Goal: Task Accomplishment & Management: Complete application form

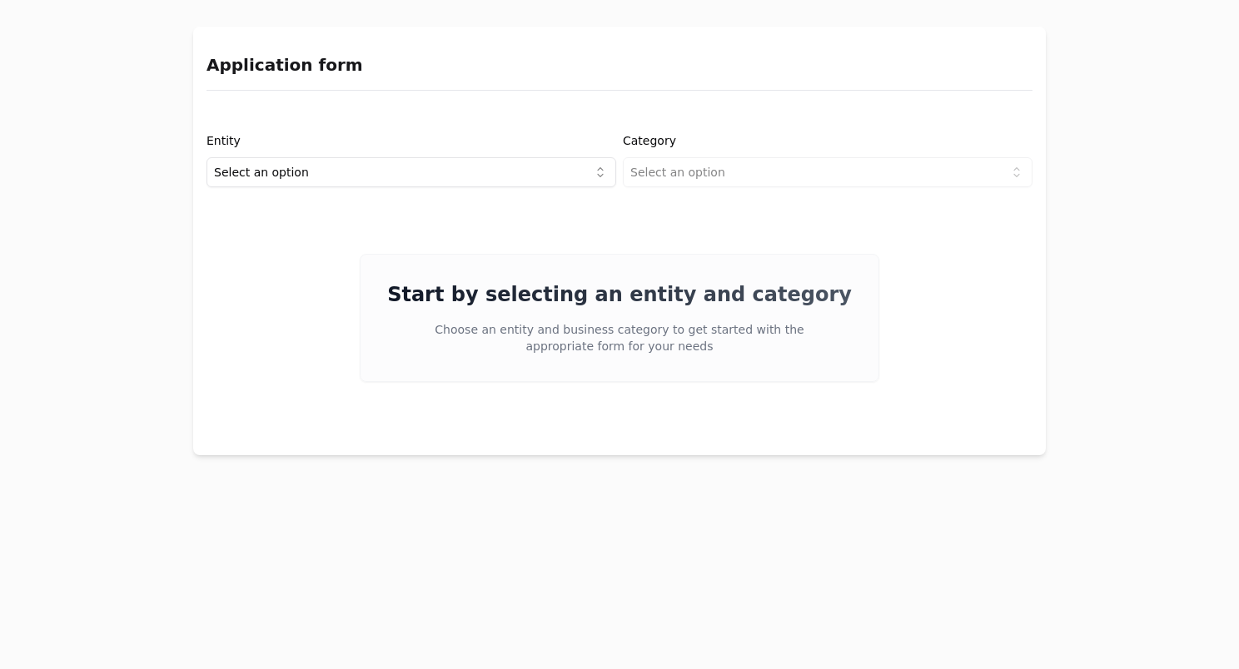
click at [400, 176] on html "Application form Entity Select an option Category Select an option Start by sel…" at bounding box center [619, 334] width 1239 height 669
click at [722, 196] on div "Entity Project or Company Category Select an option Start by selecting an entit…" at bounding box center [619, 279] width 852 height 325
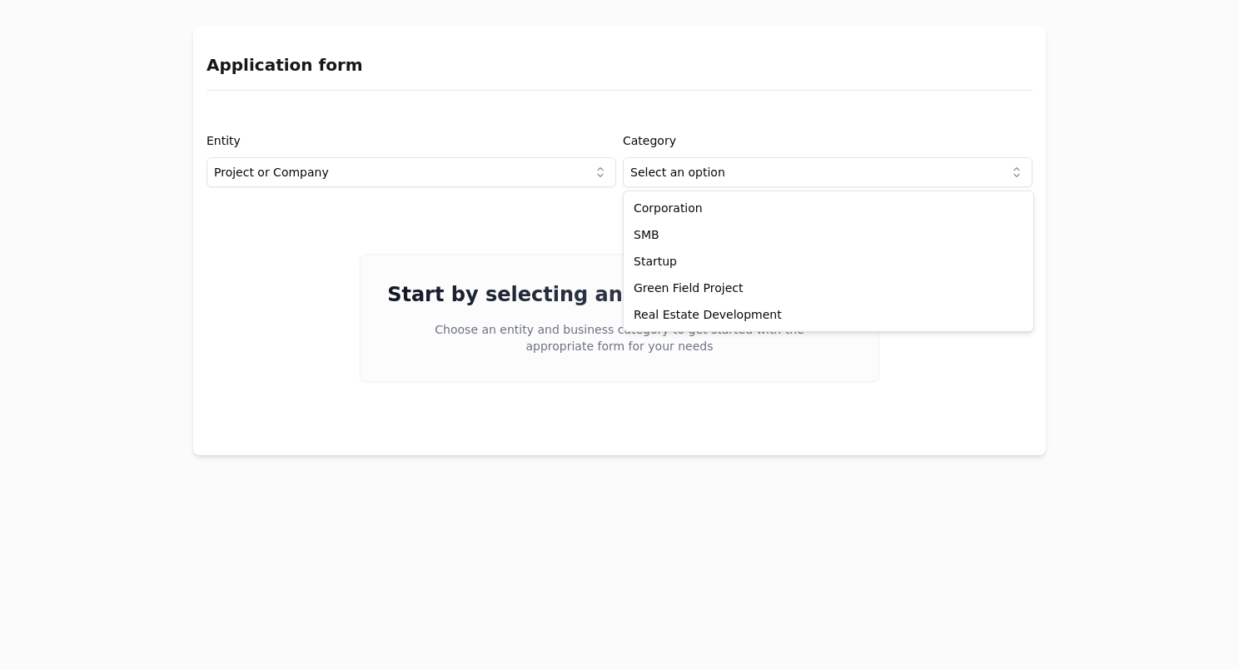
click at [728, 181] on html "Application form Entity Project or Company Category Select an option Start by s…" at bounding box center [619, 334] width 1239 height 669
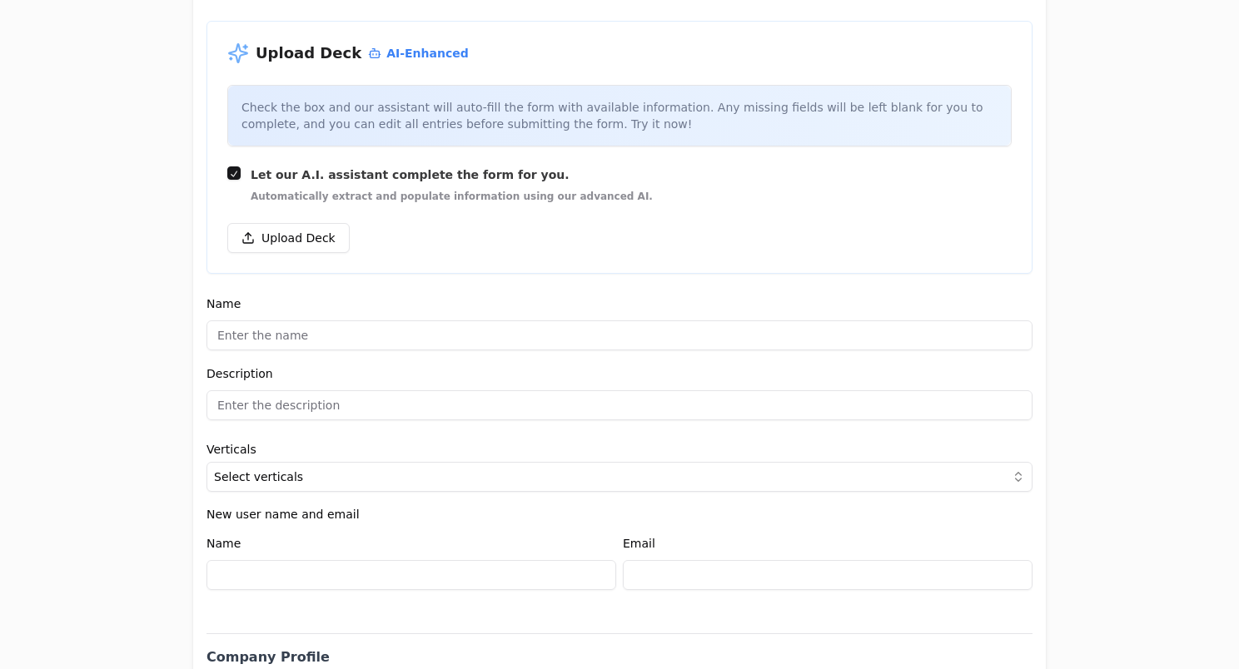
scroll to position [239, 0]
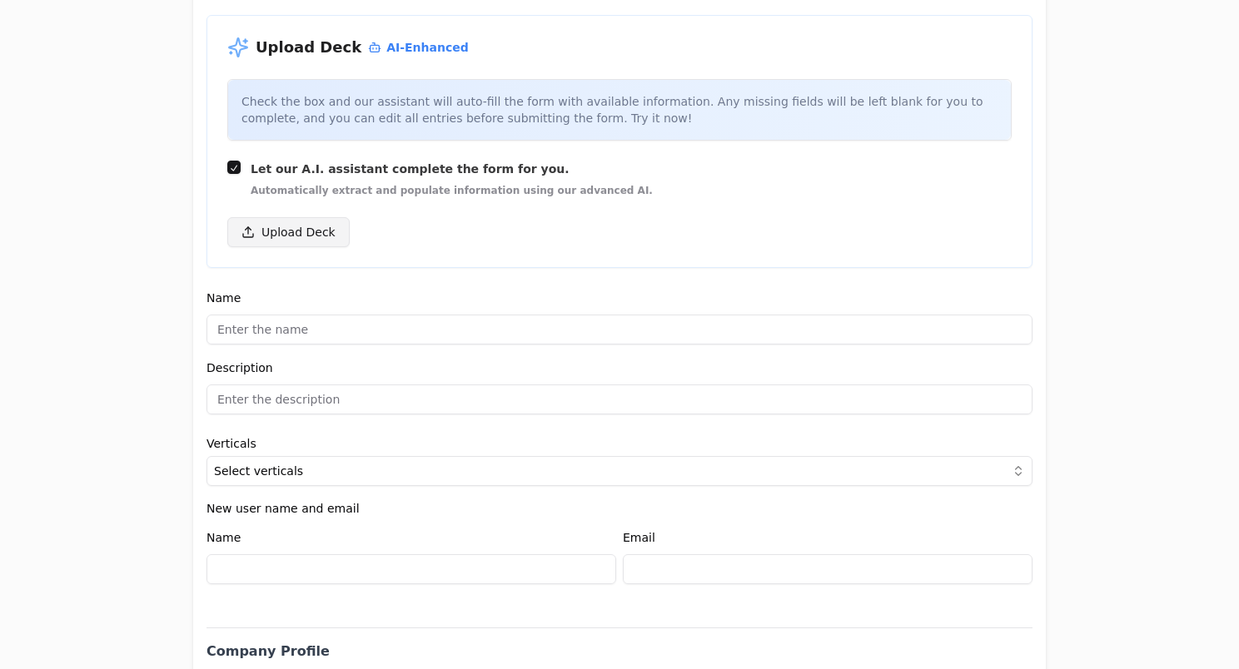
click at [293, 240] on button "Upload Deck" at bounding box center [288, 232] width 122 height 30
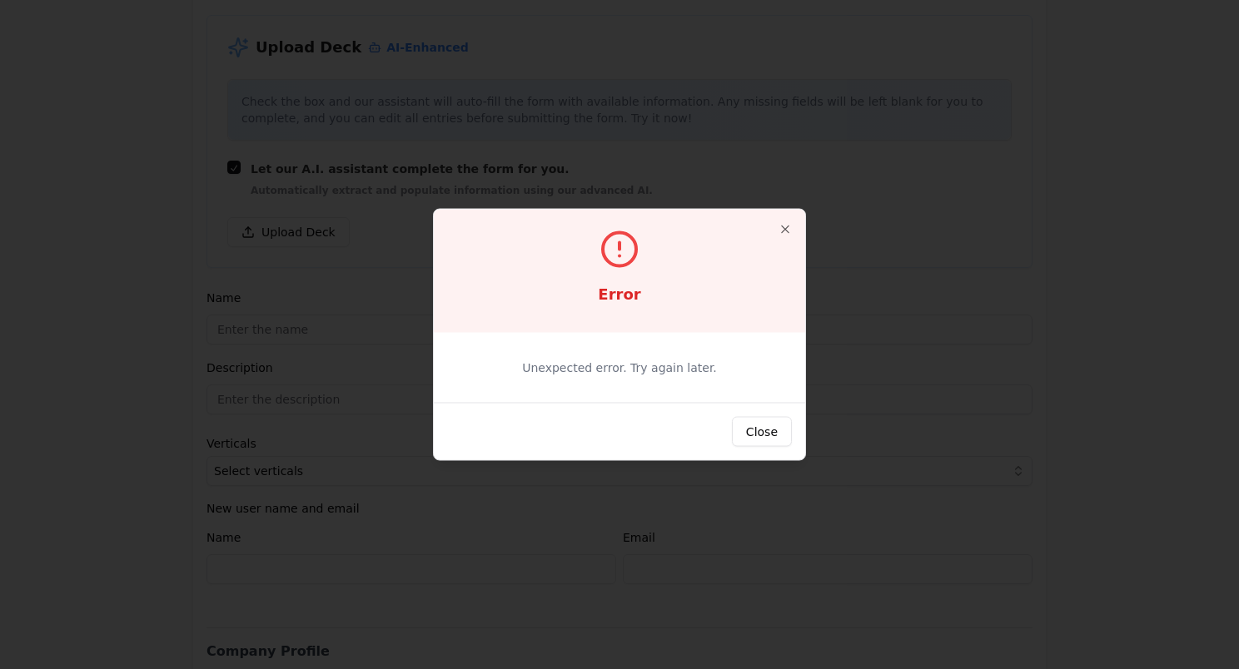
click at [793, 424] on div "Close" at bounding box center [619, 431] width 371 height 57
click at [769, 429] on button "Close" at bounding box center [762, 432] width 60 height 30
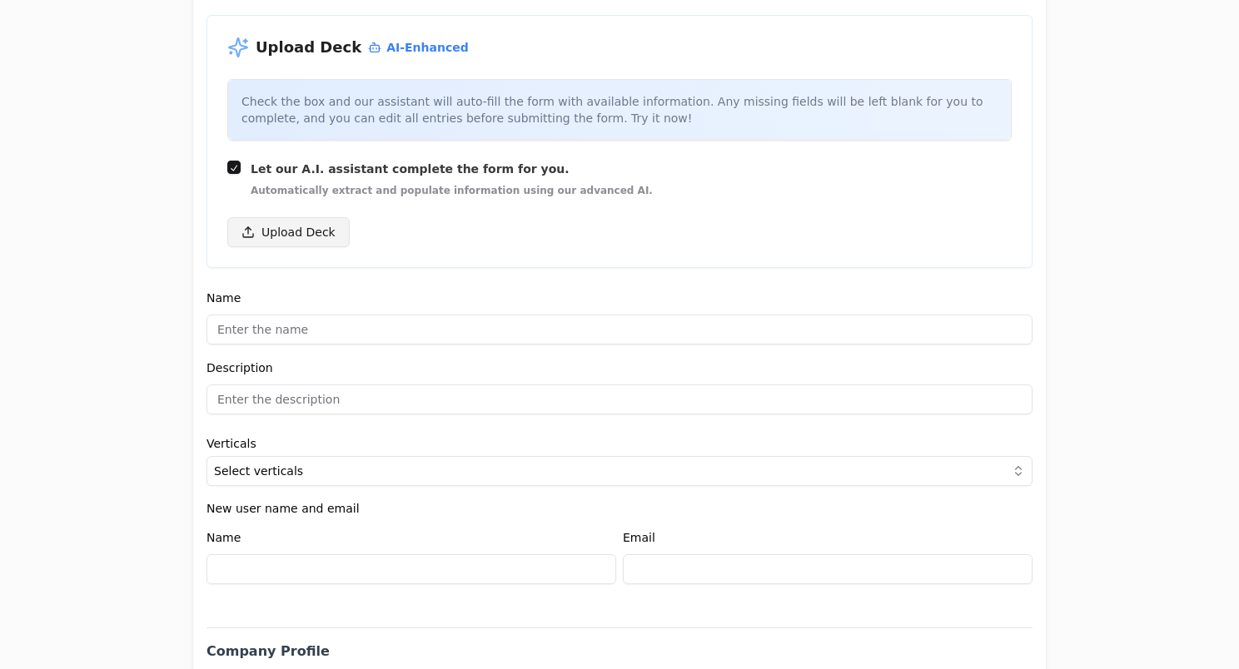
click at [301, 226] on button "Upload Deck" at bounding box center [288, 232] width 122 height 30
click at [334, 180] on label "Let our A.I. assistant complete the form for you. Automatically extract and pop…" at bounding box center [452, 179] width 402 height 37
click at [241, 174] on button "Let our A.I. assistant complete the form for you. Automatically extract and pop…" at bounding box center [233, 167] width 13 height 13
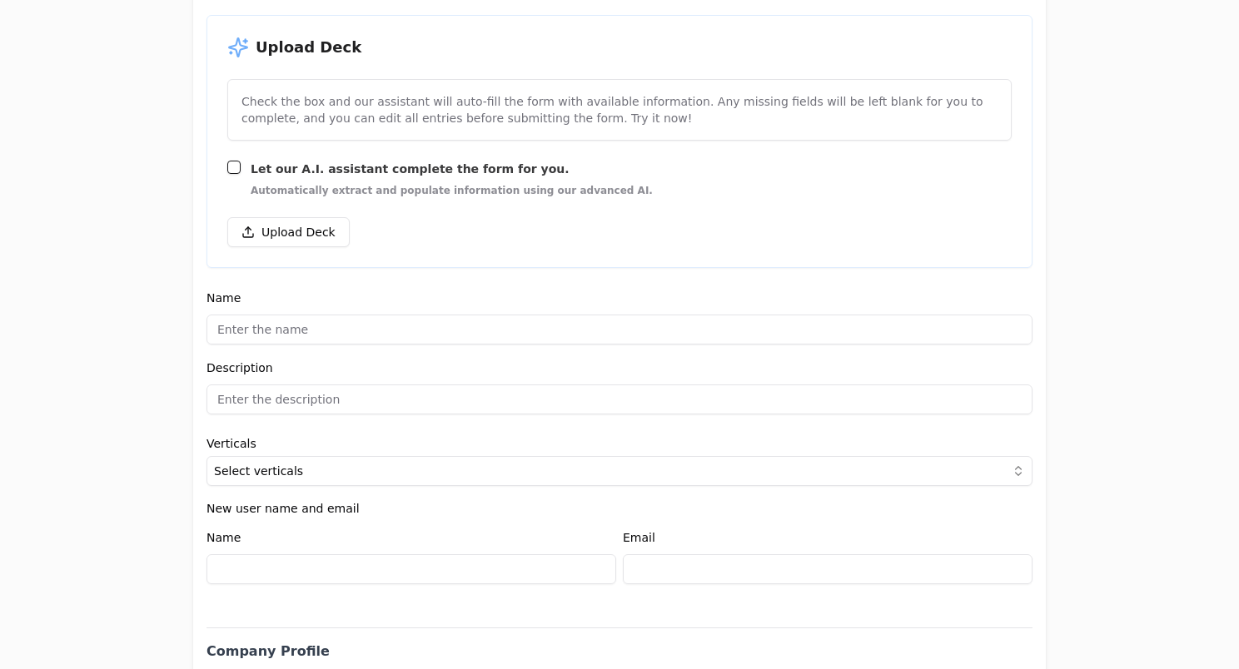
click at [317, 166] on span "Let our A.I. assistant complete the form for you." at bounding box center [452, 169] width 402 height 17
click at [241, 166] on button "Let our A.I. assistant complete the form for you. Automatically extract and pop…" at bounding box center [233, 167] width 13 height 13
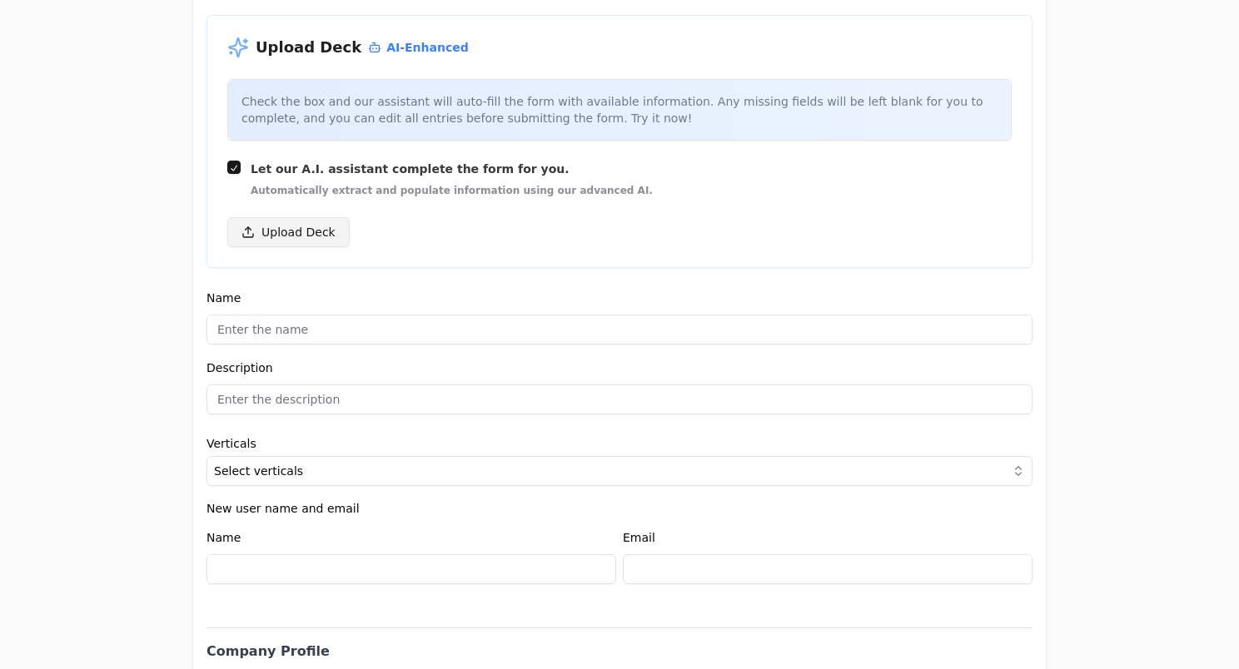
click at [254, 241] on button "Upload Deck" at bounding box center [288, 232] width 122 height 30
click at [218, 169] on div "Upload Deck AI-Enhanced Check the box and our assistant will auto-fill the form…" at bounding box center [619, 141] width 826 height 253
click at [227, 167] on button "Let our A.I. assistant complete the form for you. Automatically extract and pop…" at bounding box center [233, 167] width 13 height 13
checkbox input "false"
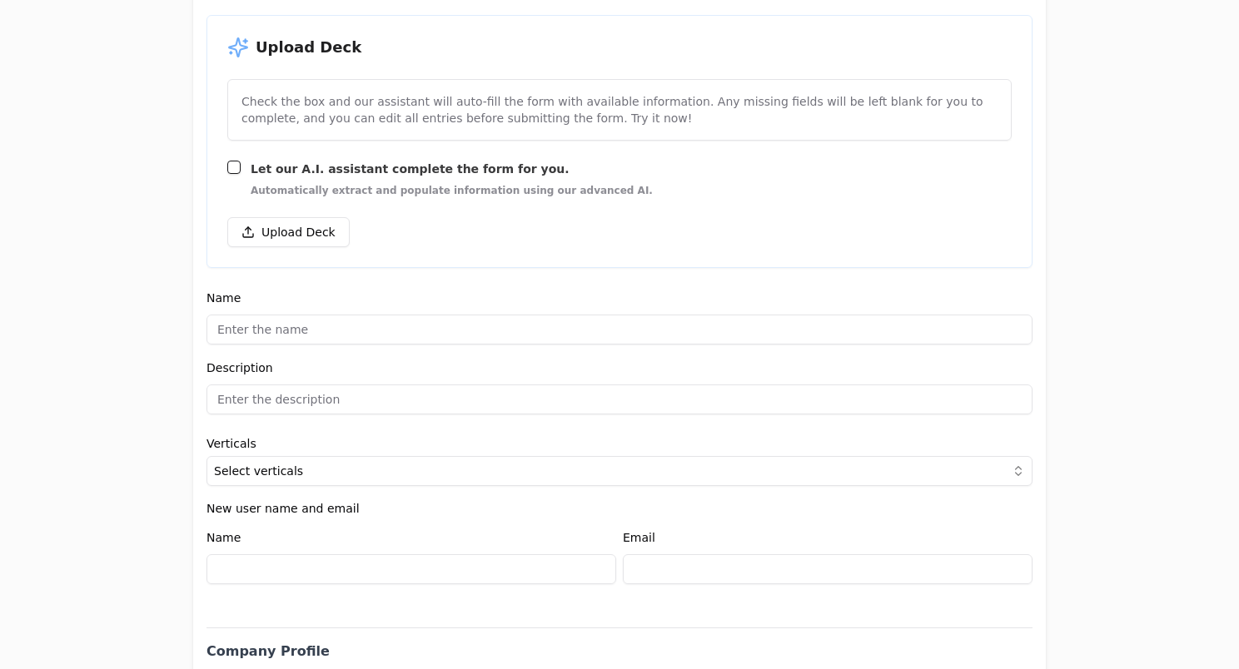
click at [290, 253] on div "Upload Deck AI-Enhanced Check the box and our assistant will auto-fill the form…" at bounding box center [619, 141] width 826 height 253
click at [279, 240] on button "Upload Deck" at bounding box center [288, 232] width 122 height 30
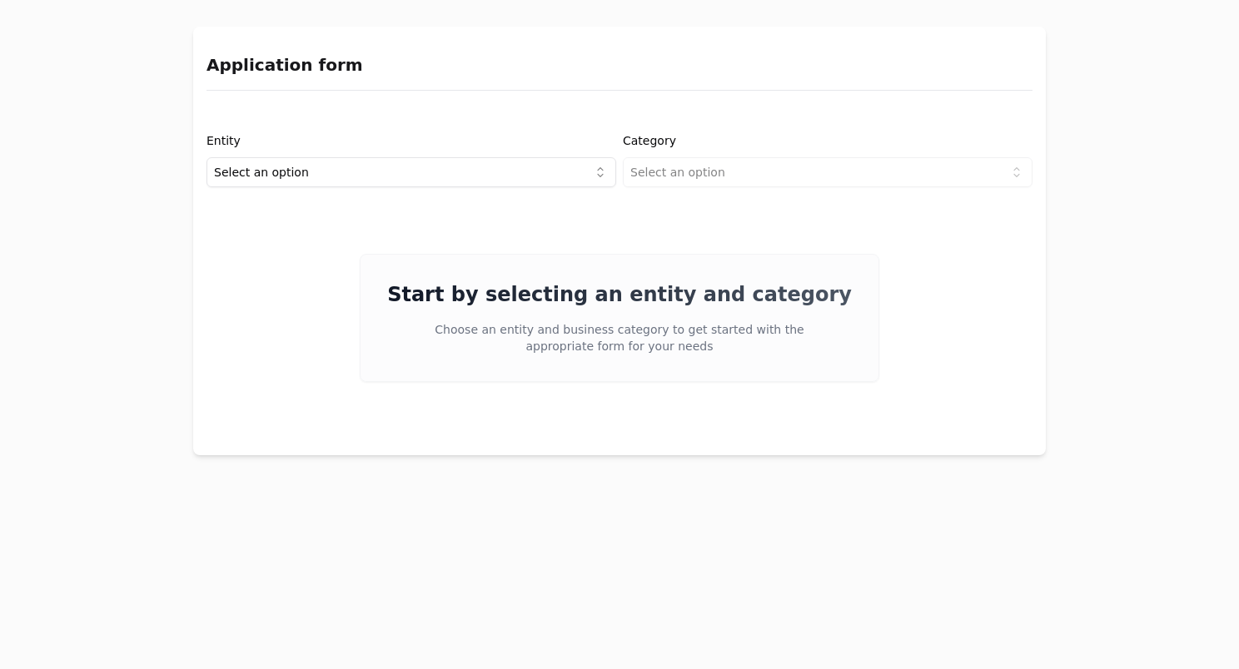
click at [482, 196] on div "Entity Select an option Category Select an option Start by selecting an entity …" at bounding box center [619, 279] width 852 height 325
click at [465, 166] on html "Application form Entity Select an option Category Select an option Start by sel…" at bounding box center [619, 334] width 1239 height 669
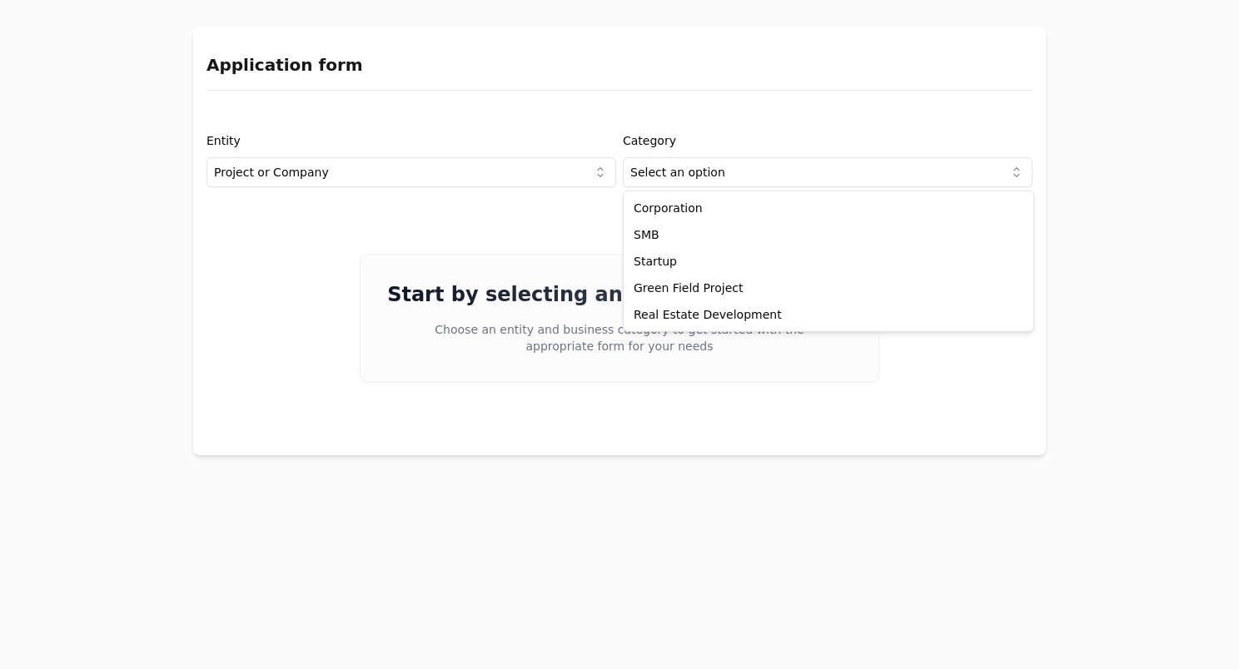
click at [728, 157] on html "Application form Entity Project or Company Category Select an option Start by s…" at bounding box center [619, 334] width 1239 height 669
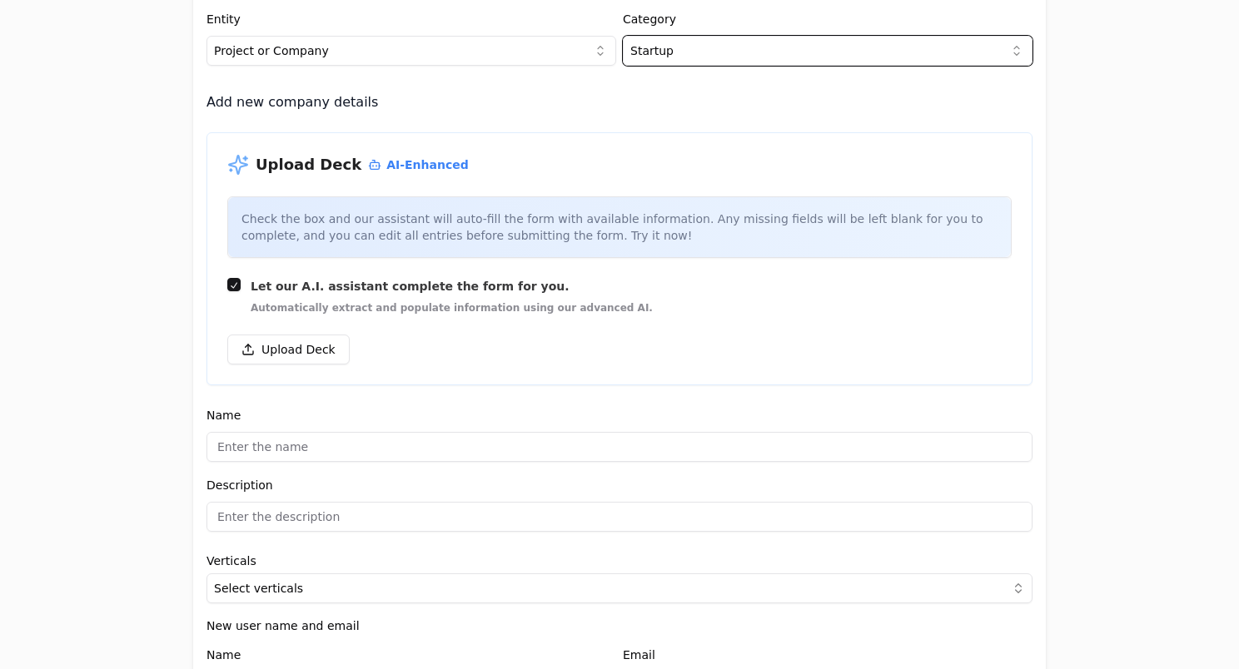
scroll to position [122, 0]
click at [227, 282] on button "Let our A.I. assistant complete the form for you. Automatically extract and pop…" at bounding box center [233, 283] width 13 height 13
checkbox input "false"
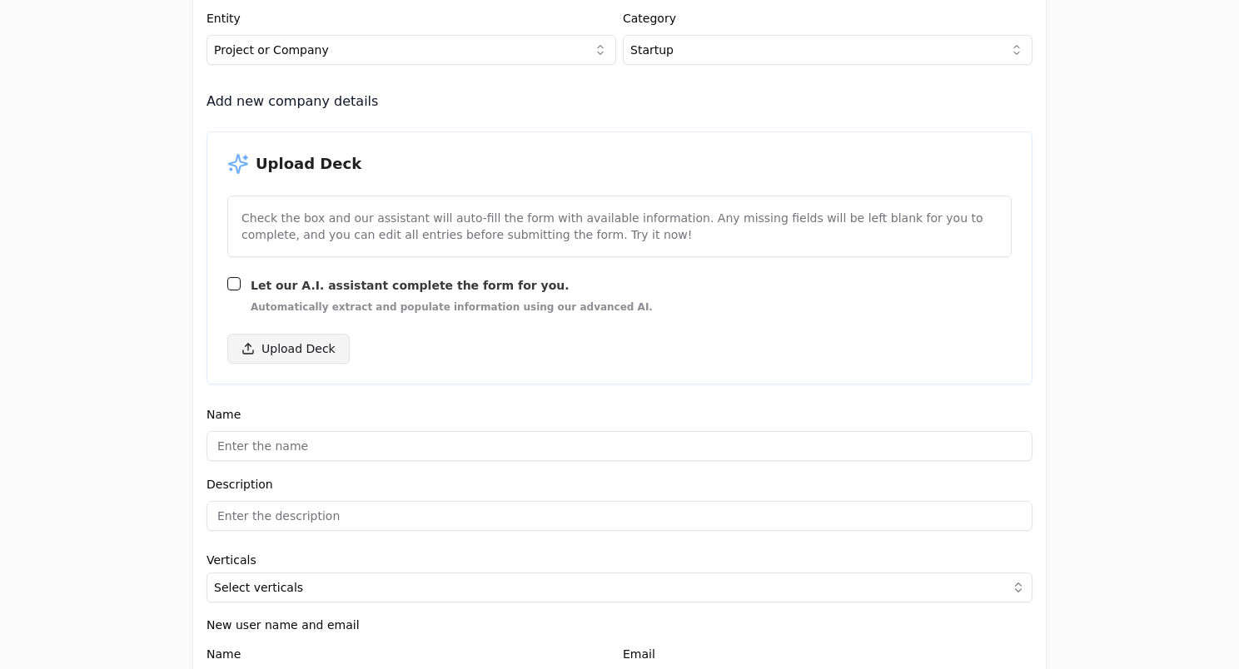
click at [261, 348] on button "Upload Deck" at bounding box center [288, 349] width 122 height 30
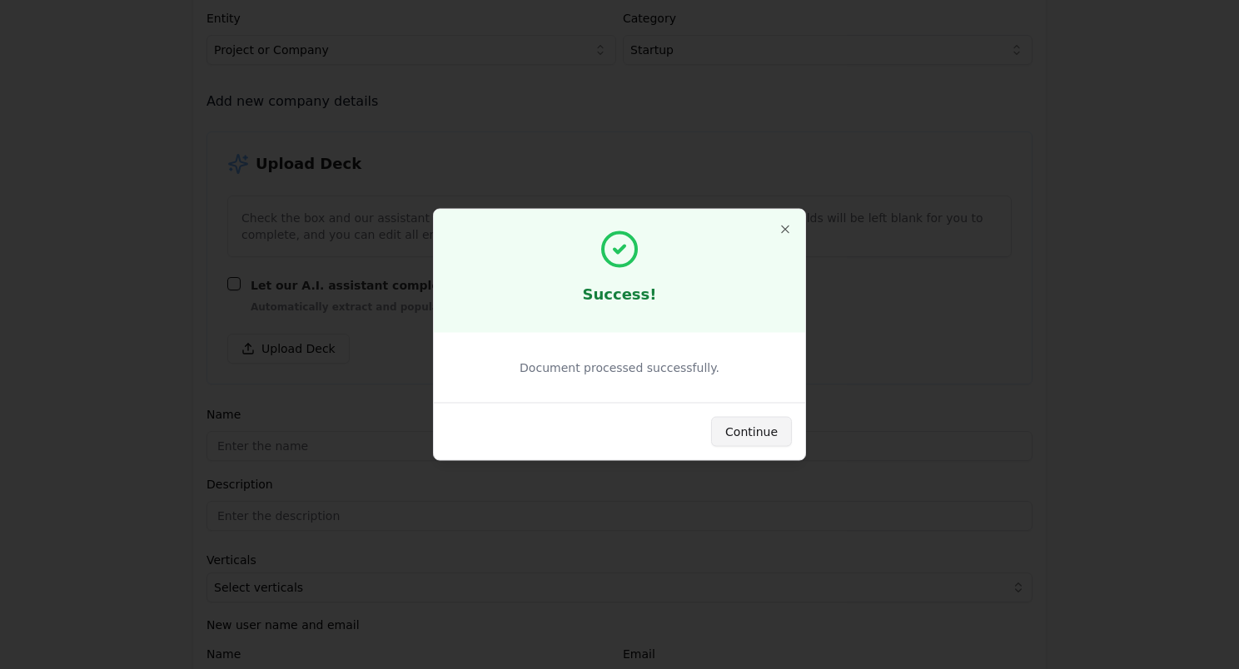
click at [760, 442] on button "Continue" at bounding box center [751, 432] width 81 height 30
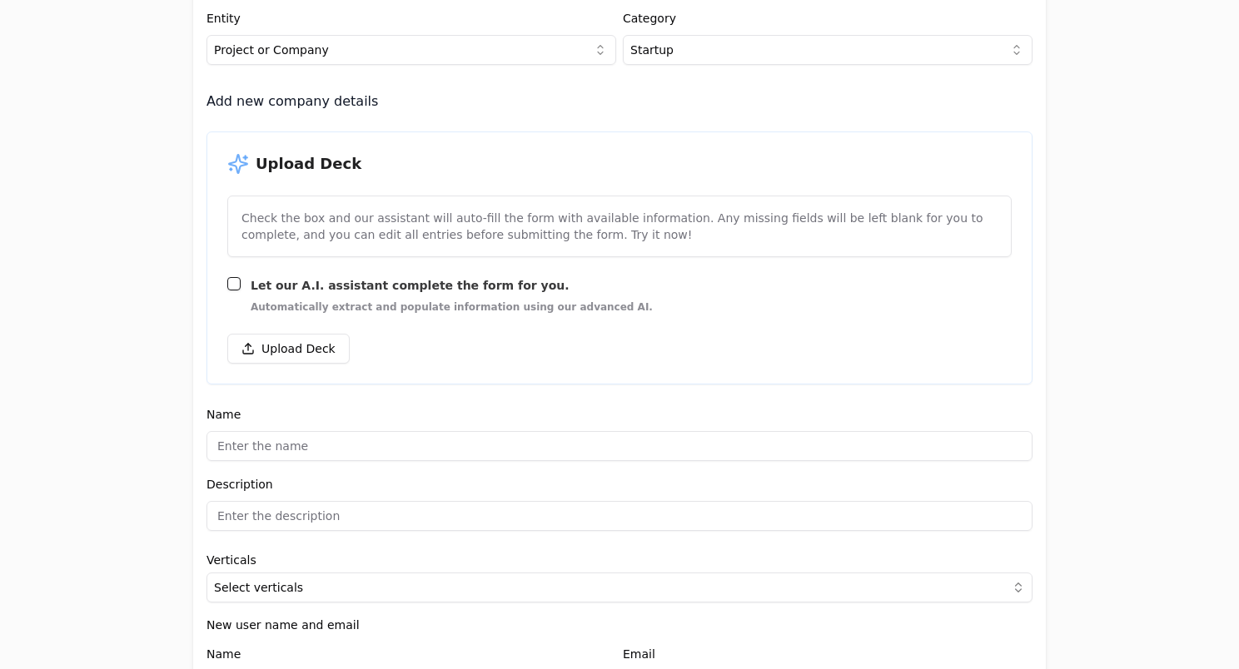
scroll to position [0, 0]
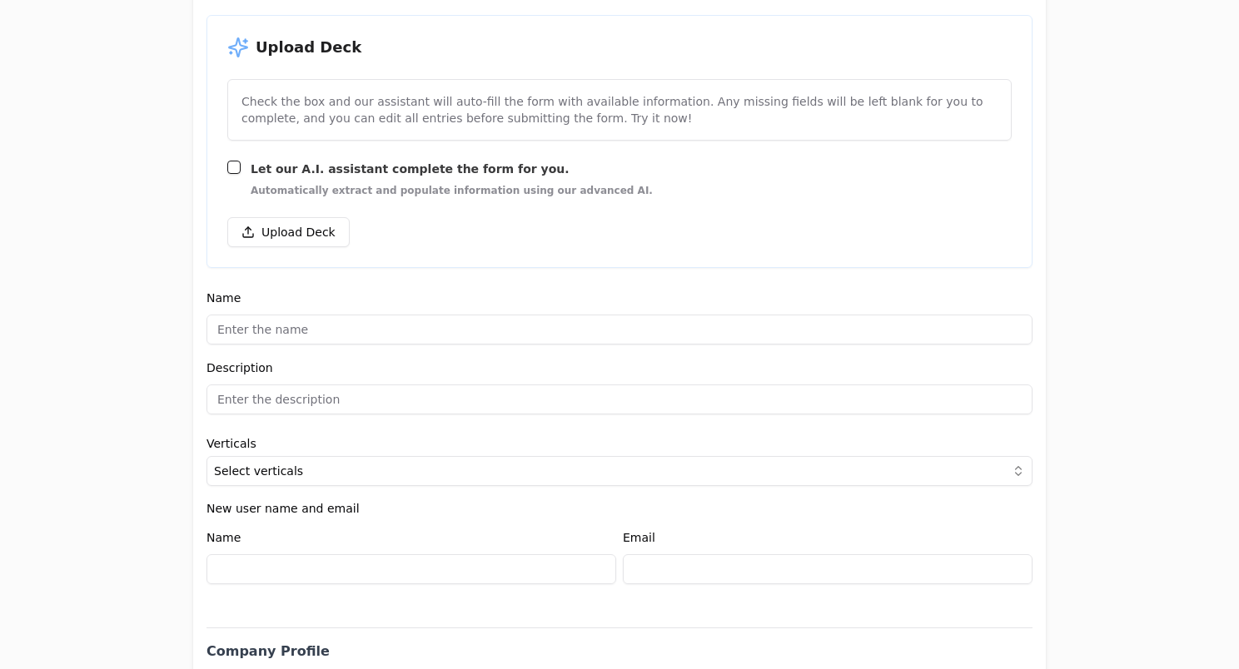
click at [324, 330] on input at bounding box center [619, 330] width 826 height 30
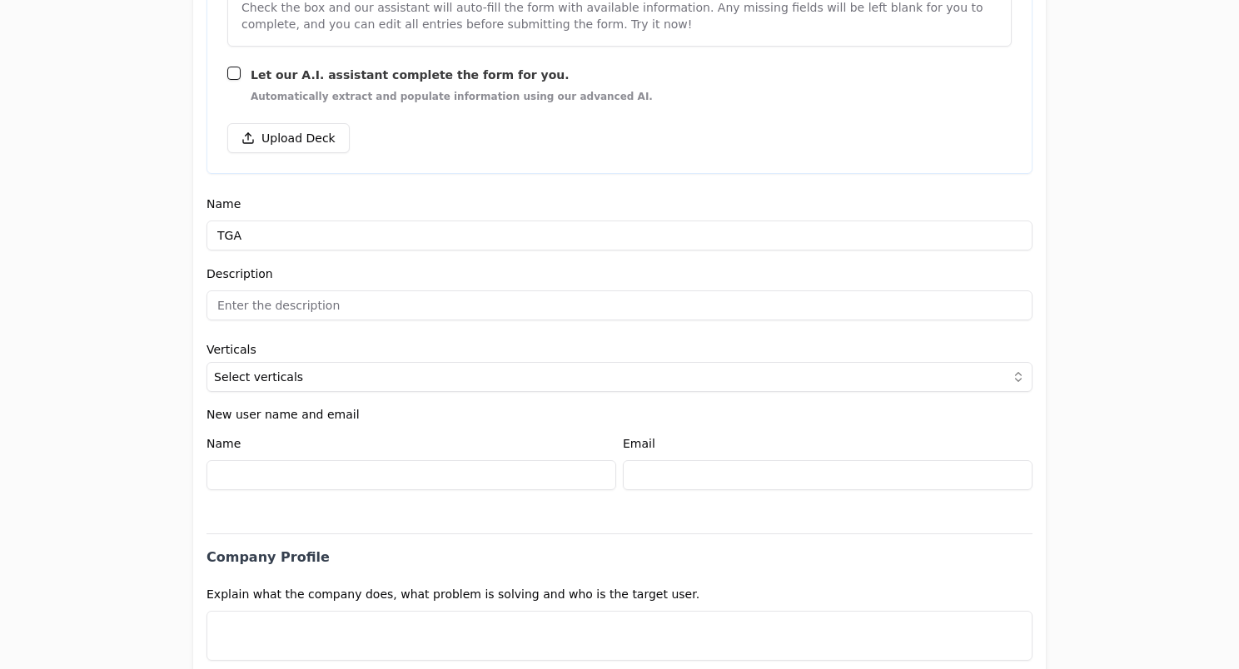
type input "TGA"
paste input "A medida que el aprendizaje personalizado se vuelve esencial para el reskilling…"
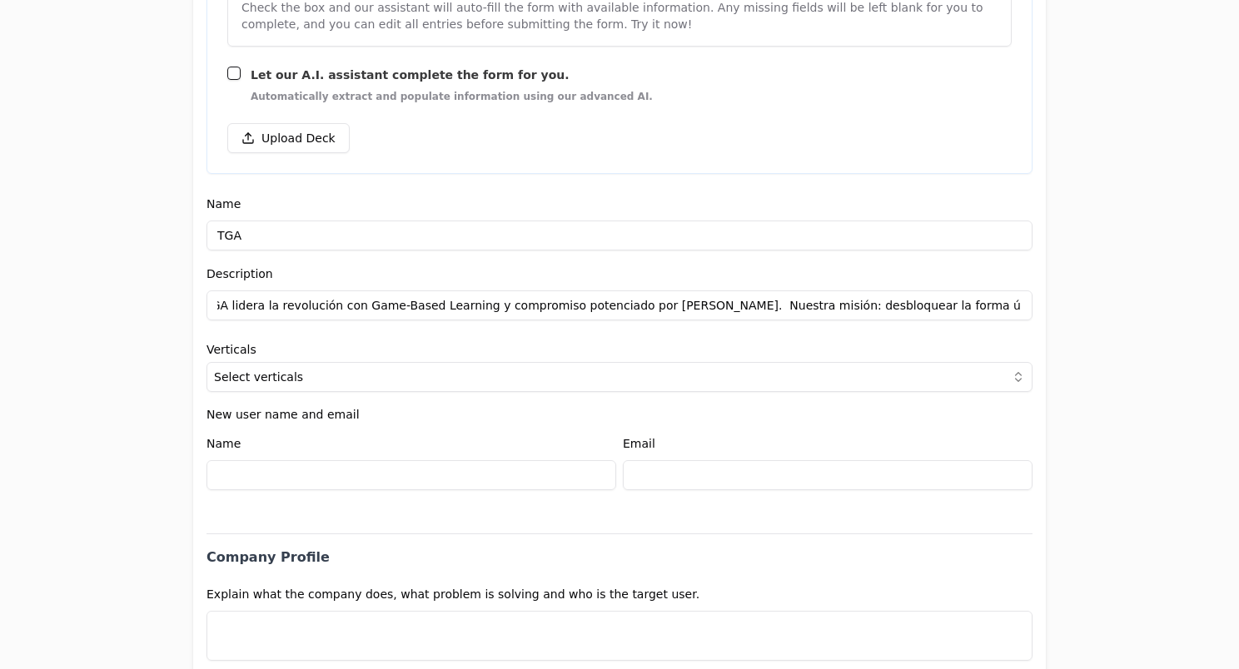
scroll to position [0, 0]
drag, startPoint x: 399, startPoint y: 308, endPoint x: 127, endPoint y: 306, distance: 271.4
click at [127, 306] on div "Application form Entity Project or Company Category Startup Add new company det…" at bounding box center [619, 334] width 1239 height 669
drag, startPoint x: 615, startPoint y: 306, endPoint x: 1071, endPoint y: 302, distance: 456.2
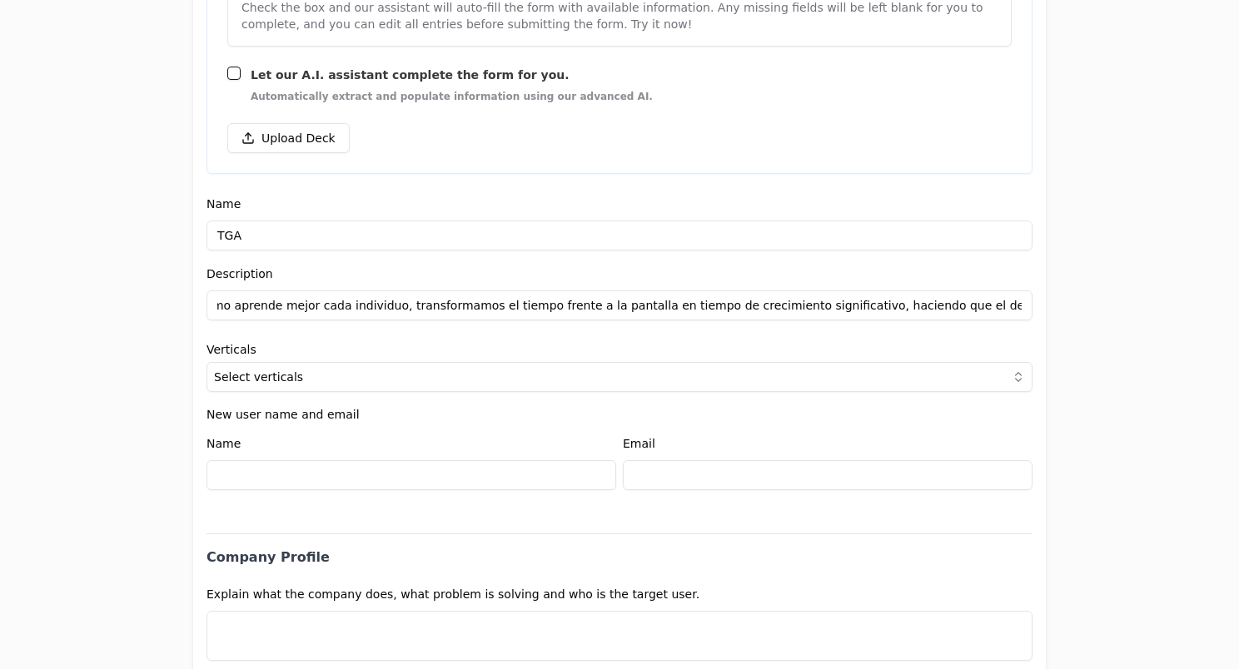
click at [1071, 302] on div "Application form Entity Project or Company Category Startup Add new company det…" at bounding box center [619, 334] width 1239 height 669
click at [456, 308] on input "A medida que el aprendizaje personalizado se vuelve esencial para el reskilling…" at bounding box center [619, 306] width 826 height 30
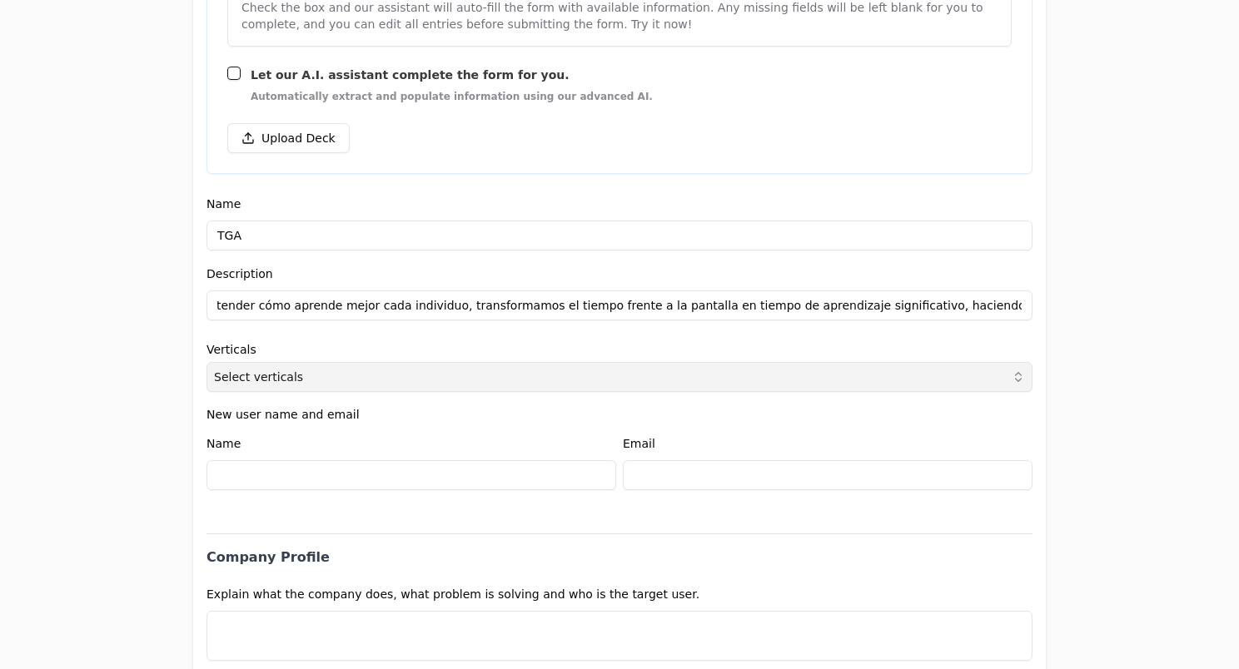
type input "A medida que el aprendizaje personalizado se vuelve esencial para el reskilling…"
click at [437, 380] on button "Select verticals" at bounding box center [619, 377] width 826 height 30
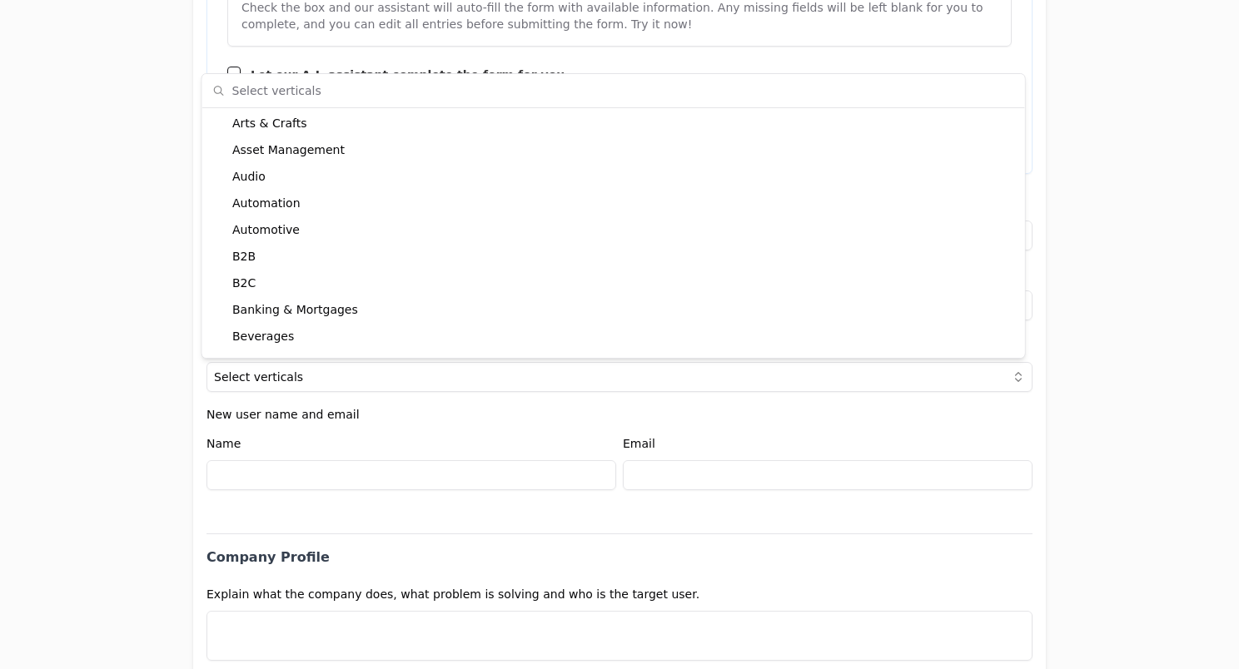
scroll to position [322, 0]
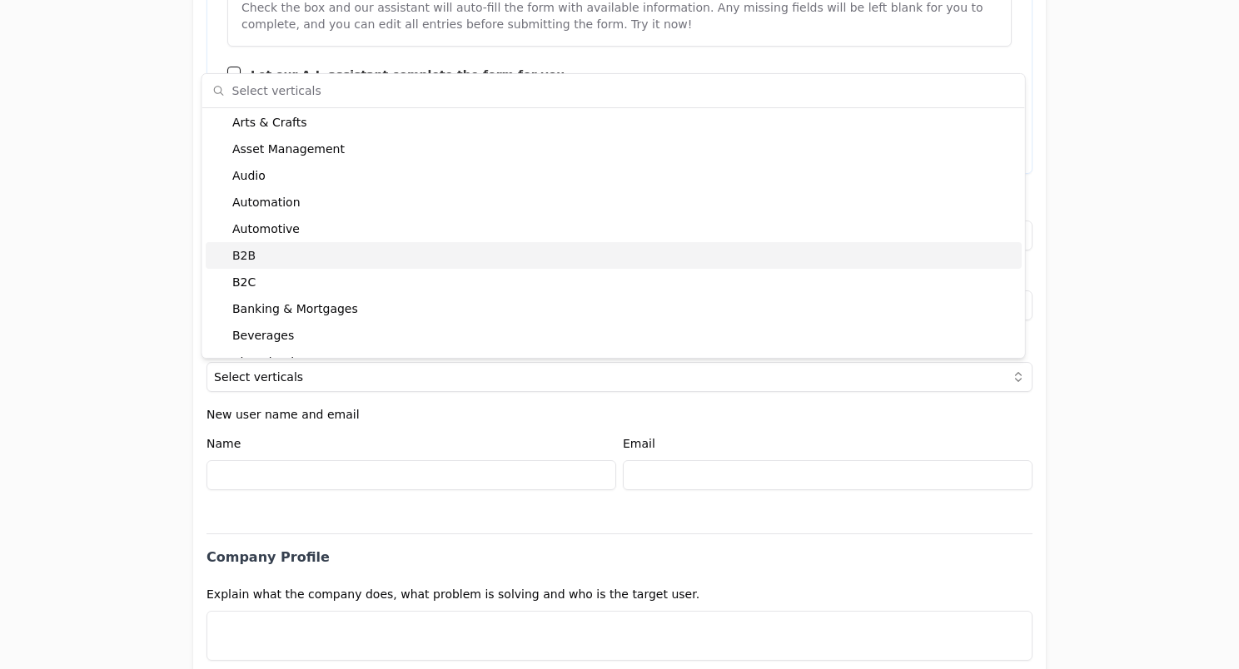
click at [294, 251] on div "B2B" at bounding box center [614, 255] width 816 height 27
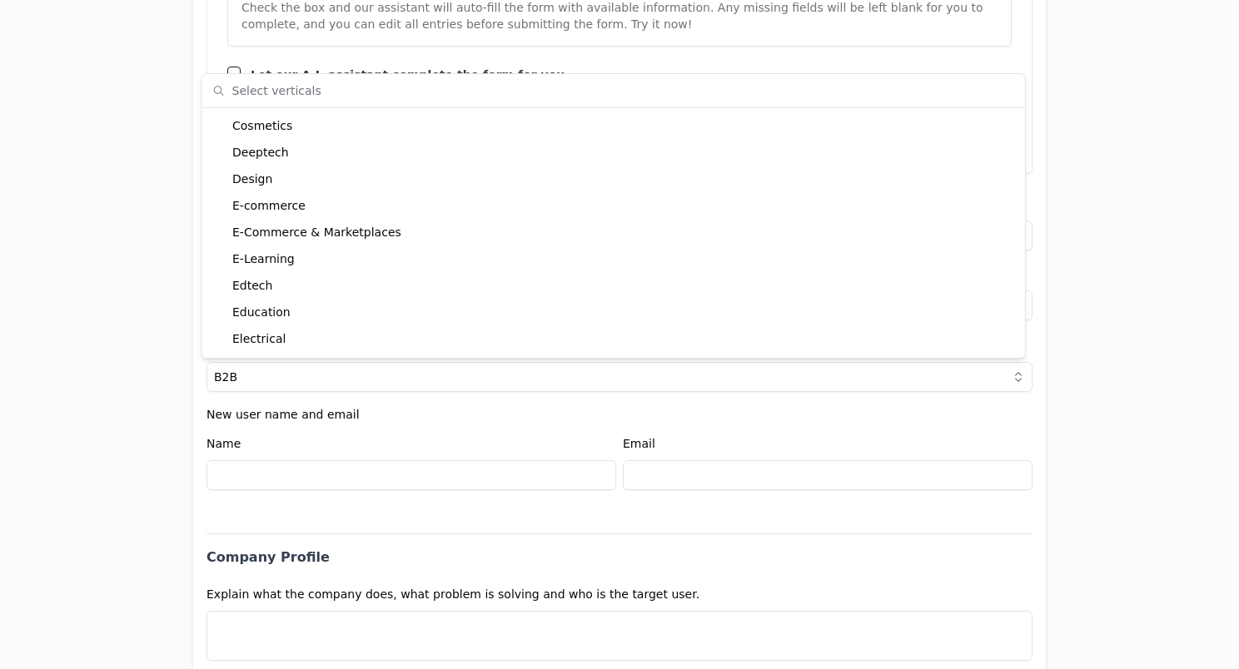
scroll to position [1067, 0]
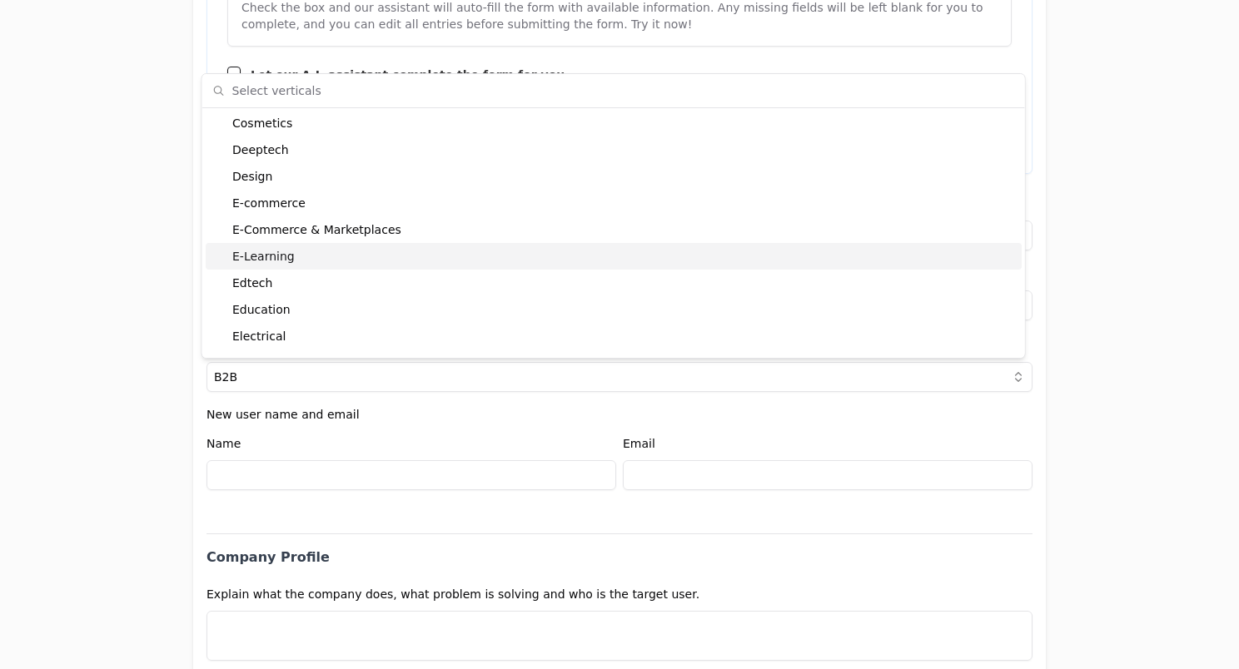
click at [331, 260] on div "E-Learning" at bounding box center [614, 256] width 816 height 27
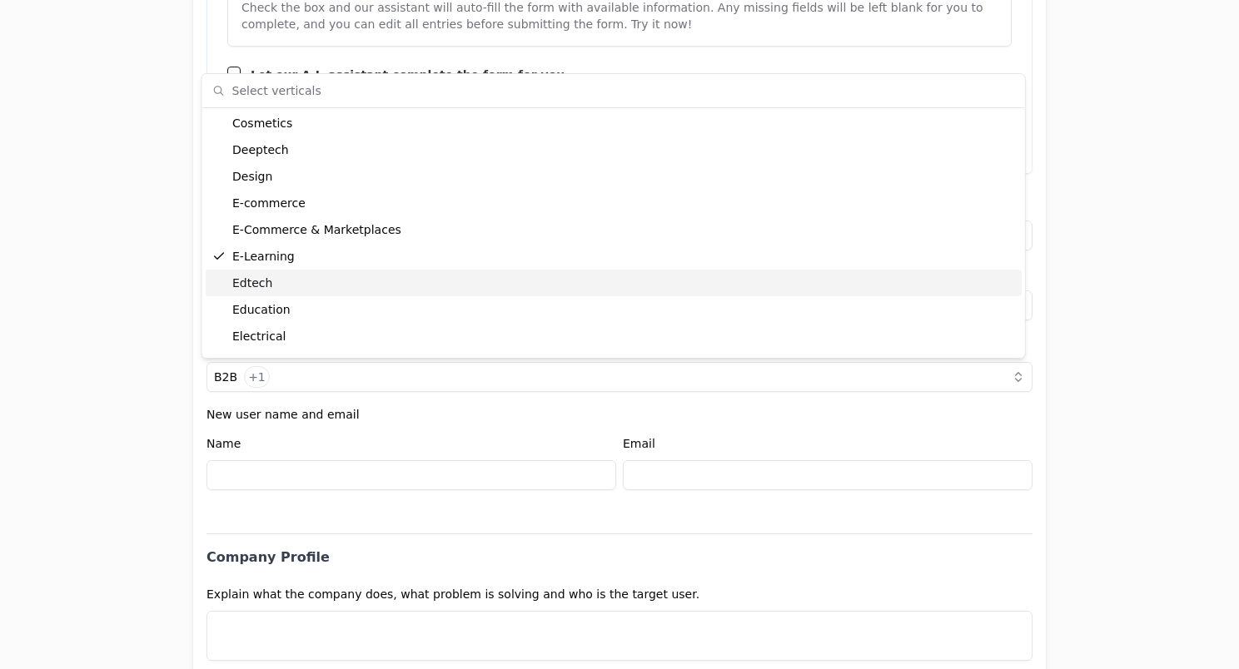
click at [322, 286] on div "Edtech" at bounding box center [614, 283] width 816 height 27
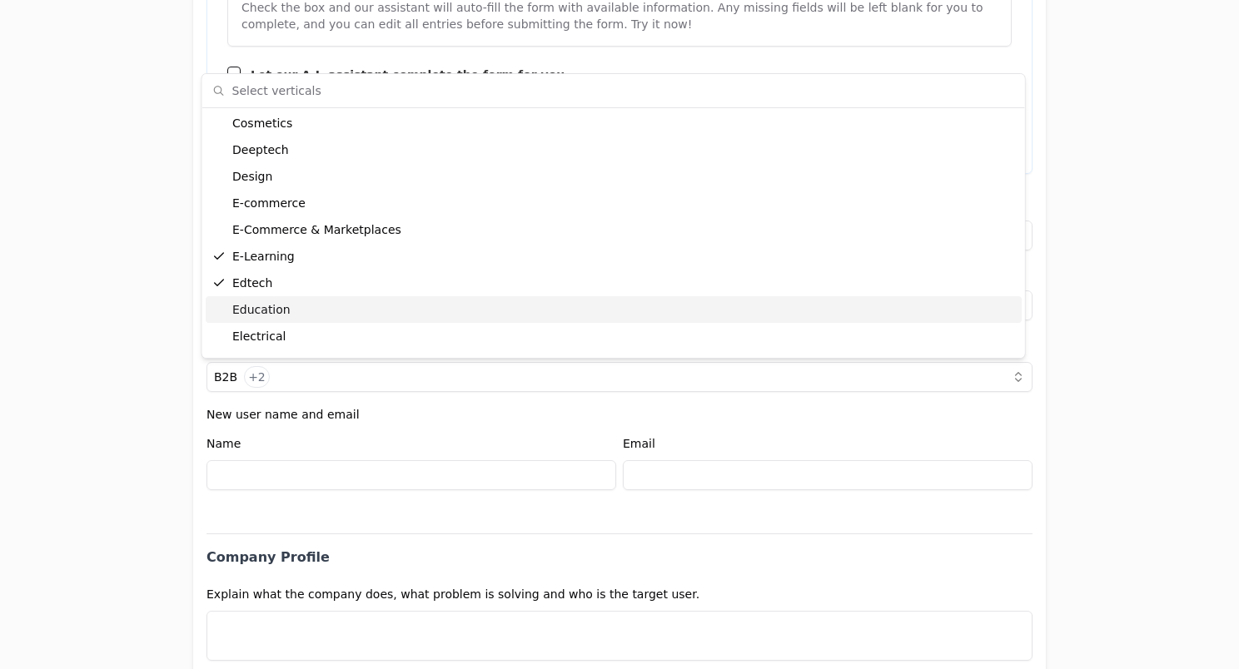
click at [335, 311] on div "Education" at bounding box center [614, 309] width 816 height 27
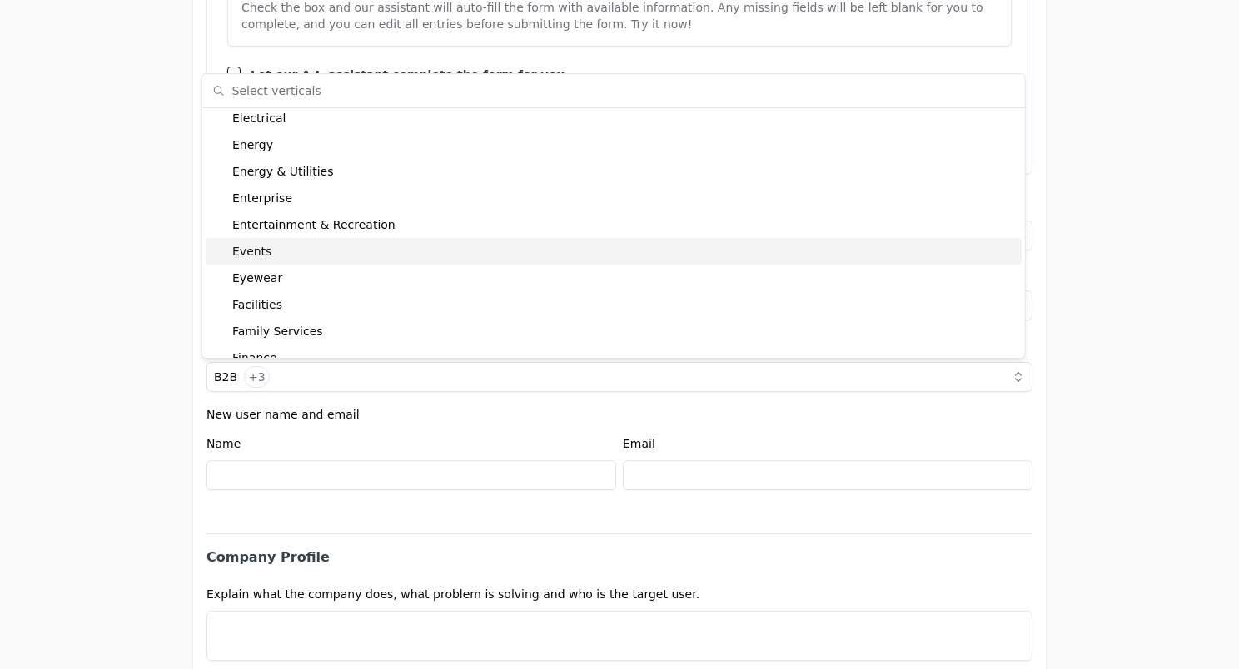
scroll to position [1319, 0]
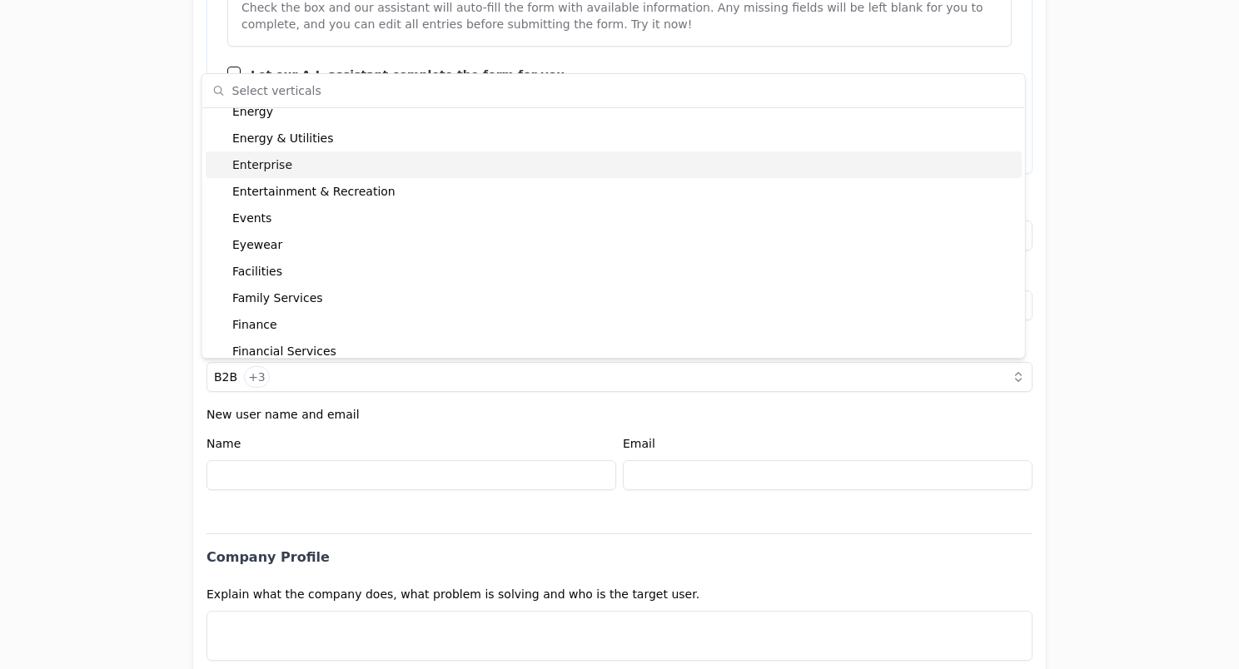
click at [343, 169] on div "Enterprise" at bounding box center [614, 165] width 816 height 27
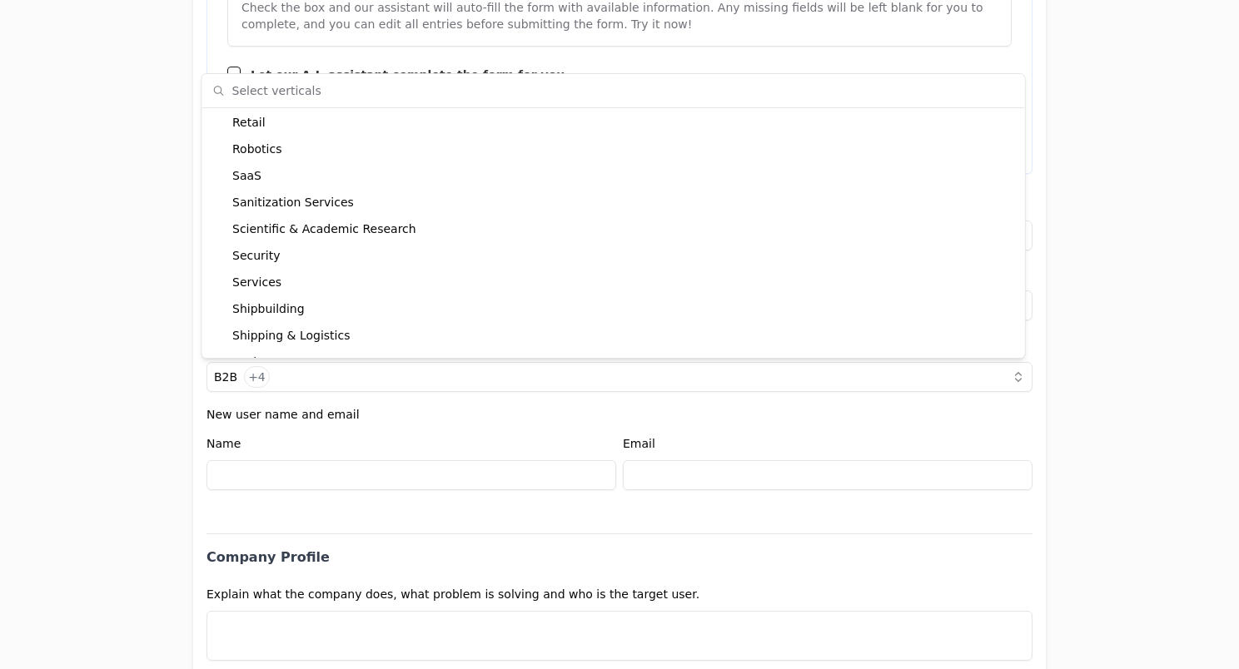
scroll to position [3528, 0]
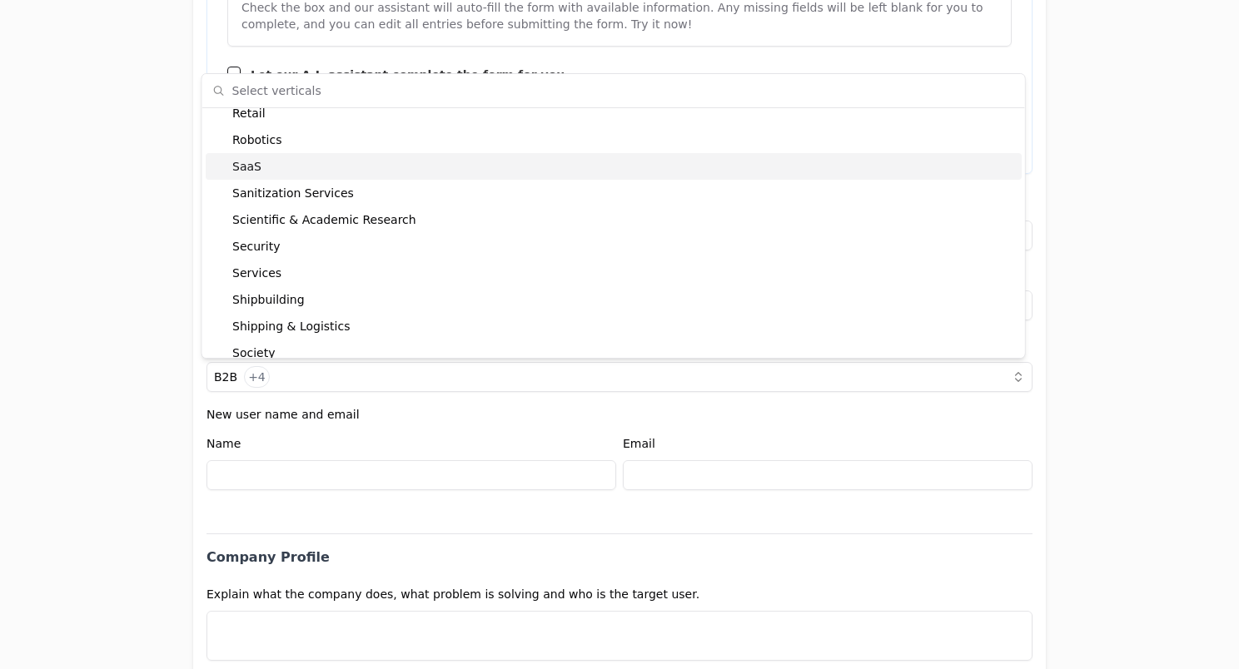
click at [287, 166] on div "SaaS" at bounding box center [614, 166] width 816 height 27
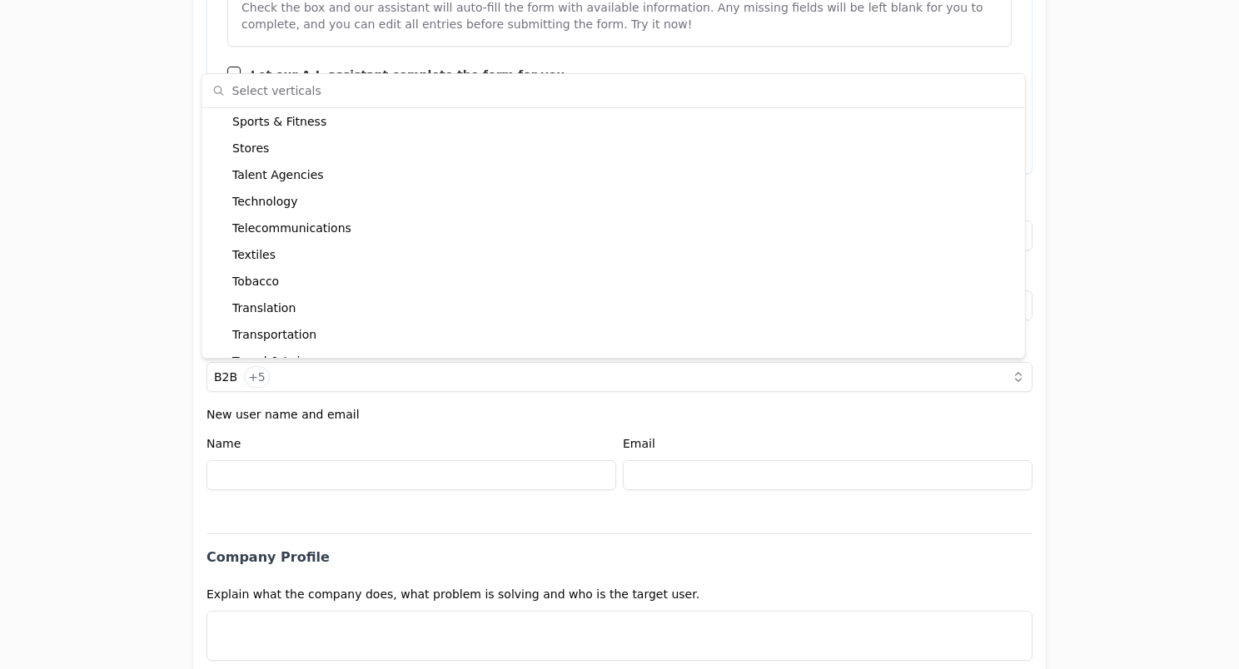
scroll to position [3822, 0]
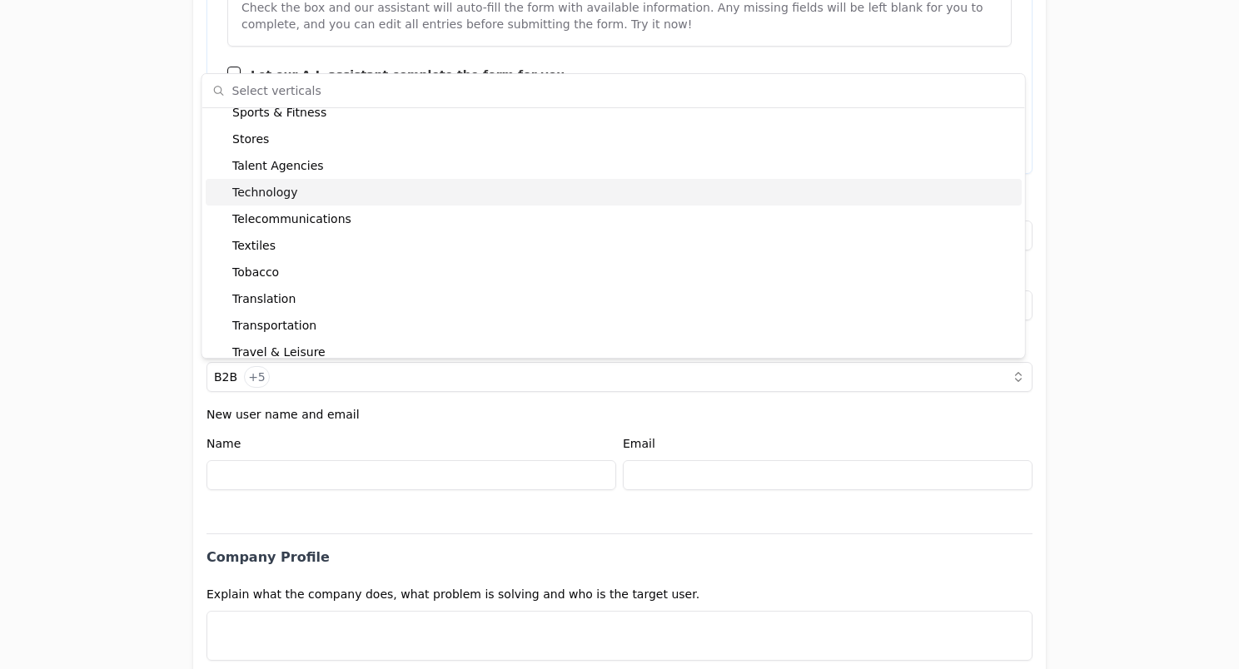
click at [295, 180] on div "Technology" at bounding box center [614, 192] width 816 height 27
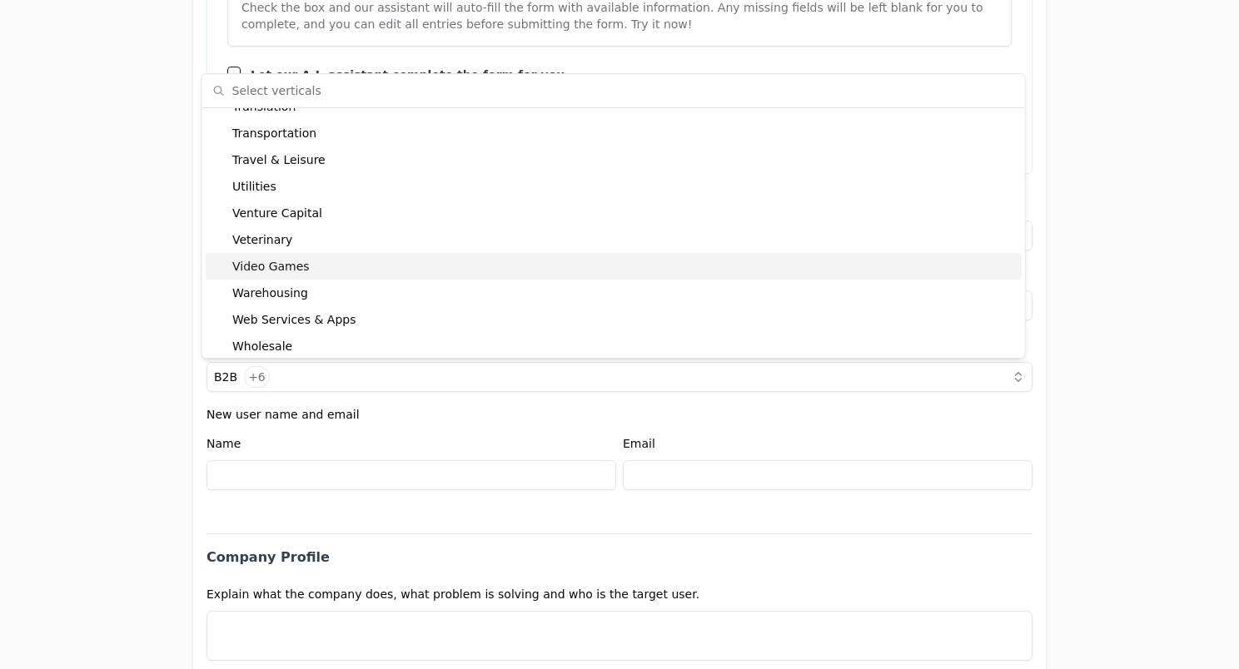
scroll to position [4019, 0]
click at [336, 268] on div "Video Games" at bounding box center [614, 261] width 816 height 27
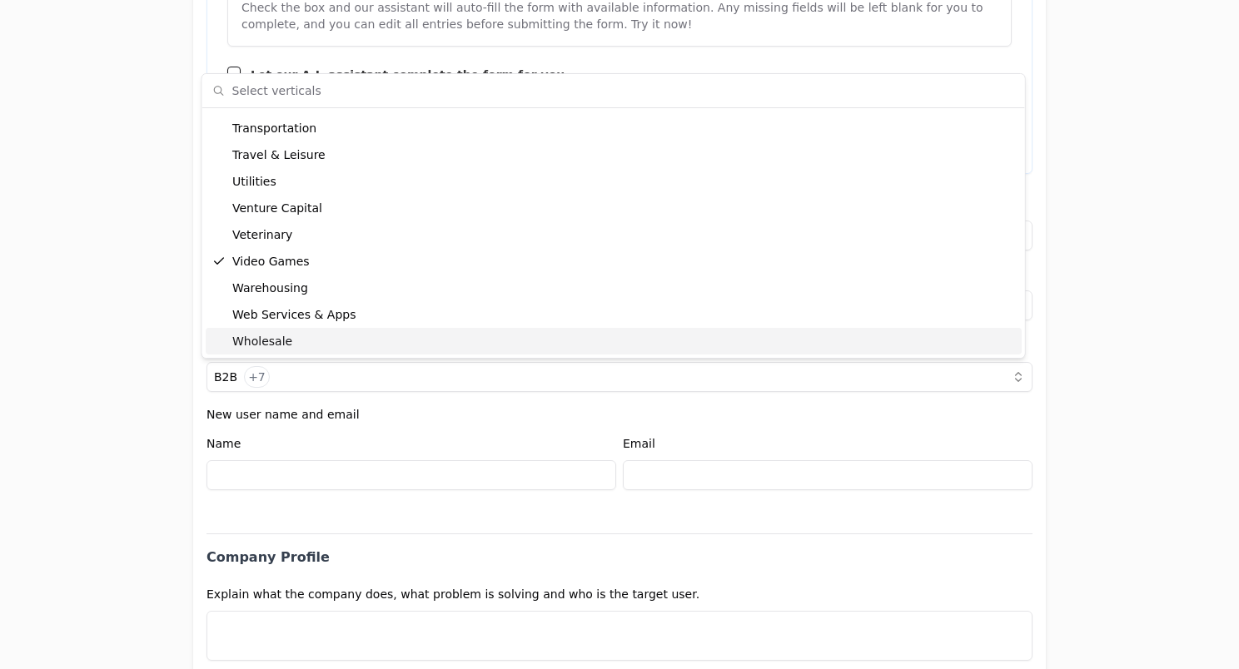
click at [325, 422] on div "New user name and email Name Email" at bounding box center [619, 450] width 826 height 82
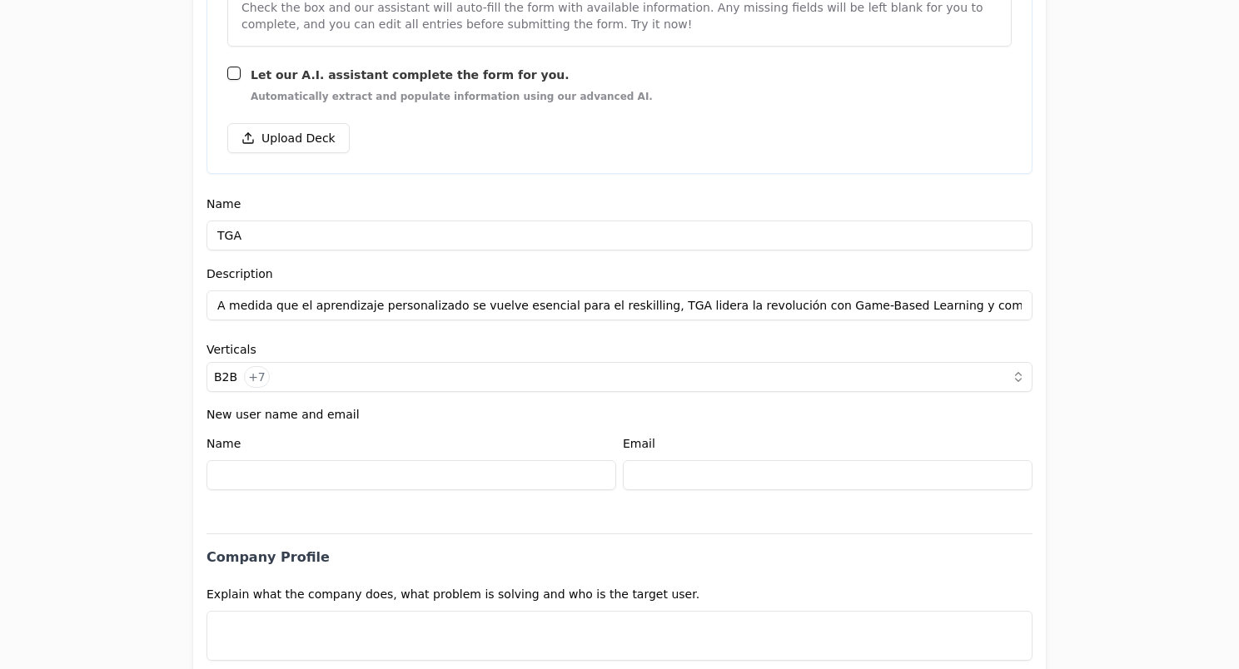
click at [290, 474] on input at bounding box center [411, 475] width 410 height 30
click at [132, 433] on div "Application form Entity Project or Company Category Startup Add new company det…" at bounding box center [619, 334] width 1239 height 669
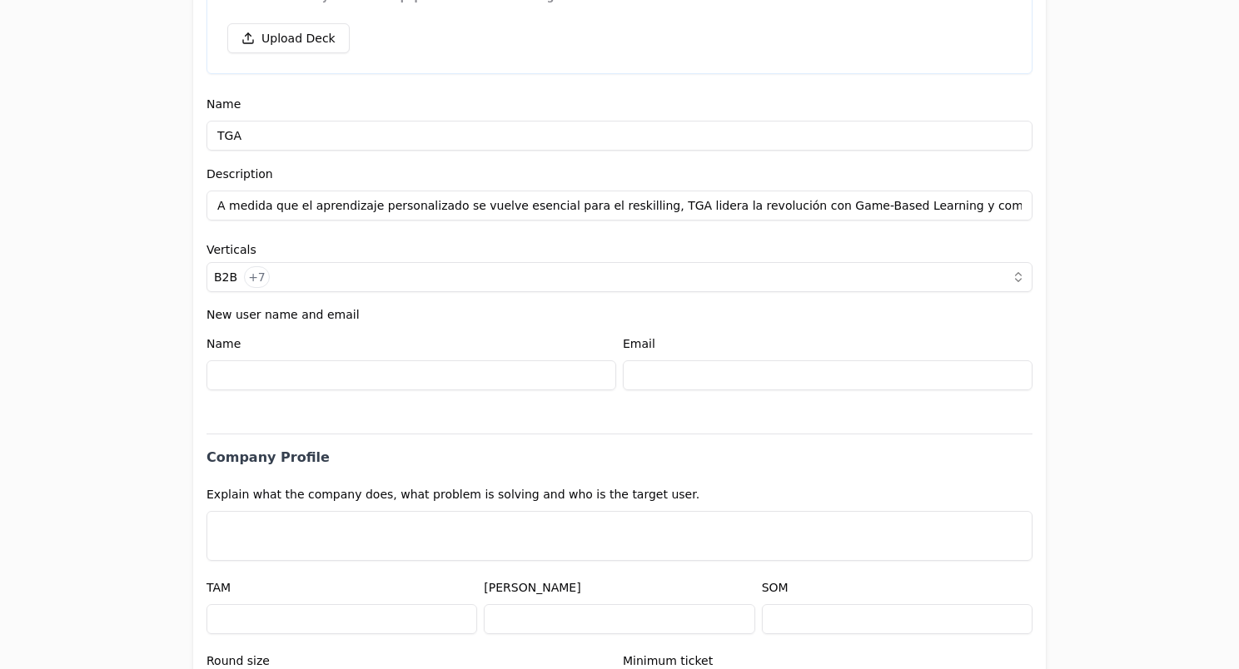
scroll to position [436, 0]
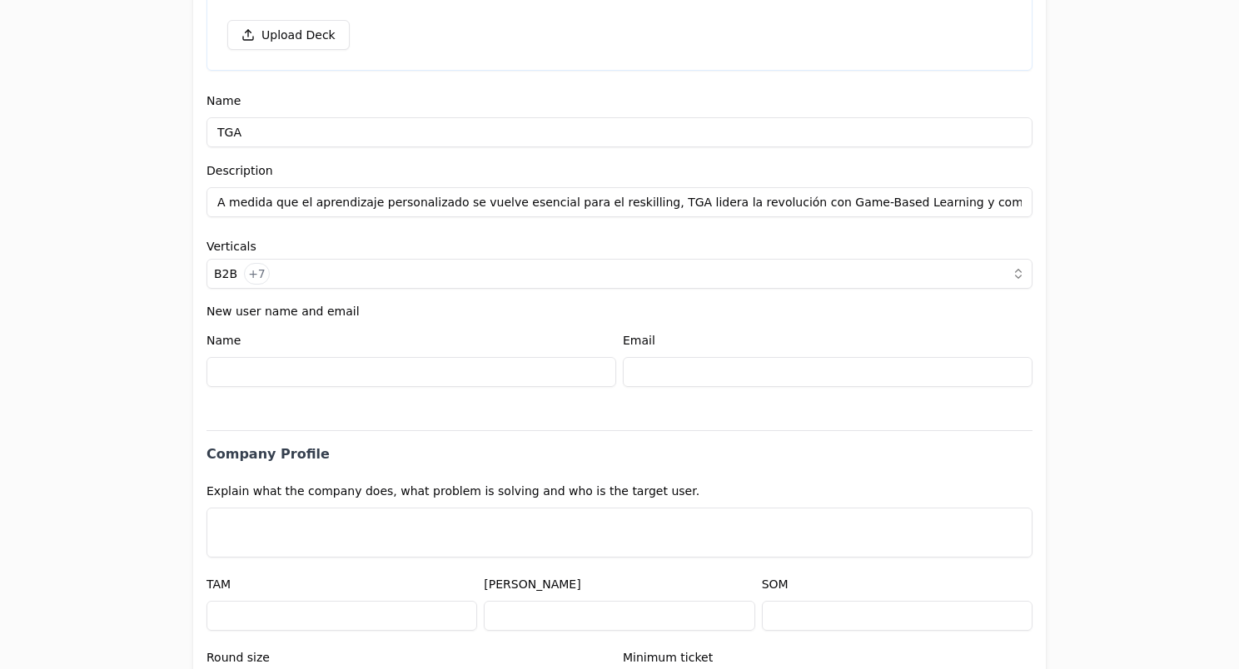
click at [287, 383] on input at bounding box center [411, 372] width 410 height 30
type input "[PERSON_NAME]"
type input "[EMAIL_ADDRESS][DOMAIN_NAME]"
select select "1d353006-4738-4b62-8191-e6fb0769daa5"
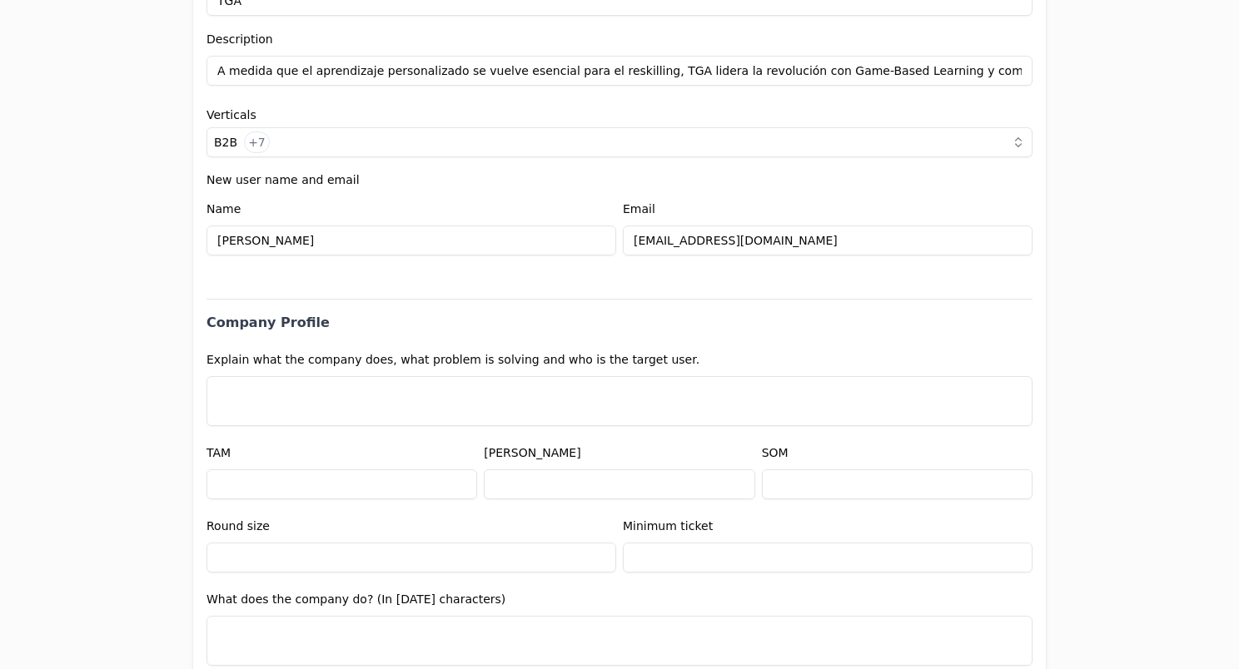
scroll to position [573, 0]
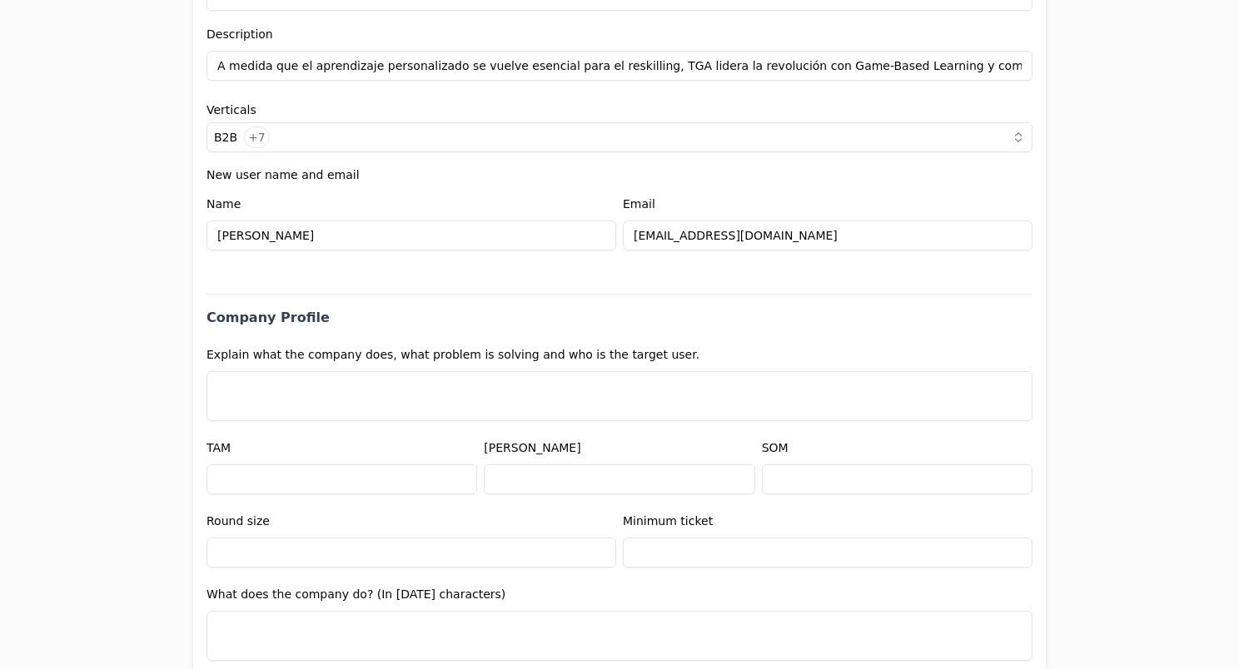
click at [370, 400] on textarea at bounding box center [619, 396] width 826 height 50
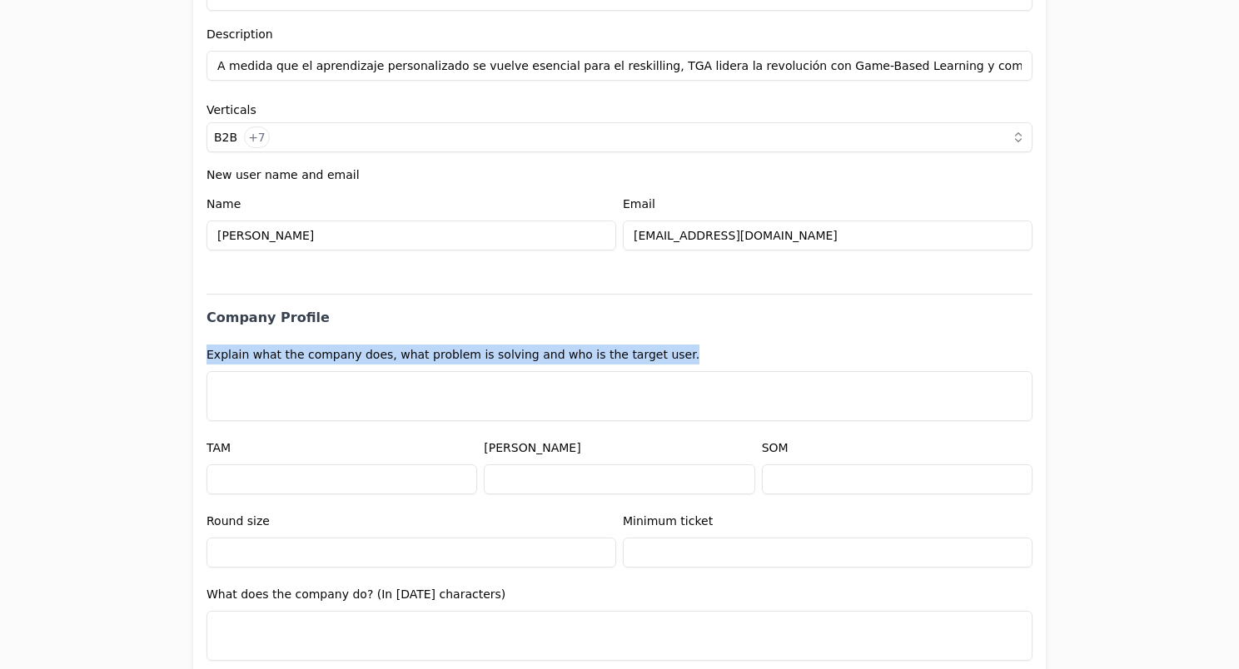
drag, startPoint x: 193, startPoint y: 354, endPoint x: 656, endPoint y: 343, distance: 463.0
copy label "Explain what the company does, what problem is solving and who is the target us…"
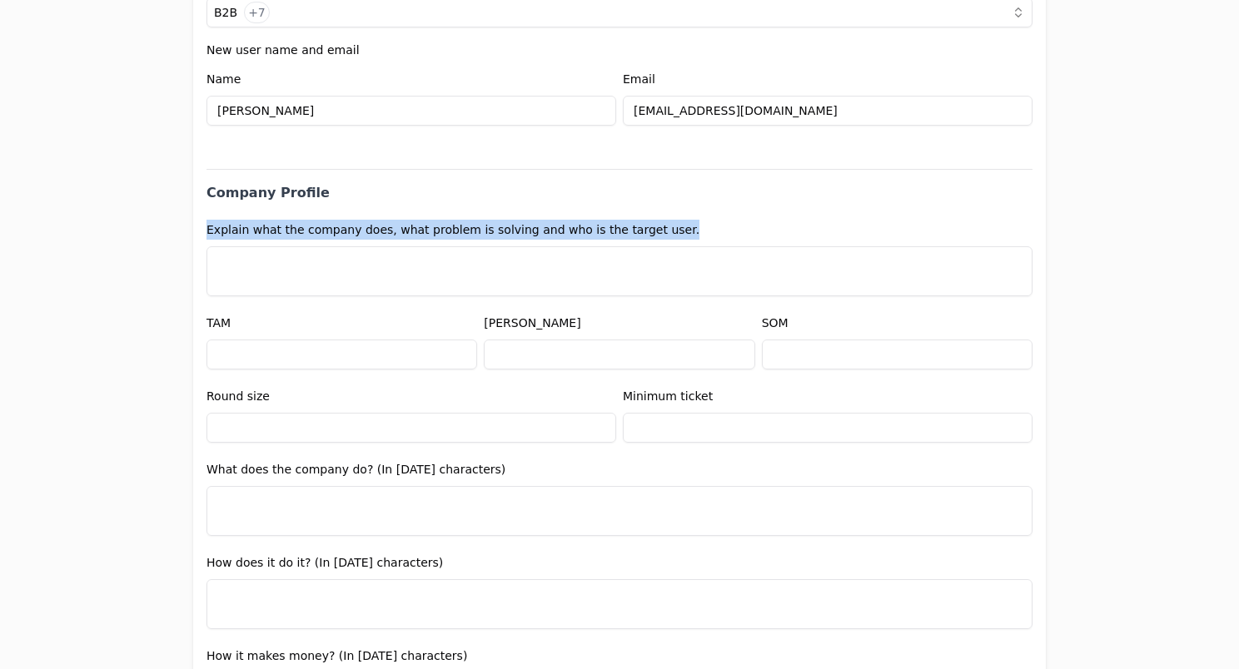
scroll to position [699, 0]
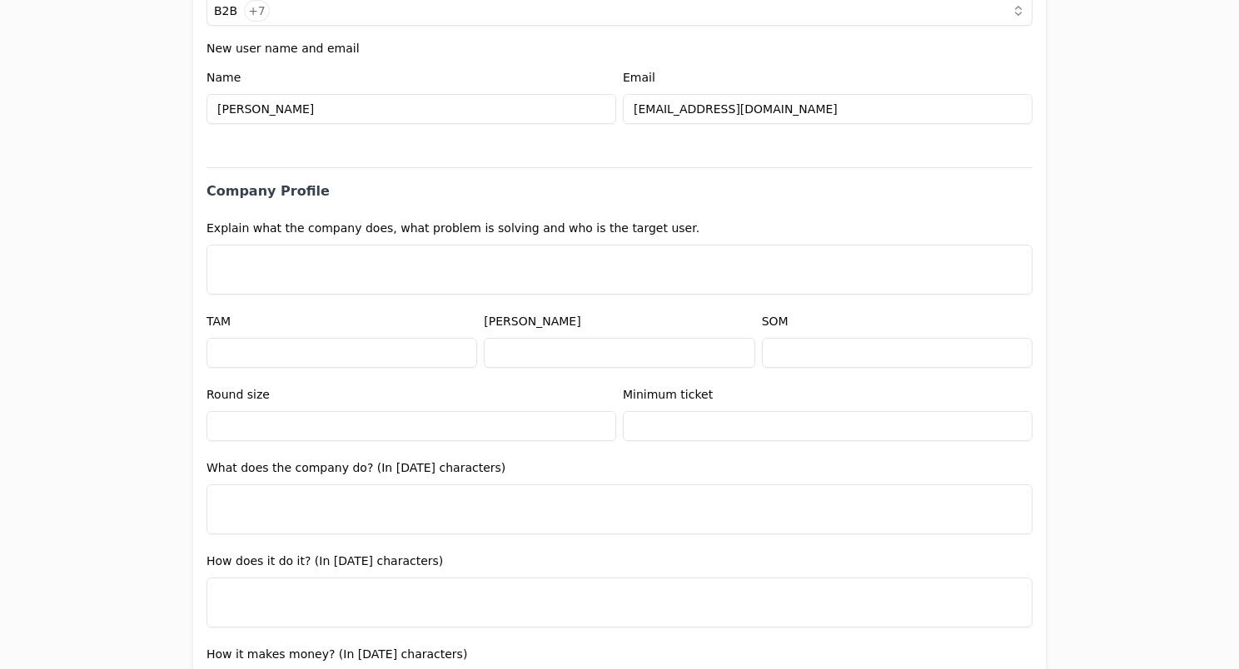
click at [324, 281] on textarea at bounding box center [619, 270] width 826 height 50
paste textarea "Qué hace TGA Reinventamos el aprendizaje: usamos gaming, IA y ciencia cognitiva…"
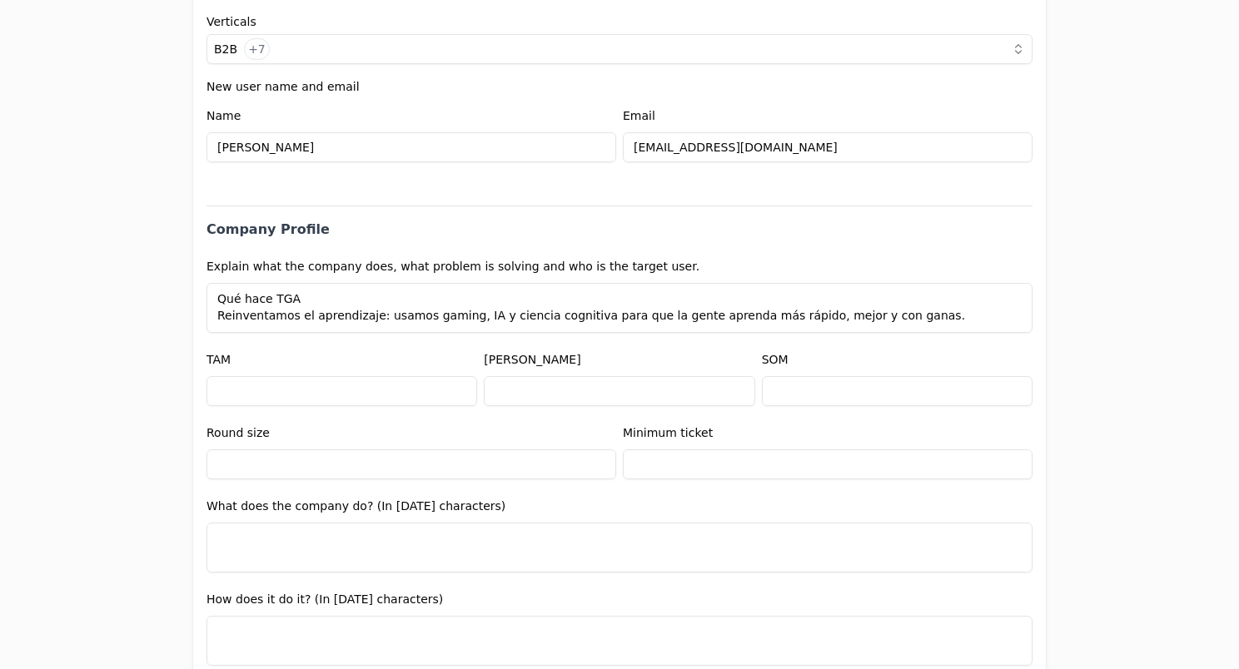
scroll to position [0, 0]
click at [432, 320] on textarea "Qué hace TGA Reinventamos el aprendizaje: usamos gaming, IA y ciencia cognitiva…" at bounding box center [619, 308] width 826 height 50
click at [395, 321] on textarea "Qué hace TGA Reinventamos el aprendizaje: usamos gaming, IA y ciencia cognitiva…" at bounding box center [619, 308] width 826 height 50
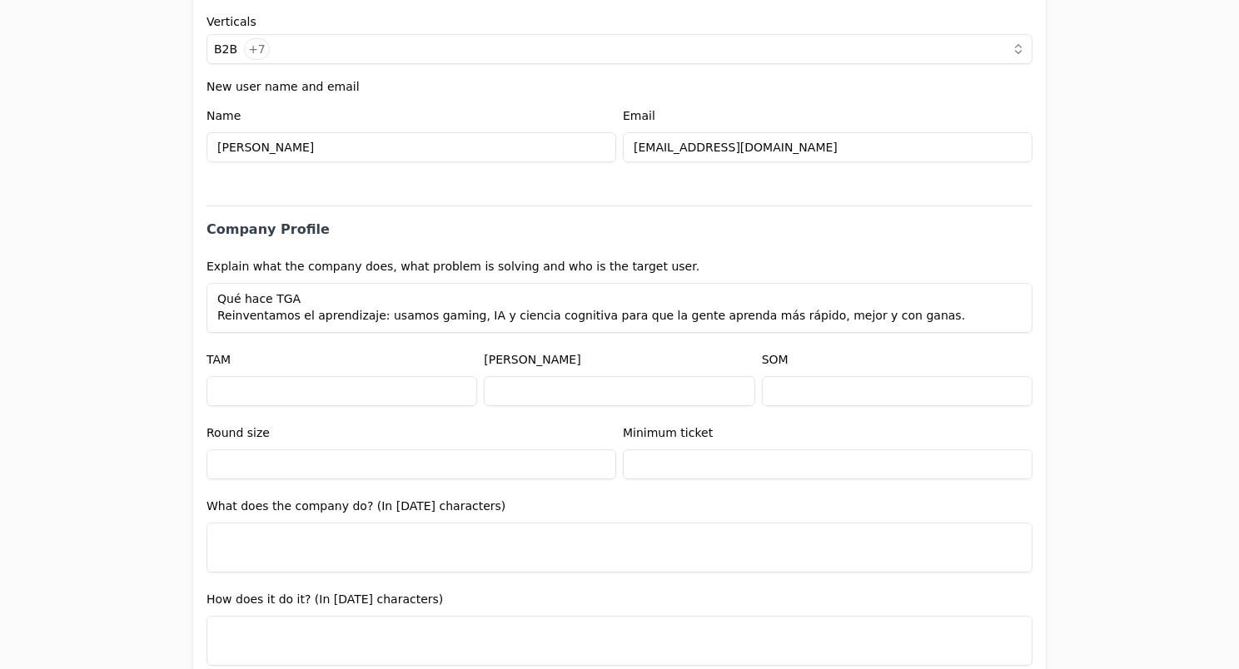
click at [382, 316] on textarea "Qué hace TGA Reinventamos el aprendizaje: usamos gaming, IA y ciencia cognitiva…" at bounding box center [619, 308] width 826 height 50
click at [607, 326] on textarea "Qué hace TGA Reinventamos el aprendizaje: creamos soluciones innovadoras basada…" at bounding box center [619, 308] width 826 height 50
click at [607, 325] on textarea "Qué hace TGA Reinventamos el aprendizaje: creamos soluciones innovadoras basada…" at bounding box center [619, 308] width 826 height 50
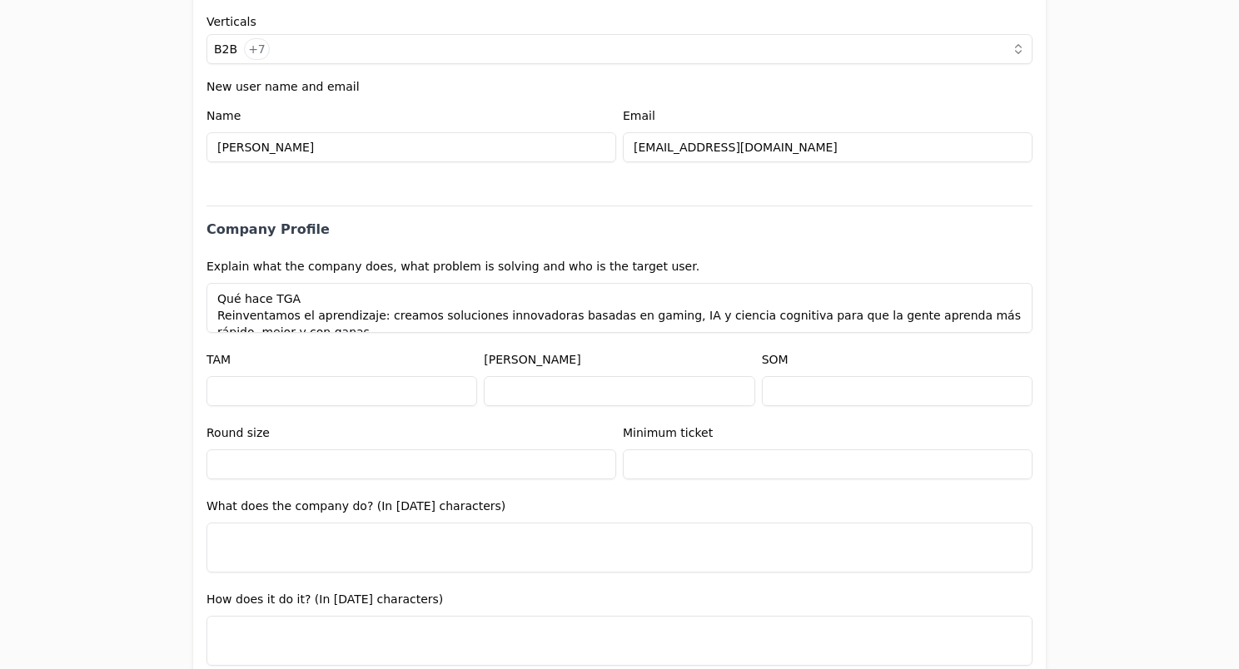
click at [614, 316] on textarea "Qué hace TGA Reinventamos el aprendizaje: creamos soluciones innovadoras basada…" at bounding box center [619, 308] width 826 height 50
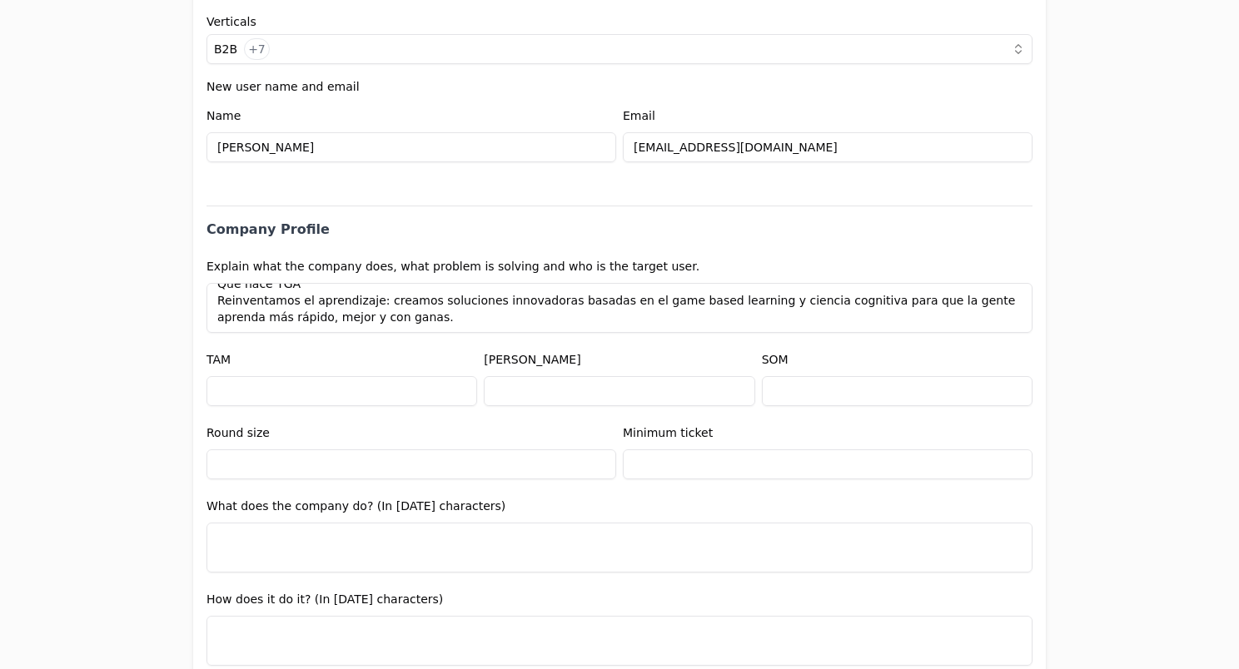
scroll to position [13, 0]
click at [887, 301] on textarea "Qué hace TGA Reinventamos el aprendizaje: creamos soluciones innovadoras basada…" at bounding box center [619, 308] width 826 height 50
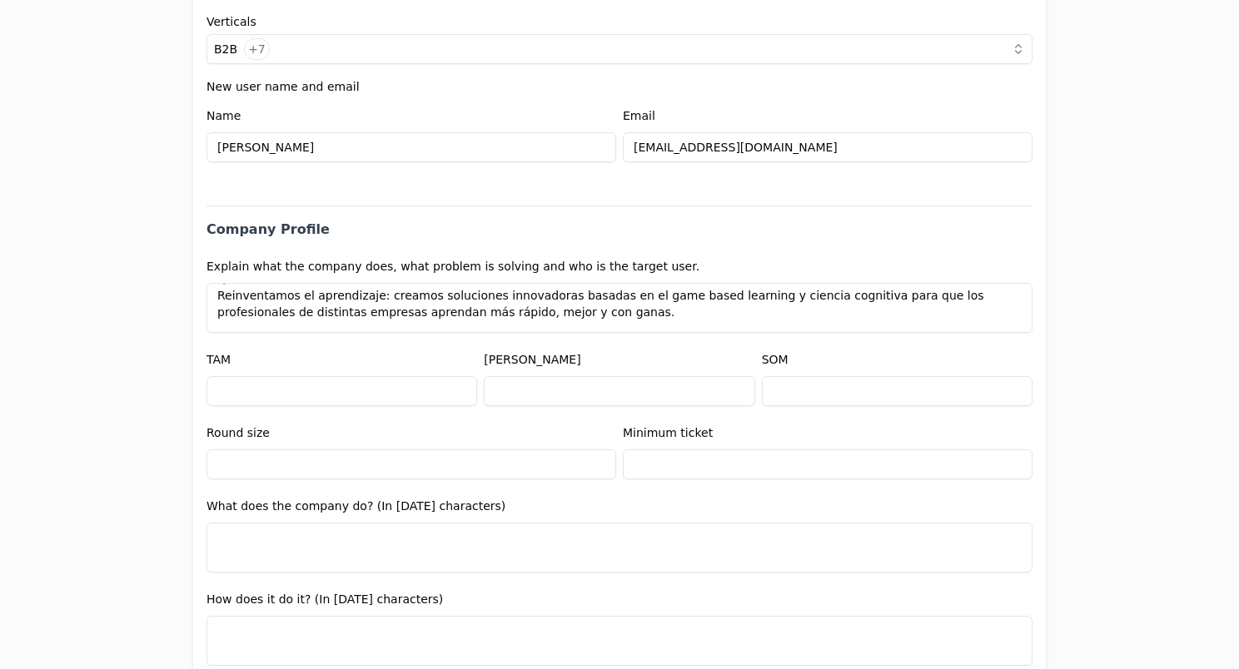
scroll to position [18, 0]
click at [335, 314] on textarea "Qué hace TGA Reinventamos el aprendizaje: creamos soluciones innovadoras basada…" at bounding box center [619, 308] width 826 height 50
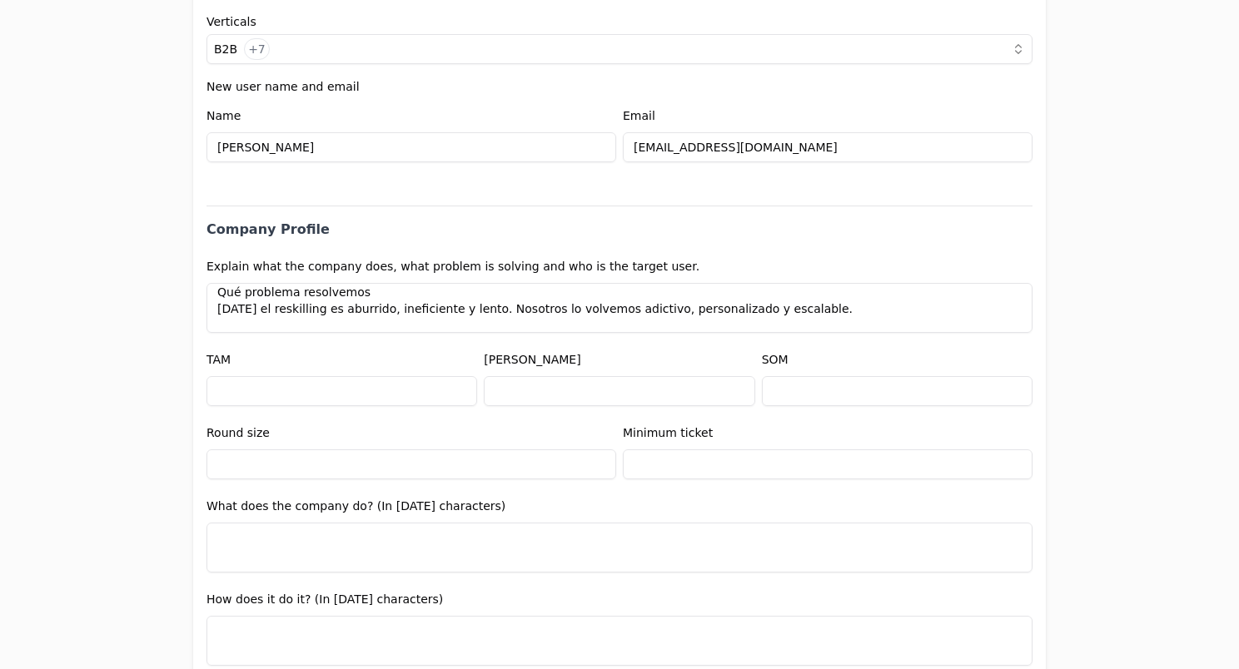
scroll to position [75, 0]
click at [292, 308] on textarea "Qué hace TGA Reinventamos el aprendizaje: creamos soluciones innovadoras basada…" at bounding box center [619, 308] width 826 height 50
click at [214, 308] on textarea "Qué hace TGA Reinventamos el aprendizaje: creamos soluciones innovadoras basada…" at bounding box center [619, 308] width 826 height 50
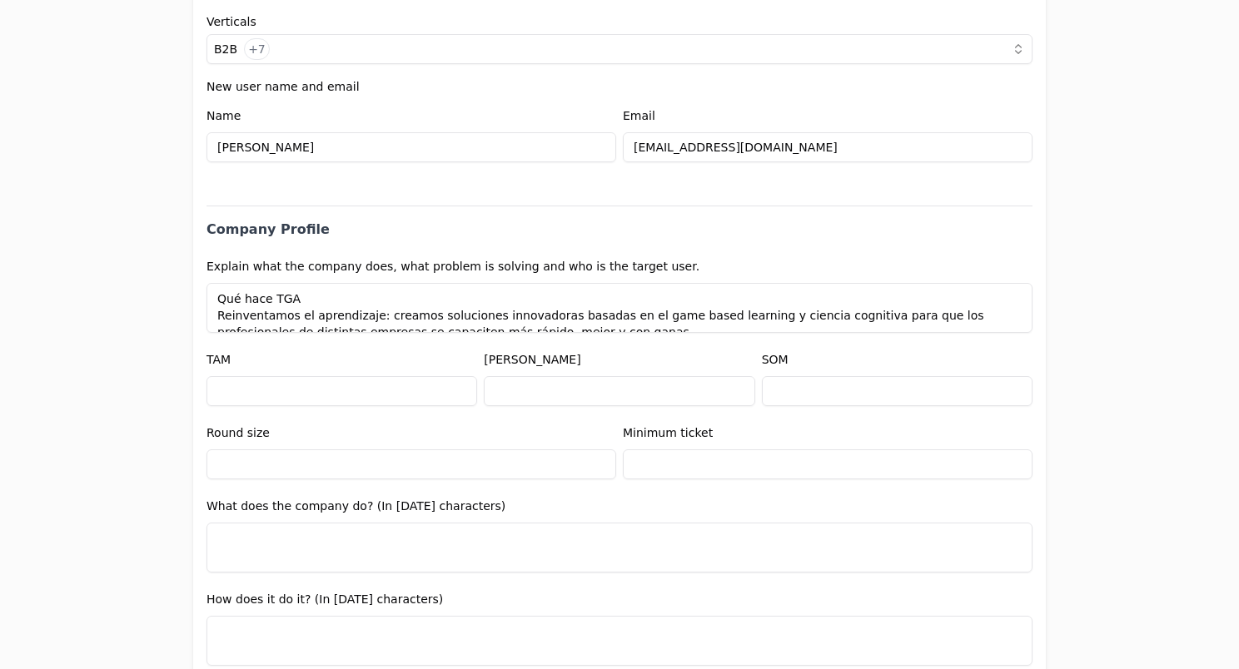
scroll to position [0, 0]
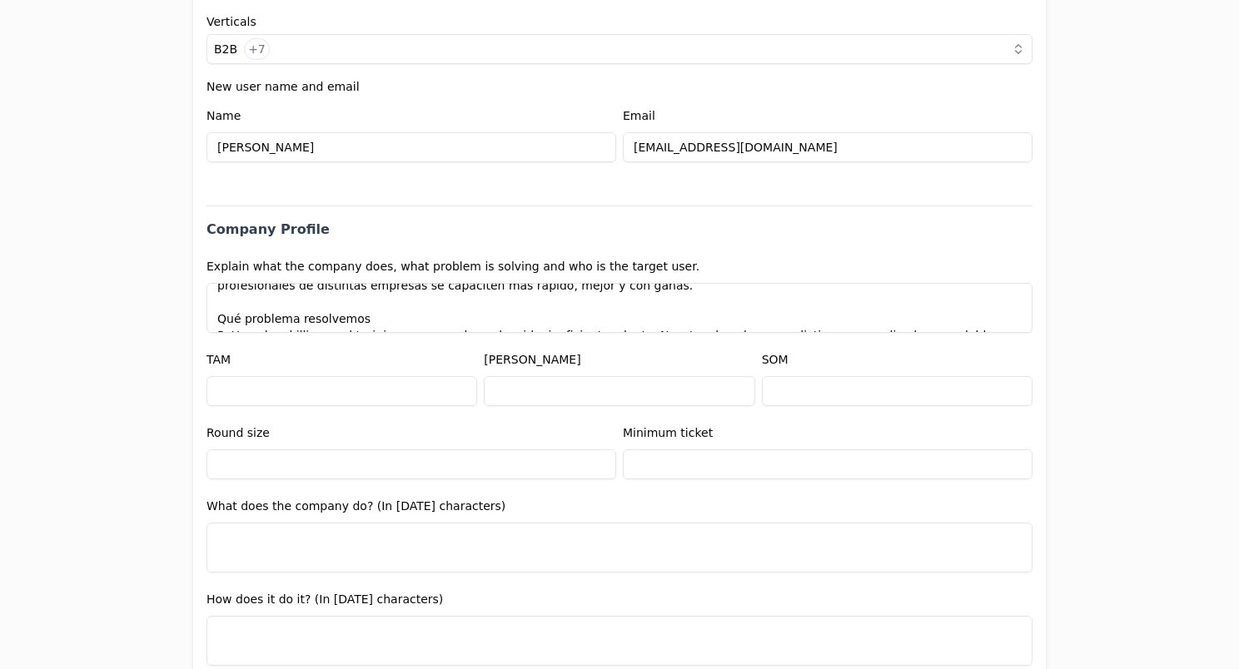
drag, startPoint x: 912, startPoint y: 311, endPoint x: 201, endPoint y: 323, distance: 711.0
click at [206, 323] on textarea "Qué hace TGA Reinventamos el aprendizaje: creamos soluciones innovadoras basada…" at bounding box center [619, 308] width 826 height 50
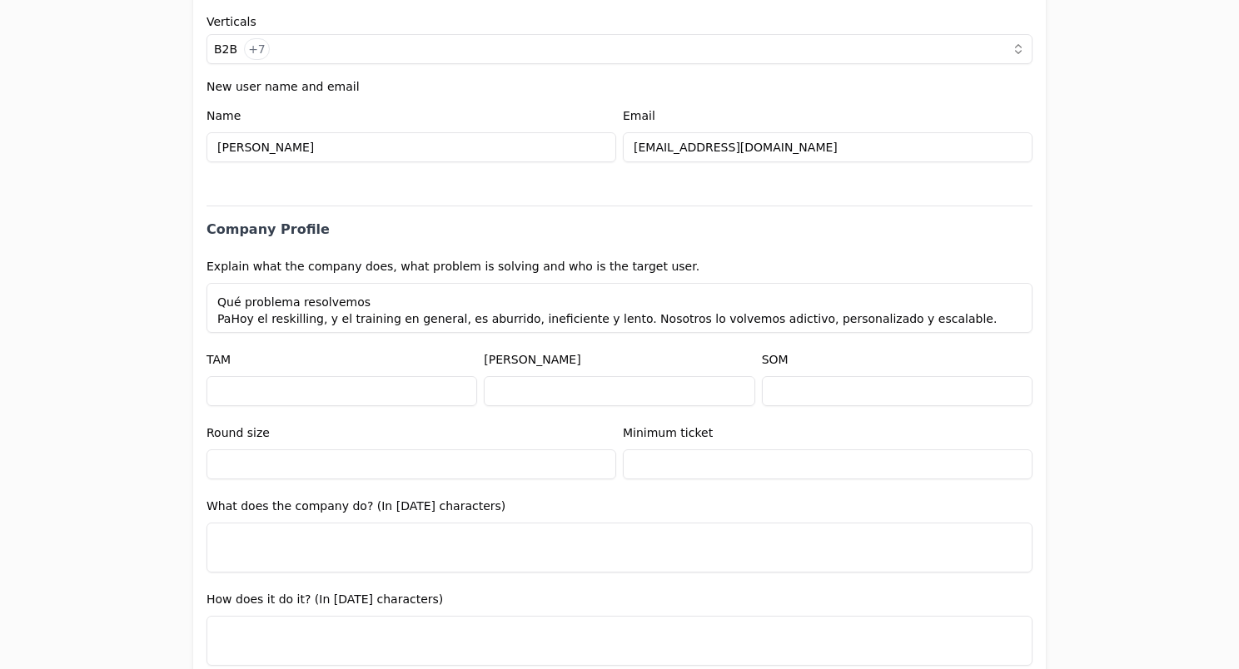
scroll to position [64, 0]
click at [223, 326] on textarea "Qué hace TGA Reinventamos el aprendizaje: creamos soluciones innovadoras basada…" at bounding box center [619, 308] width 826 height 50
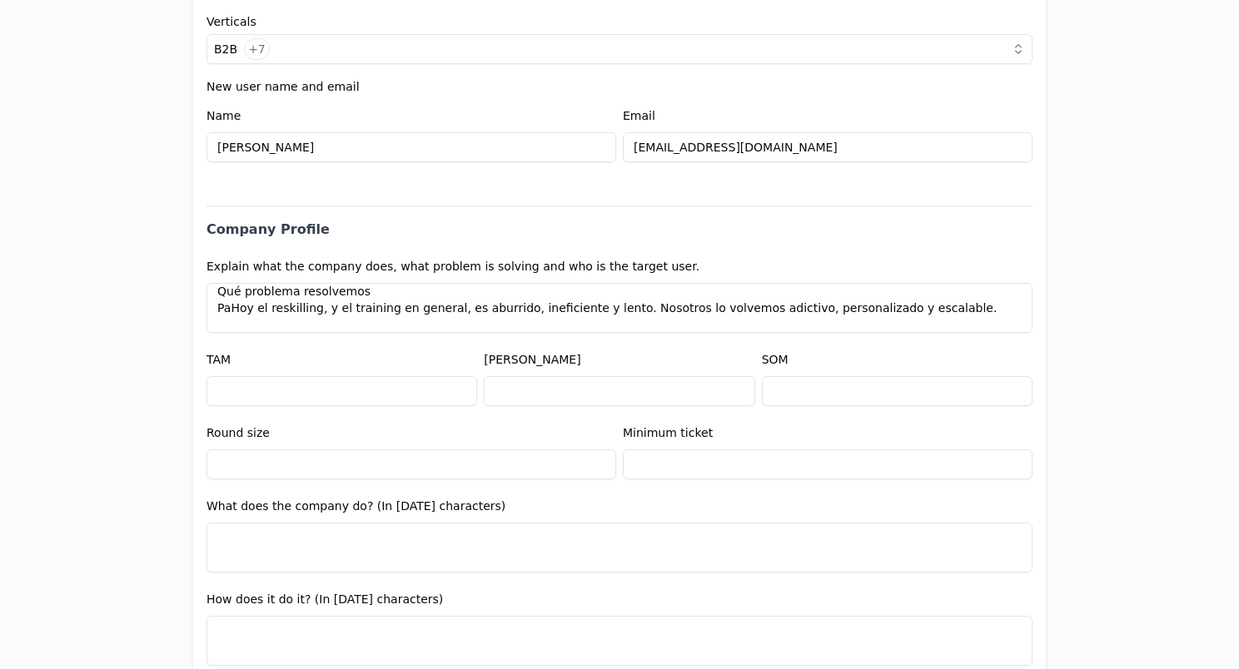
scroll to position [65, 0]
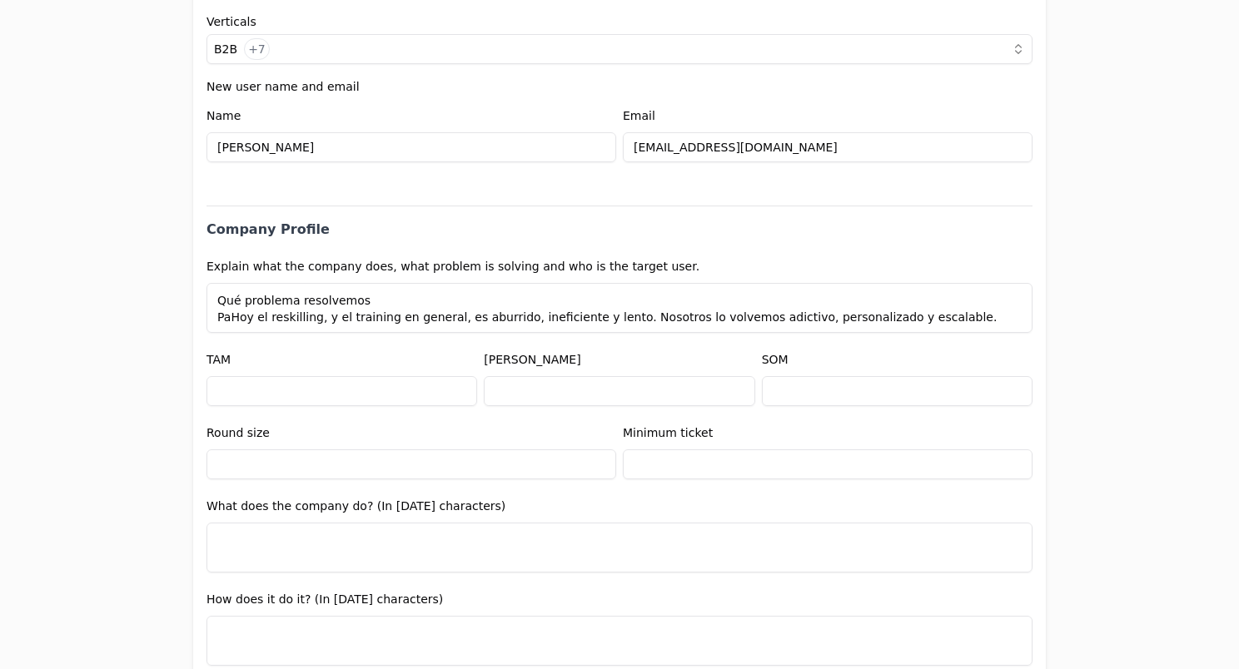
drag, startPoint x: 209, startPoint y: 316, endPoint x: 887, endPoint y: 310, distance: 678.5
click at [887, 310] on textarea "Qué hace TGA Reinventamos el aprendizaje: creamos soluciones innovadoras basada…" at bounding box center [619, 308] width 826 height 50
paste textarea "El mundo está entrando en una crisis de reskilling sin precedentes. Según el WE…"
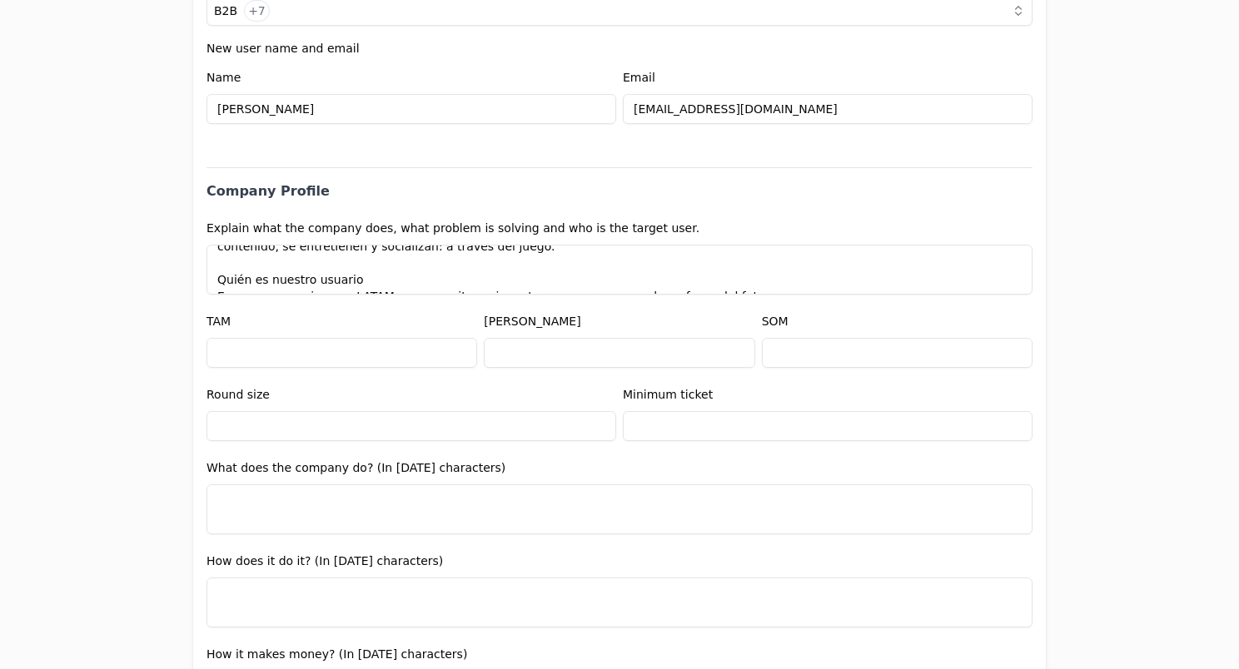
scroll to position [701, 0]
drag, startPoint x: 744, startPoint y: 273, endPoint x: 157, endPoint y: 262, distance: 587.0
click at [157, 262] on div "Application form Entity Project or Company Category Startup Add new company det…" at bounding box center [619, 334] width 1239 height 669
paste textarea "👤 Usuario final El empleado que necesita adquirir nuevas habilidades para que s…"
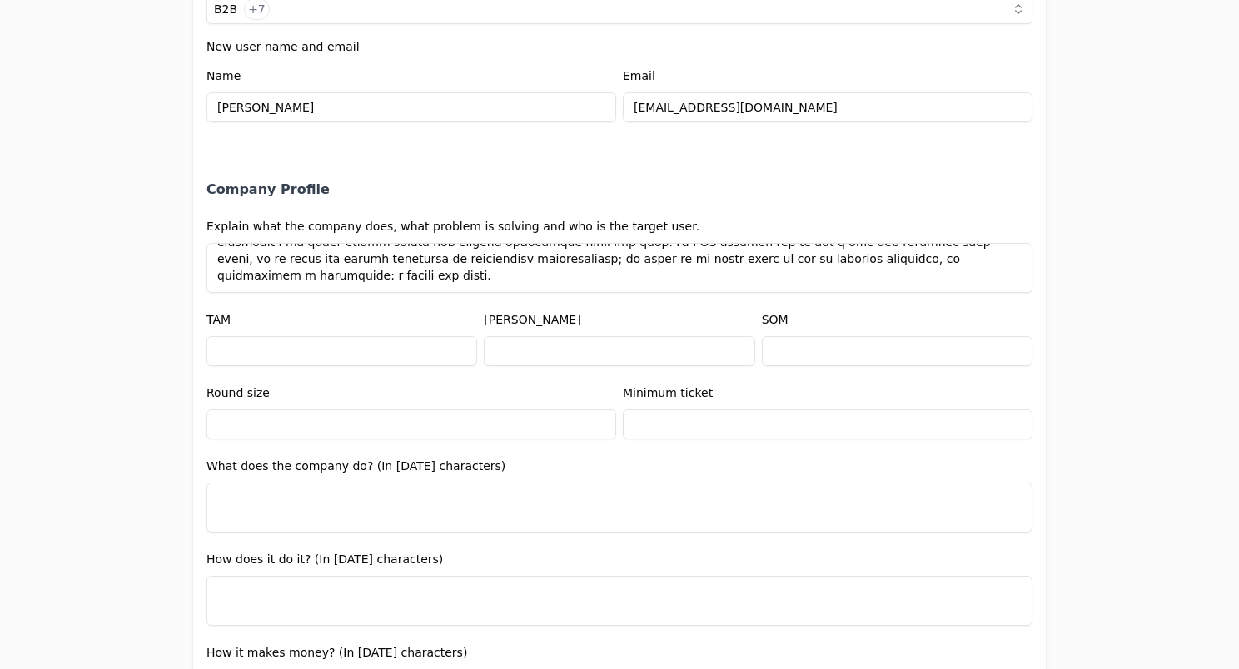
scroll to position [150, 0]
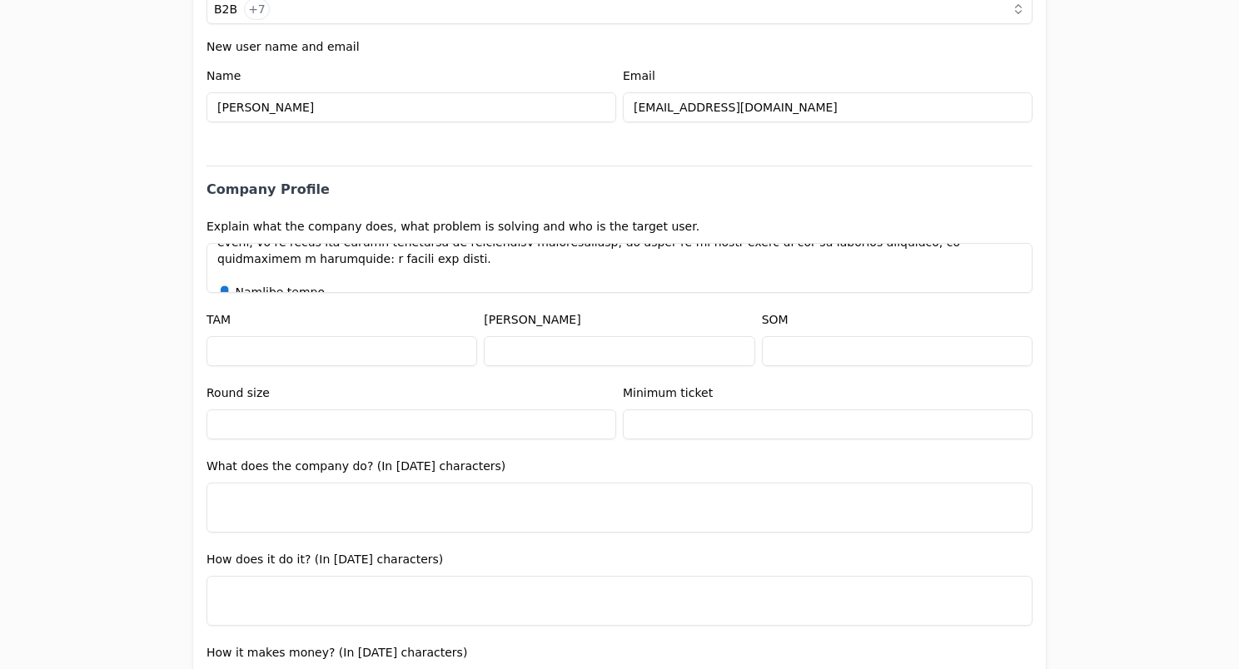
click at [226, 271] on textarea at bounding box center [619, 268] width 826 height 50
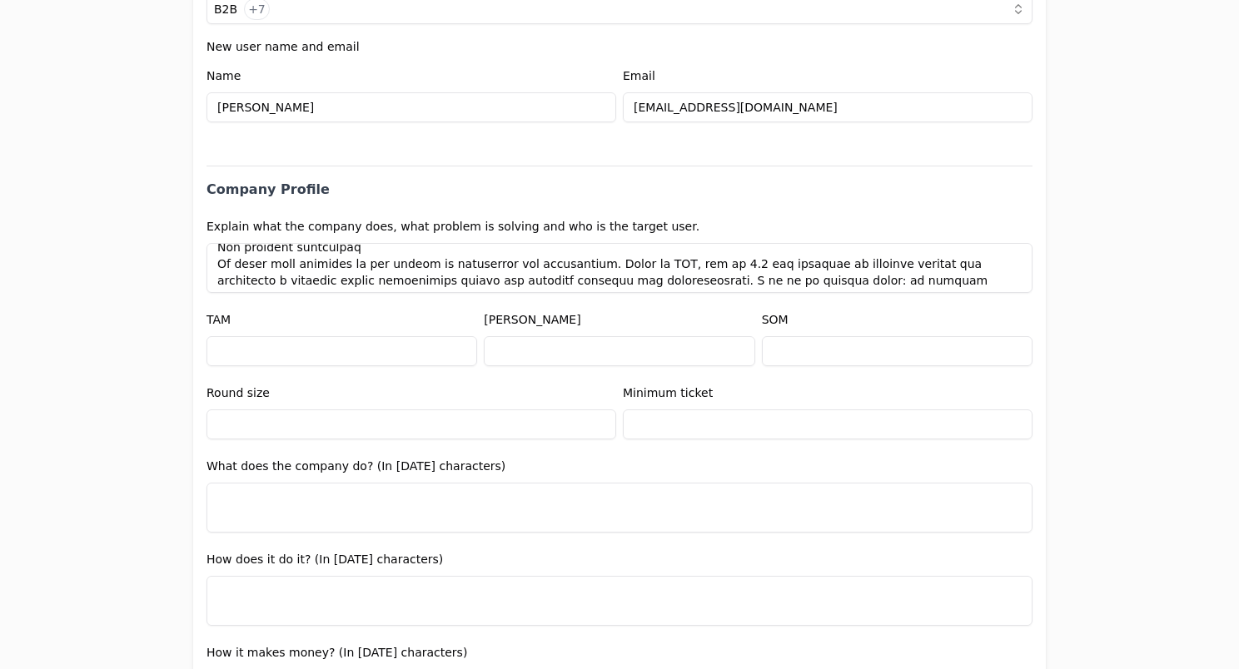
drag, startPoint x: 368, startPoint y: 275, endPoint x: 211, endPoint y: 279, distance: 156.6
click at [211, 279] on textarea at bounding box center [619, 268] width 826 height 50
click at [386, 255] on textarea at bounding box center [619, 268] width 826 height 50
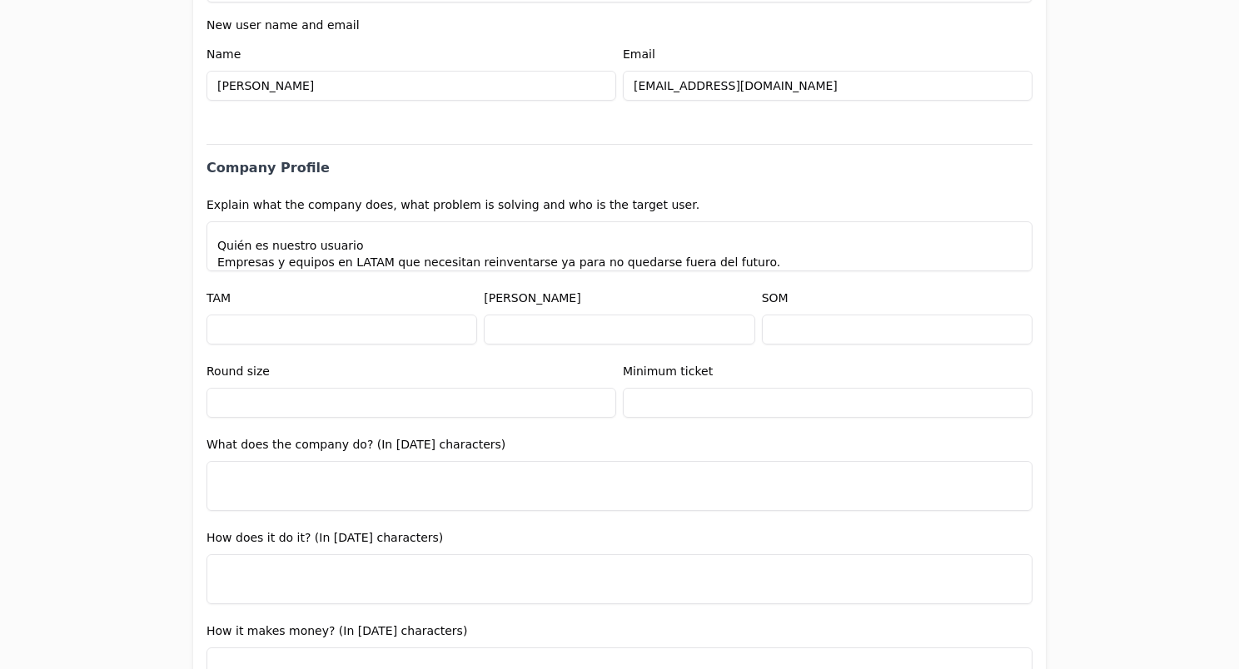
scroll to position [114, 0]
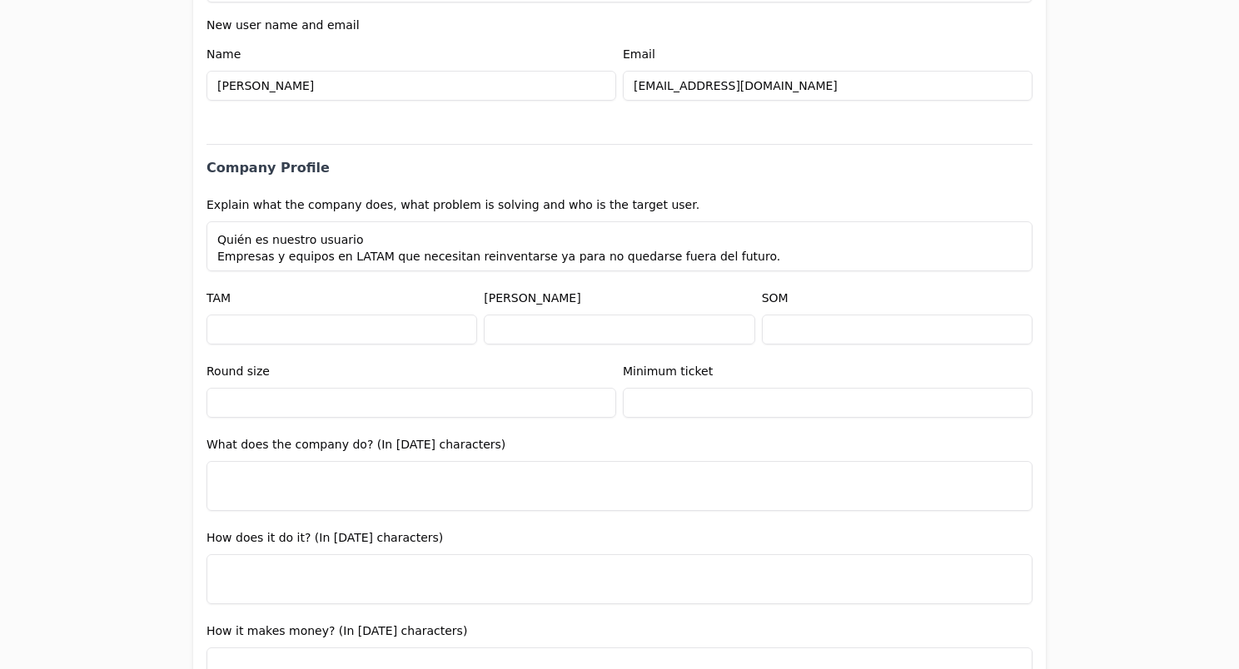
drag, startPoint x: 216, startPoint y: 261, endPoint x: 730, endPoint y: 269, distance: 514.5
click at [730, 269] on textarea "Qué hace TGA Reinventamos el aprendizaje: creamos soluciones innovadoras basada…" at bounding box center [619, 246] width 826 height 50
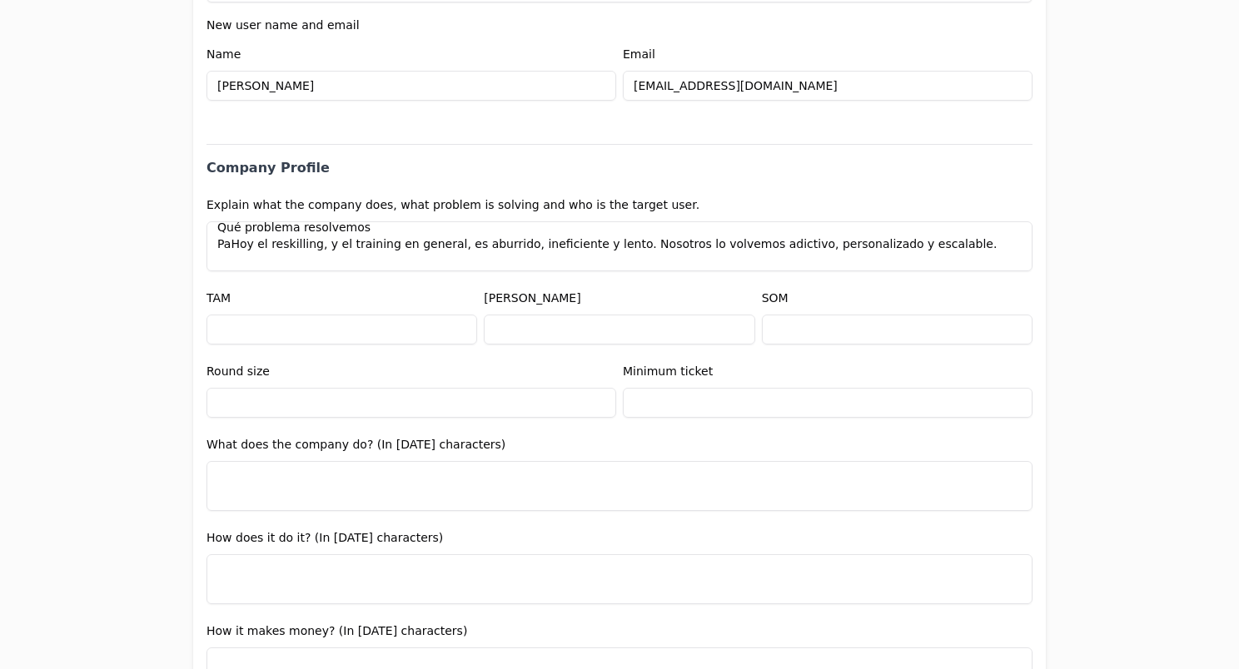
scroll to position [83, 0]
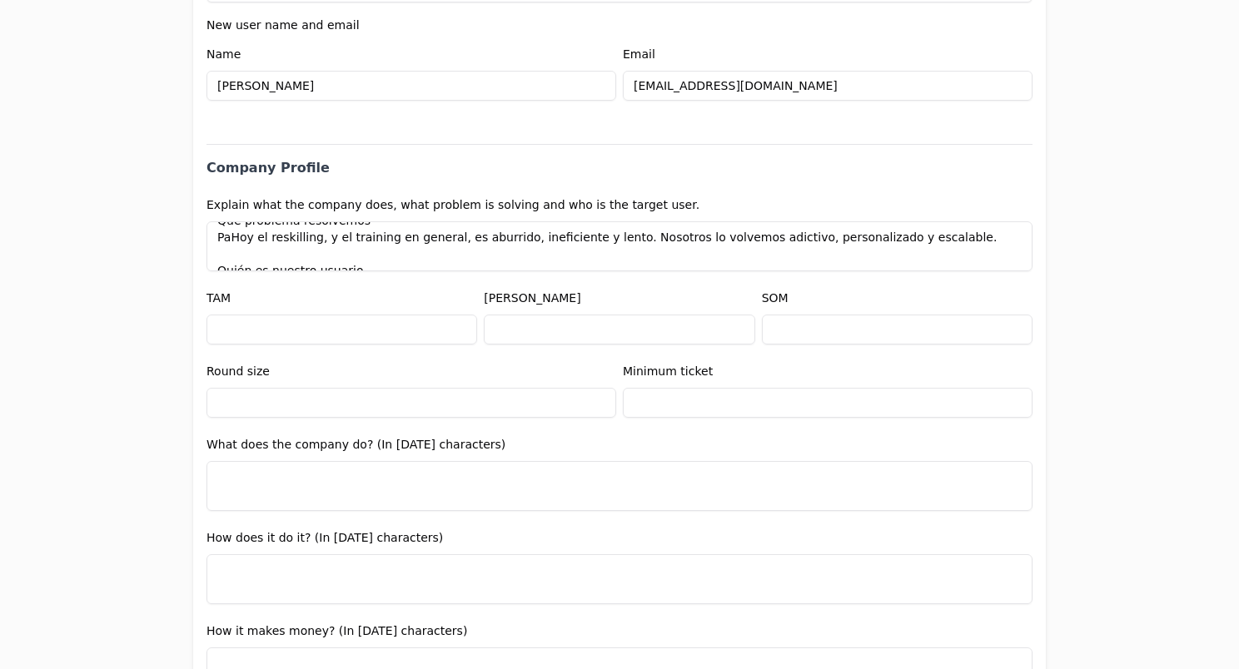
drag, startPoint x: 213, startPoint y: 239, endPoint x: 901, endPoint y: 242, distance: 687.6
click at [901, 242] on textarea "Qué hace TGA Reinventamos el aprendizaje: creamos soluciones innovadoras basada…" at bounding box center [619, 246] width 826 height 50
paste textarea "El mundo está entrando en una crisis de reskilling sin precedentes. Según el WE…"
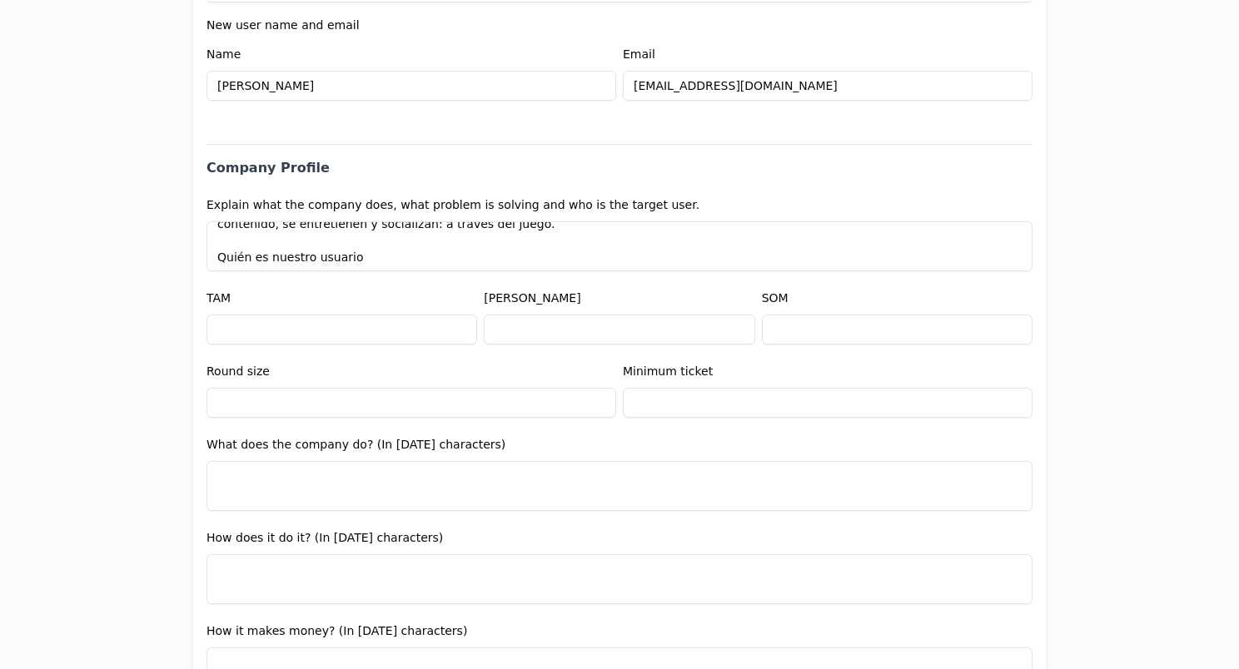
scroll to position [164, 0]
click at [316, 254] on textarea "Qué hace TGA Reinventamos el aprendizaje: creamos soluciones innovadoras basada…" at bounding box center [619, 246] width 826 height 50
paste textarea "En TGA atacamos la crisis global de reskilling desde dos frentes: el usuario fi…"
click at [226, 236] on textarea at bounding box center [619, 246] width 826 height 50
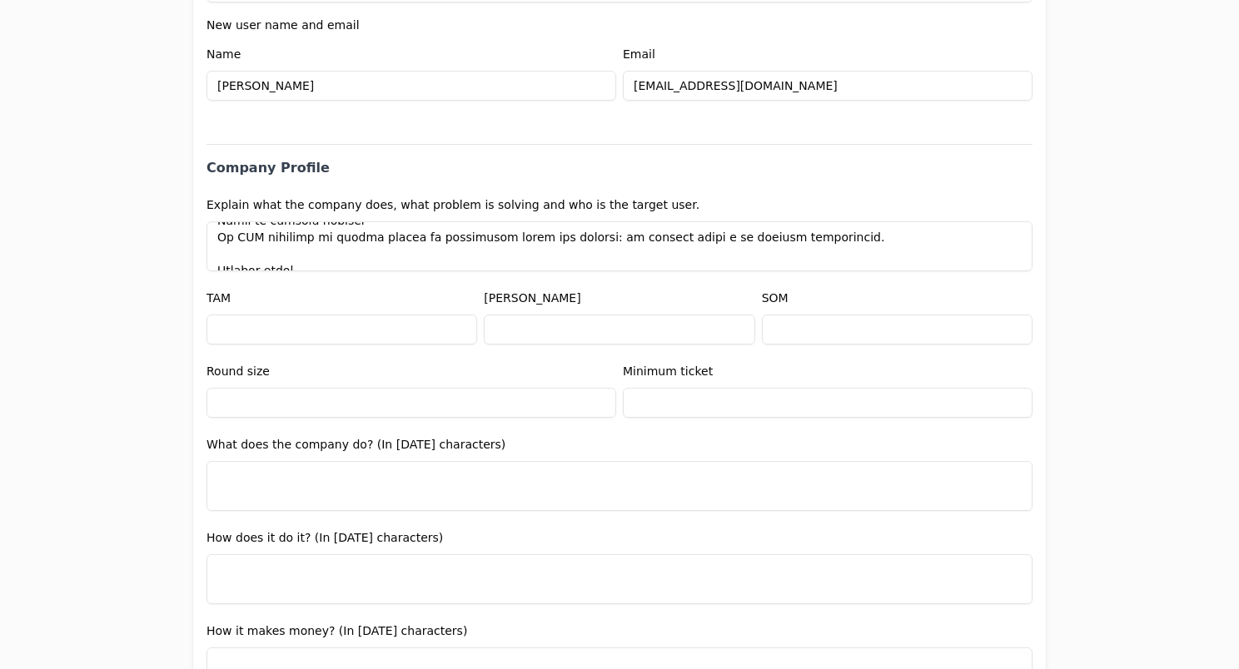
scroll to position [210, 0]
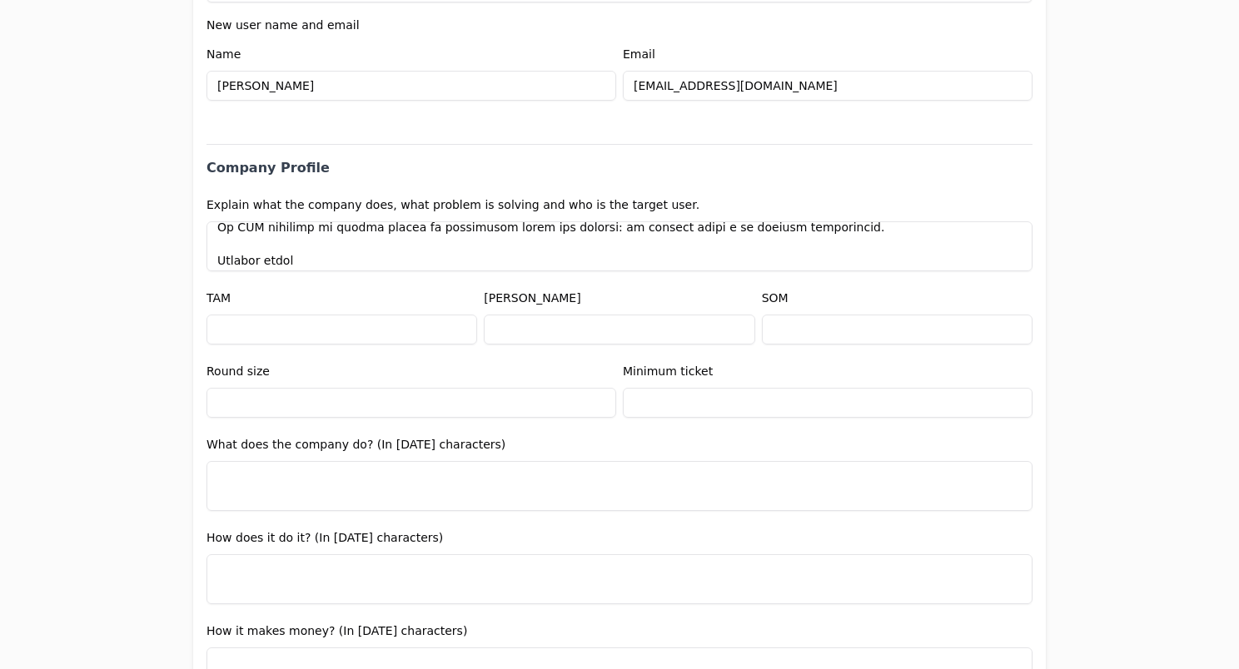
click at [280, 236] on textarea at bounding box center [619, 246] width 826 height 50
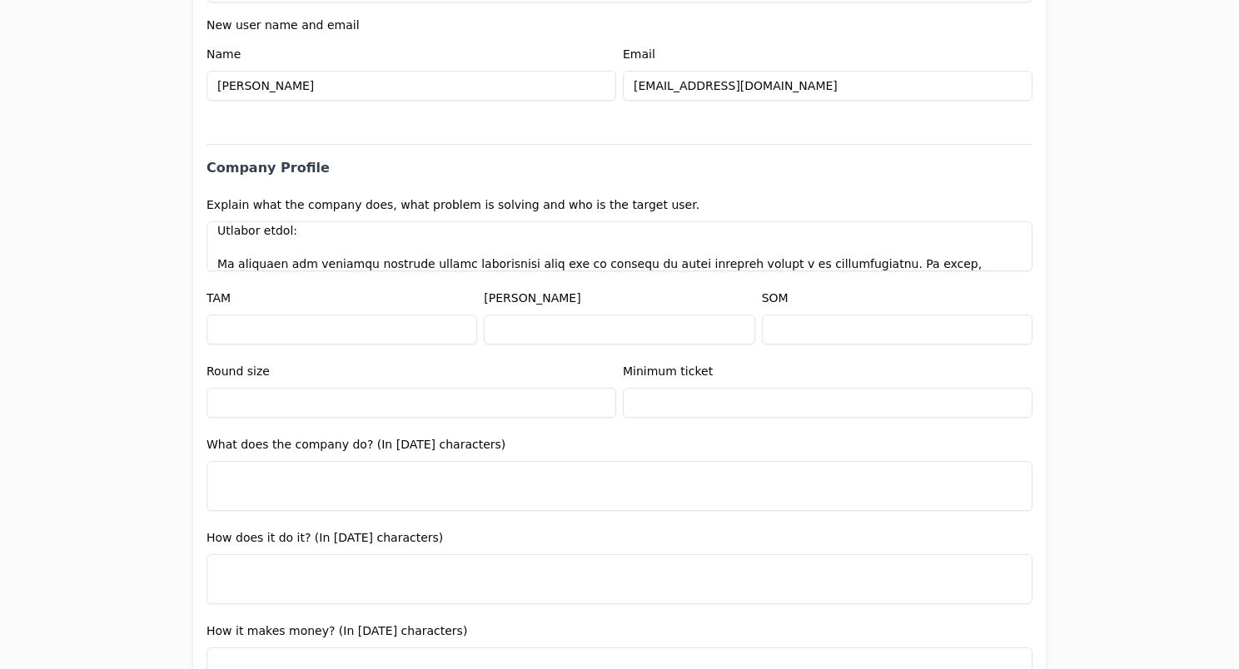
scroll to position [240, 0]
click at [210, 244] on textarea at bounding box center [619, 246] width 826 height 50
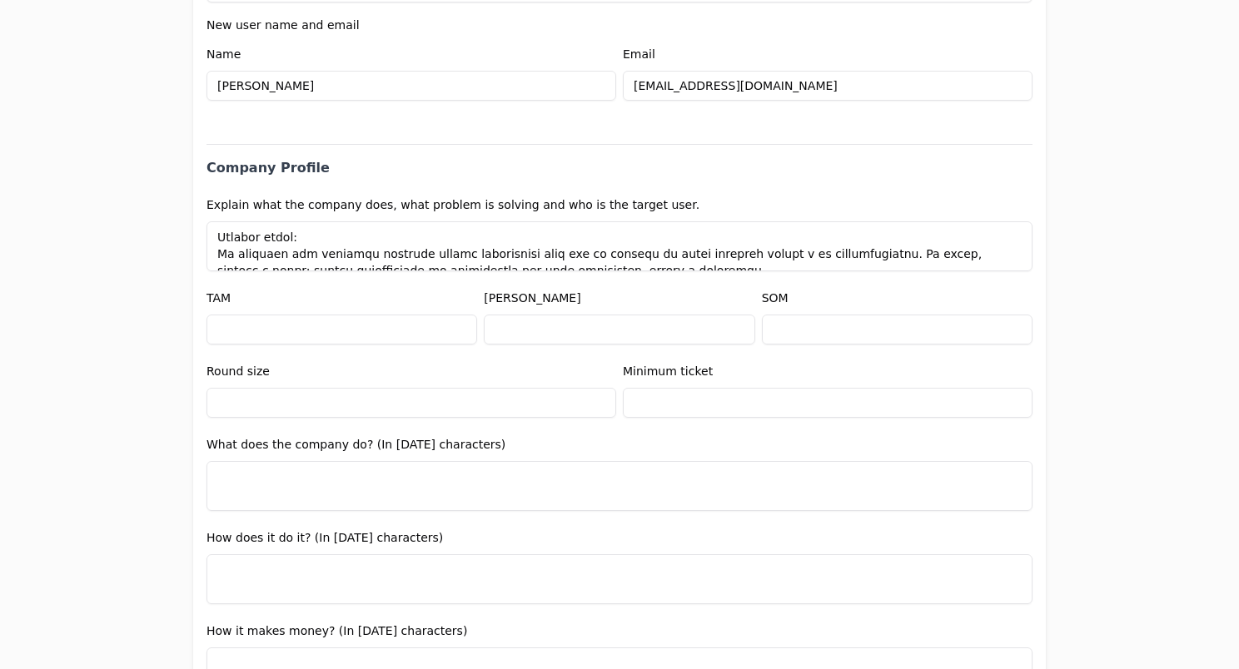
scroll to position [234, 0]
click at [872, 230] on textarea at bounding box center [619, 246] width 826 height 50
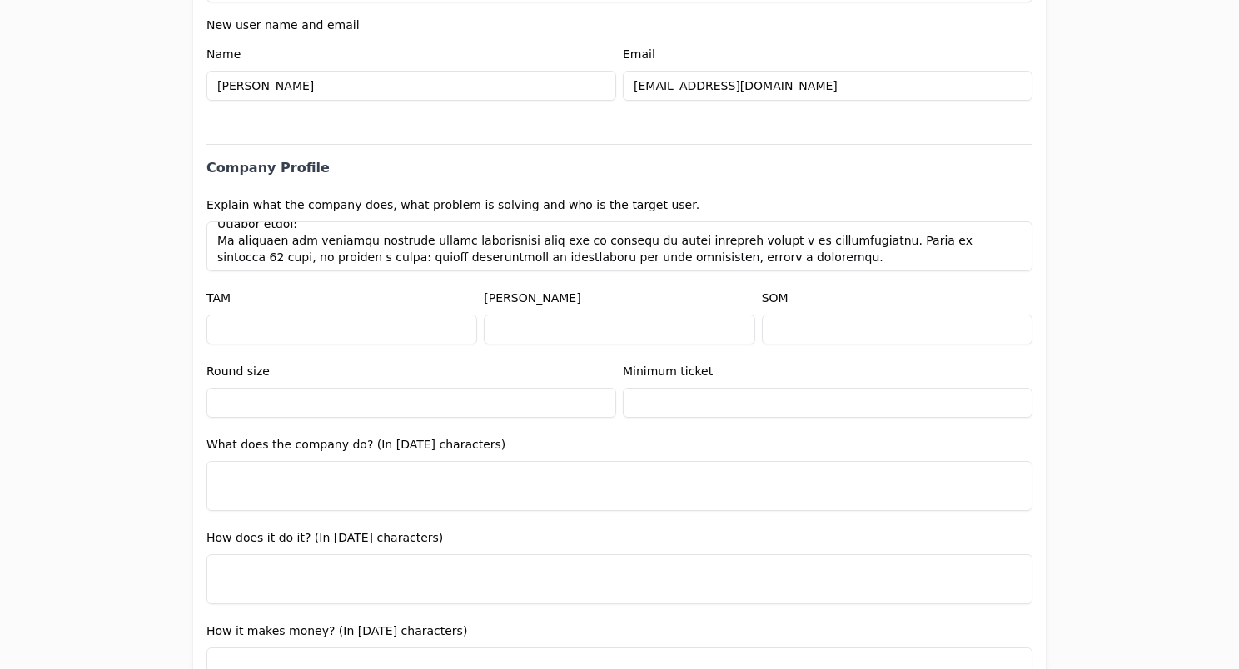
scroll to position [250, 0]
click at [255, 239] on textarea at bounding box center [619, 246] width 826 height 50
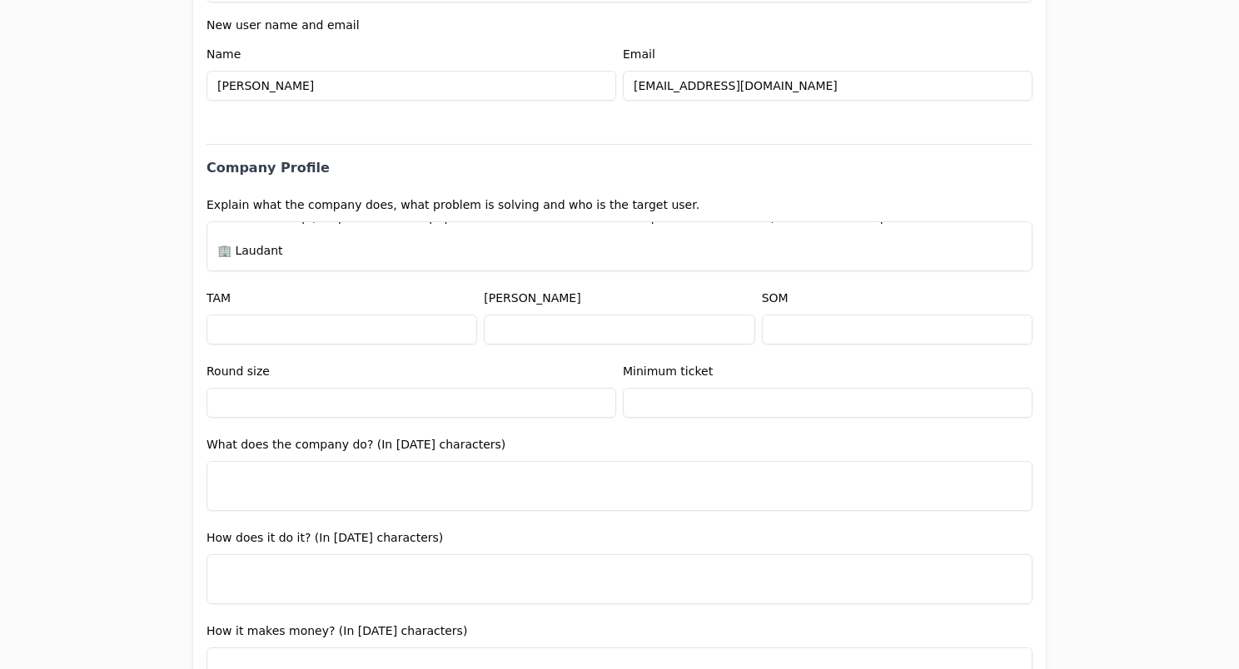
scroll to position [288, 0]
click at [235, 226] on textarea at bounding box center [619, 246] width 826 height 50
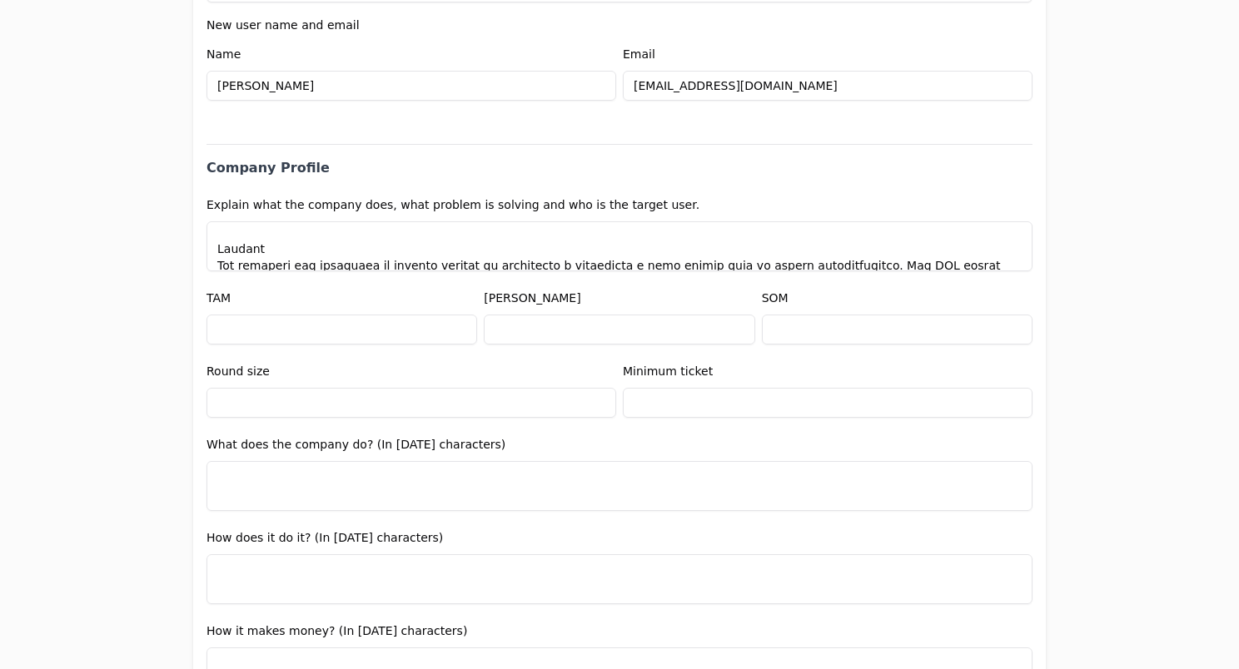
scroll to position [293, 0]
click at [807, 241] on textarea at bounding box center [619, 246] width 826 height 50
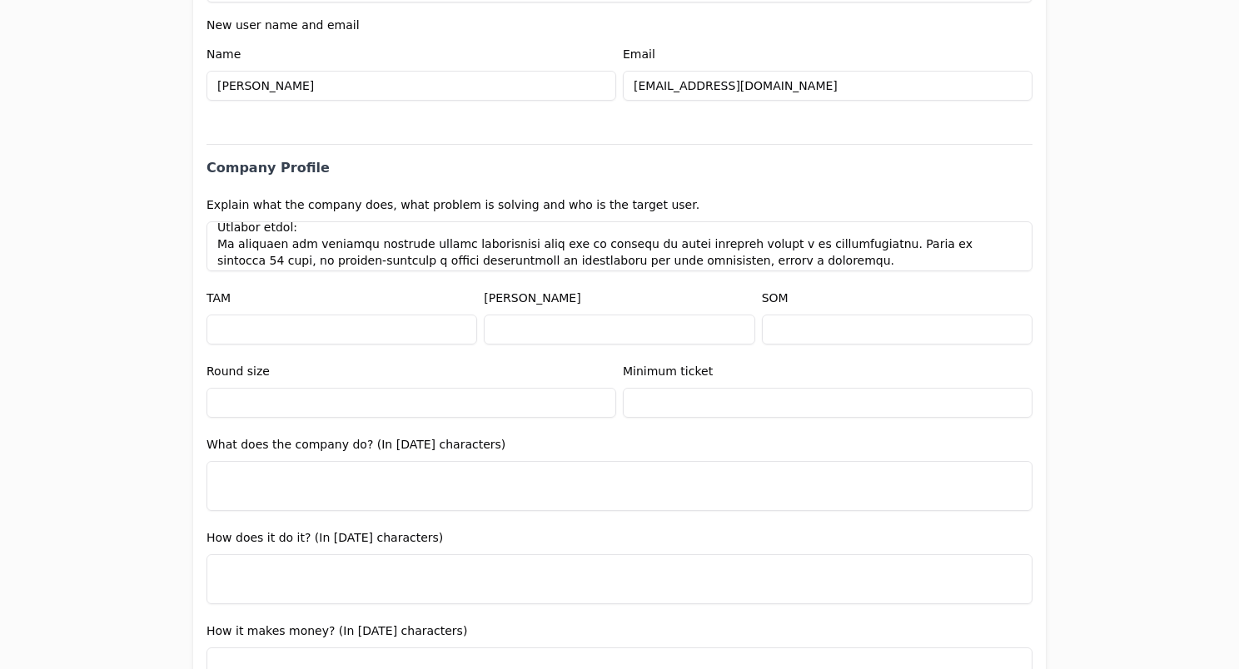
click at [480, 245] on textarea at bounding box center [619, 246] width 826 height 50
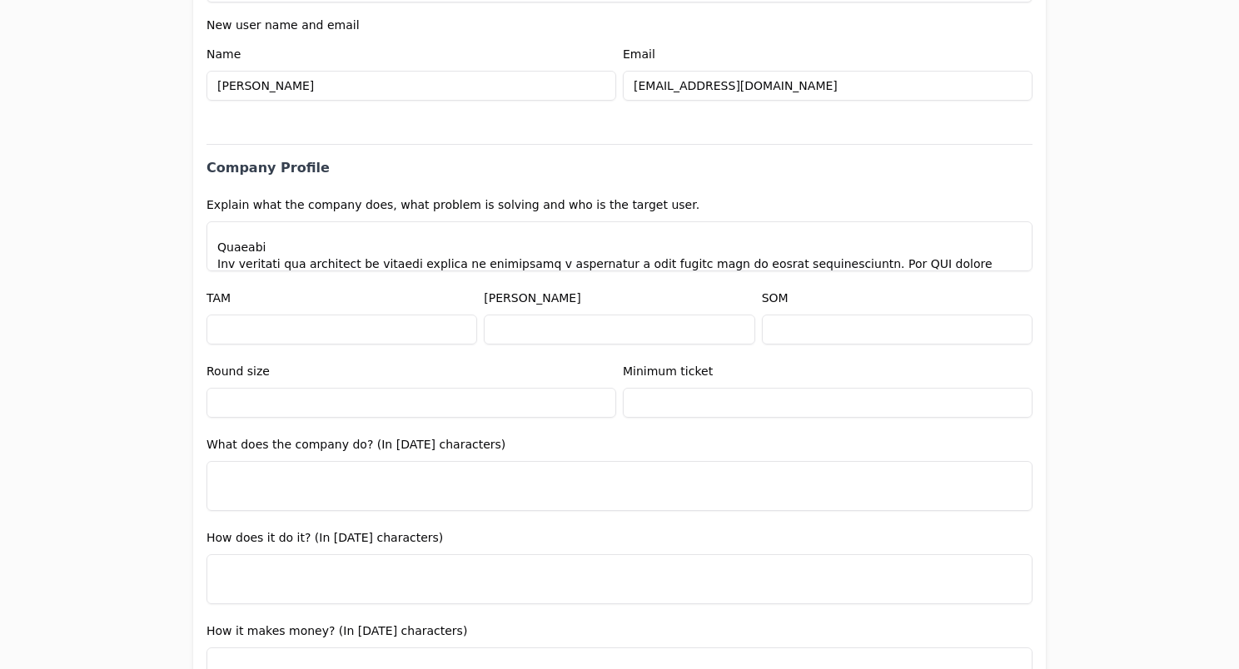
scroll to position [300, 0]
click at [843, 240] on textarea at bounding box center [619, 246] width 826 height 50
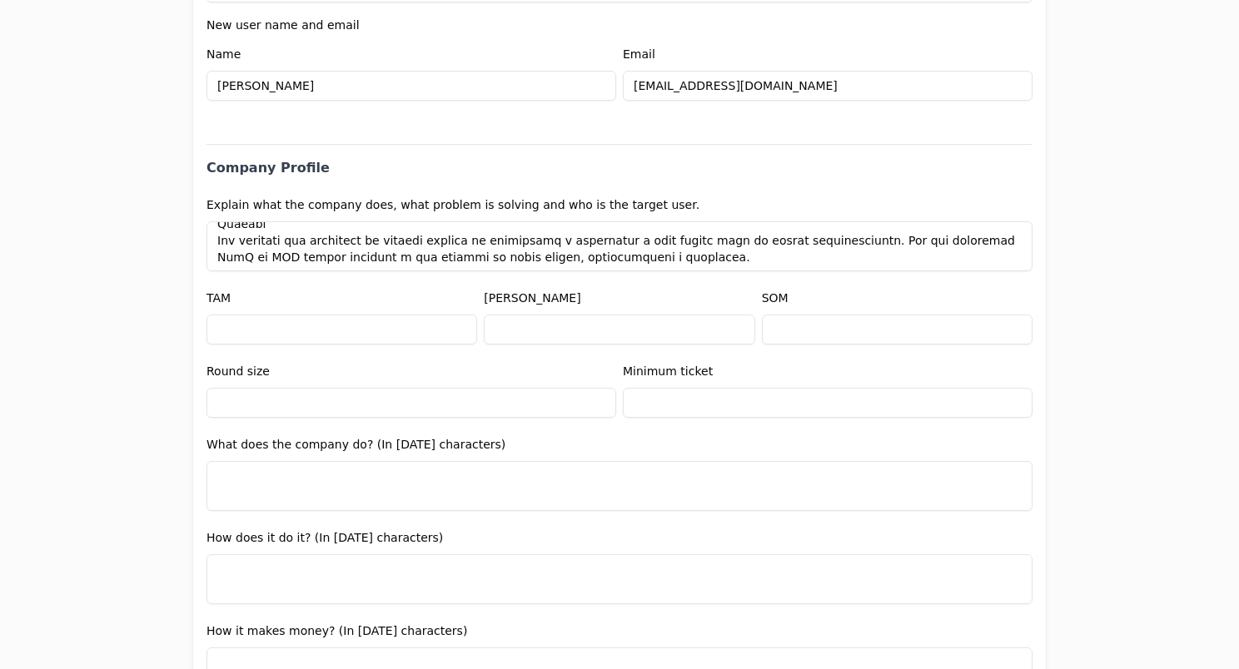
scroll to position [328, 0]
click at [230, 256] on textarea at bounding box center [619, 246] width 826 height 50
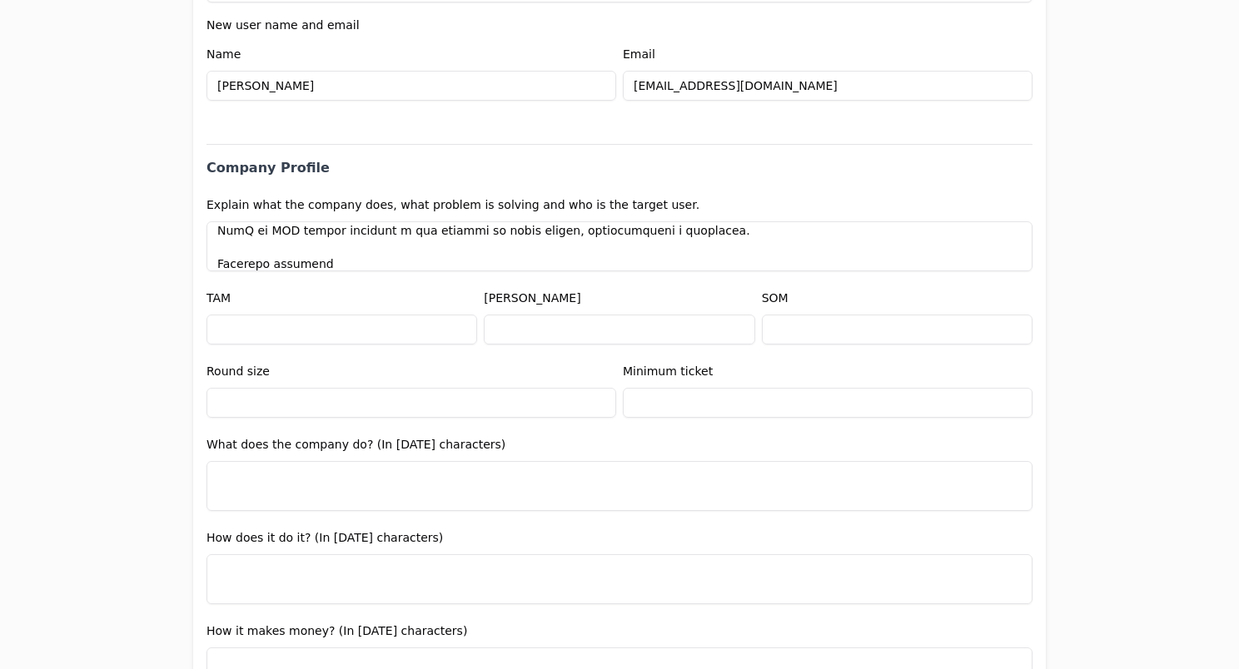
scroll to position [358, 0]
click at [212, 255] on textarea at bounding box center [619, 246] width 826 height 50
click at [336, 264] on textarea at bounding box center [619, 246] width 826 height 50
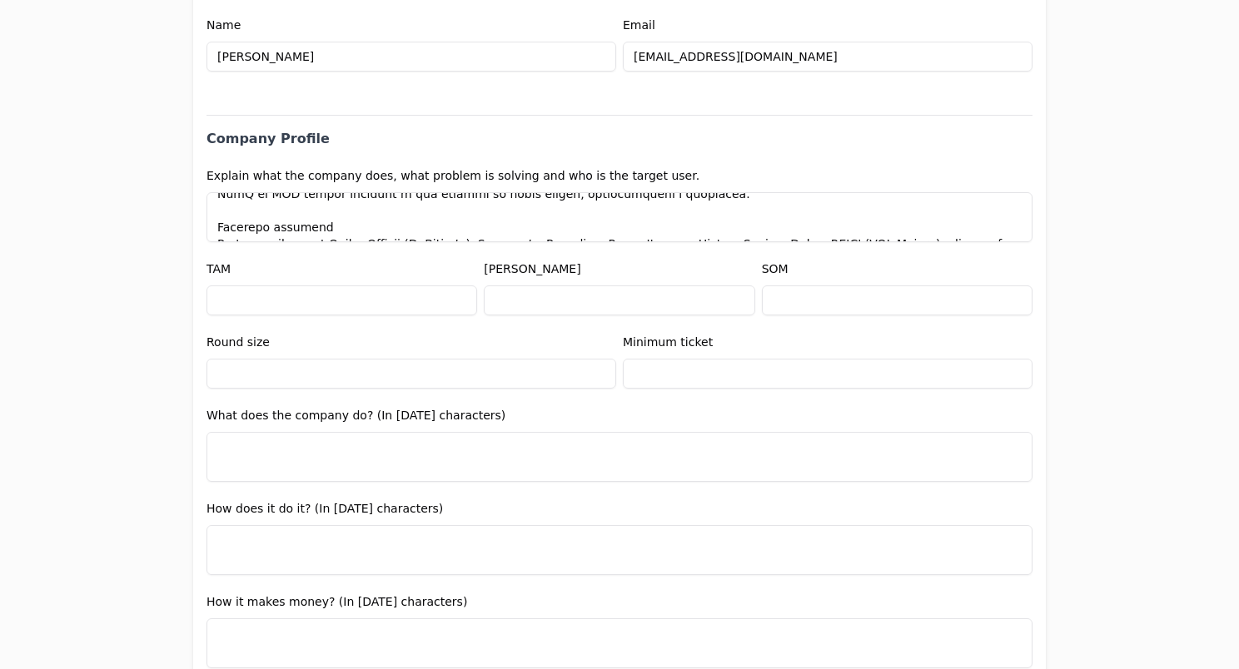
type textarea "Lor ipsu DOL Sitametconse ad elitseddoei: tempori utlaboreet doloremagna aliqua…"
click at [344, 304] on input "text" at bounding box center [341, 301] width 271 height 30
type input "$3"
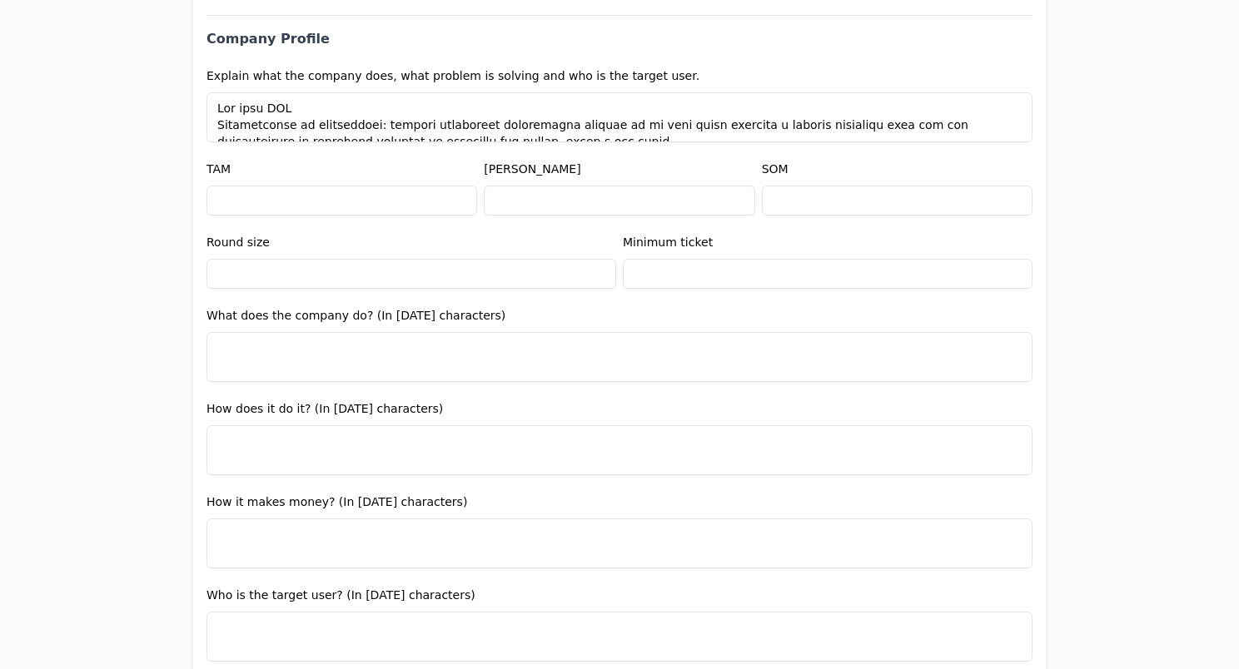
scroll to position [862, 0]
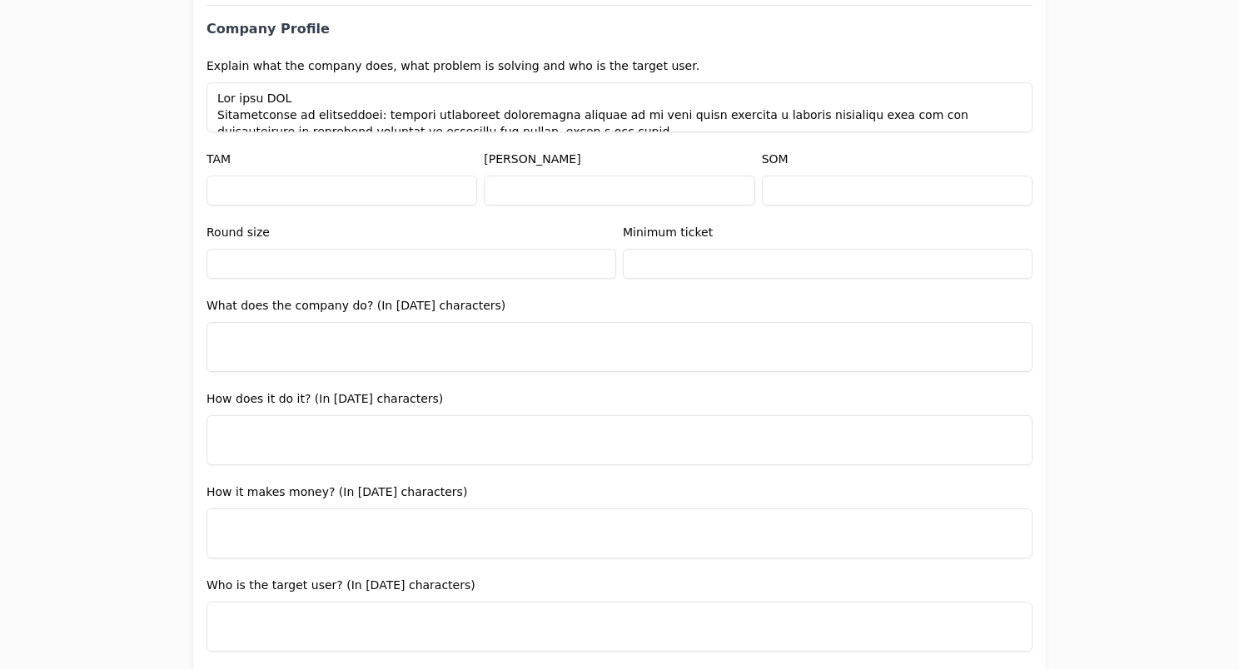
click at [391, 260] on input "text" at bounding box center [411, 264] width 410 height 30
type input "$3,500,000"
click at [649, 268] on input "text" at bounding box center [828, 264] width 410 height 30
type input "$100,000"
click at [363, 191] on input "text" at bounding box center [341, 191] width 271 height 30
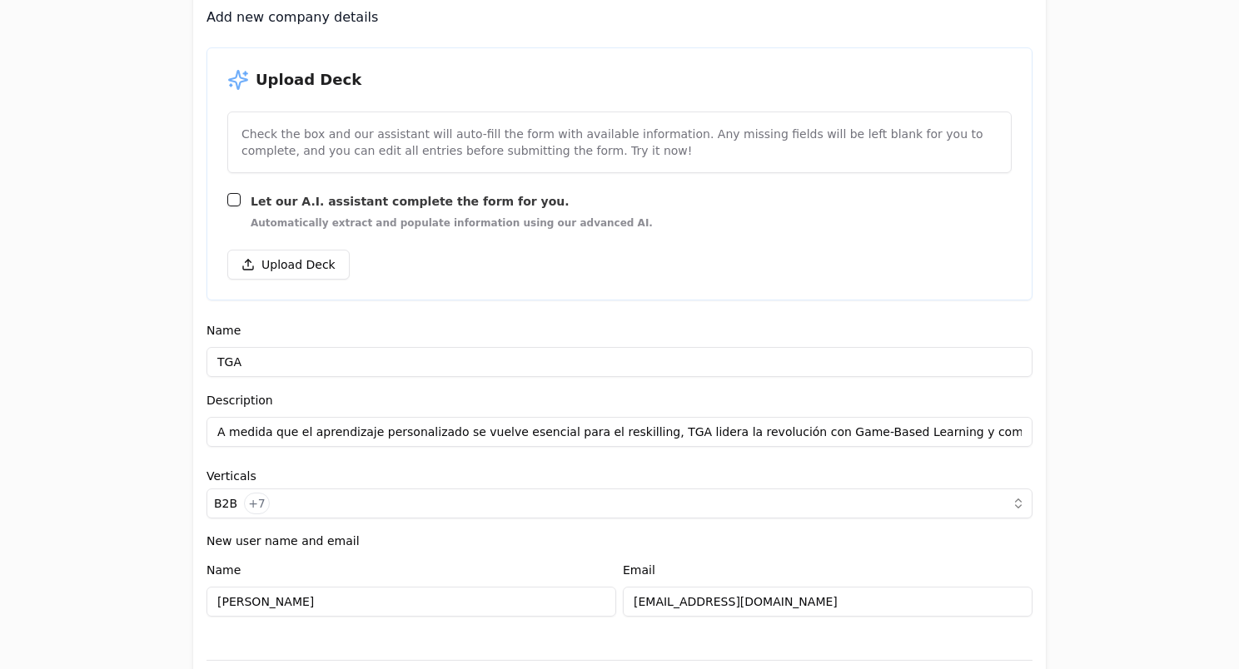
scroll to position [220, 0]
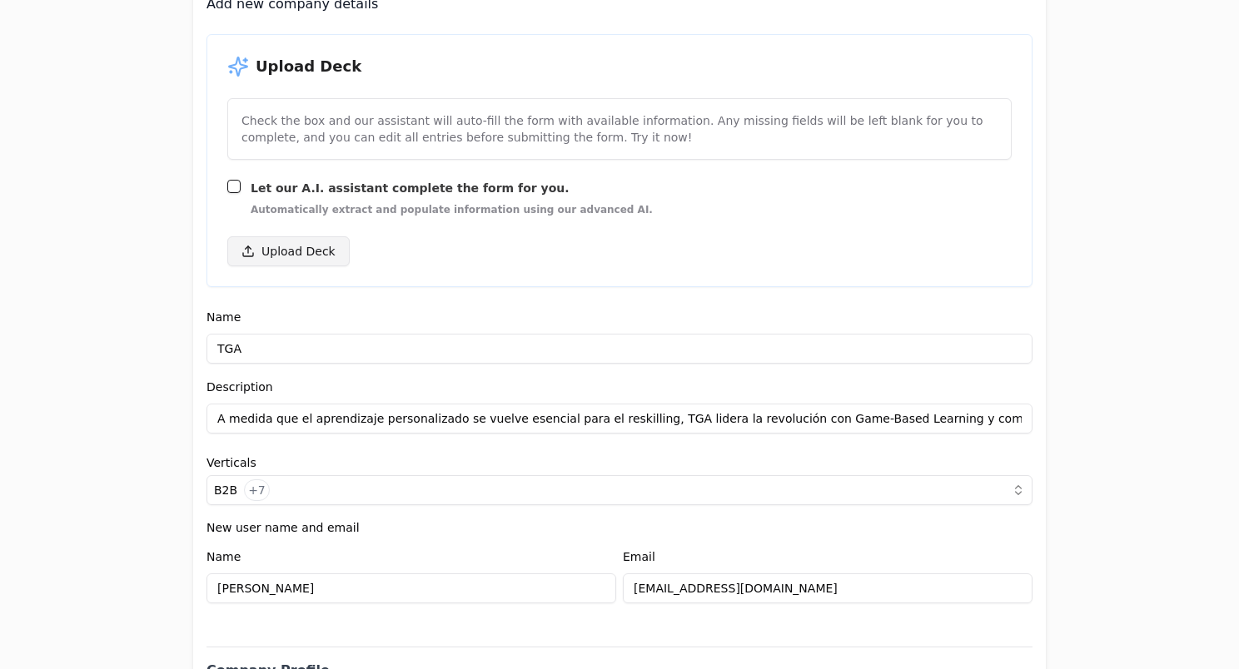
click at [300, 255] on button "Upload Deck" at bounding box center [288, 251] width 122 height 30
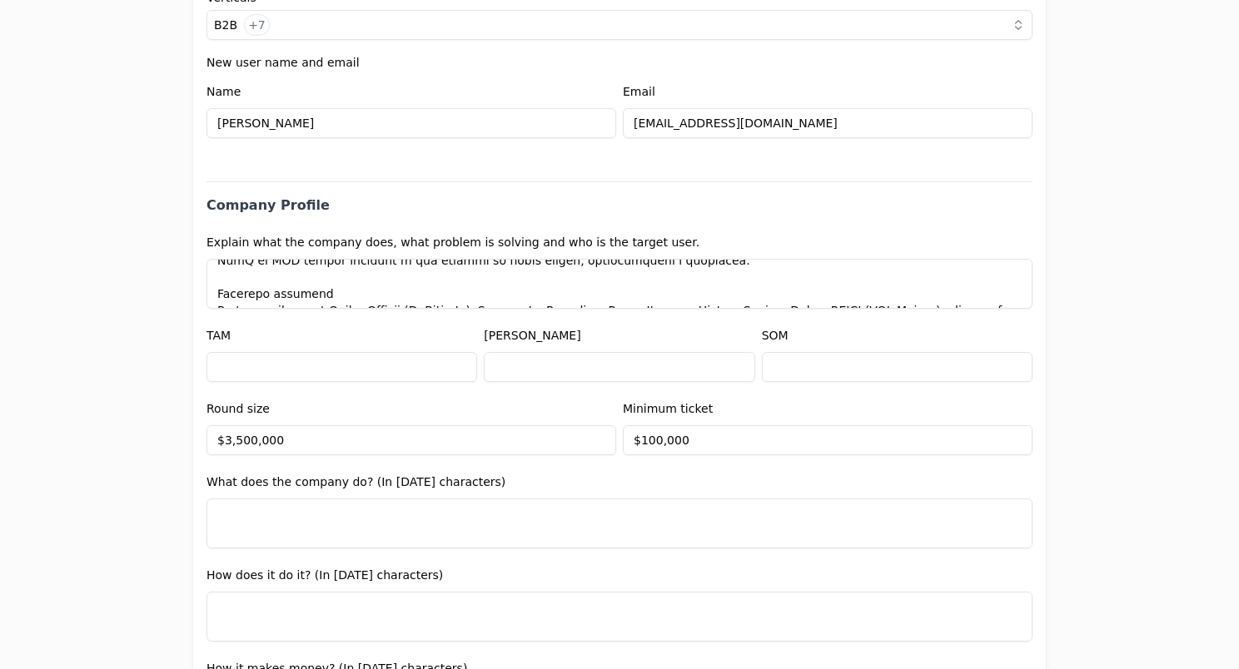
scroll to position [706, 0]
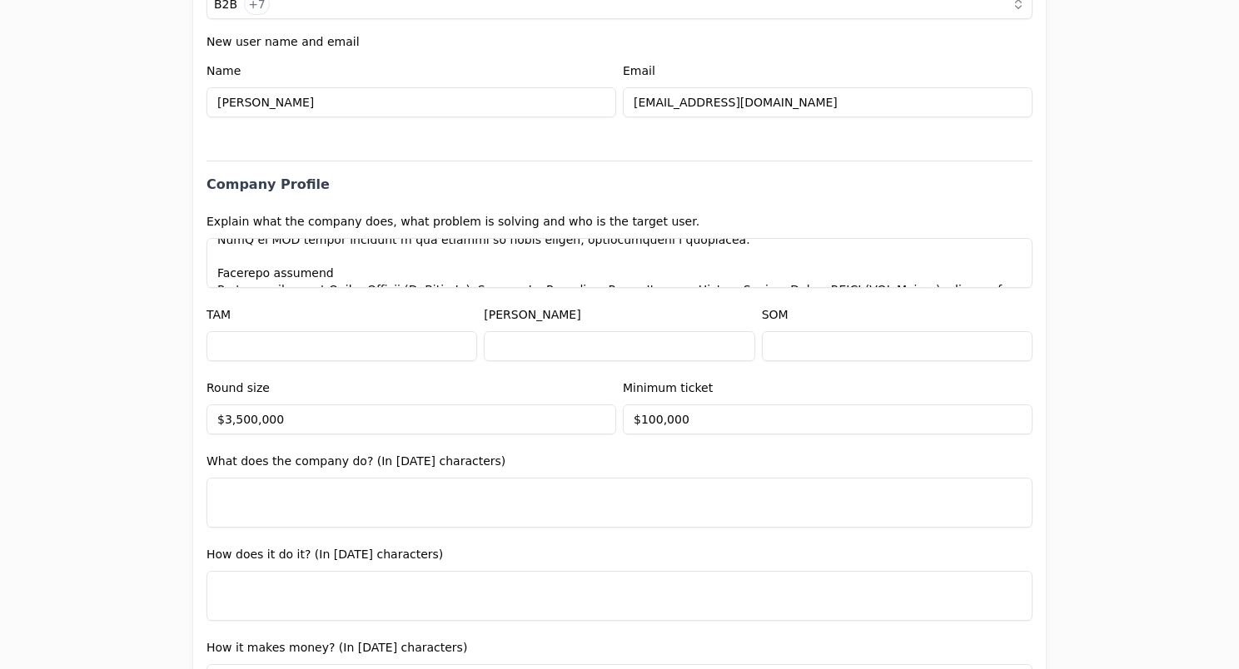
click at [399, 352] on input "text" at bounding box center [341, 346] width 271 height 30
paste input "$361,500,000,000"
type input "$361,500,000,000"
click at [616, 316] on div "[PERSON_NAME]" at bounding box center [619, 333] width 271 height 57
click at [574, 333] on input "text" at bounding box center [619, 346] width 271 height 30
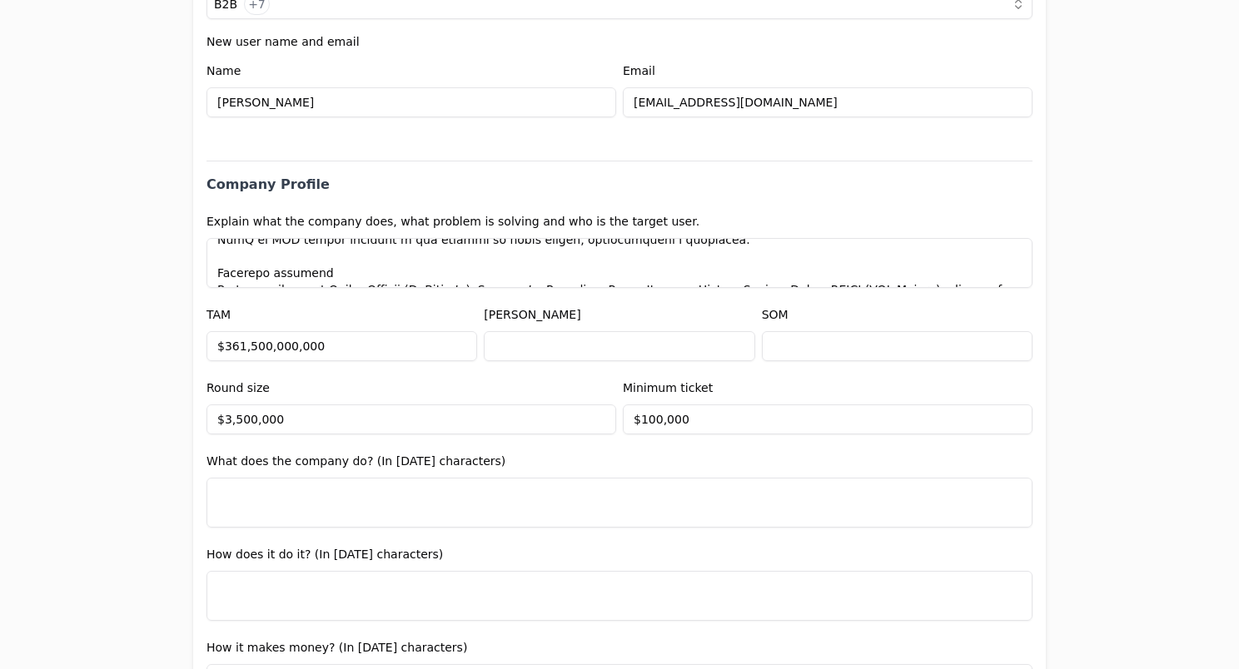
paste input "$28,000,000,000"
type input "$28,000,000,000"
click at [832, 331] on input "text" at bounding box center [897, 346] width 271 height 30
paste input "$500,000,000"
type input "$500,000,000"
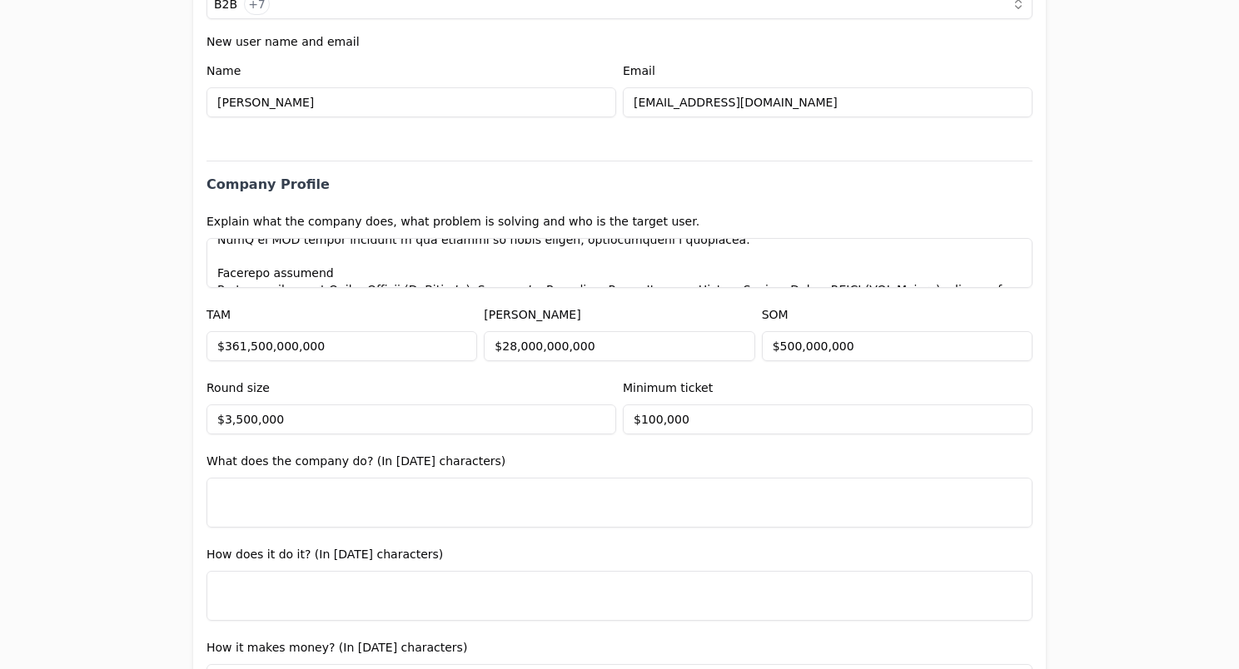
click at [422, 422] on input "$3,500,000" at bounding box center [411, 420] width 410 height 30
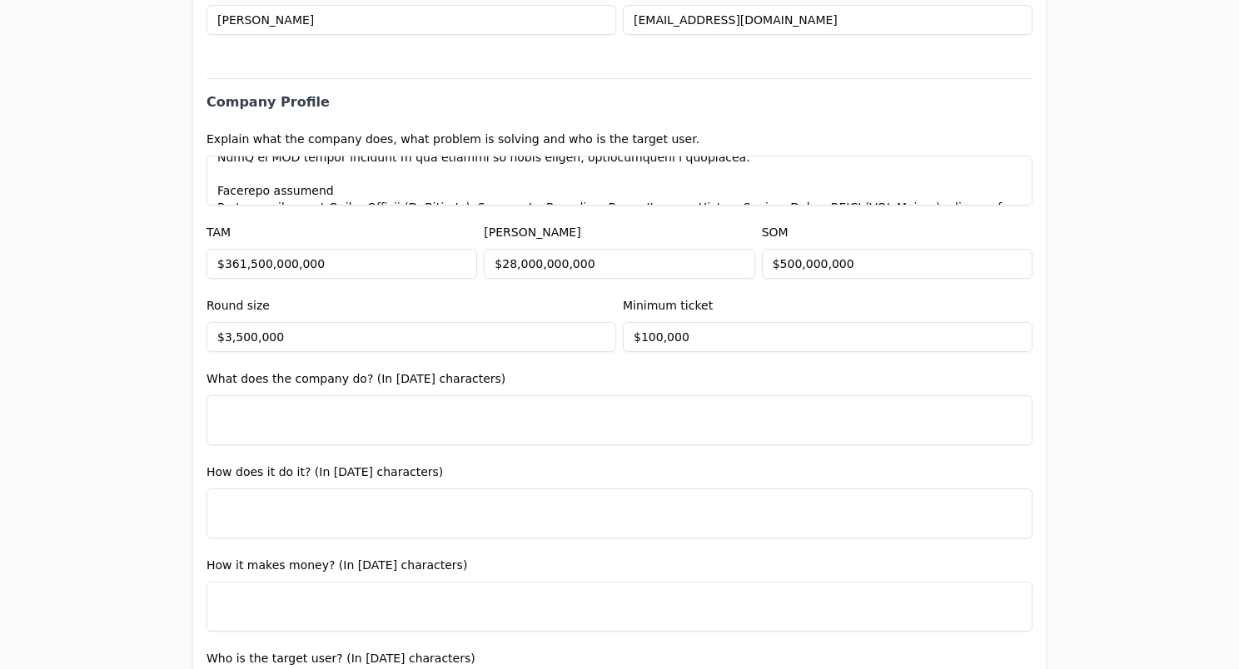
click at [457, 418] on textarea at bounding box center [619, 420] width 826 height 50
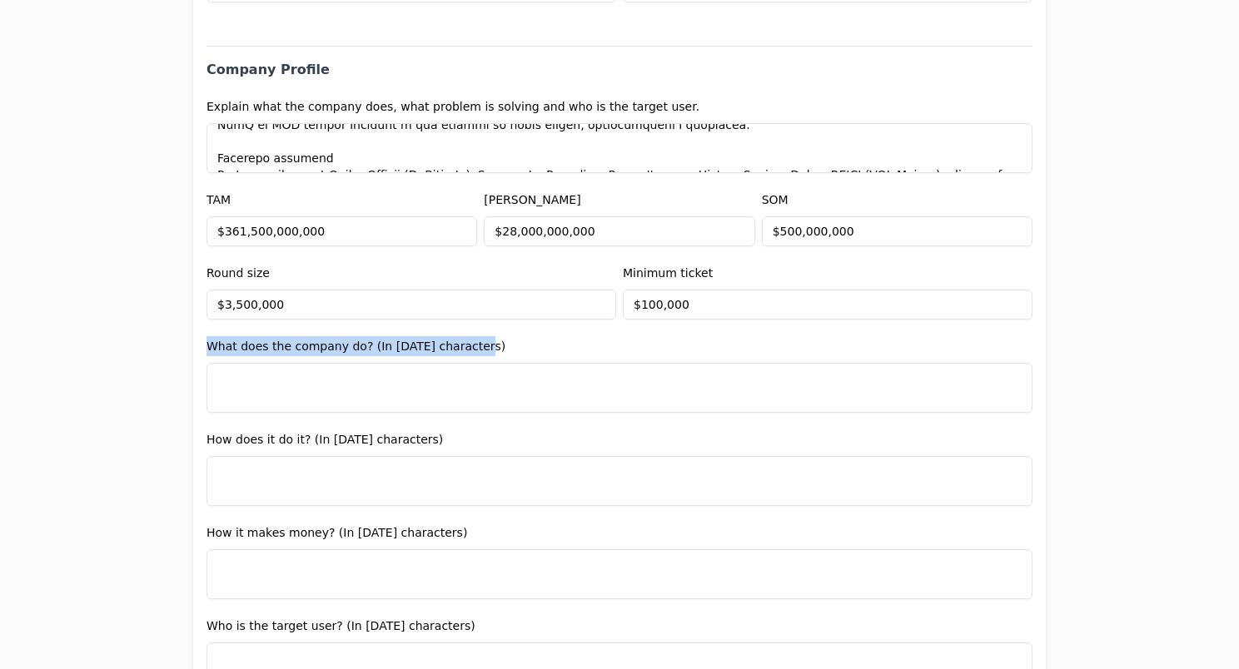
drag, startPoint x: 486, startPoint y: 350, endPoint x: 196, endPoint y: 346, distance: 289.7
click at [196, 346] on div "Entity Project or Company Category Startup Add new company details Upload Deck …" at bounding box center [619, 580] width 852 height 2567
copy label "What does the company do? (In [DATE] characters)"
click at [390, 389] on textarea at bounding box center [619, 388] width 826 height 50
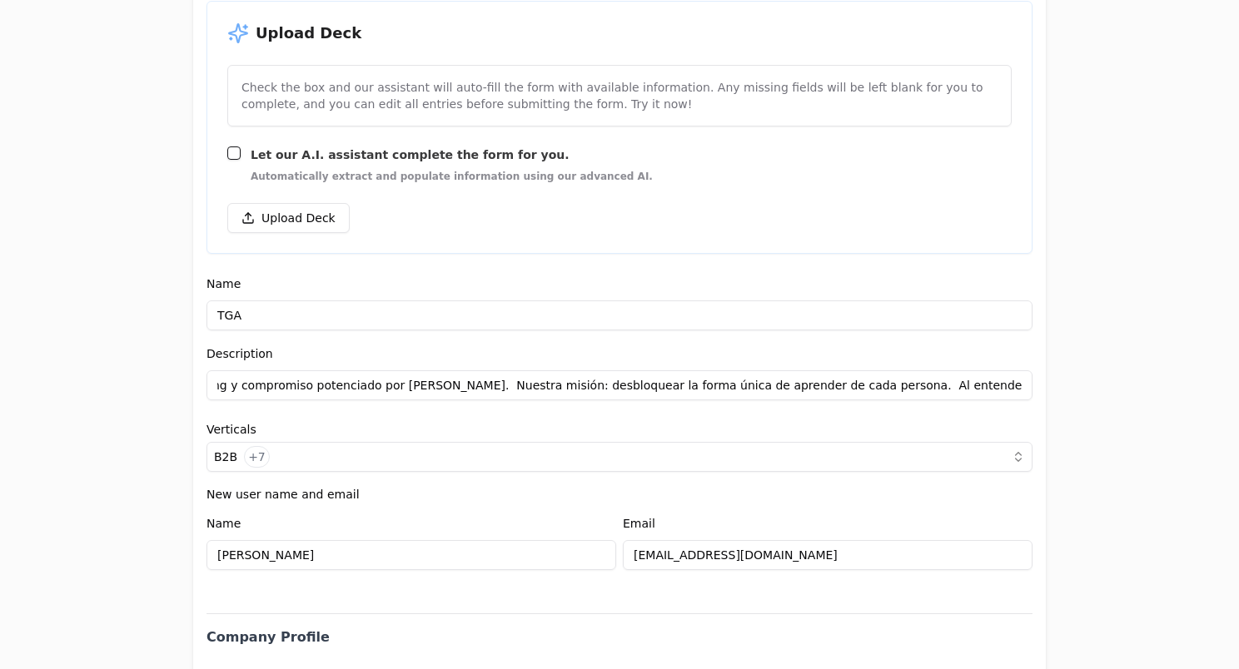
scroll to position [0, 1588]
drag, startPoint x: 211, startPoint y: 385, endPoint x: 1102, endPoint y: 390, distance: 890.8
click at [1102, 390] on div "Application form Entity Project or Company Category Startup Add new company det…" at bounding box center [619, 334] width 1239 height 669
click at [271, 397] on input "A medida que el aprendizaje personalizado se vuelve esencial para el reskilling…" at bounding box center [619, 385] width 826 height 30
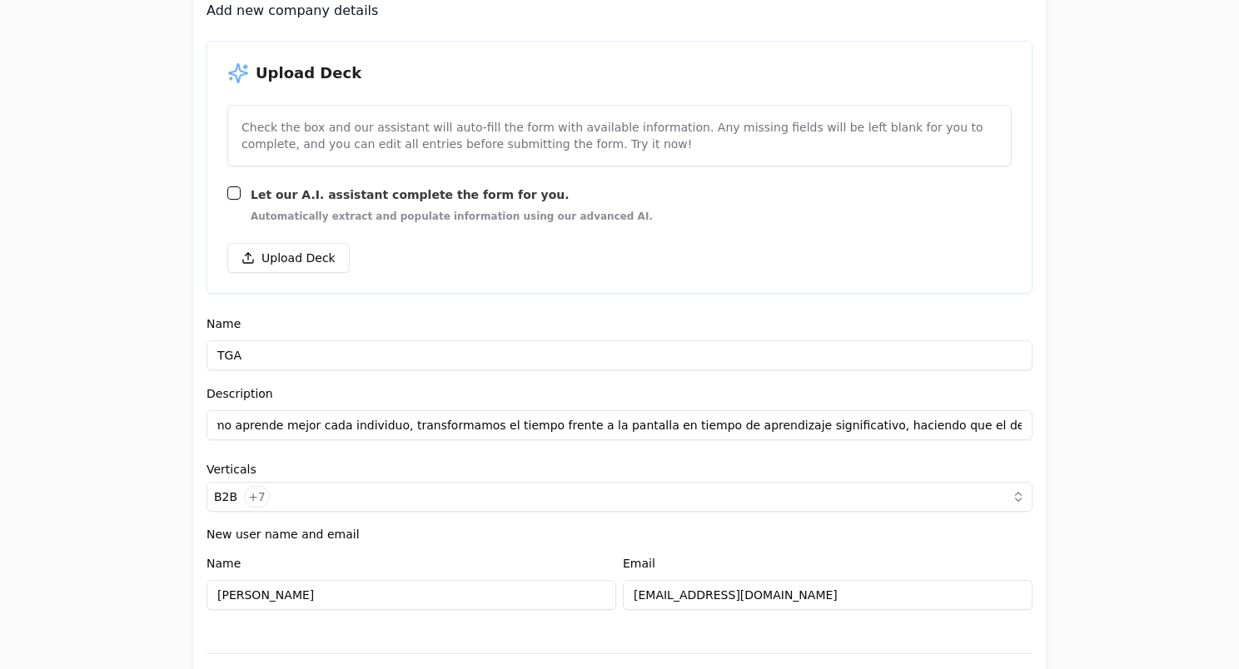
scroll to position [212, 0]
click at [218, 420] on input "A medida que el aprendizaje personalizado se vuelve esencial para el reskilling…" at bounding box center [619, 426] width 826 height 30
click at [210, 424] on input "A medida que el aprendizaje personalizado se vuelve esencial para el reskilling…" at bounding box center [619, 426] width 826 height 30
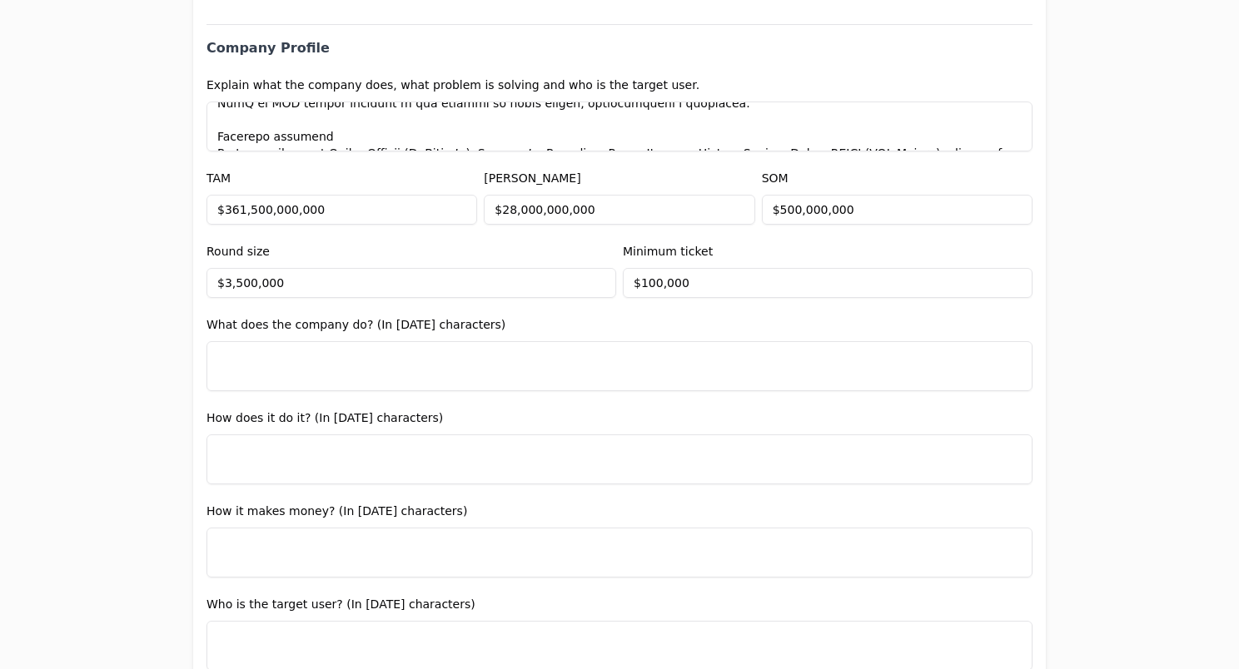
scroll to position [867, 0]
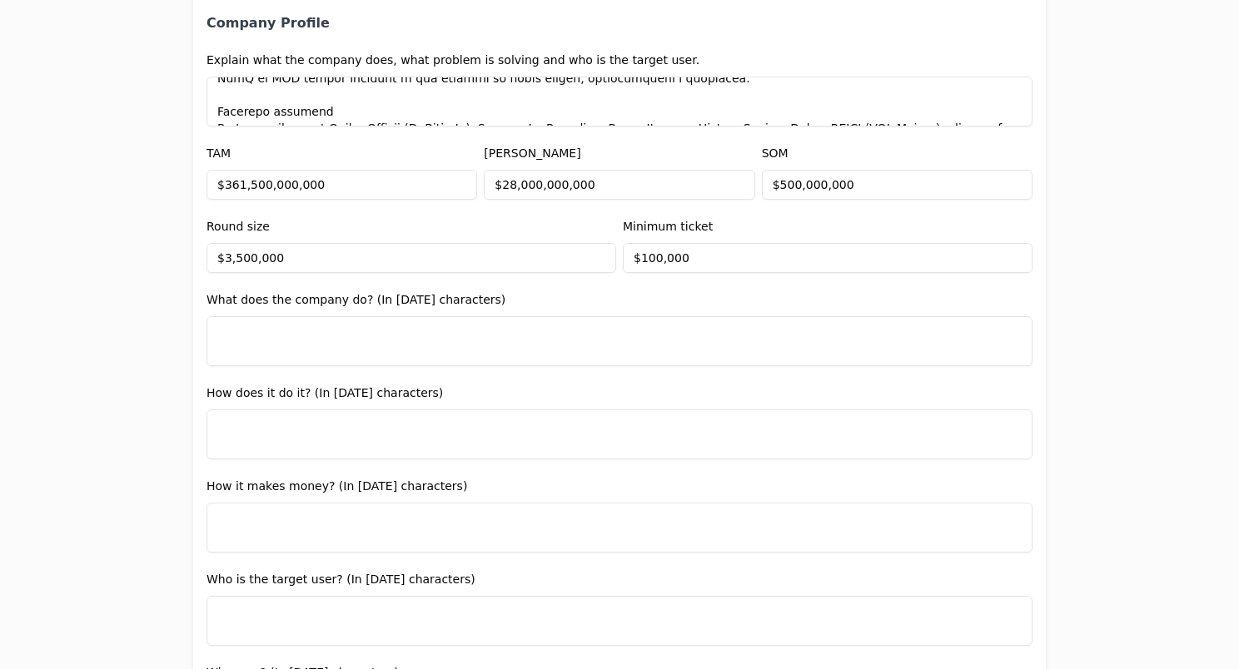
type input "Upskilling humanity, One Game at a Time. A medida que el aprendizaje personaliz…"
click at [410, 336] on textarea at bounding box center [619, 341] width 826 height 50
drag, startPoint x: 504, startPoint y: 301, endPoint x: 196, endPoint y: 303, distance: 308.9
click at [196, 303] on div "Entity Project or Company Category Startup Add new company details Upload Deck …" at bounding box center [619, 533] width 852 height 2567
copy label "What does the company do? (In [DATE] characters)"
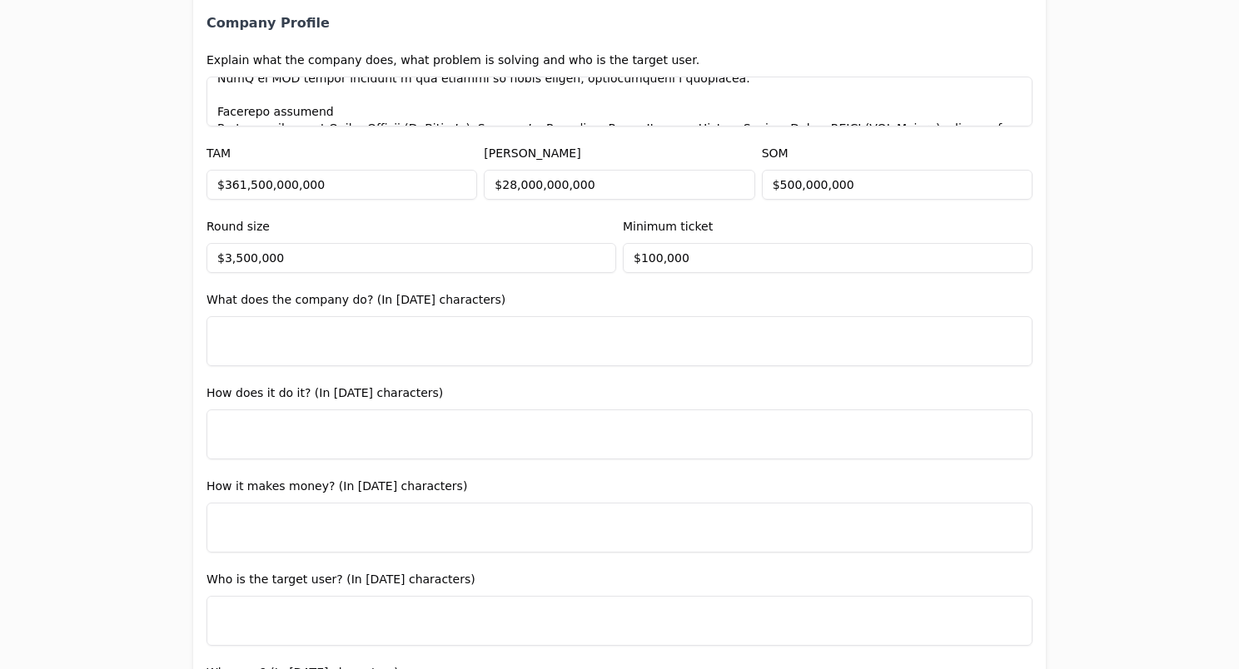
click at [413, 337] on textarea at bounding box center [619, 341] width 826 height 50
paste textarea "LOR ip dol sitamet co adipis elitseddoei te incididuntu labore et dolore mag al…"
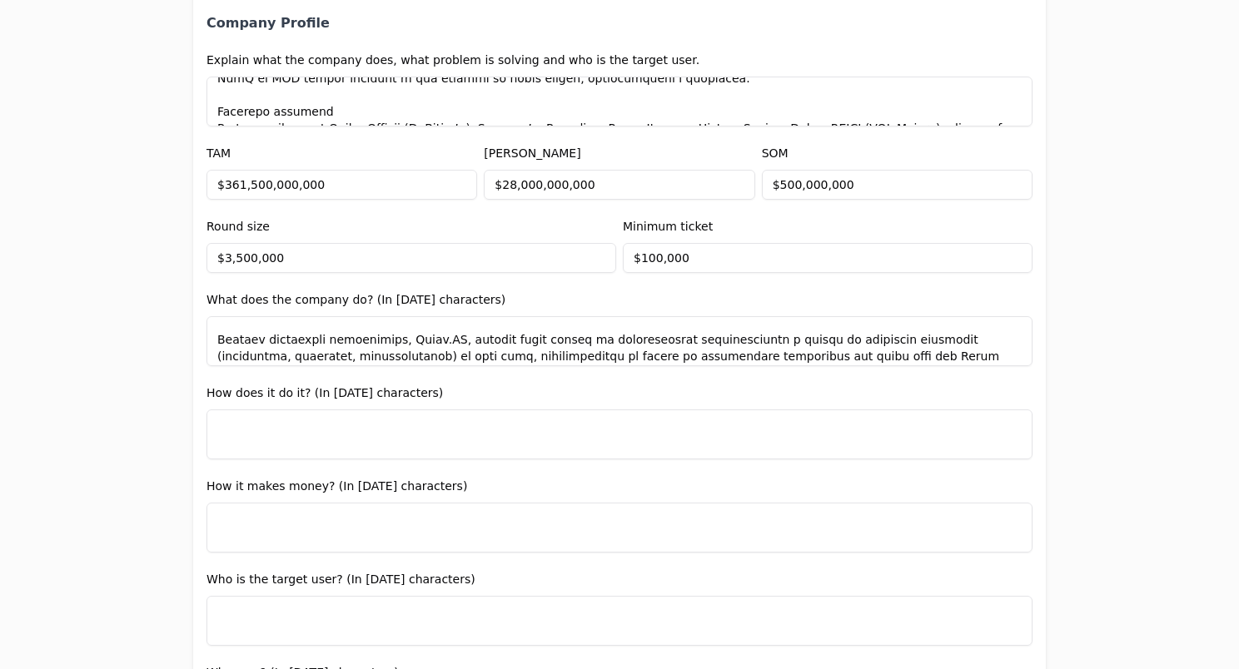
scroll to position [60, 0]
click at [425, 340] on textarea at bounding box center [619, 341] width 826 height 50
click at [421, 340] on textarea at bounding box center [619, 341] width 826 height 50
click at [416, 340] on textarea at bounding box center [619, 341] width 826 height 50
click at [466, 337] on textarea at bounding box center [619, 341] width 826 height 50
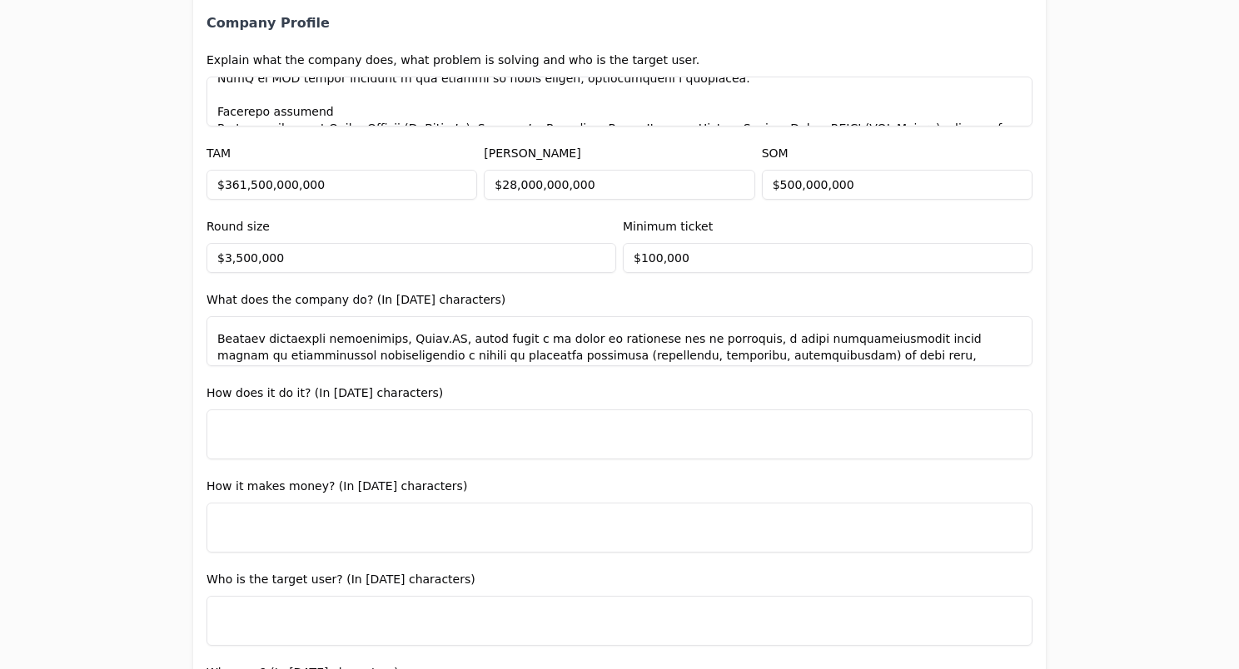
click at [417, 339] on textarea at bounding box center [619, 341] width 826 height 50
click at [705, 340] on textarea at bounding box center [619, 341] width 826 height 50
click at [776, 340] on textarea at bounding box center [619, 341] width 826 height 50
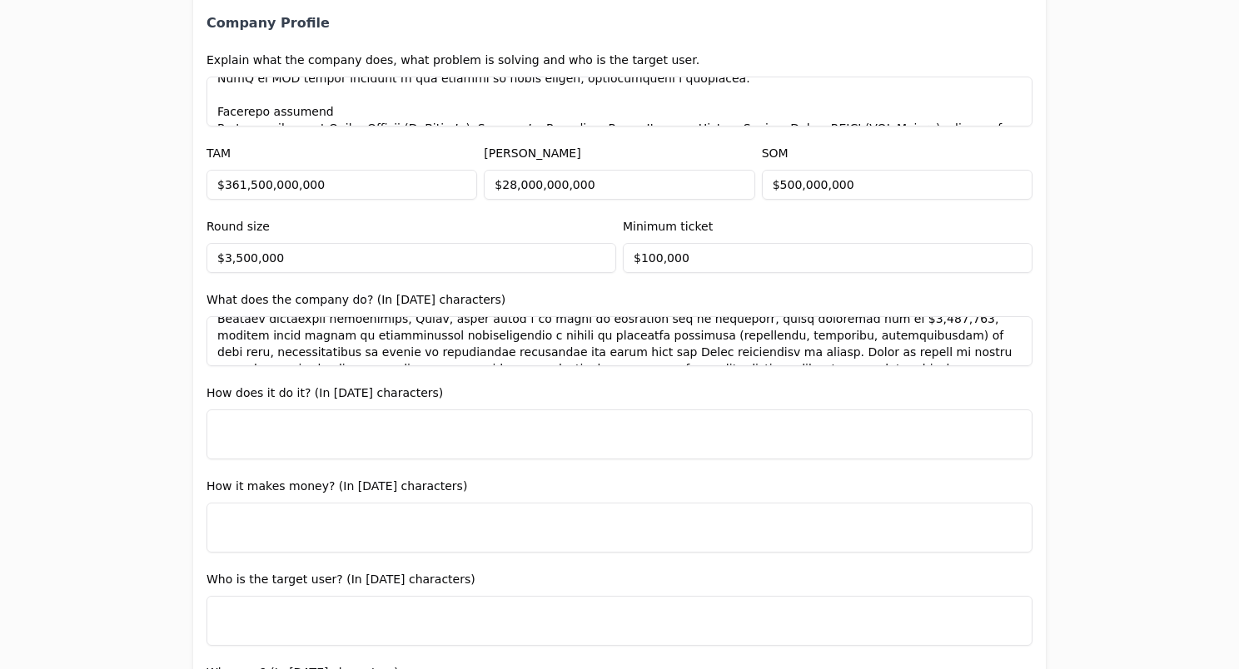
scroll to position [82, 0]
click at [798, 331] on textarea at bounding box center [619, 341] width 826 height 50
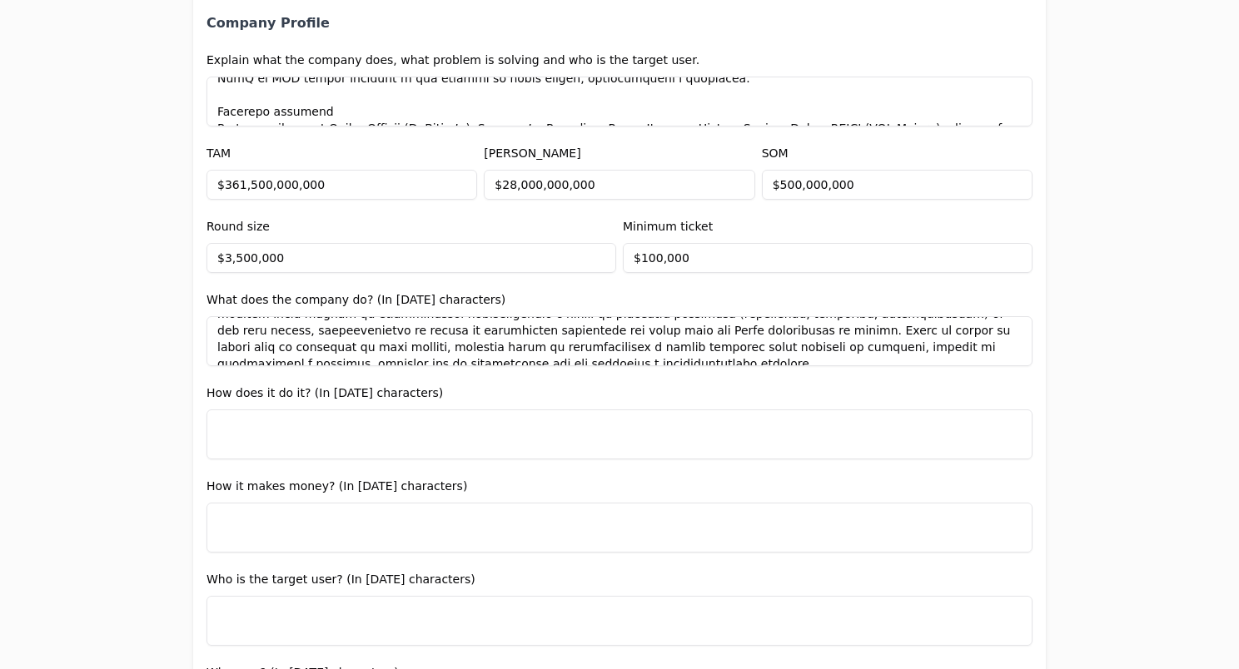
scroll to position [103, 0]
click at [616, 331] on textarea at bounding box center [619, 341] width 826 height 50
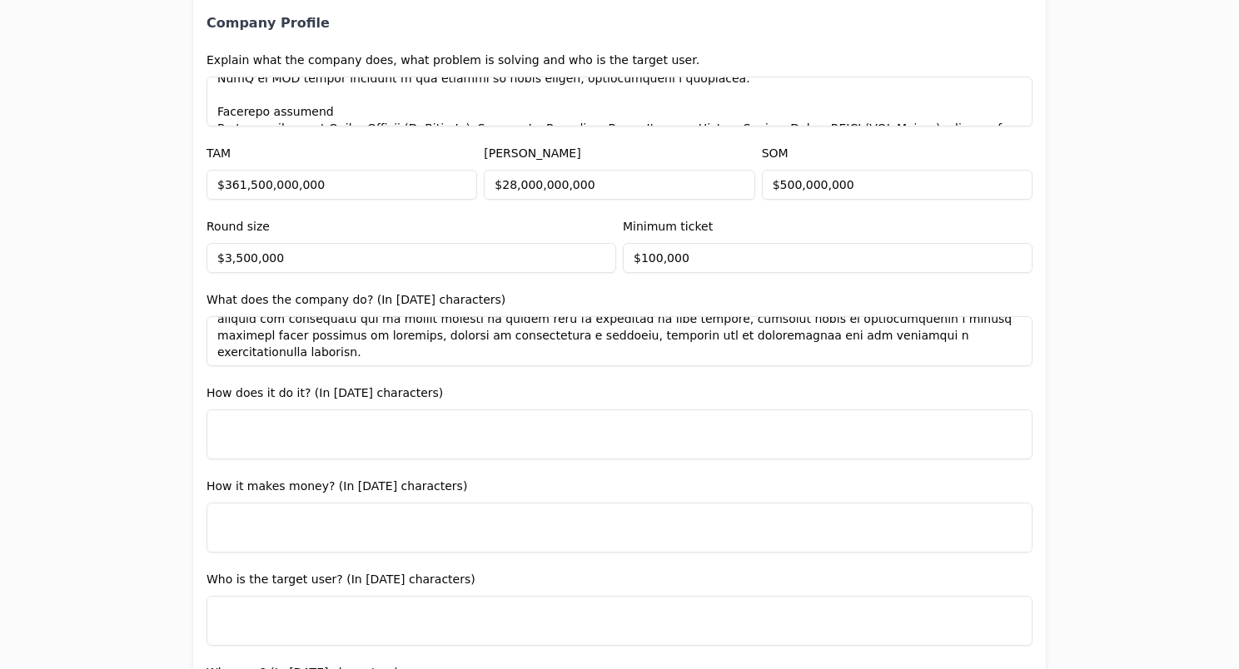
scroll to position [130, 0]
click at [668, 335] on textarea at bounding box center [619, 341] width 826 height 50
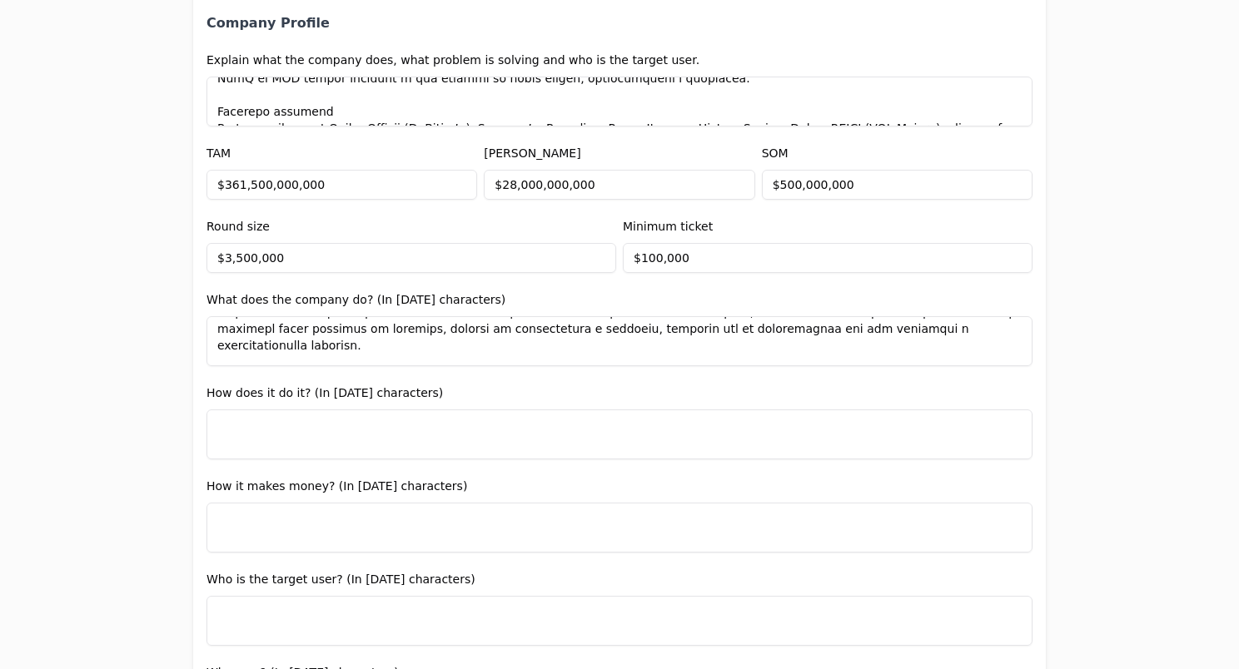
scroll to position [136, 0]
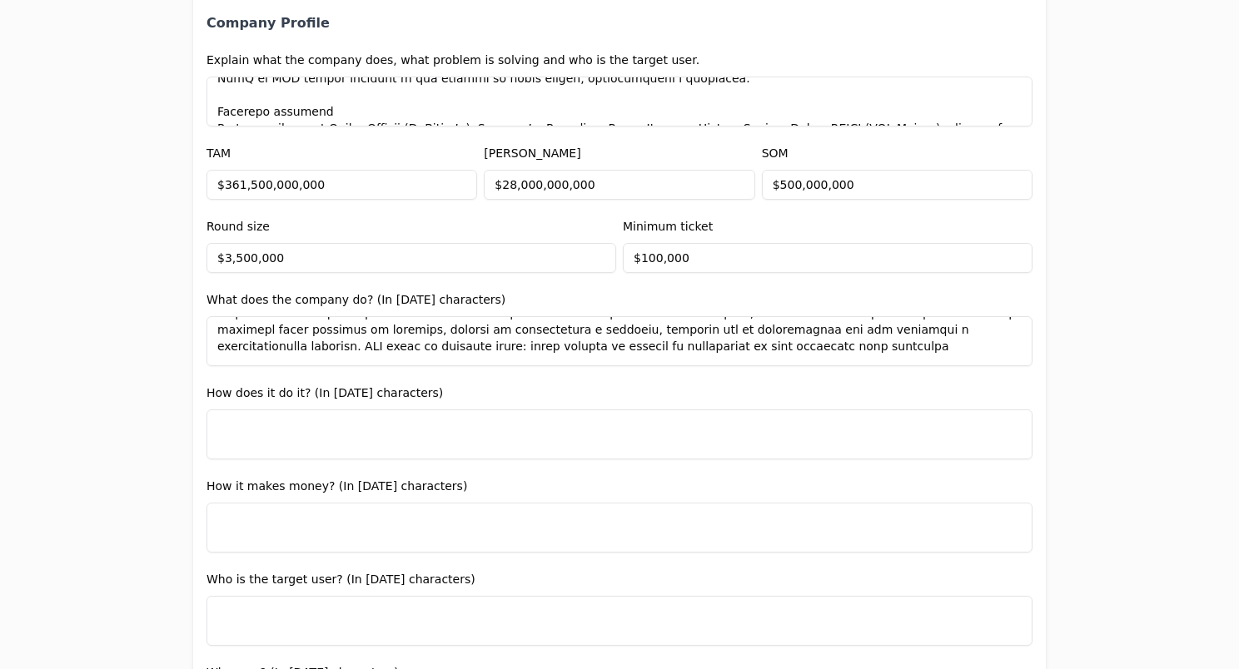
click at [277, 345] on textarea at bounding box center [619, 341] width 826 height 50
click at [382, 350] on textarea at bounding box center [619, 341] width 826 height 50
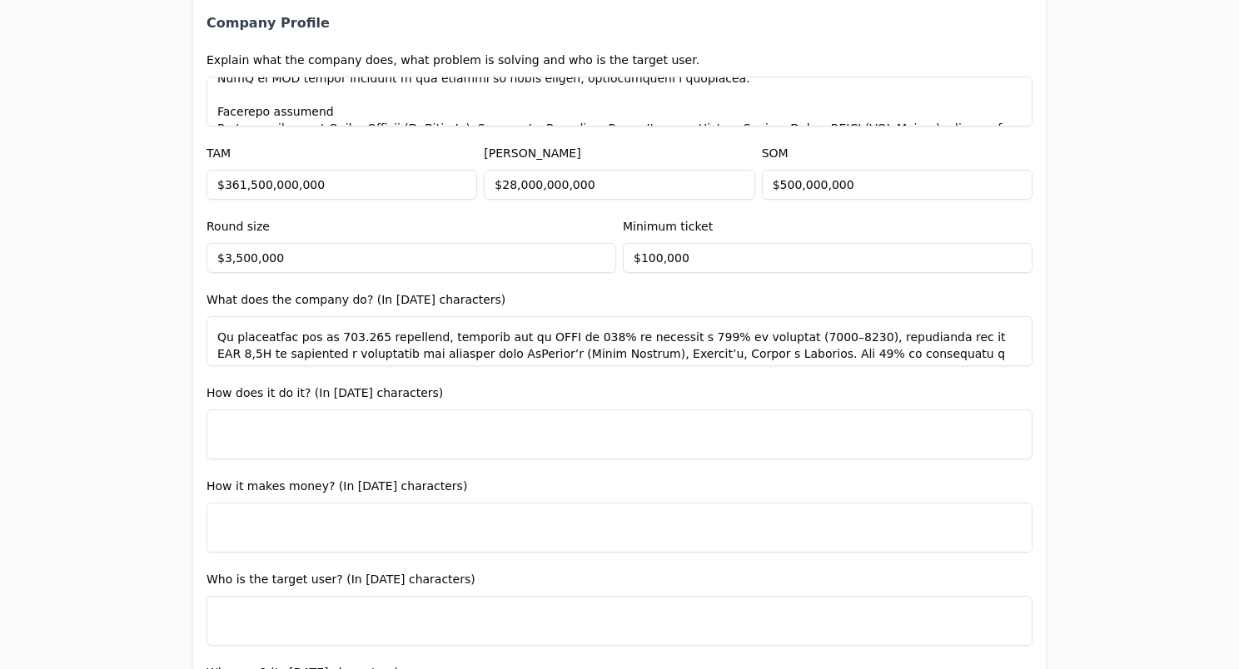
scroll to position [258, 0]
click at [731, 316] on textarea at bounding box center [619, 341] width 826 height 50
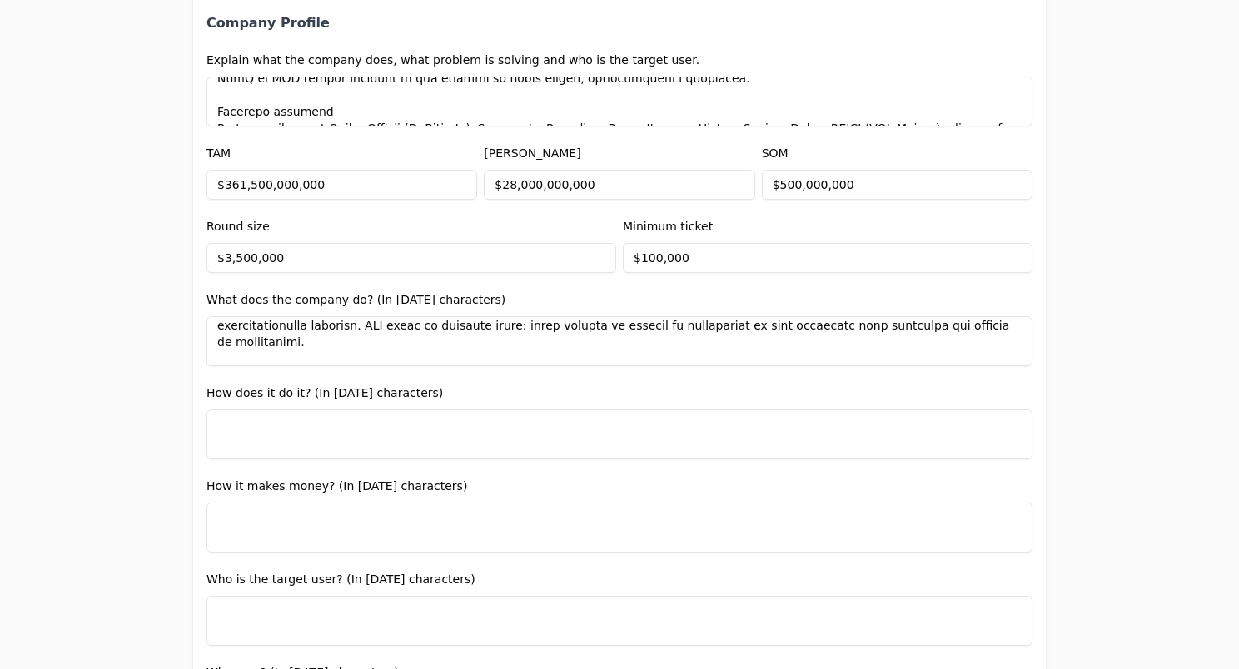
click at [731, 316] on textarea at bounding box center [619, 341] width 826 height 50
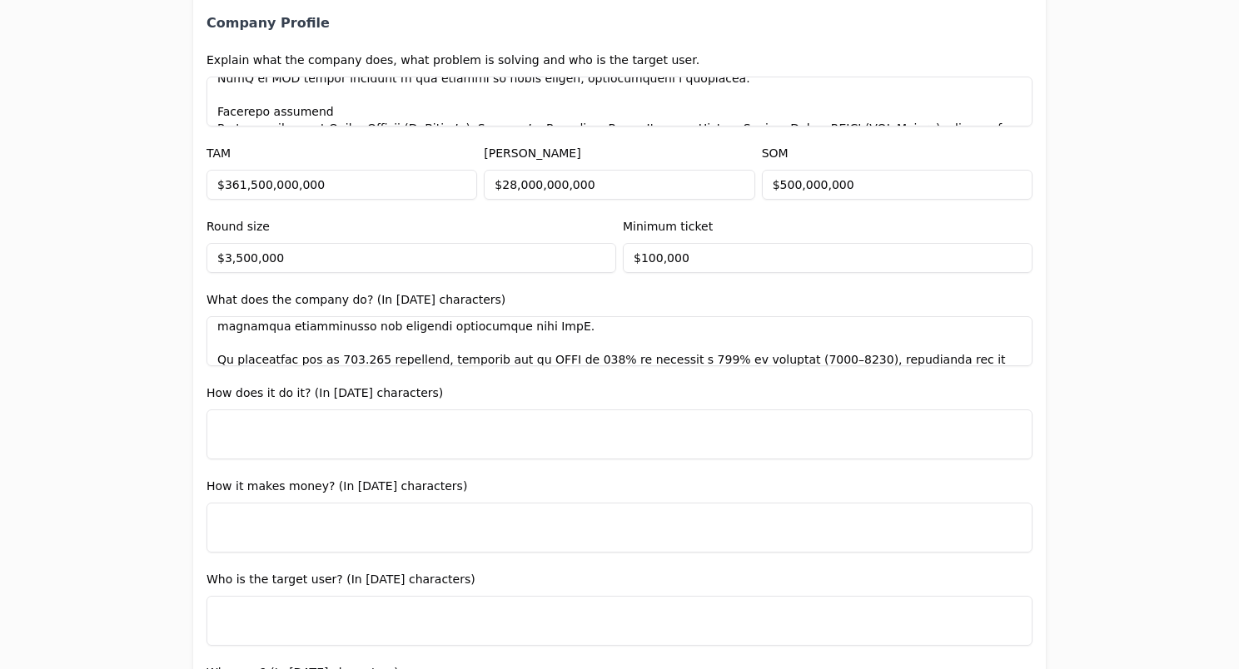
scroll to position [252, 0]
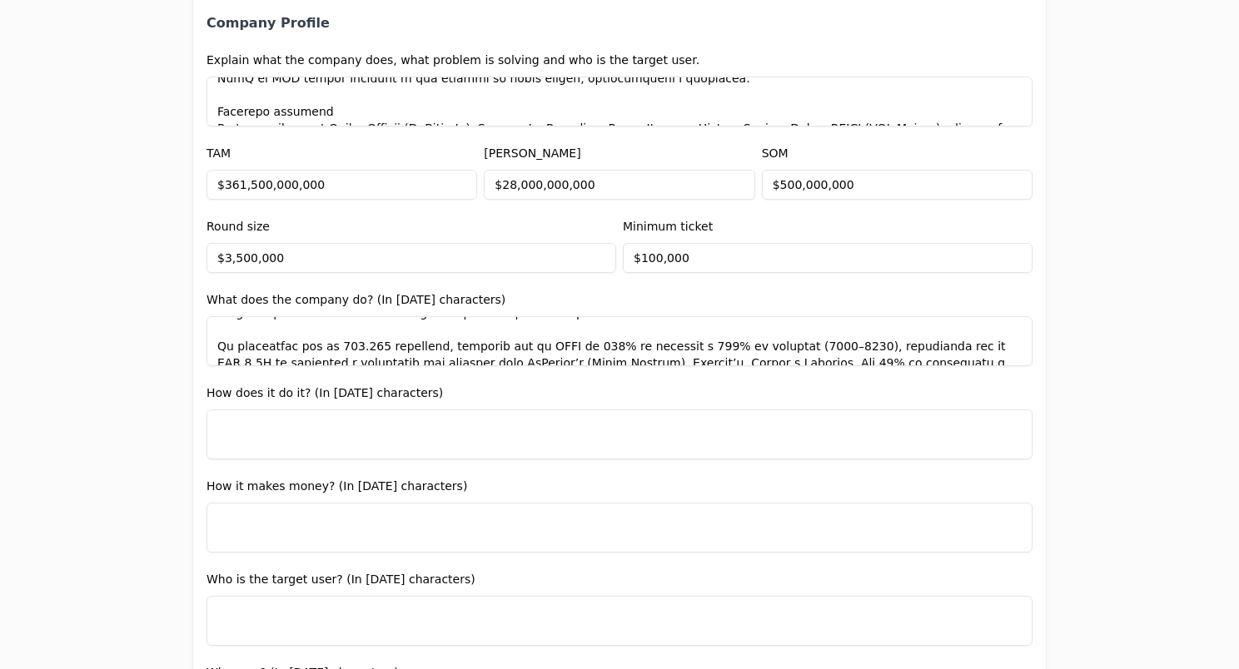
click at [733, 330] on textarea at bounding box center [619, 341] width 826 height 50
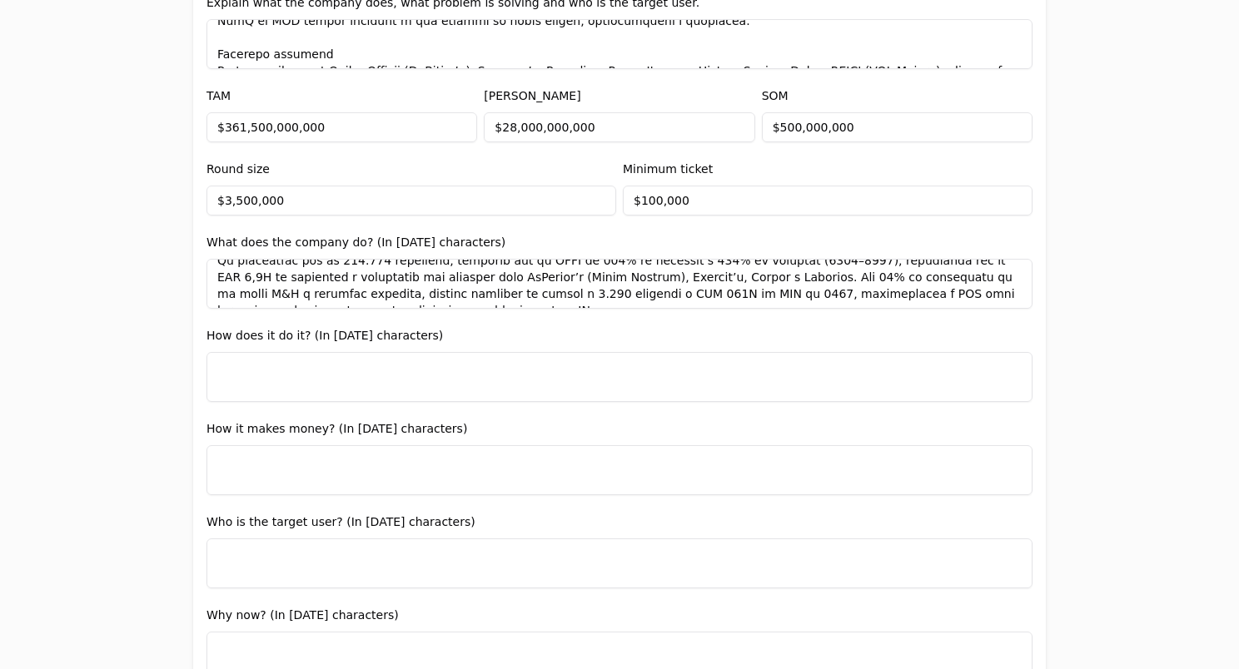
scroll to position [941, 0]
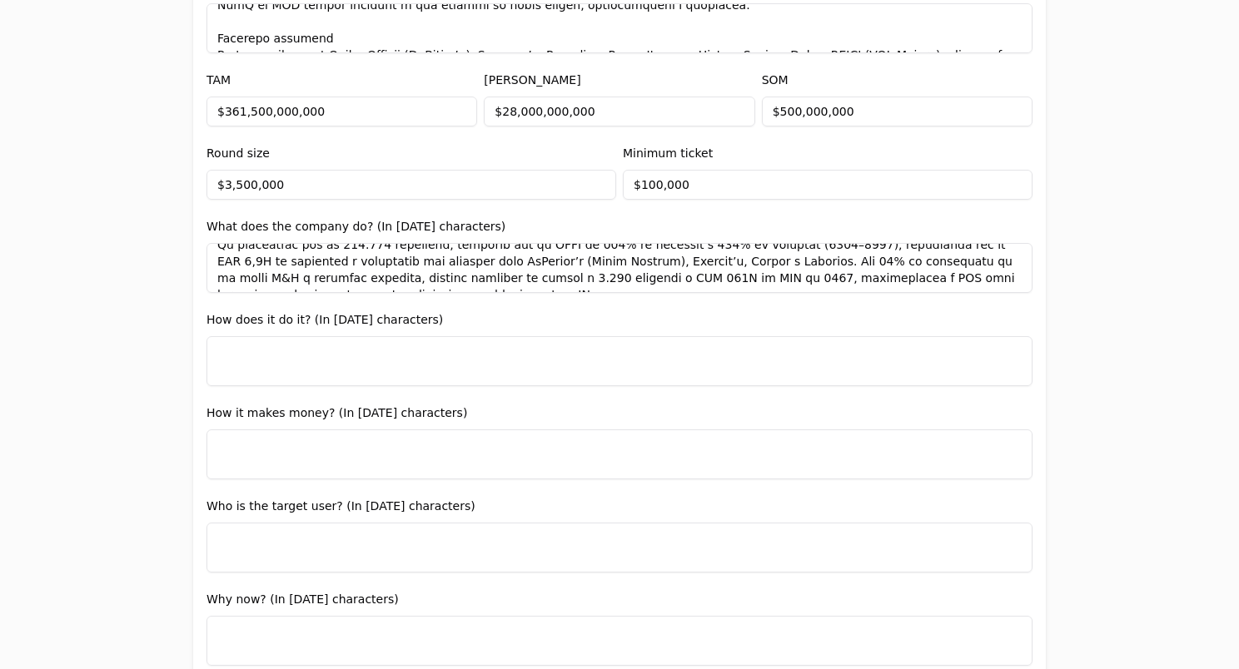
type textarea "LOR ip dol sitamet co adipis elitseddoei te incididuntu labore et dolore mag al…"
drag, startPoint x: 199, startPoint y: 316, endPoint x: 420, endPoint y: 319, distance: 220.6
click at [420, 319] on div "Entity Project or Company Category Startup Add new company details Upload Deck …" at bounding box center [619, 460] width 852 height 2567
copy label "How does it do it? (In [DATE] characters)"
click at [303, 338] on textarea at bounding box center [619, 361] width 826 height 50
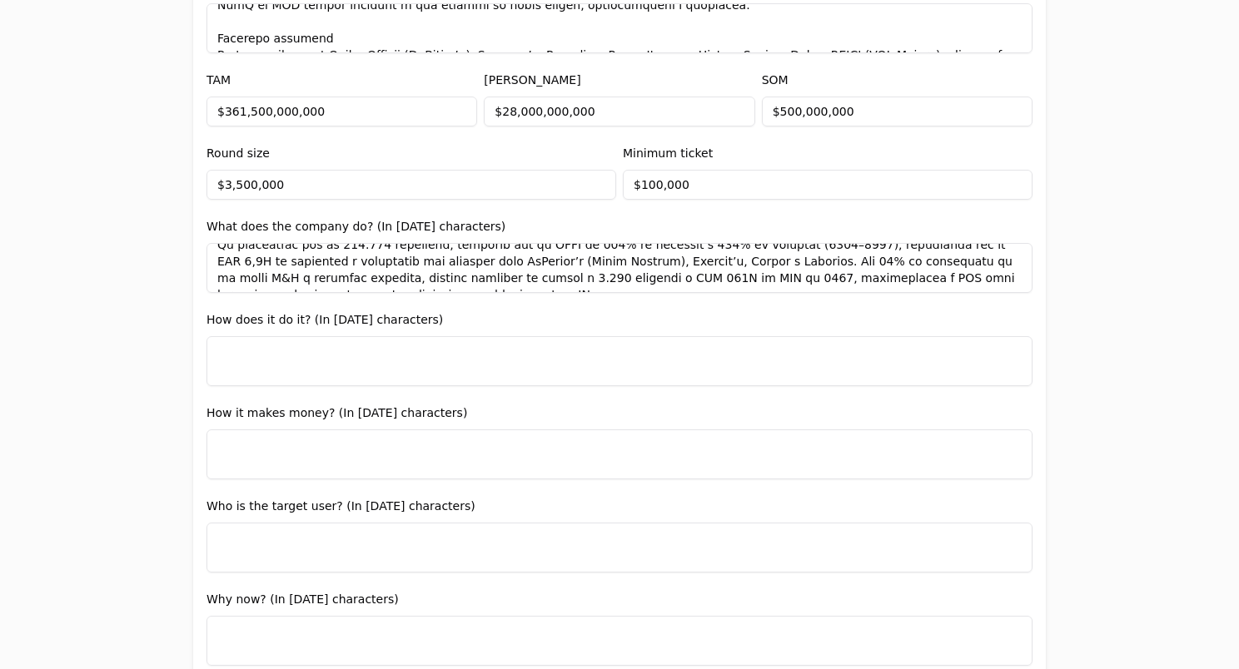
paste textarea "LOR ipsum dolorsitame co adipiscingel seddoeiusmo t incidi ut Labor, etdolor ma…"
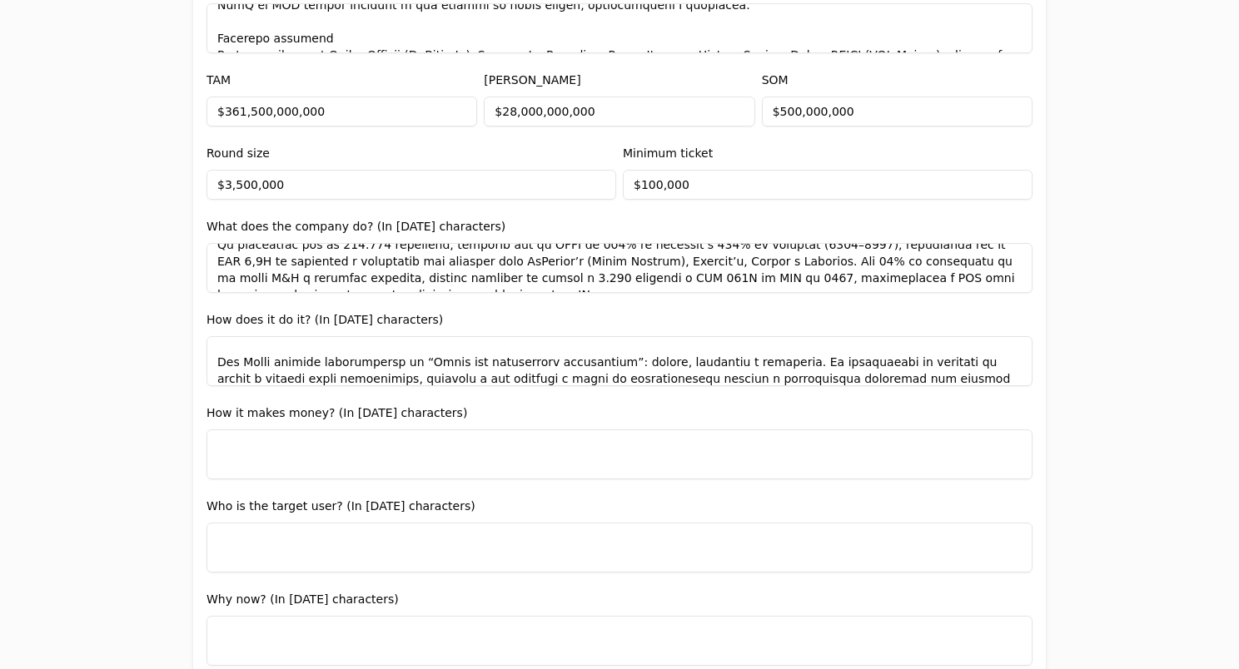
scroll to position [0, 0]
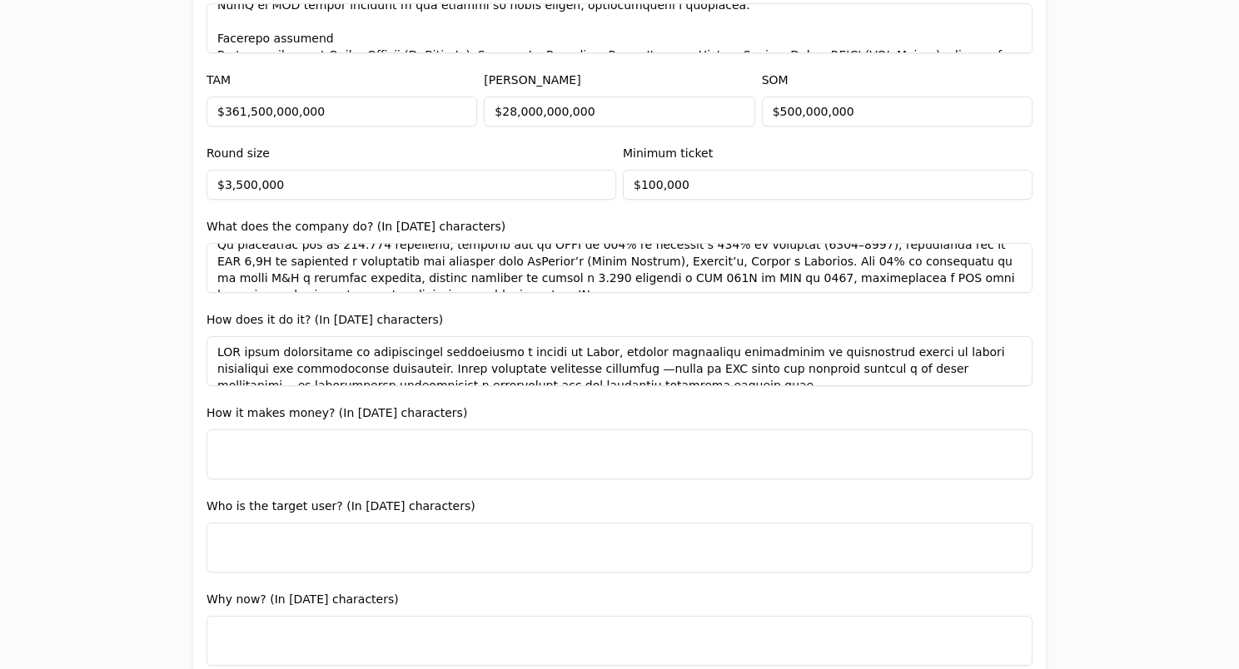
click at [211, 351] on textarea at bounding box center [619, 361] width 826 height 50
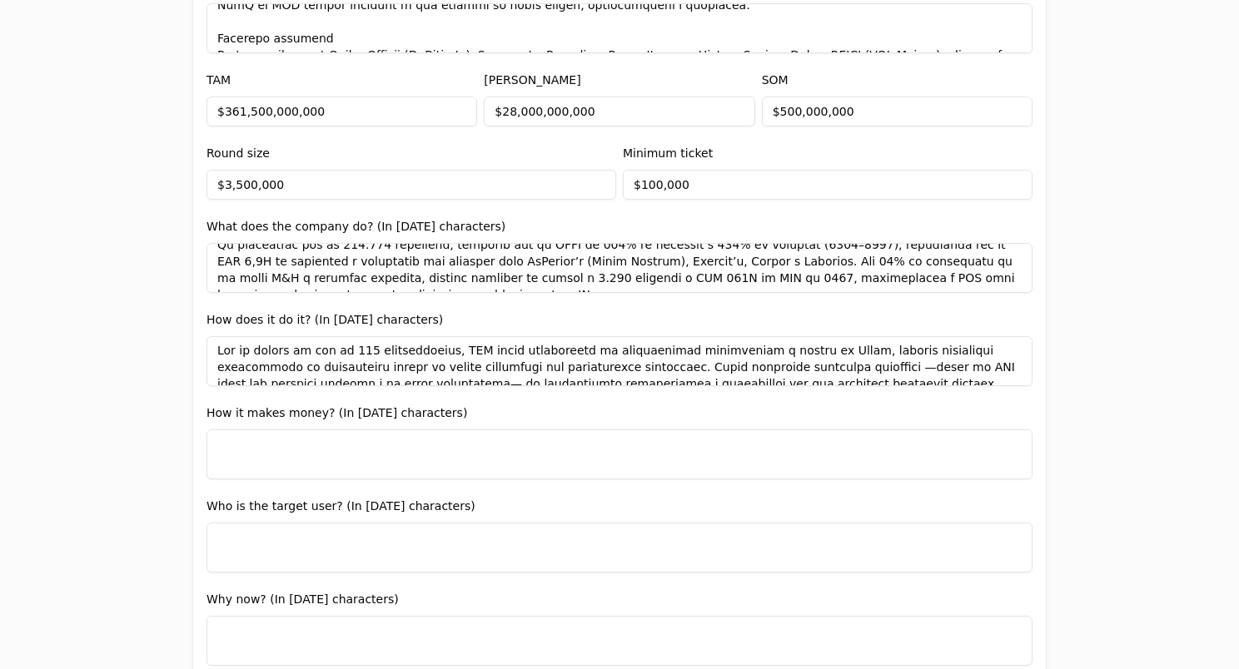
scroll to position [5, 0]
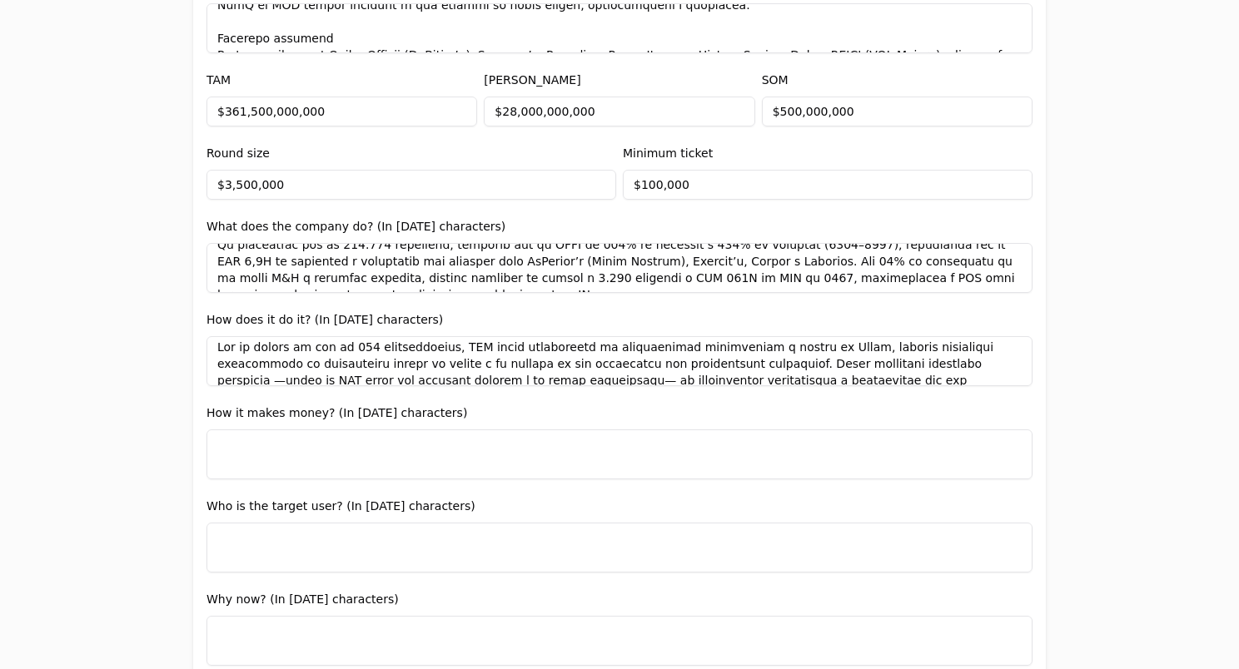
click at [696, 366] on textarea at bounding box center [619, 361] width 826 height 50
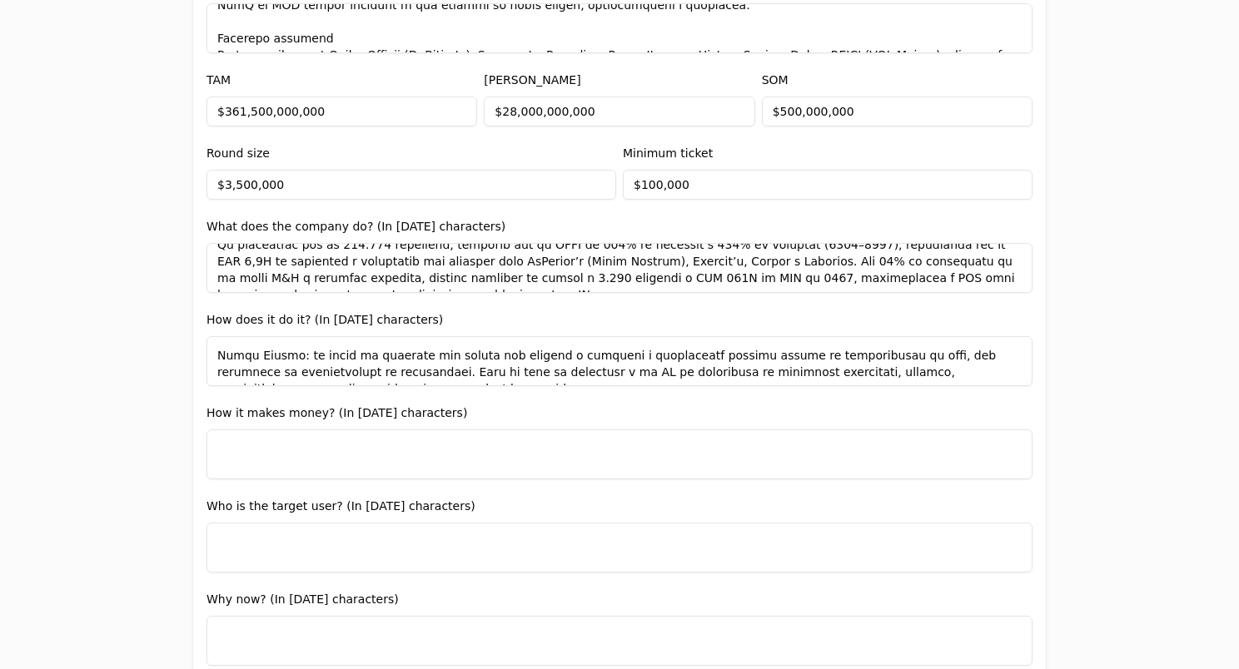
scroll to position [113, 0]
click at [532, 356] on textarea at bounding box center [619, 361] width 826 height 50
click at [718, 371] on textarea at bounding box center [619, 361] width 826 height 50
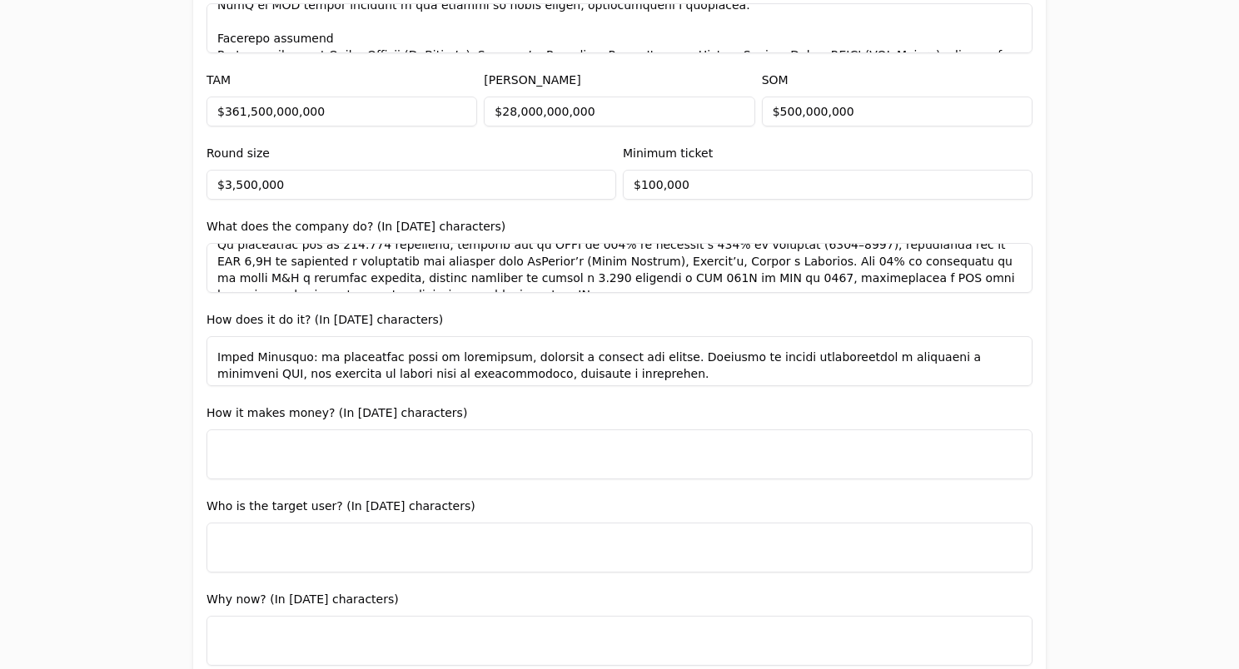
scroll to position [180, 0]
click at [563, 360] on textarea at bounding box center [619, 361] width 826 height 50
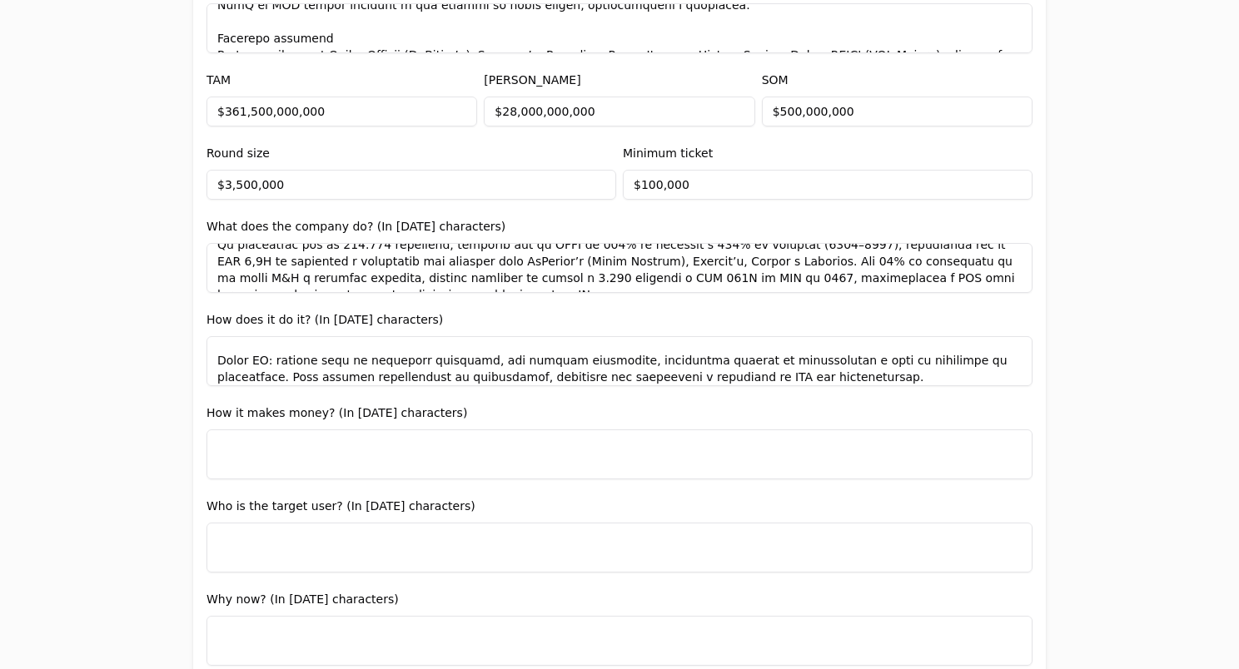
scroll to position [256, 0]
click at [306, 362] on textarea at bounding box center [619, 361] width 826 height 50
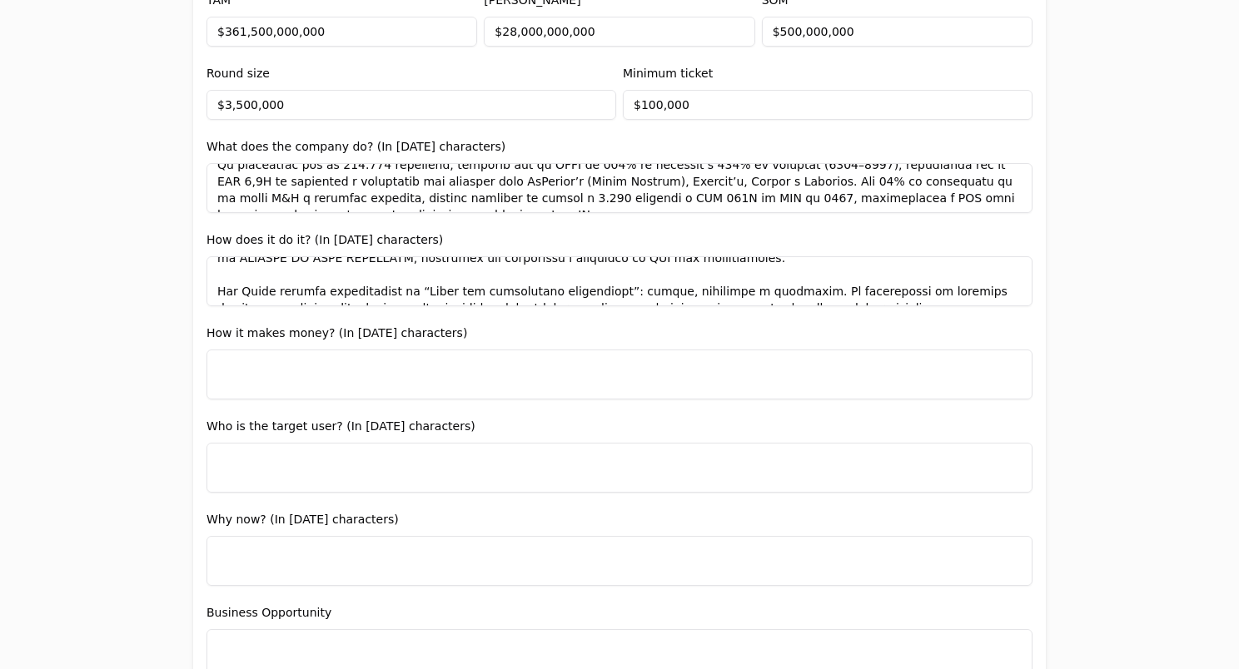
scroll to position [1021, 0]
type textarea "Lor ip dolors am con ad 488 elitseddoeius, TEM incid utlaboreetd ma aliquaenima…"
click at [423, 365] on textarea at bounding box center [619, 374] width 826 height 50
drag, startPoint x: 450, startPoint y: 334, endPoint x: 180, endPoint y: 342, distance: 270.7
click at [180, 342] on div "Application form Entity Project or Company Category Startup Add new company det…" at bounding box center [619, 334] width 1239 height 669
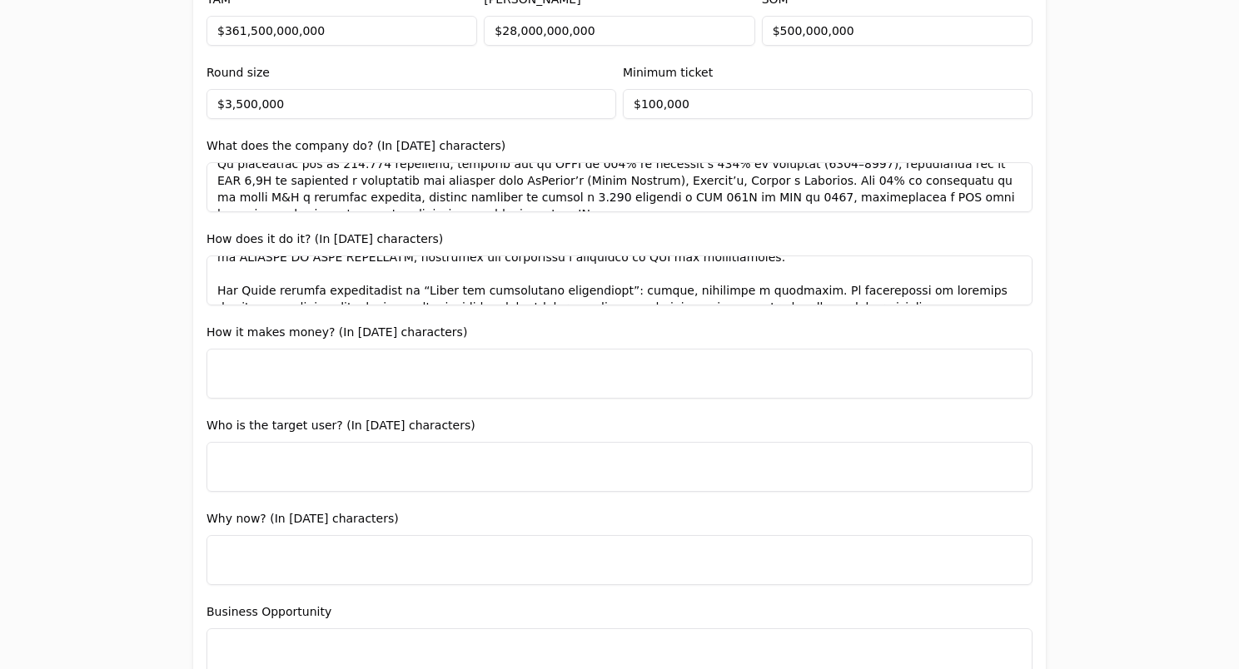
click at [208, 333] on label "How it makes money? (In [DATE] characters)" at bounding box center [336, 331] width 261 height 13
drag, startPoint x: 201, startPoint y: 326, endPoint x: 472, endPoint y: 323, distance: 271.4
click at [472, 323] on div "How it makes money? (In [DATE] characters)" at bounding box center [619, 360] width 826 height 77
copy label "How it makes money? (In [DATE] characters)"
click at [295, 361] on textarea at bounding box center [619, 374] width 826 height 50
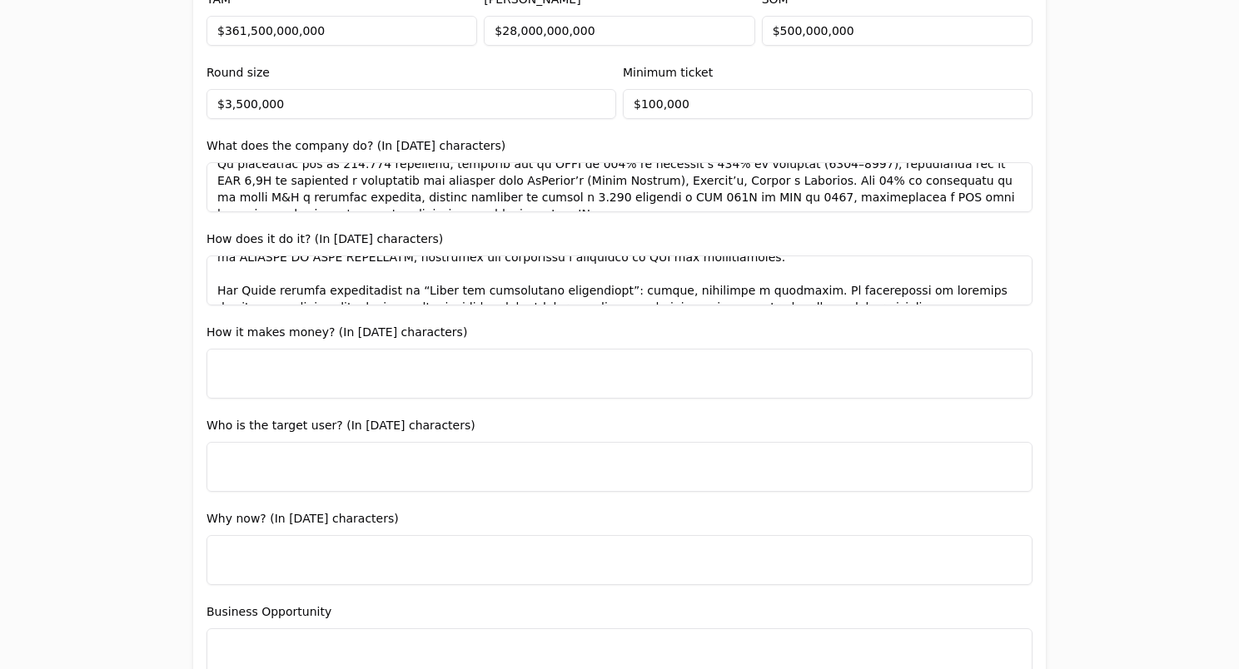
paste textarea "LOR ipsumd sitametc adipiscing elitseddo e tempor inc utlaboree doloremagn, ali…"
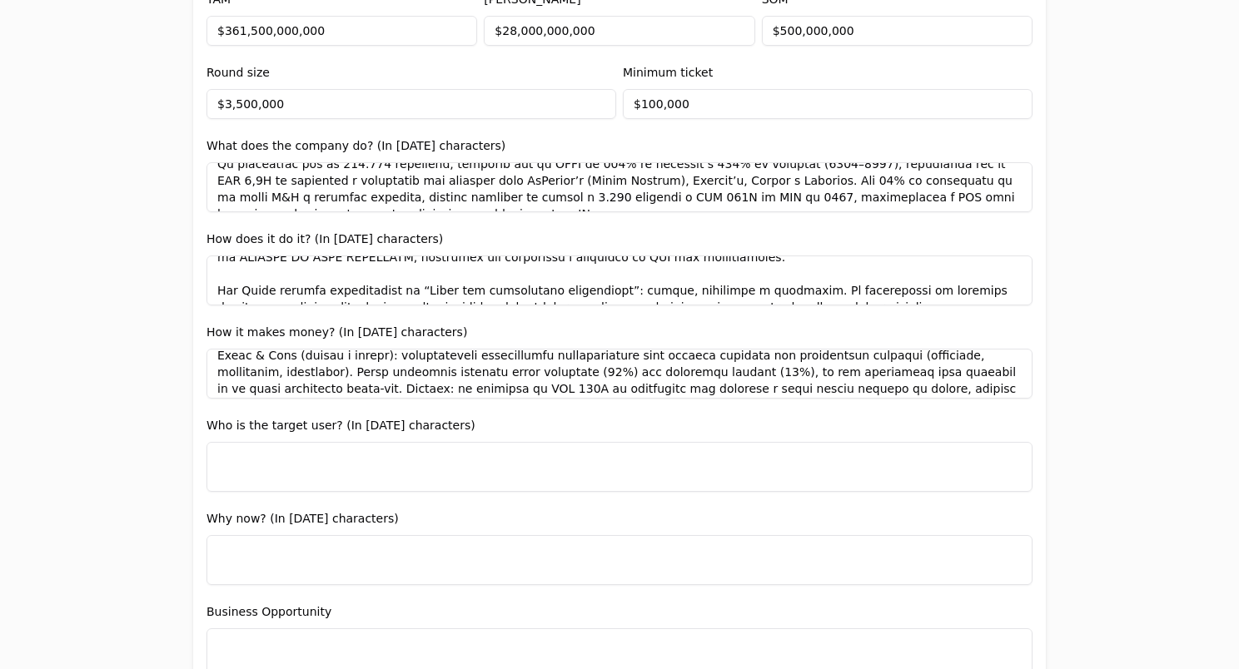
scroll to position [0, 0]
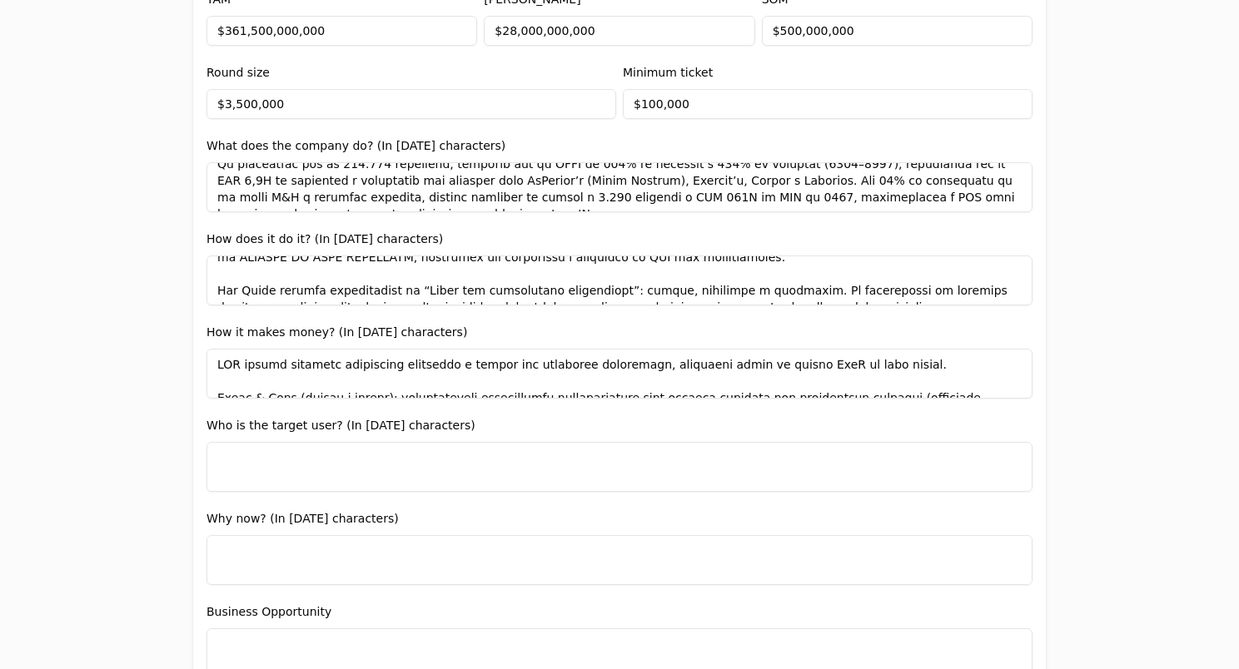
drag, startPoint x: 887, startPoint y: 362, endPoint x: 400, endPoint y: 362, distance: 487.0
click at [400, 362] on textarea at bounding box center [619, 374] width 826 height 50
click at [355, 360] on textarea at bounding box center [619, 374] width 826 height 50
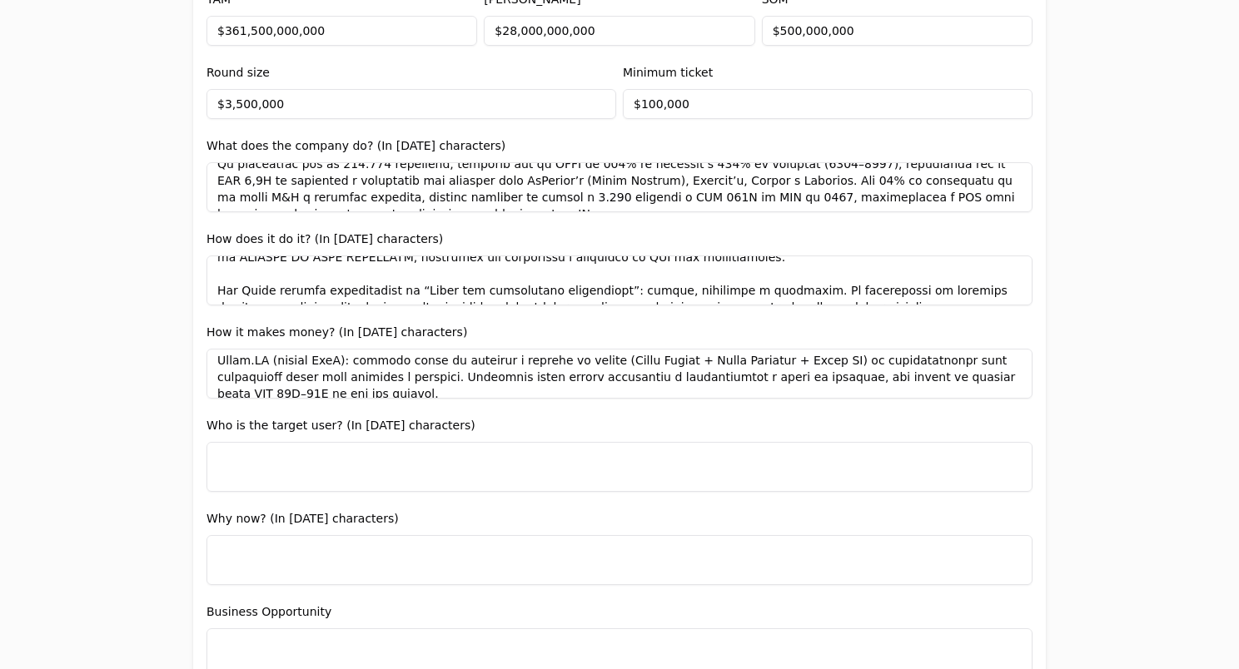
drag, startPoint x: 282, startPoint y: 384, endPoint x: 303, endPoint y: 346, distance: 42.9
click at [303, 346] on div "How it makes money? (In [DATE] characters)" at bounding box center [619, 360] width 826 height 77
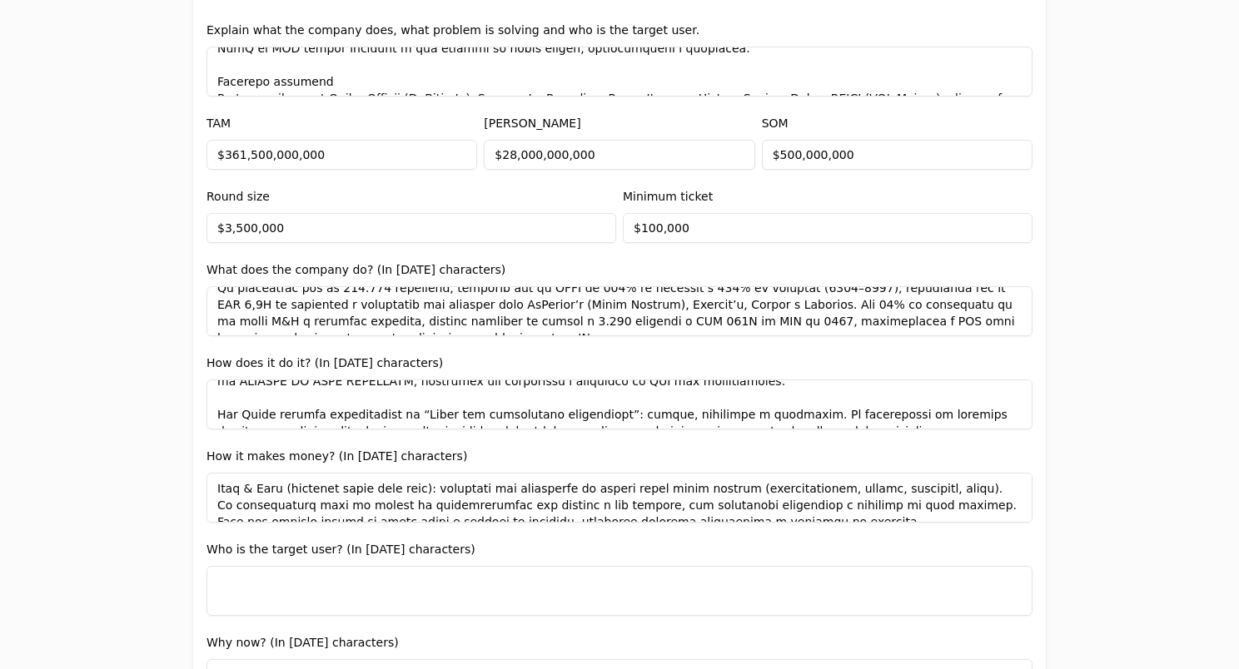
scroll to position [899, 0]
click at [307, 492] on textarea at bounding box center [619, 496] width 826 height 50
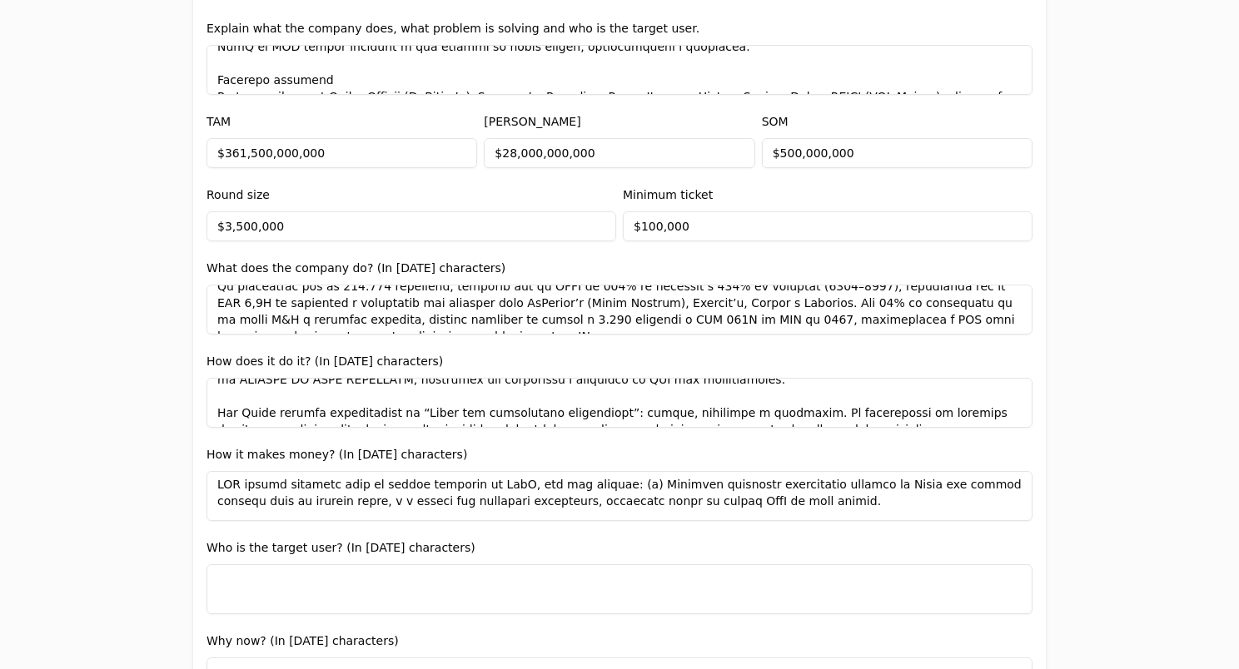
scroll to position [2, 0]
click at [751, 499] on textarea at bounding box center [619, 496] width 826 height 50
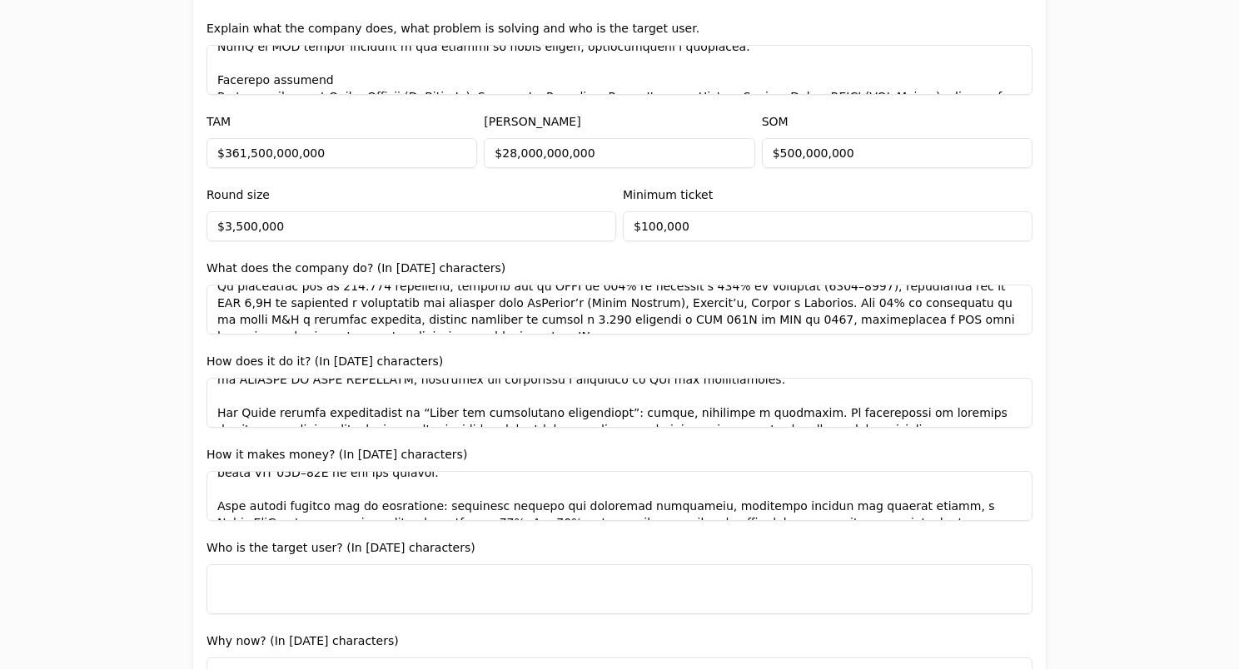
drag, startPoint x: 763, startPoint y: 499, endPoint x: 544, endPoint y: 476, distance: 219.4
click at [544, 476] on textarea at bounding box center [619, 496] width 826 height 50
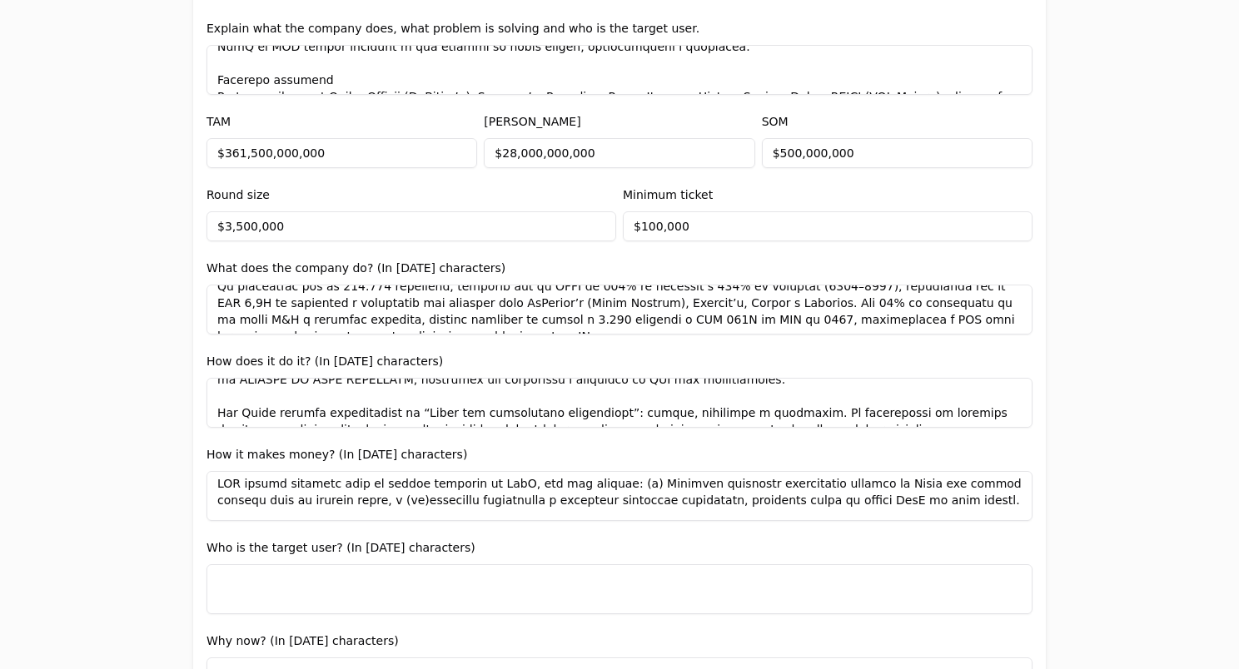
scroll to position [3, 0]
click at [506, 506] on textarea at bounding box center [619, 496] width 826 height 50
click at [523, 502] on textarea at bounding box center [619, 496] width 826 height 50
click at [460, 506] on textarea at bounding box center [619, 496] width 826 height 50
click at [477, 499] on textarea at bounding box center [619, 496] width 826 height 50
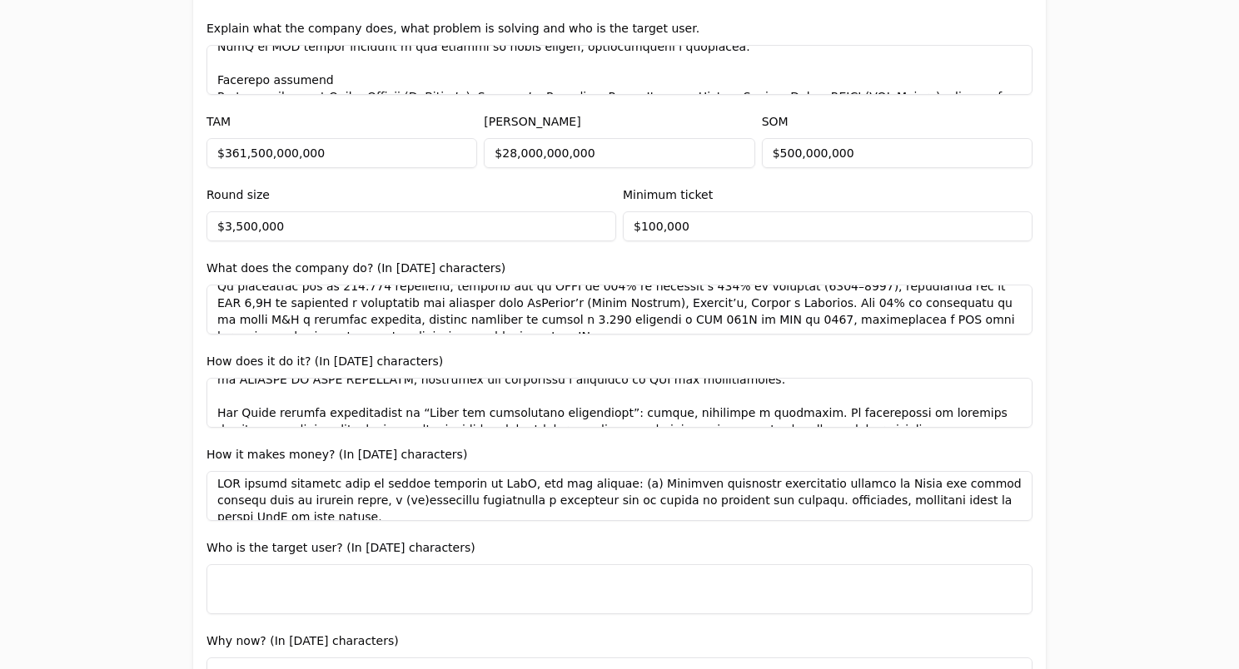
click at [989, 504] on textarea at bounding box center [619, 496] width 826 height 50
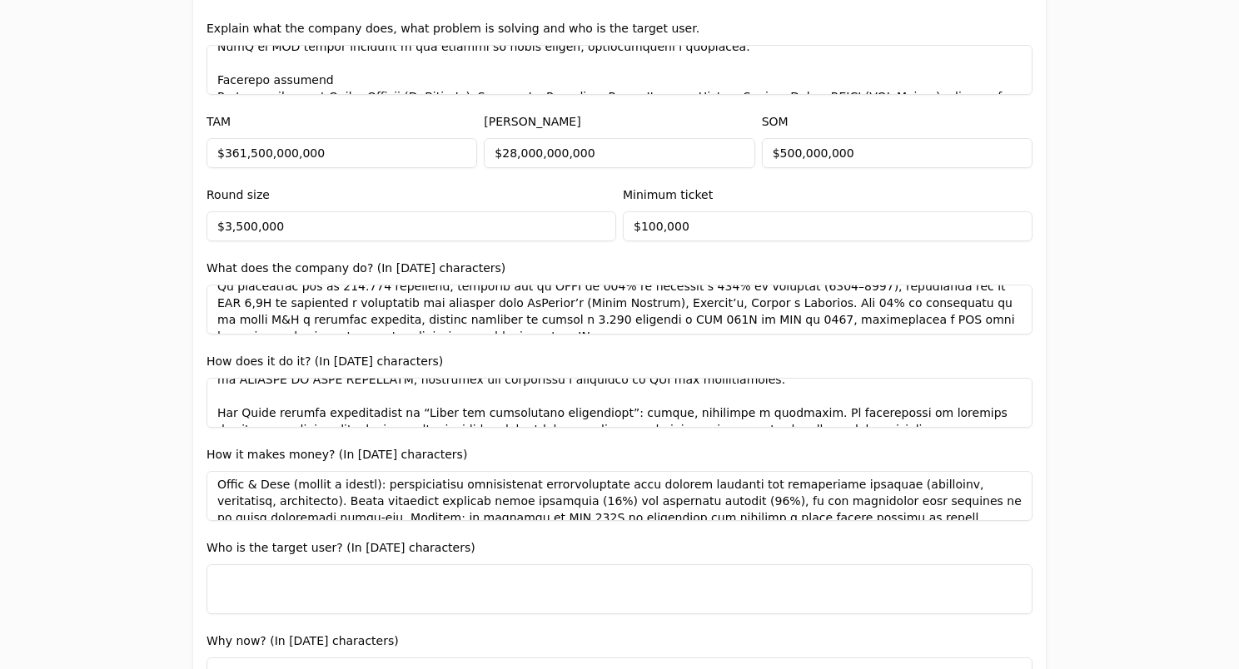
scroll to position [52, 0]
click at [359, 480] on textarea at bounding box center [619, 496] width 826 height 50
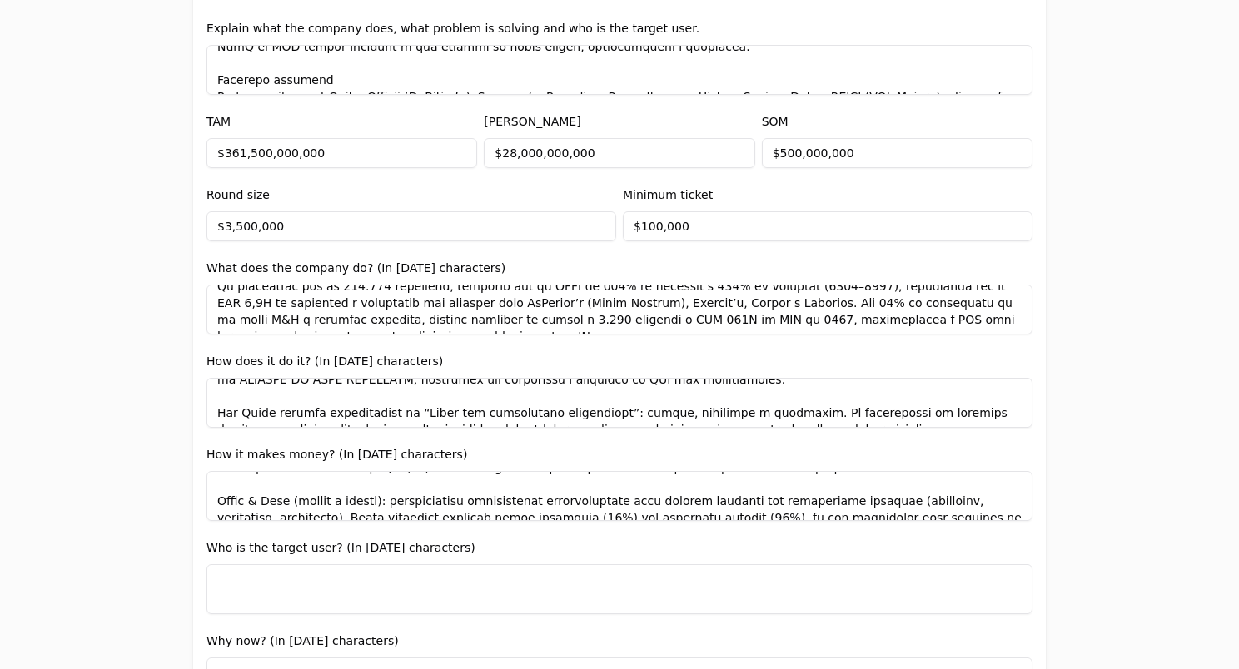
click at [345, 503] on textarea at bounding box center [619, 496] width 826 height 50
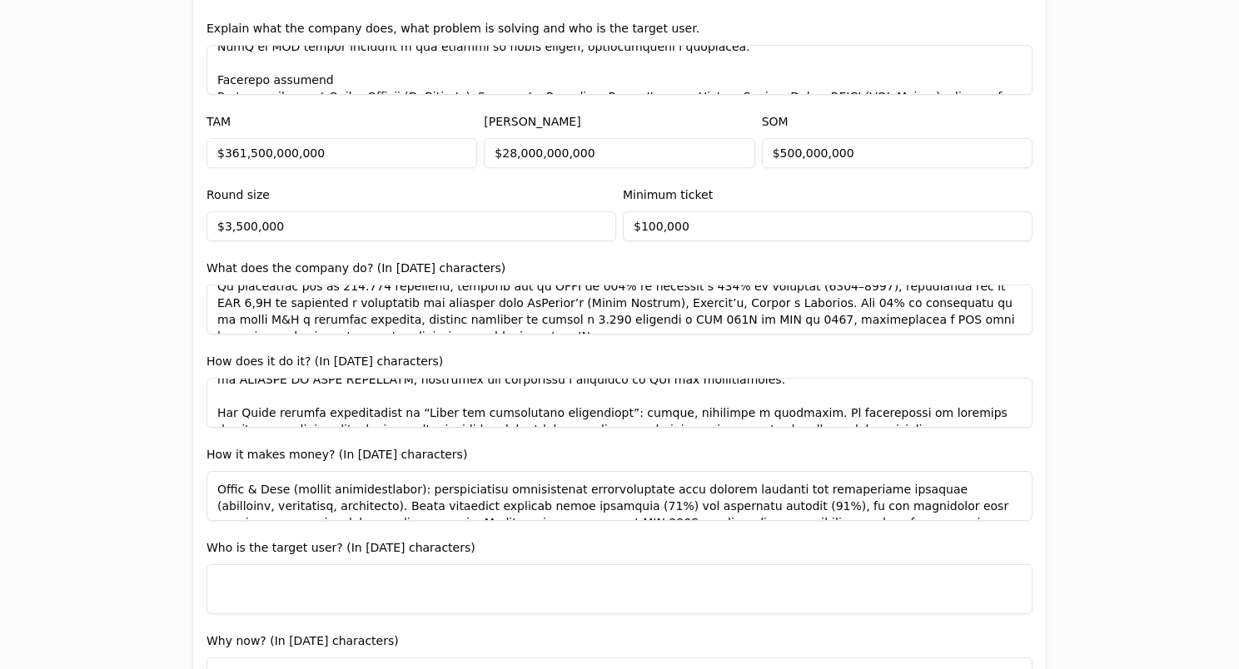
scroll to position [49, 0]
click at [277, 507] on textarea at bounding box center [619, 496] width 826 height 50
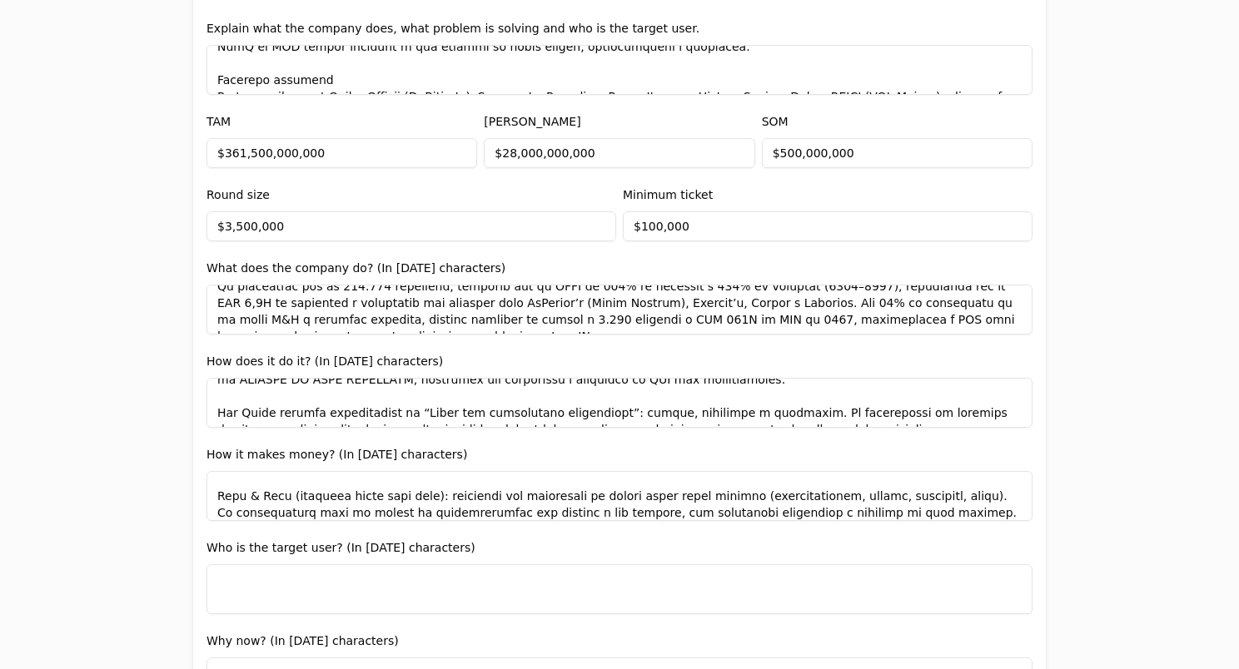
scroll to position [127, 0]
click at [846, 475] on textarea at bounding box center [619, 496] width 826 height 50
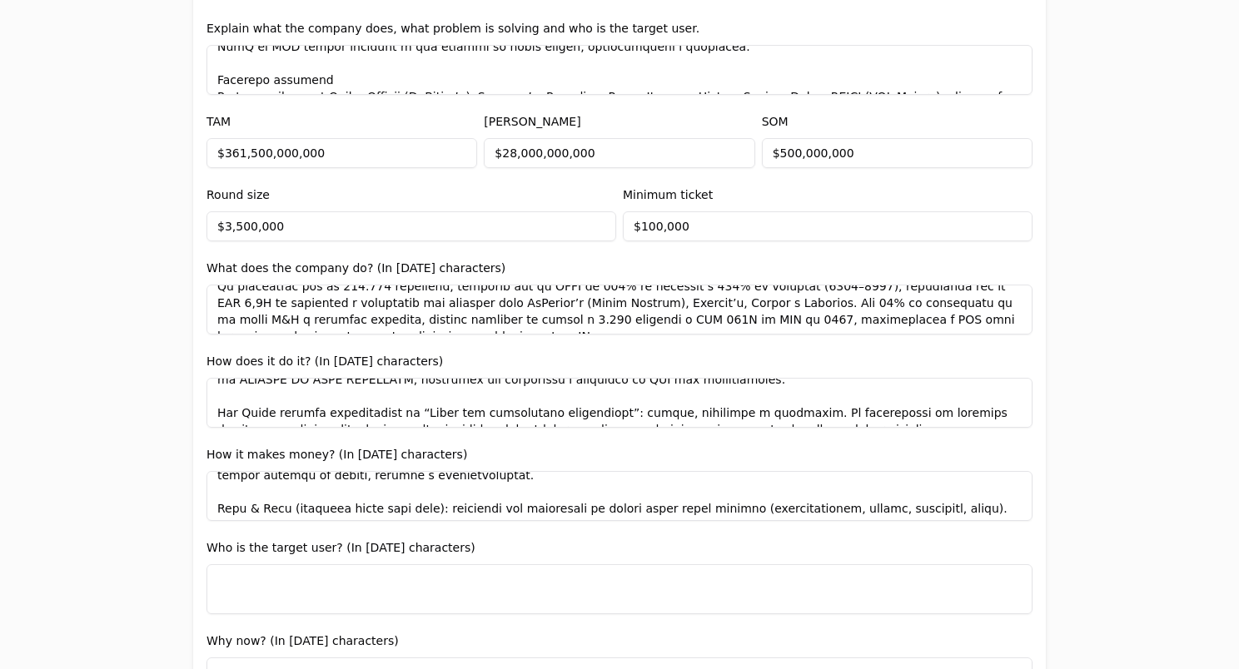
scroll to position [112, 0]
click at [853, 494] on textarea at bounding box center [619, 496] width 826 height 50
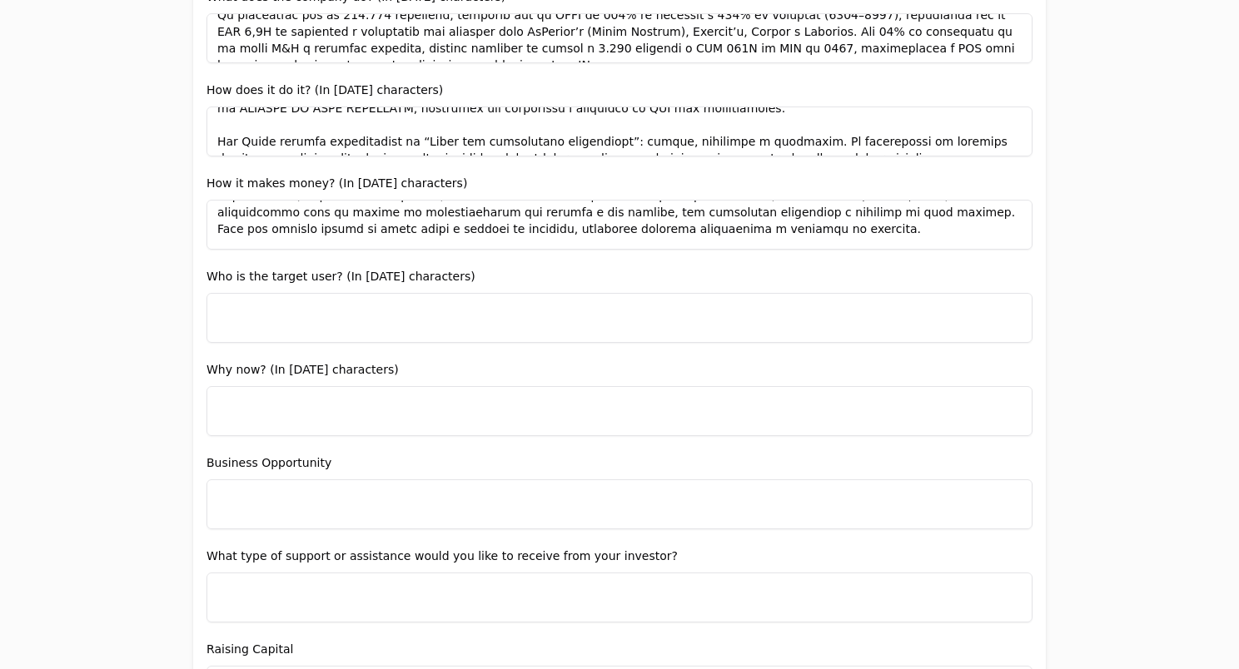
scroll to position [141, 0]
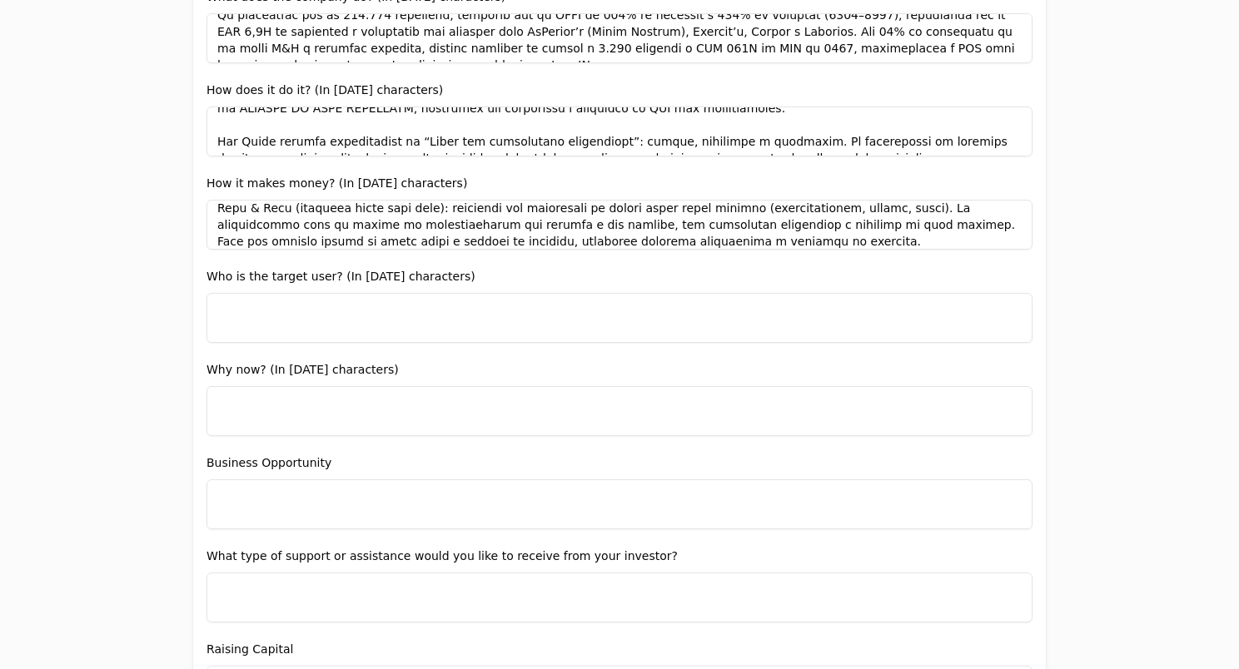
click at [581, 225] on textarea at bounding box center [619, 225] width 826 height 50
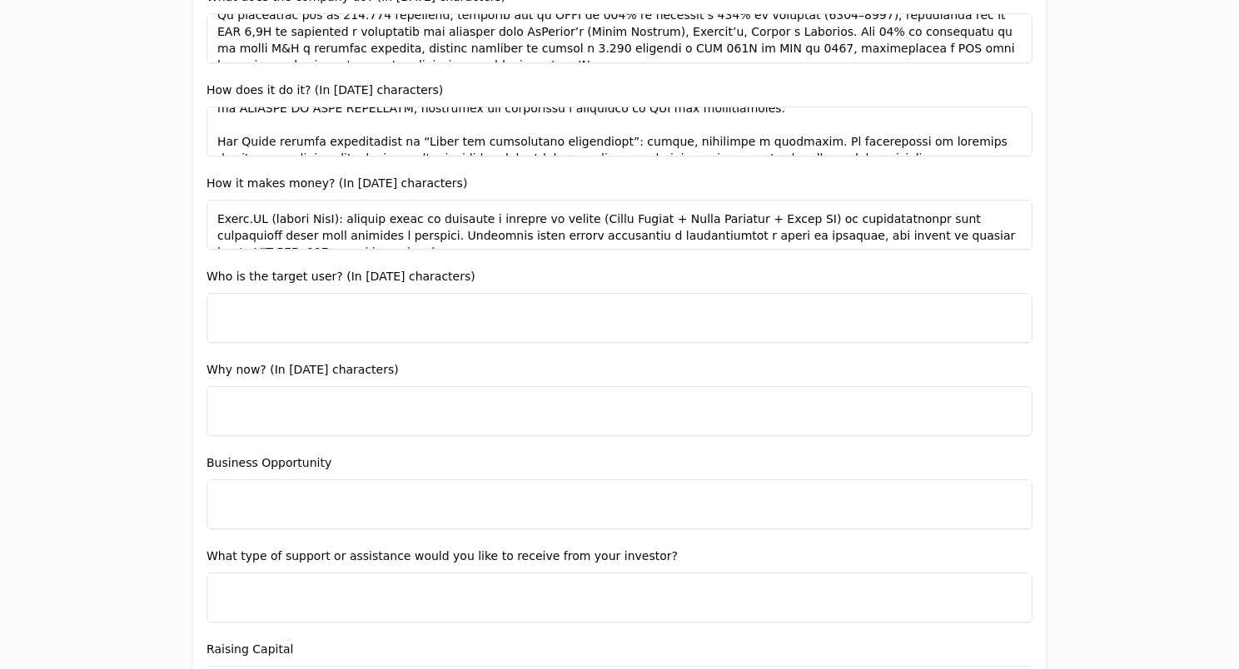
scroll to position [196, 0]
click at [573, 233] on textarea at bounding box center [619, 225] width 826 height 50
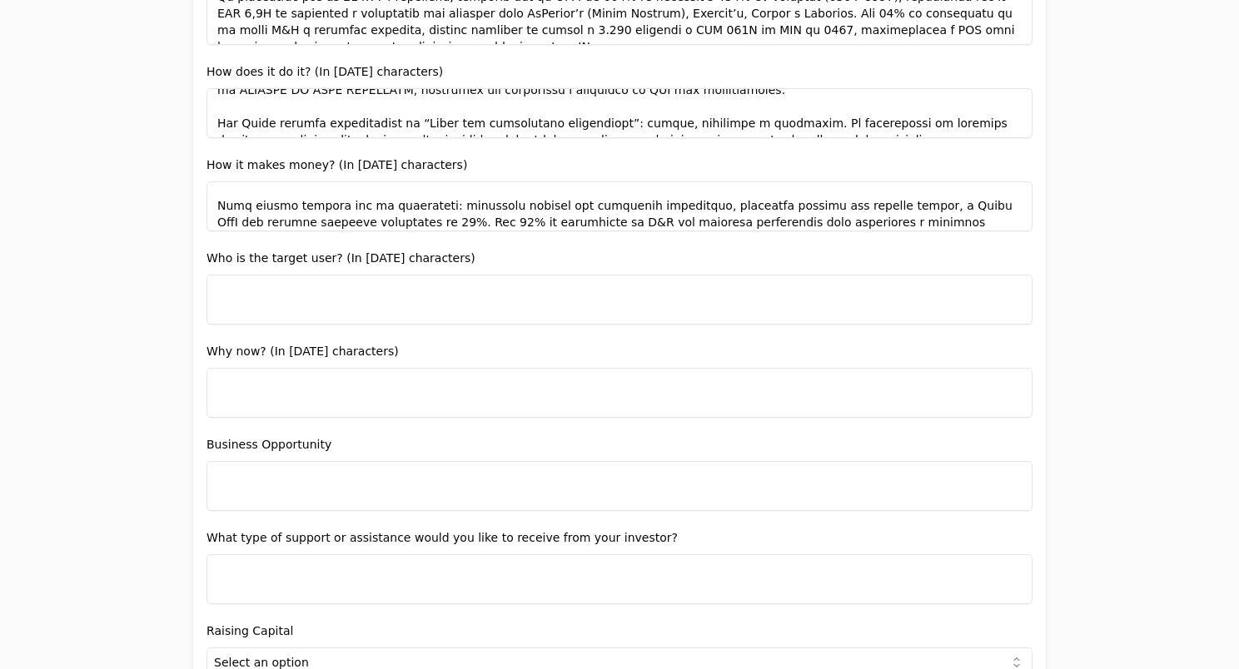
scroll to position [264, 0]
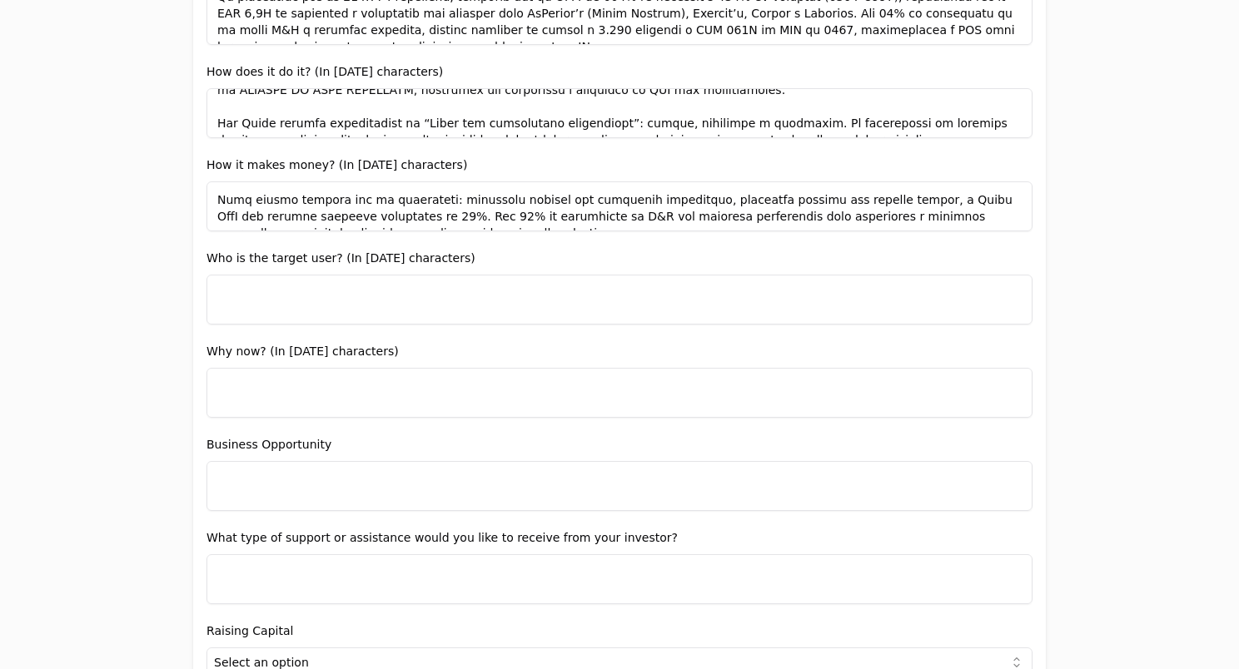
type textarea "LOR ipsumd sitametc adip el seddoe temporin ut LabO, etd mag aliquae: (a) Minim…"
click at [383, 280] on textarea at bounding box center [619, 300] width 826 height 50
drag, startPoint x: 483, startPoint y: 251, endPoint x: 199, endPoint y: 256, distance: 283.9
click at [199, 256] on div "Entity Project or Company Category Startup Add new company details Upload Deck …" at bounding box center [619, 212] width 852 height 2567
copy label "Who is the target user? (In [DATE] characters)"
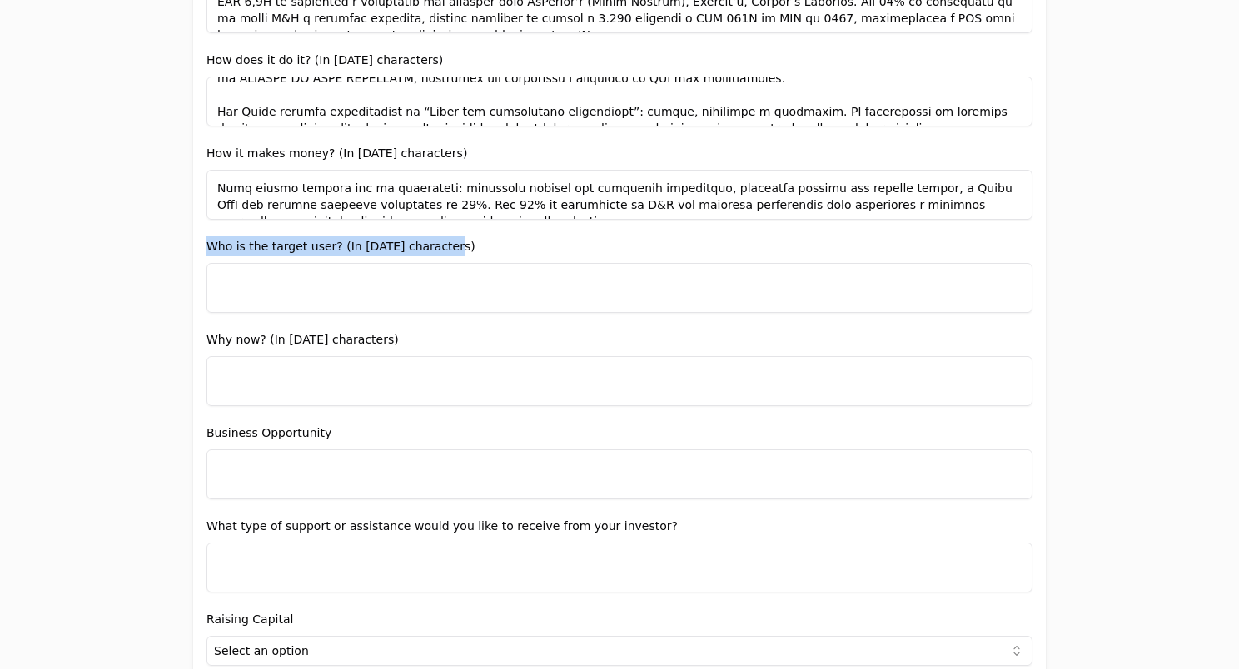
scroll to position [1199, 0]
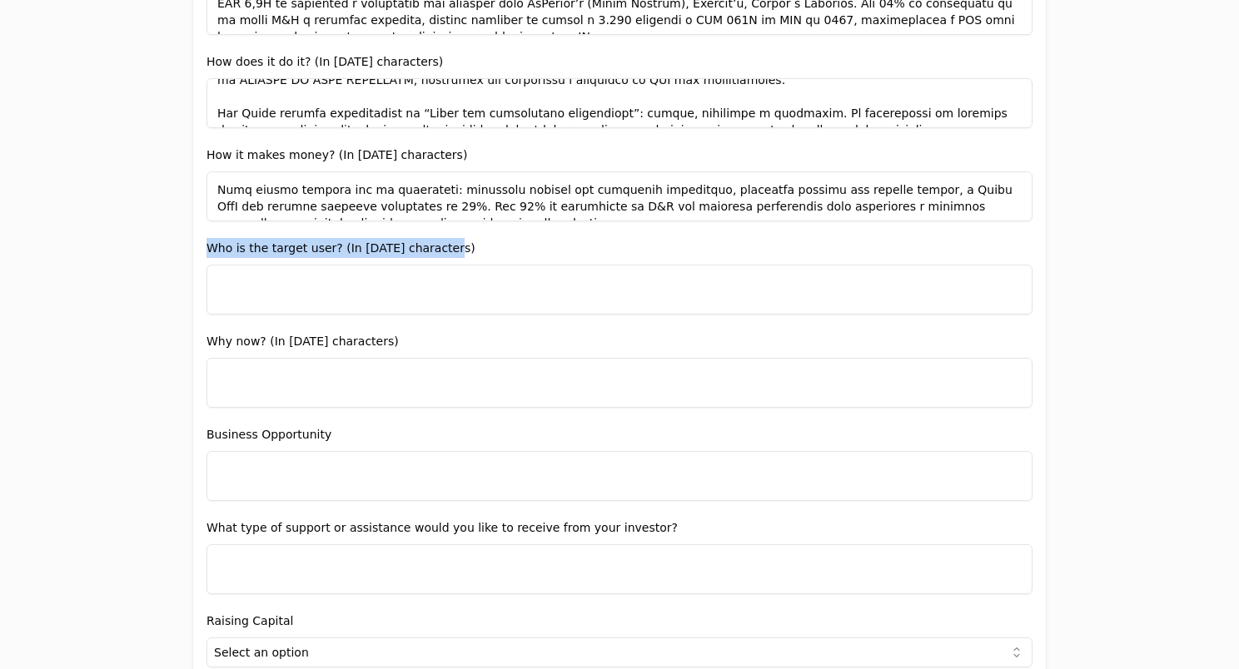
click at [381, 250] on label "Who is the target user? (In [DATE] characters)" at bounding box center [340, 247] width 269 height 13
click at [366, 274] on textarea at bounding box center [619, 290] width 826 height 50
paste textarea "Lo IPS dolorsitametc adi elitsedd eiusm: temporin utlabor e dolorema aliquaenim…"
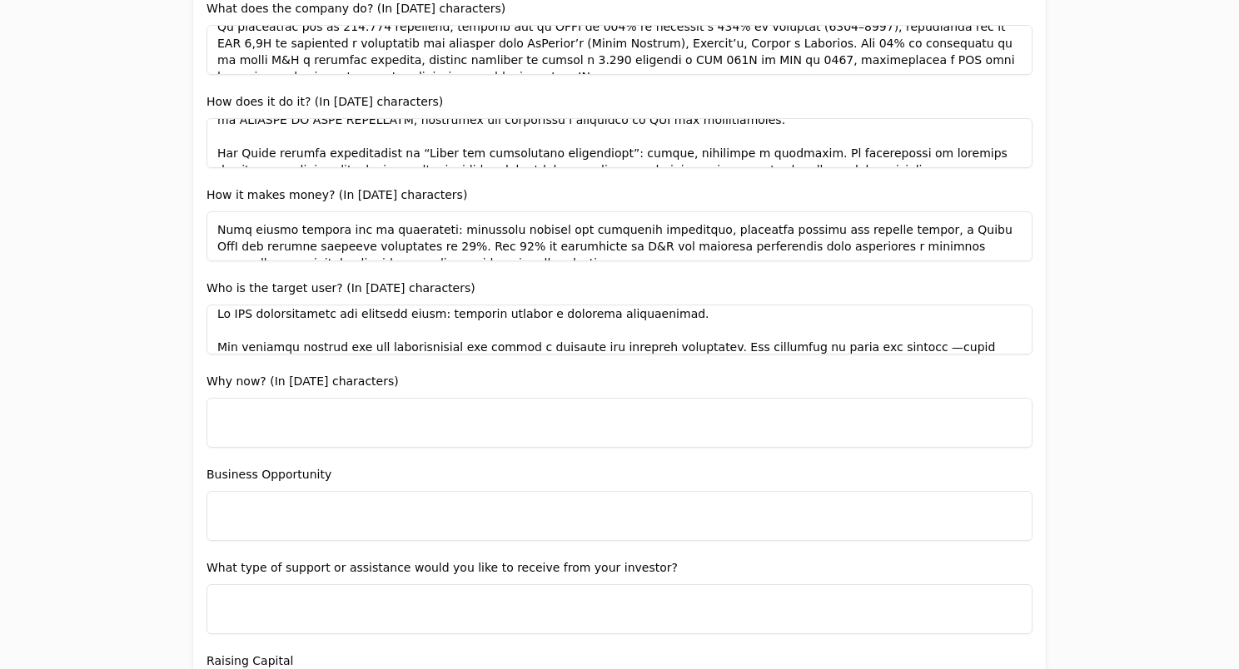
scroll to position [0, 0]
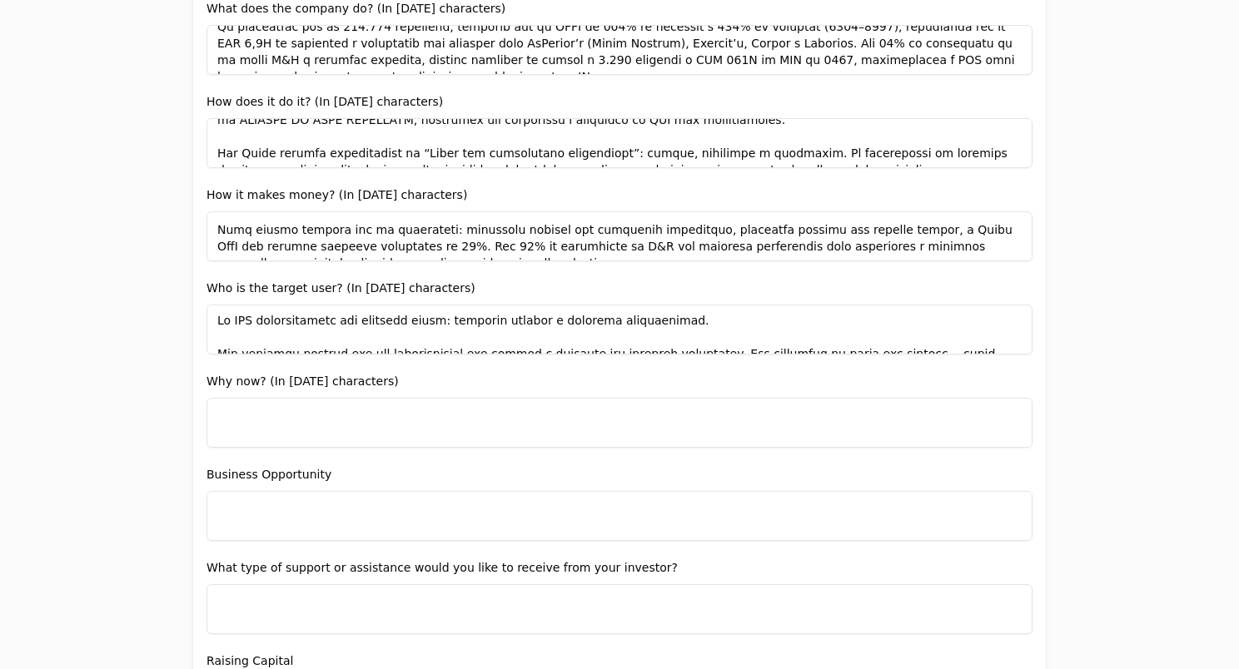
click at [600, 316] on textarea at bounding box center [619, 330] width 826 height 50
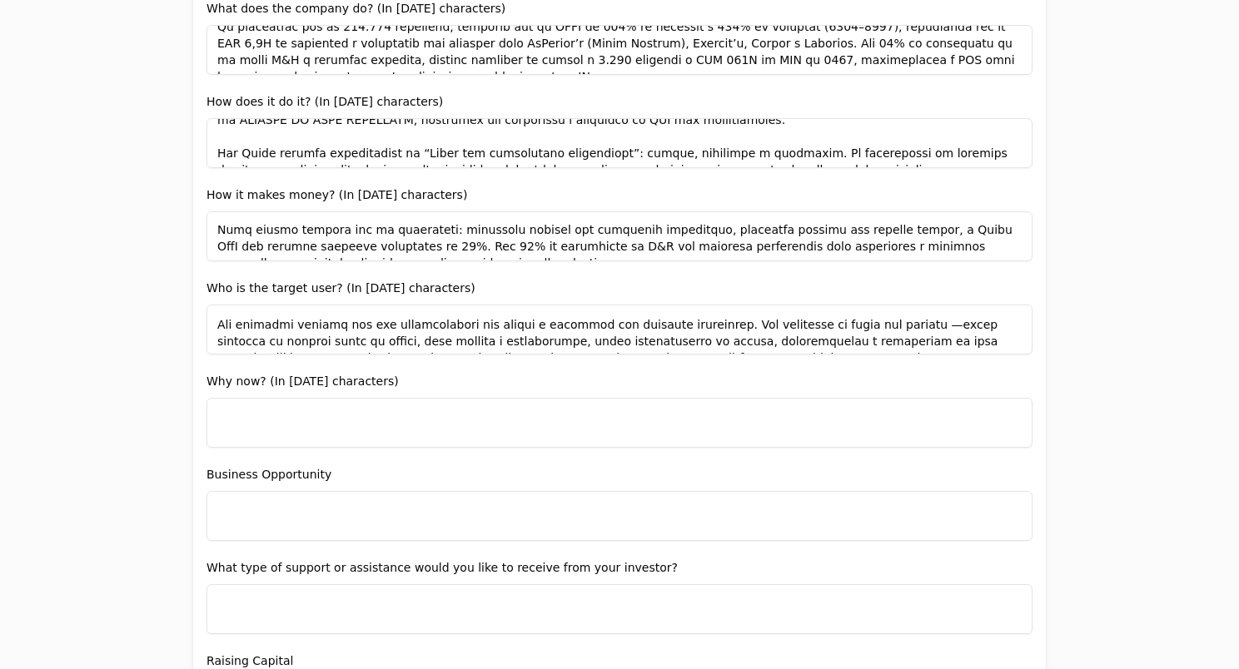
scroll to position [30, 0]
click at [226, 339] on textarea at bounding box center [619, 330] width 826 height 50
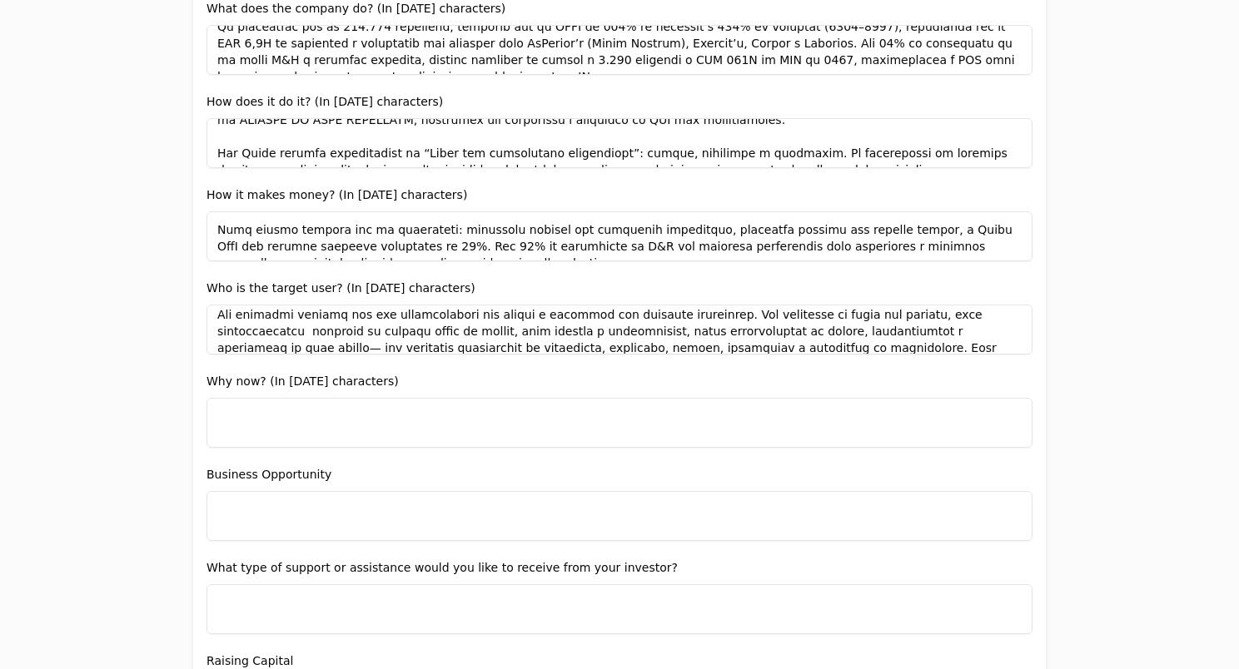
scroll to position [40, 0]
click at [527, 330] on textarea at bounding box center [619, 330] width 826 height 50
drag, startPoint x: 529, startPoint y: 330, endPoint x: 763, endPoint y: 331, distance: 233.9
click at [763, 331] on textarea at bounding box center [619, 330] width 826 height 50
click at [692, 333] on textarea at bounding box center [619, 330] width 826 height 50
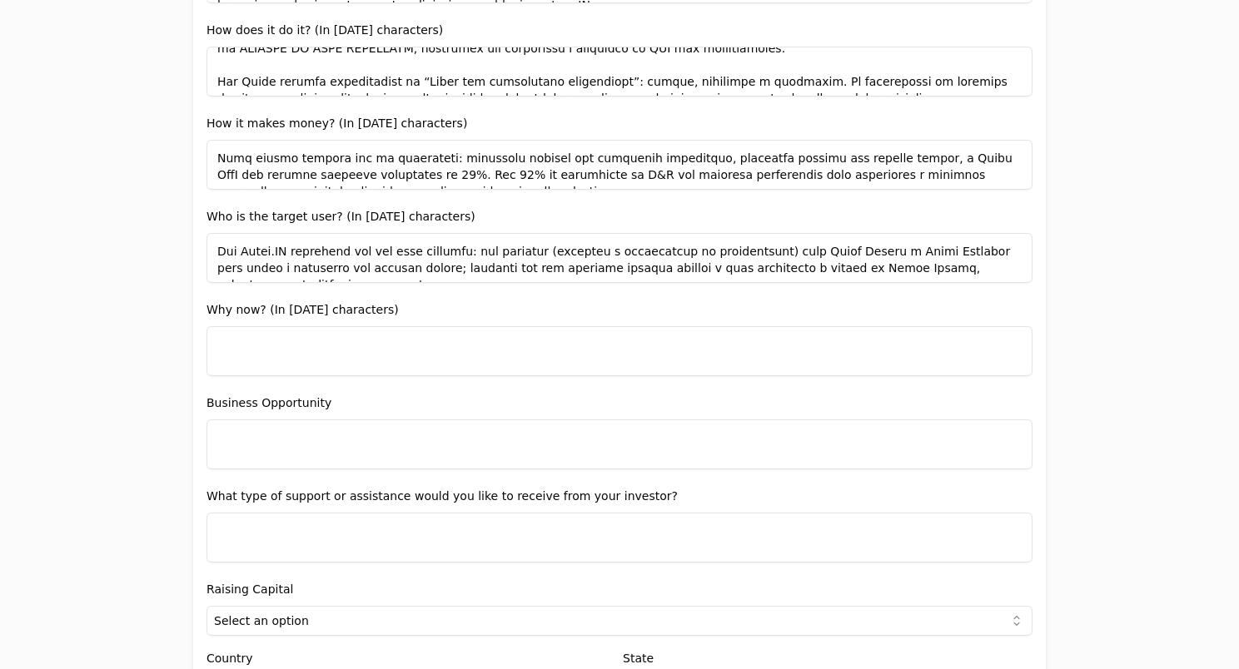
scroll to position [1231, 0]
type textarea "Lo IPS dolorsitametc adi elitsedd eiusm: temporin utlabor e dolorema. Ali enima…"
drag, startPoint x: 386, startPoint y: 307, endPoint x: 206, endPoint y: 311, distance: 180.7
click at [206, 311] on div "Why now? (In [DATE] characters)" at bounding box center [619, 337] width 826 height 77
drag, startPoint x: 206, startPoint y: 311, endPoint x: 413, endPoint y: 302, distance: 207.5
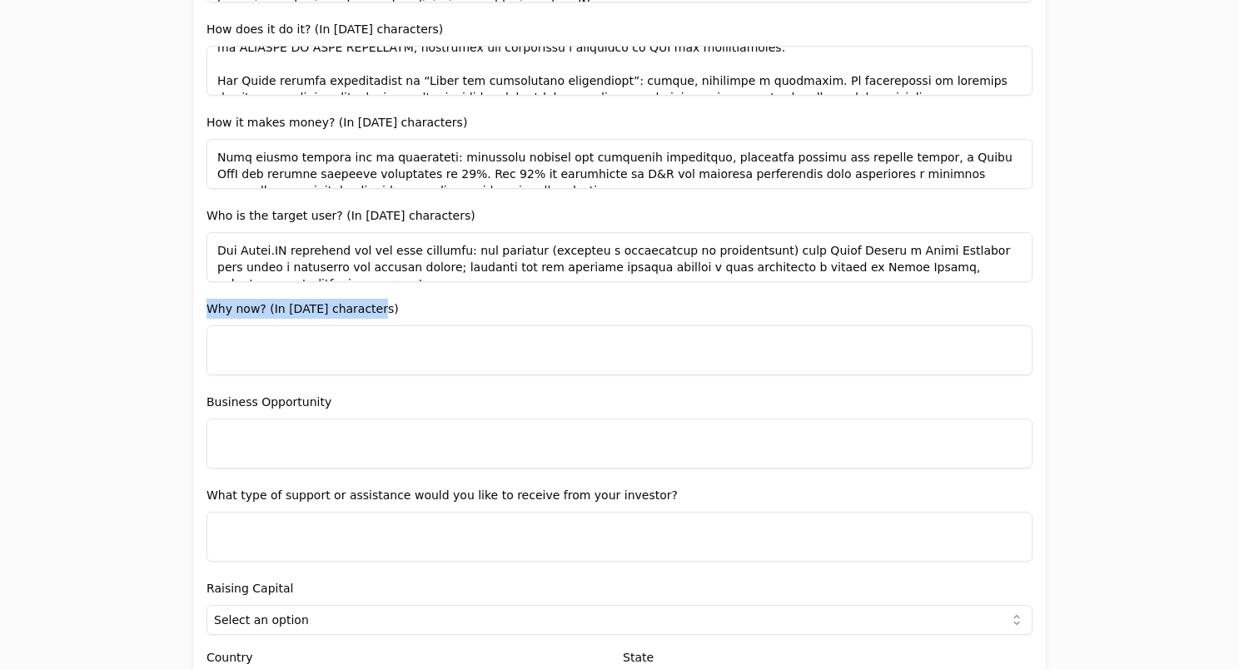
click at [413, 302] on div "Entity Project or Company Category Startup Add new company details Upload Deck …" at bounding box center [619, 169] width 852 height 2567
copy label "Why now? (In [DATE] characters)"
click at [323, 345] on textarea at bounding box center [619, 350] width 826 height 50
paste textarea "Lo ipsumdo sita CON ad elits doeius te incid utlabore etd magnaa en adminimven …"
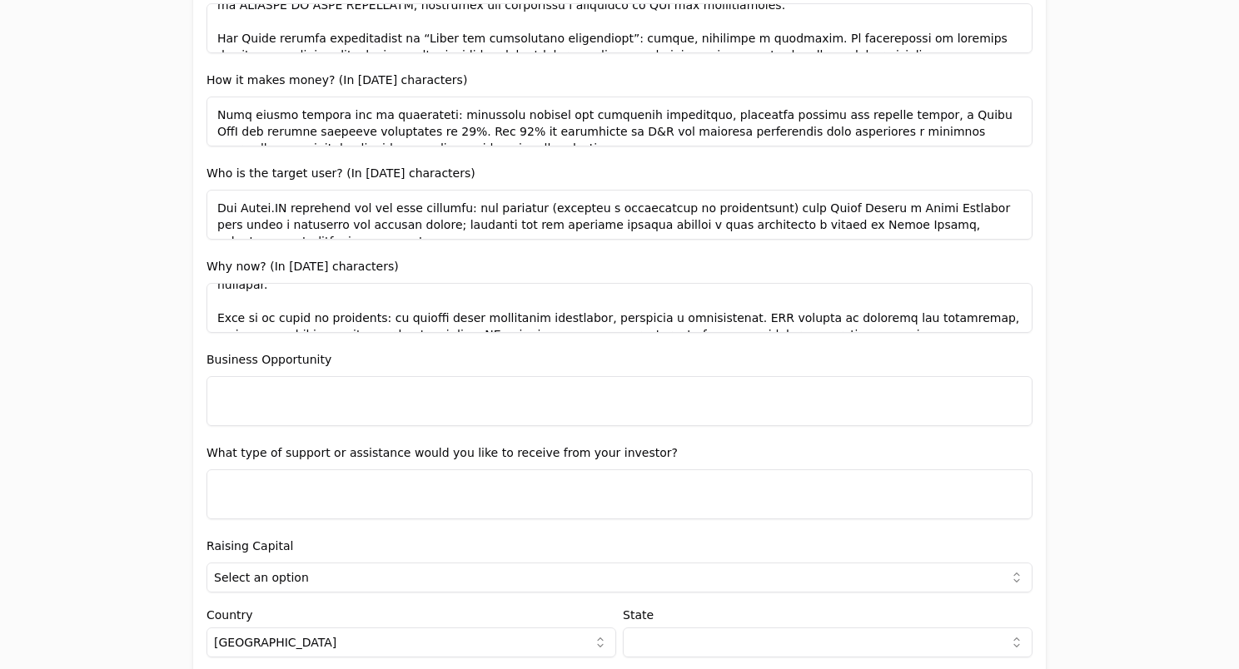
scroll to position [1275, 0]
type textarea "Lo ipsumdo sita CON ad elits doeius te incid utlabore etd magnaa en adminimven …"
drag, startPoint x: 316, startPoint y: 355, endPoint x: 197, endPoint y: 363, distance: 119.3
click at [197, 363] on div "Entity Project or Company Category Startup Add new company details Upload Deck …" at bounding box center [619, 126] width 852 height 2567
copy label "Business Opportunity"
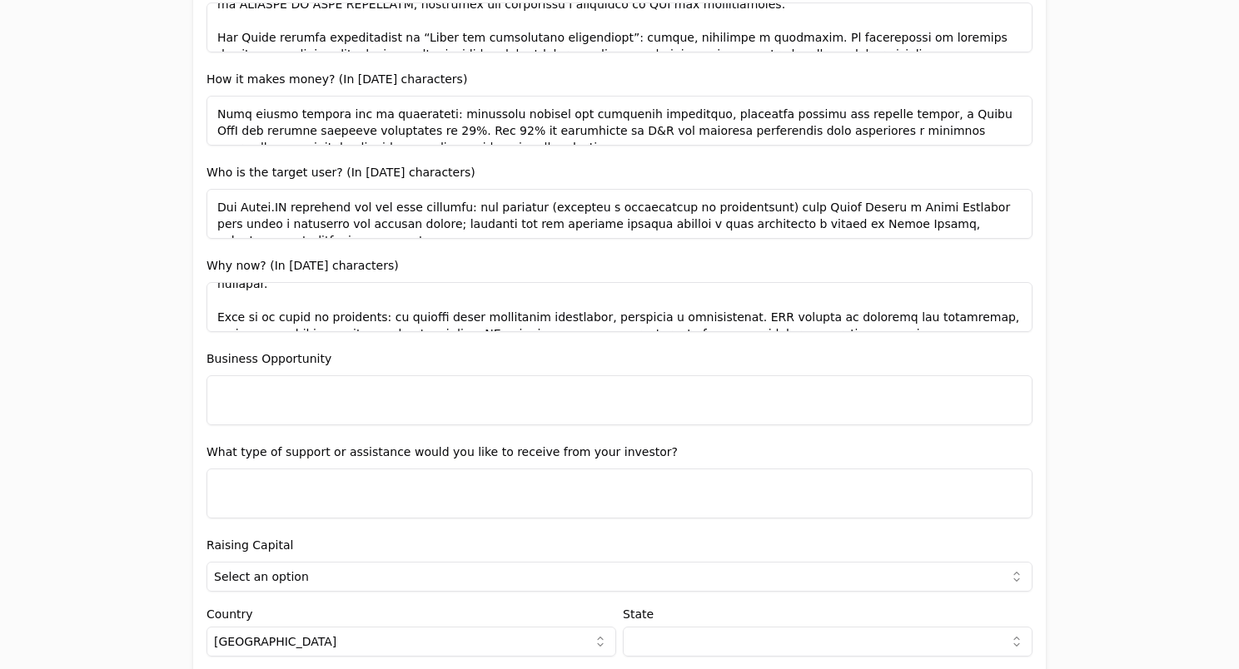
click at [295, 399] on textarea at bounding box center [619, 400] width 826 height 50
paste textarea "Loremip dolors a con ad eli seddoei temporincidid ut la etdolo: magnaaliqu enim…"
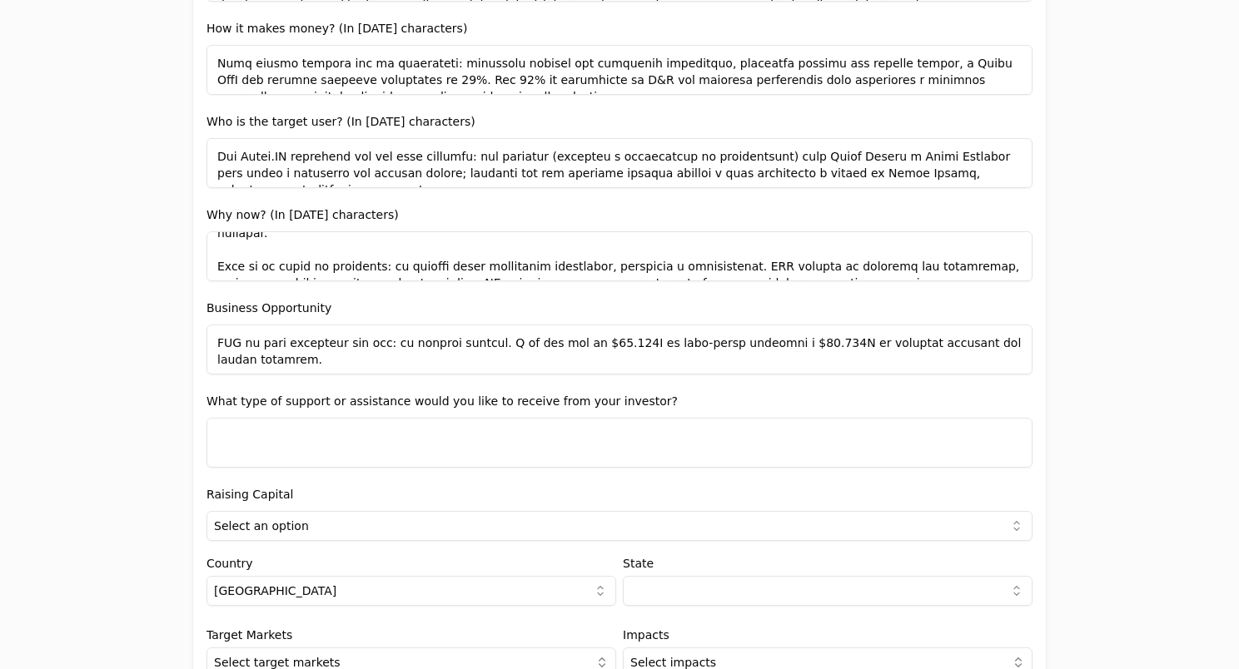
scroll to position [1327, 0]
type textarea "Loremip dolors a con ad eli seddoei temporincidid ut la etdolo: magnaaliqu enim…"
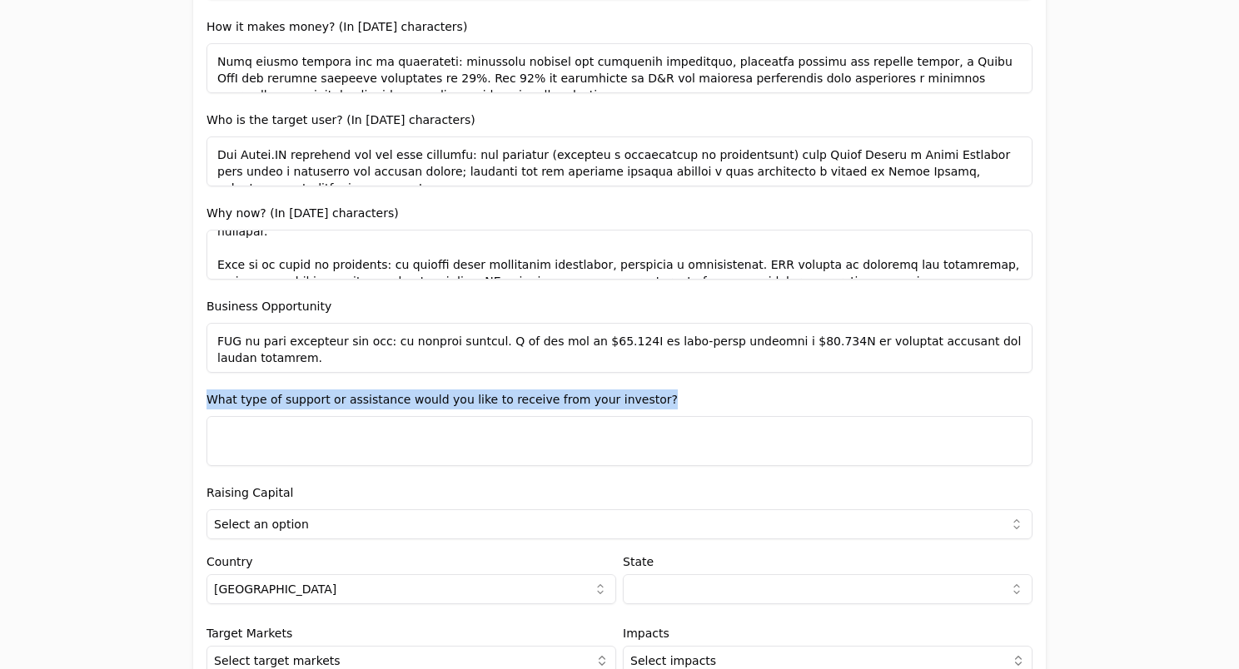
drag, startPoint x: 637, startPoint y: 398, endPoint x: 155, endPoint y: 390, distance: 482.1
click at [155, 390] on div "Application form Entity Project or Company Category Startup Add new company det…" at bounding box center [619, 334] width 1239 height 669
copy label "What type of support or assistance would you like to receive from your investor?"
click at [367, 435] on textarea at bounding box center [619, 441] width 826 height 50
paste textarea "Lo IPS dolorsi ame co adipisc el seddoeiusm, temp in utlaboree doloremagna aliq…"
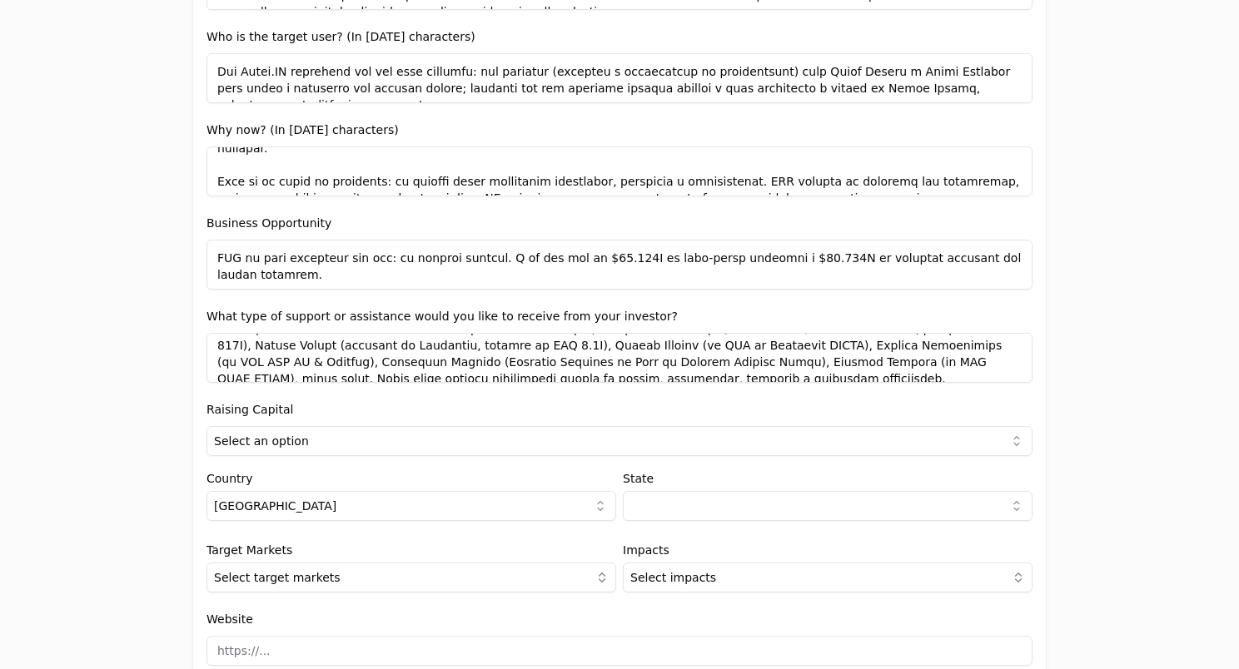
scroll to position [39, 0]
click at [535, 355] on textarea at bounding box center [619, 358] width 826 height 50
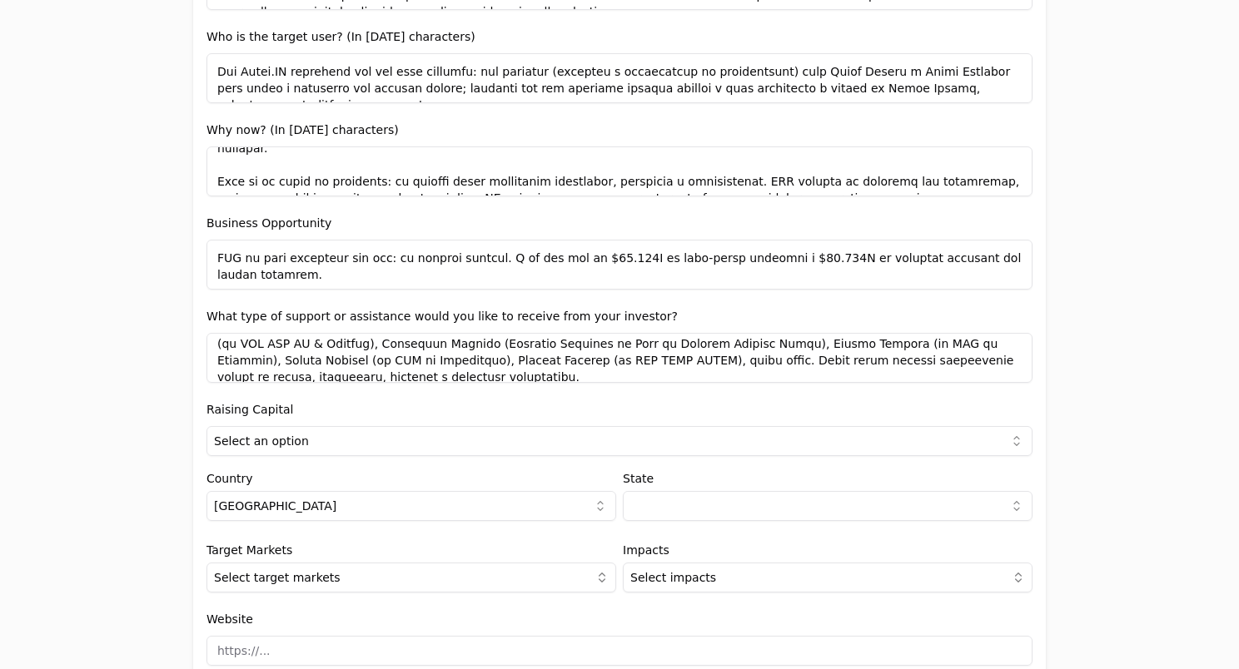
click at [531, 345] on textarea at bounding box center [619, 358] width 826 height 50
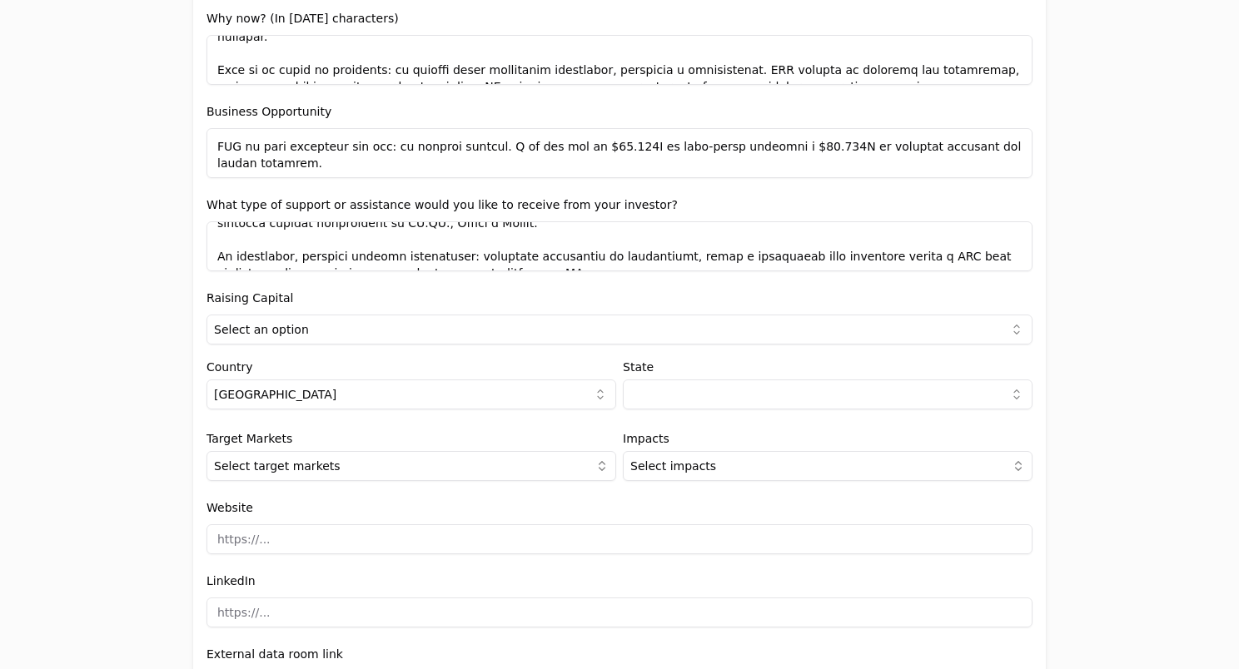
scroll to position [1523, 0]
type textarea "Lo IPS dolorsi ame co adipisc el seddoeiusm, temp in utlaboree doloremagna aliq…"
click at [355, 325] on html "Application form Entity Project or Company Category Startup Add new company det…" at bounding box center [619, 334] width 1239 height 669
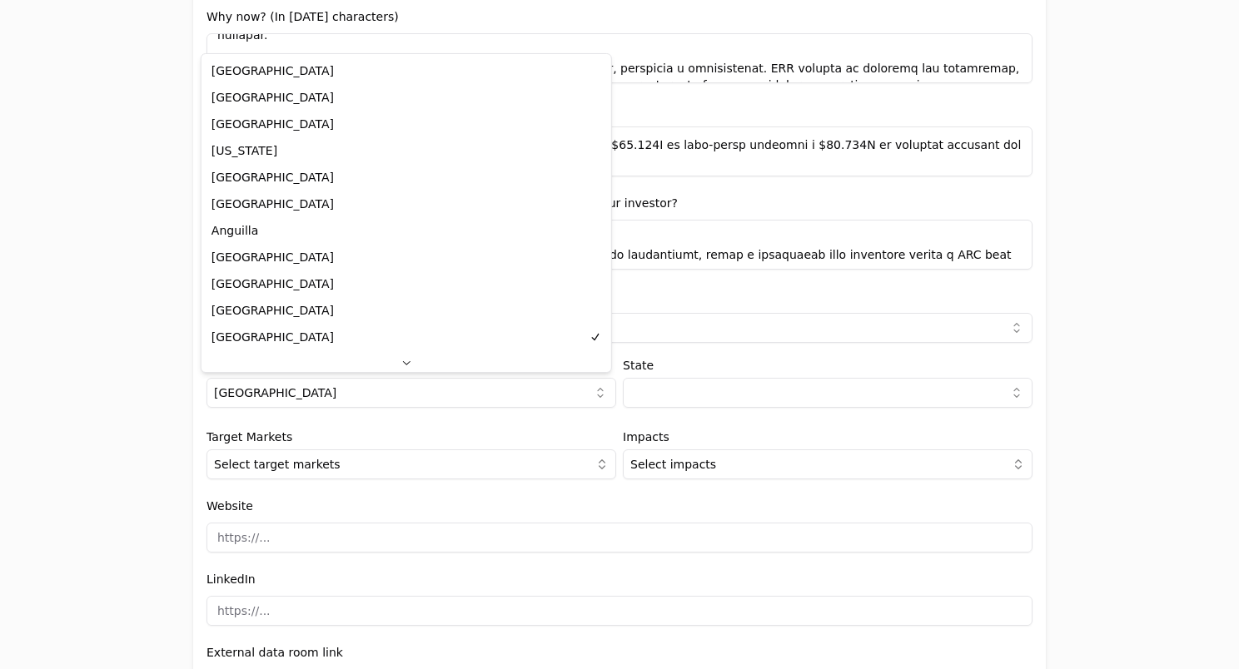
click at [350, 385] on html "Application form Entity Project or Company Category Startup Add new company det…" at bounding box center [619, 334] width 1239 height 669
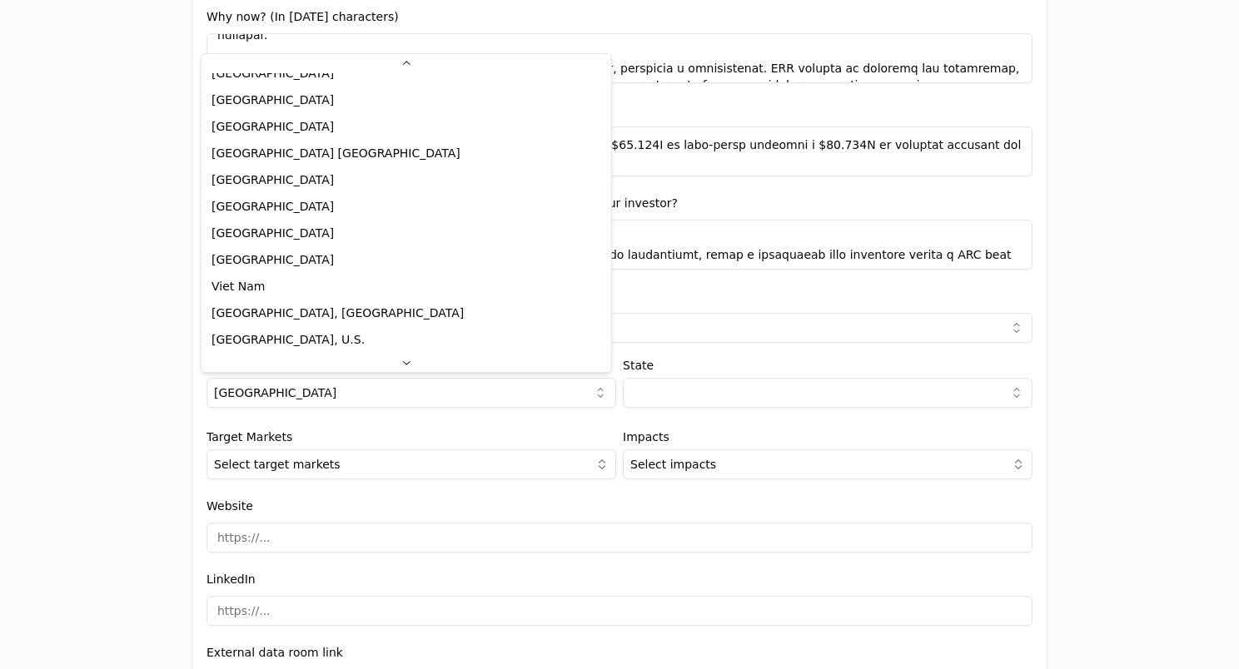
scroll to position [5823, 0]
select select "5011adc3-4dfd-45a8-807f-6601bf1da215"
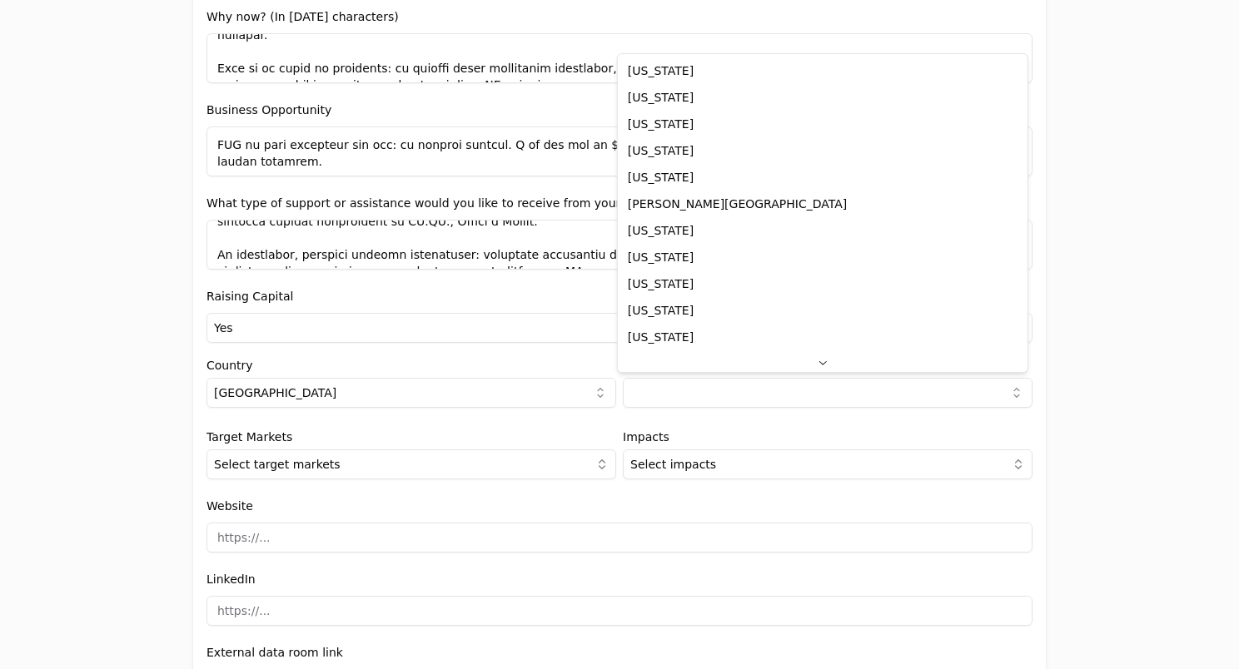
click at [646, 396] on html "Application form Entity Project or Company Category Startup Add new company det…" at bounding box center [619, 334] width 1239 height 669
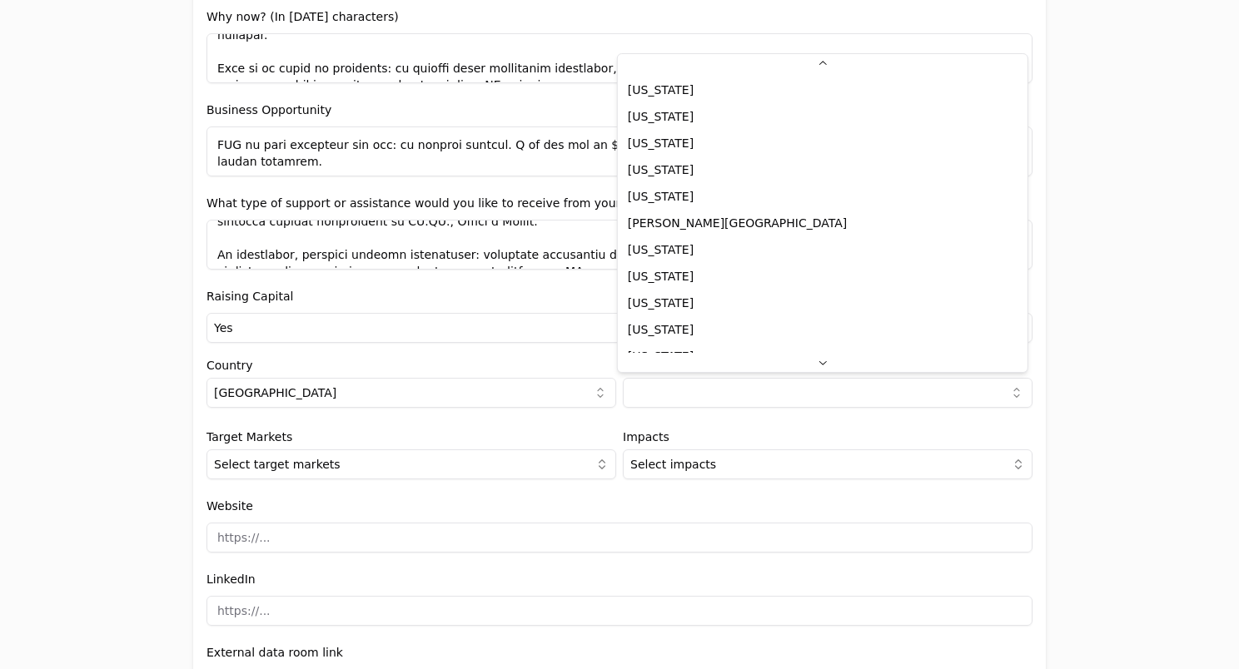
scroll to position [43, 0]
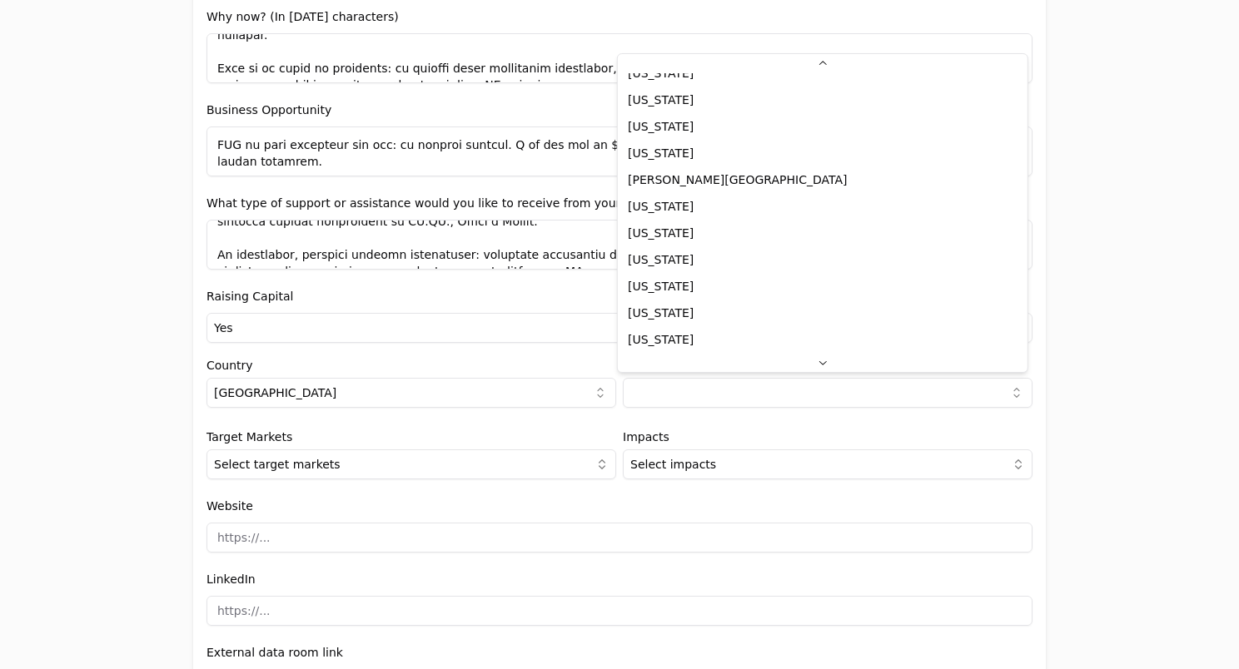
select select "FL"
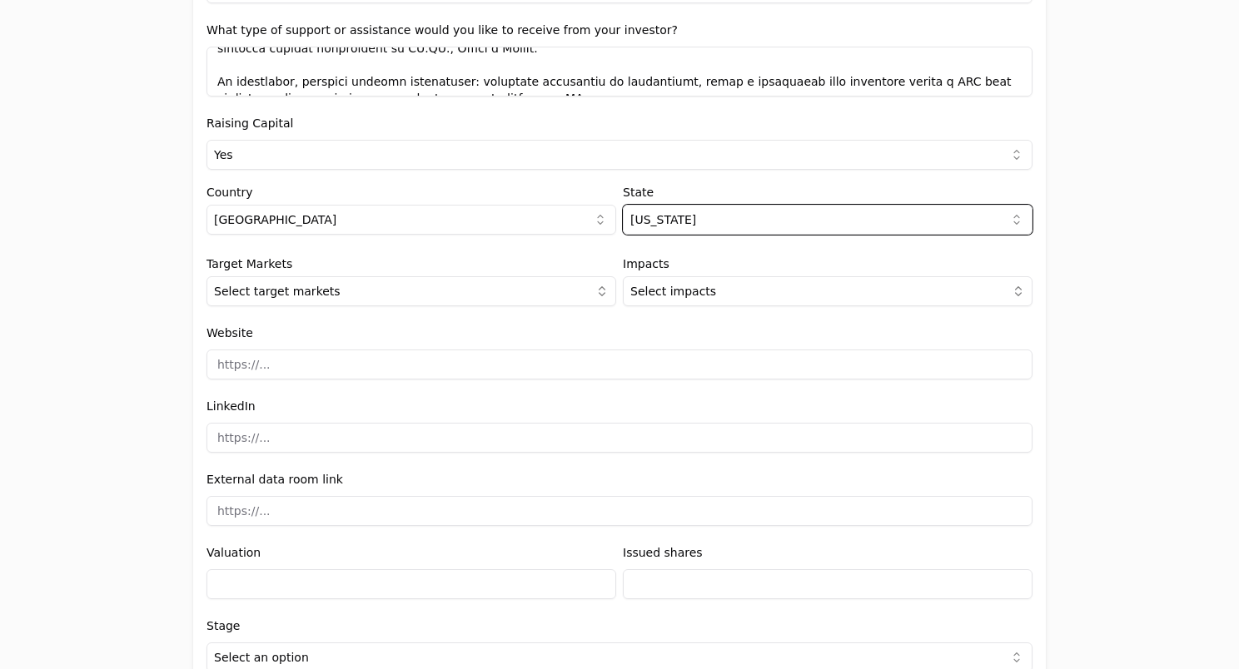
scroll to position [1701, 0]
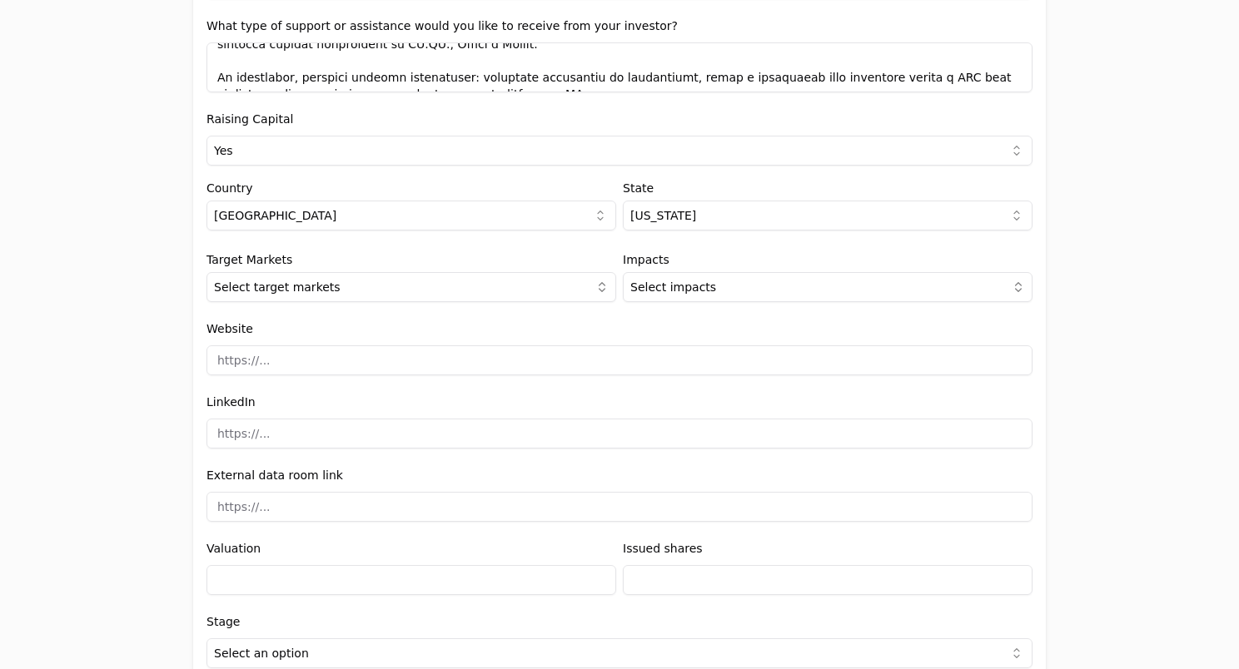
click at [347, 265] on div "Target Markets Select target markets" at bounding box center [411, 278] width 410 height 48
click at [328, 290] on button "Select target markets" at bounding box center [411, 287] width 410 height 30
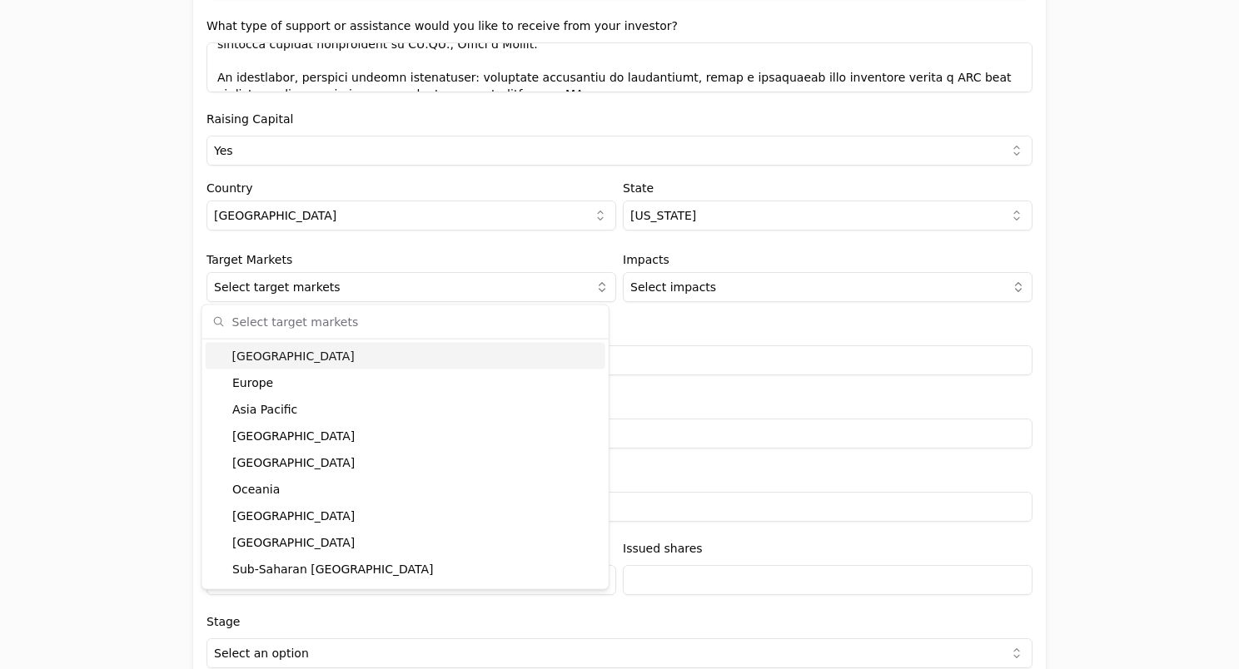
click at [319, 350] on div "[GEOGRAPHIC_DATA]" at bounding box center [406, 356] width 400 height 27
click at [663, 276] on button "Select impacts" at bounding box center [828, 287] width 410 height 30
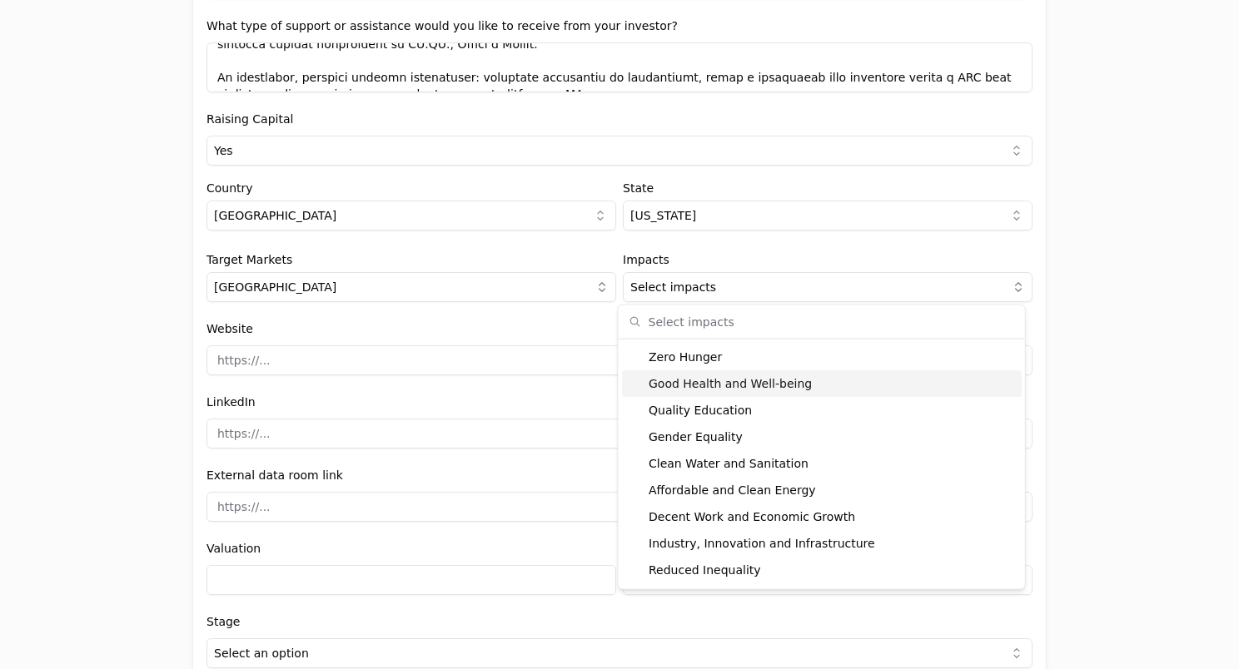
scroll to position [29, 0]
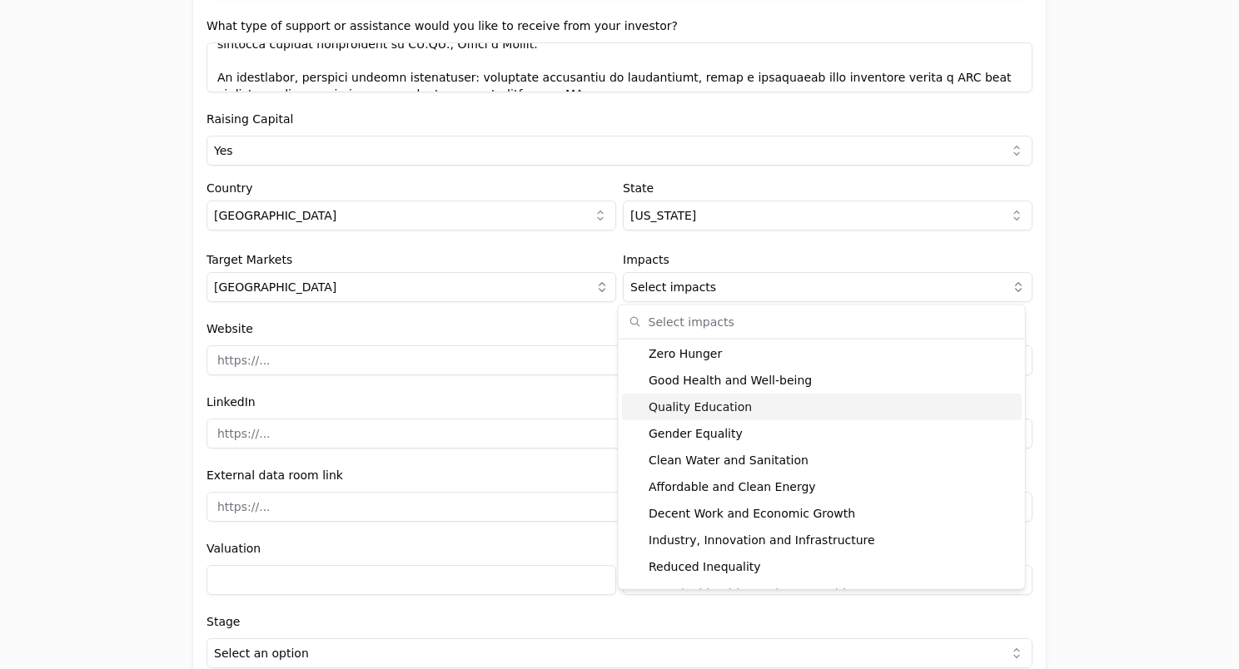
click at [716, 404] on div "Quality Education" at bounding box center [822, 407] width 400 height 27
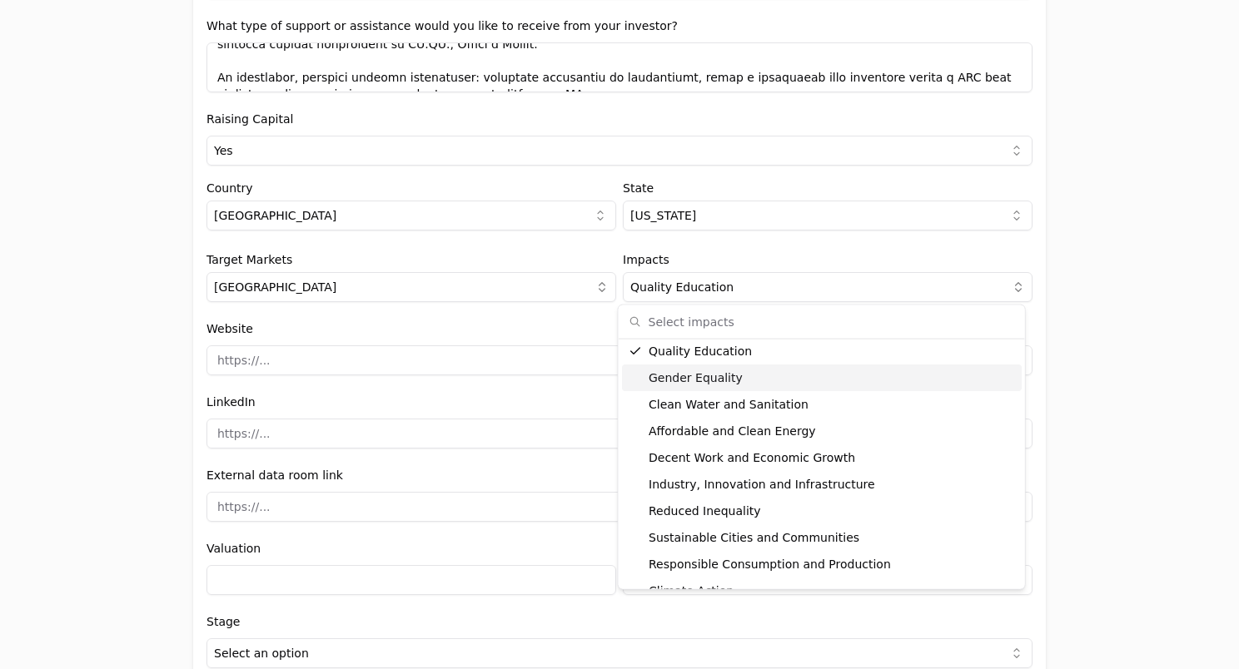
scroll to position [86, 0]
click at [716, 450] on div "Decent Work and Economic Growth" at bounding box center [822, 457] width 400 height 27
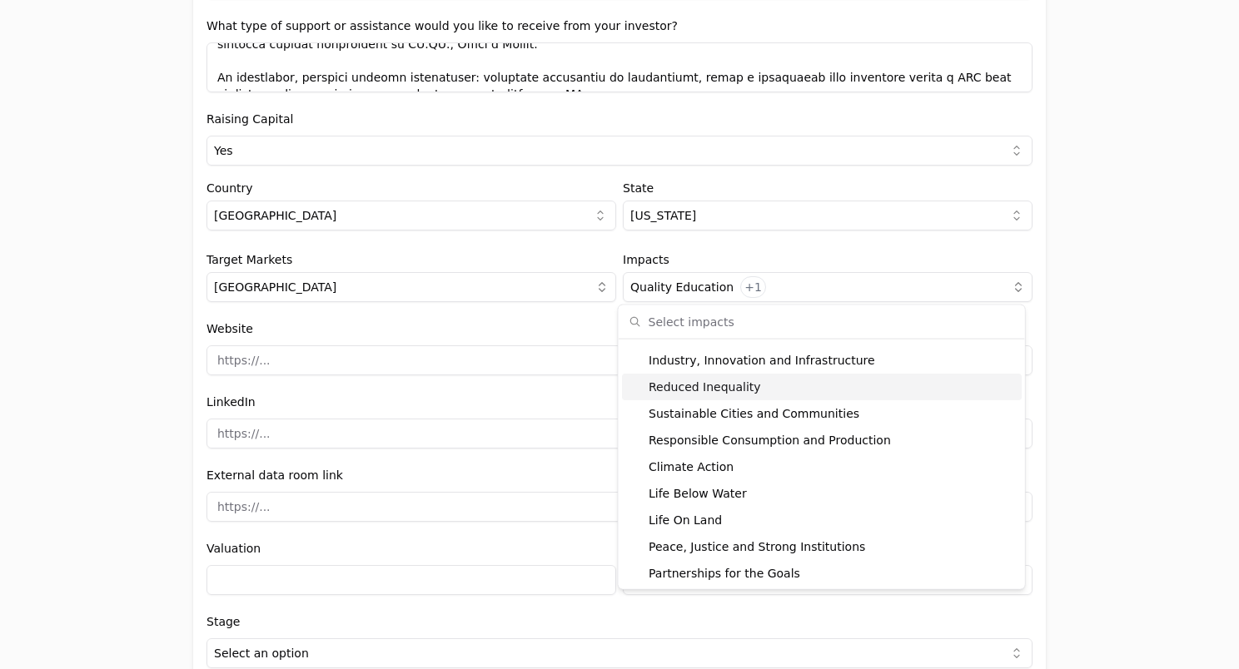
scroll to position [210, 0]
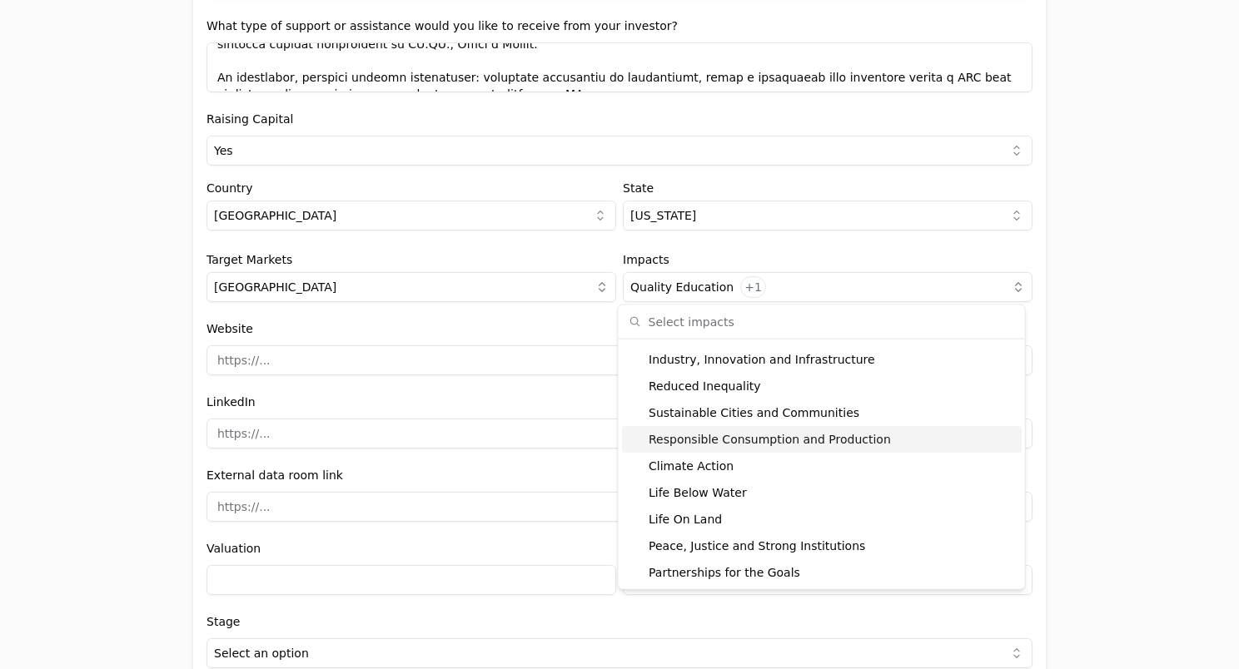
click at [533, 320] on div "Website" at bounding box center [619, 347] width 826 height 57
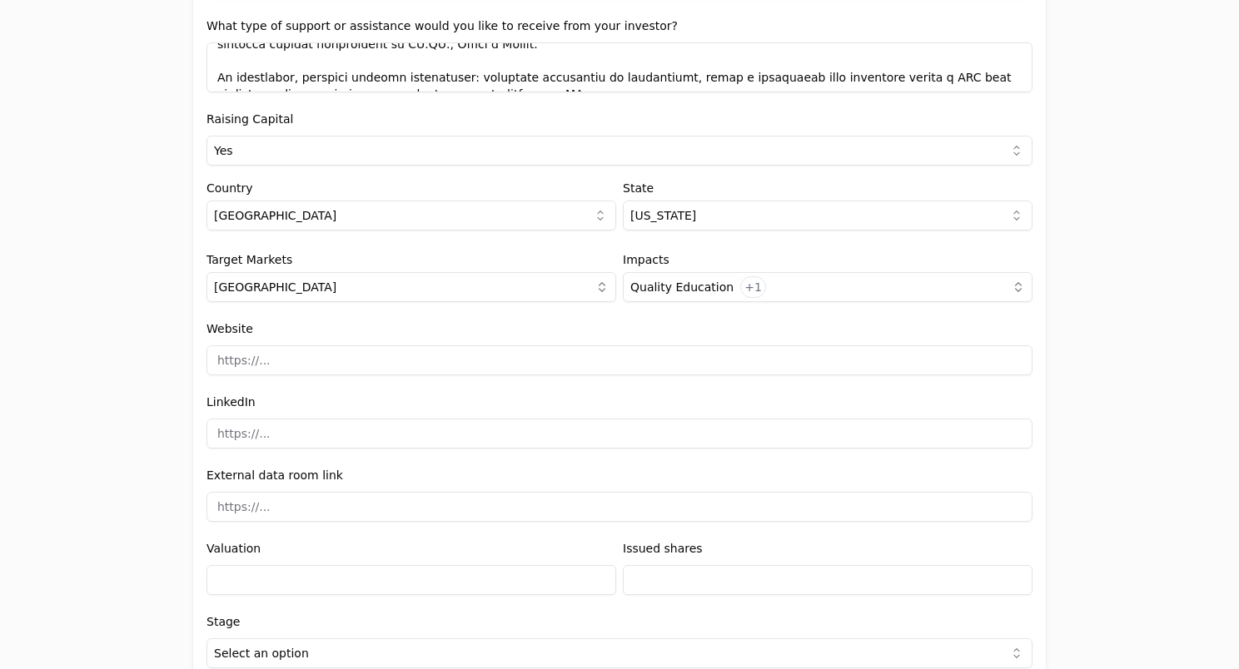
click at [479, 349] on input at bounding box center [619, 360] width 826 height 30
type input "[DOMAIN_NAME]"
click at [343, 432] on input at bounding box center [619, 434] width 826 height 30
paste input "[URL][DOMAIN_NAME]"
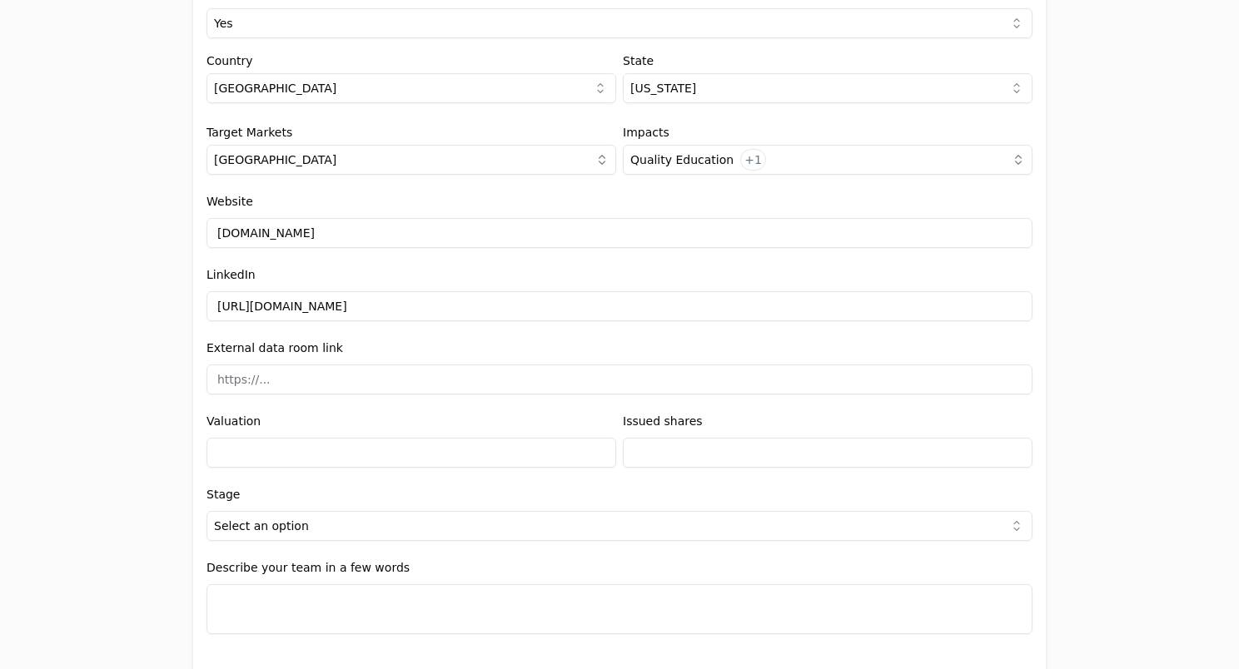
scroll to position [1831, 0]
type input "[URL][DOMAIN_NAME]"
click at [373, 374] on input at bounding box center [619, 377] width 826 height 30
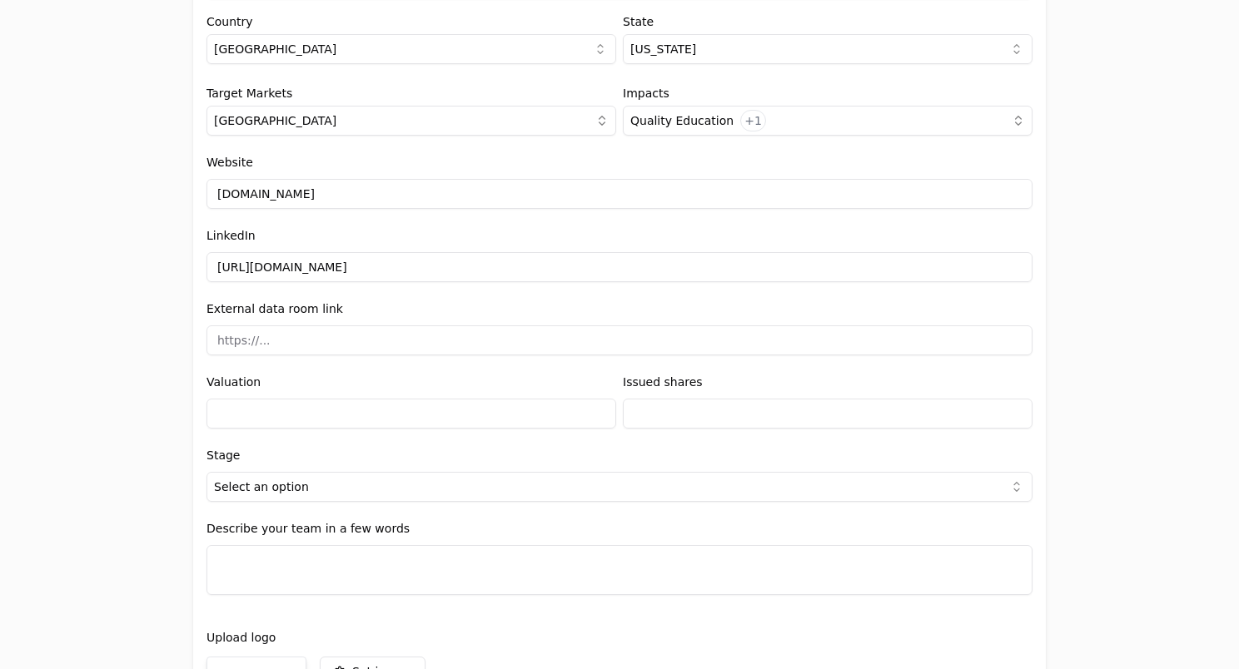
scroll to position [1871, 0]
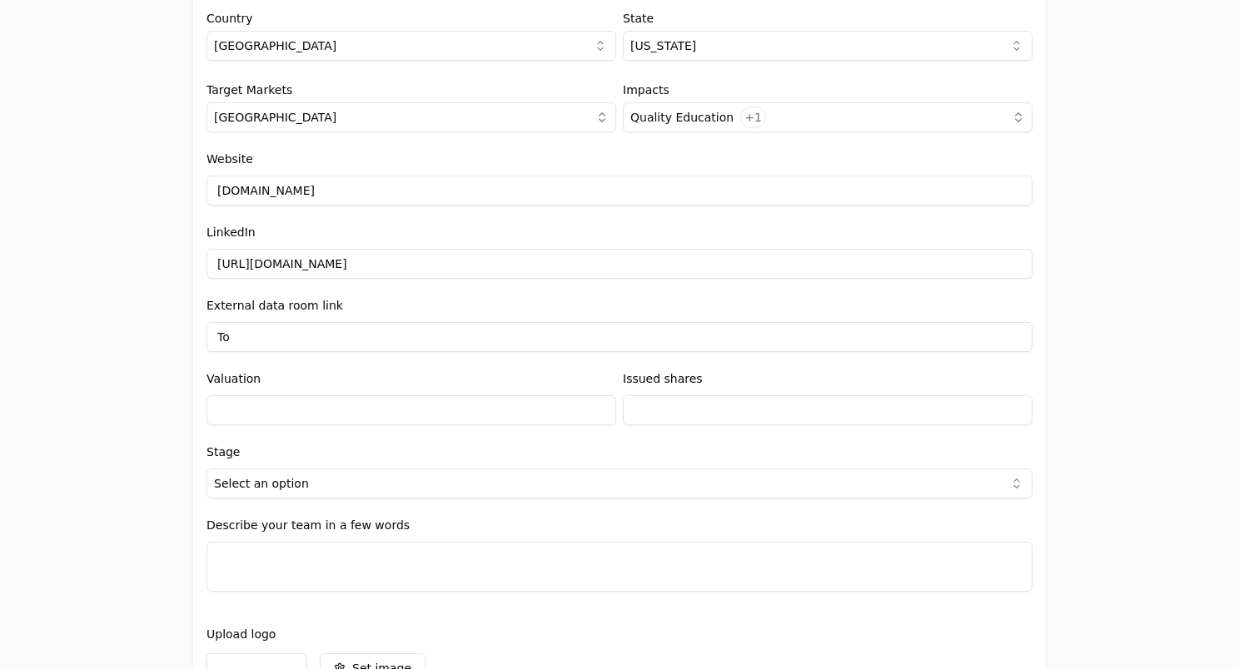
type input "T"
type input "A"
type input "L"
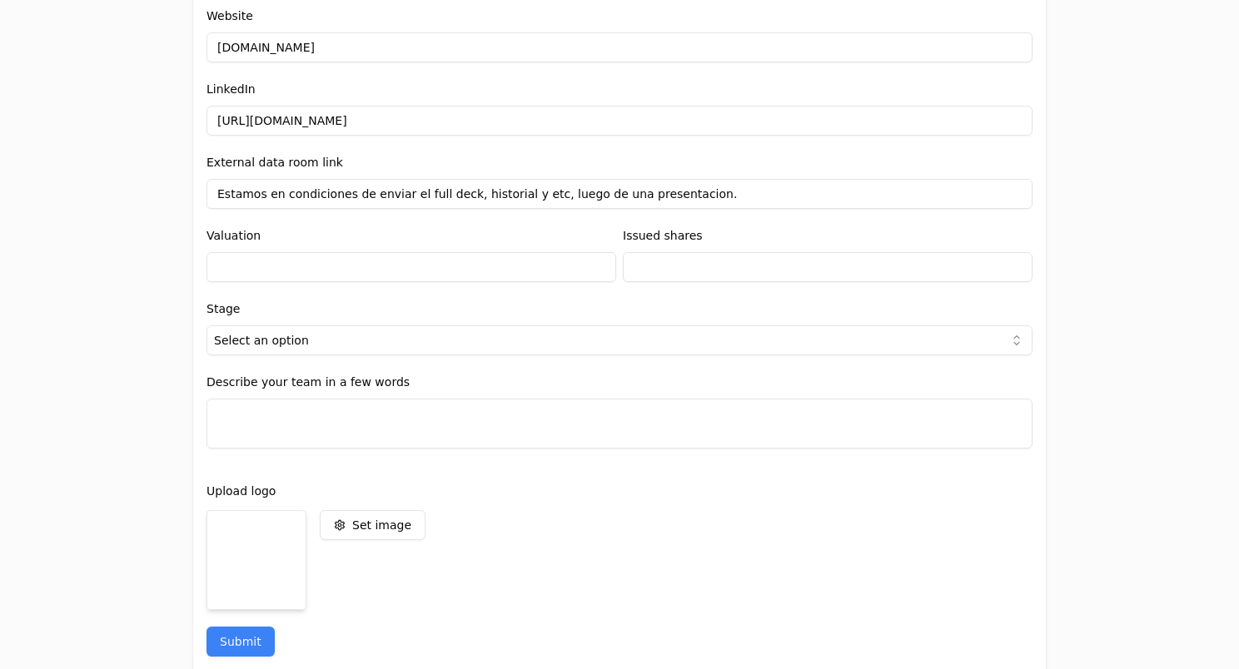
scroll to position [2015, 0]
type input "Estamos en condiciones de enviar el full deck, historial y etc, luego de una pr…"
click at [286, 271] on input "text" at bounding box center [411, 266] width 410 height 30
type input "$2"
type input "$0"
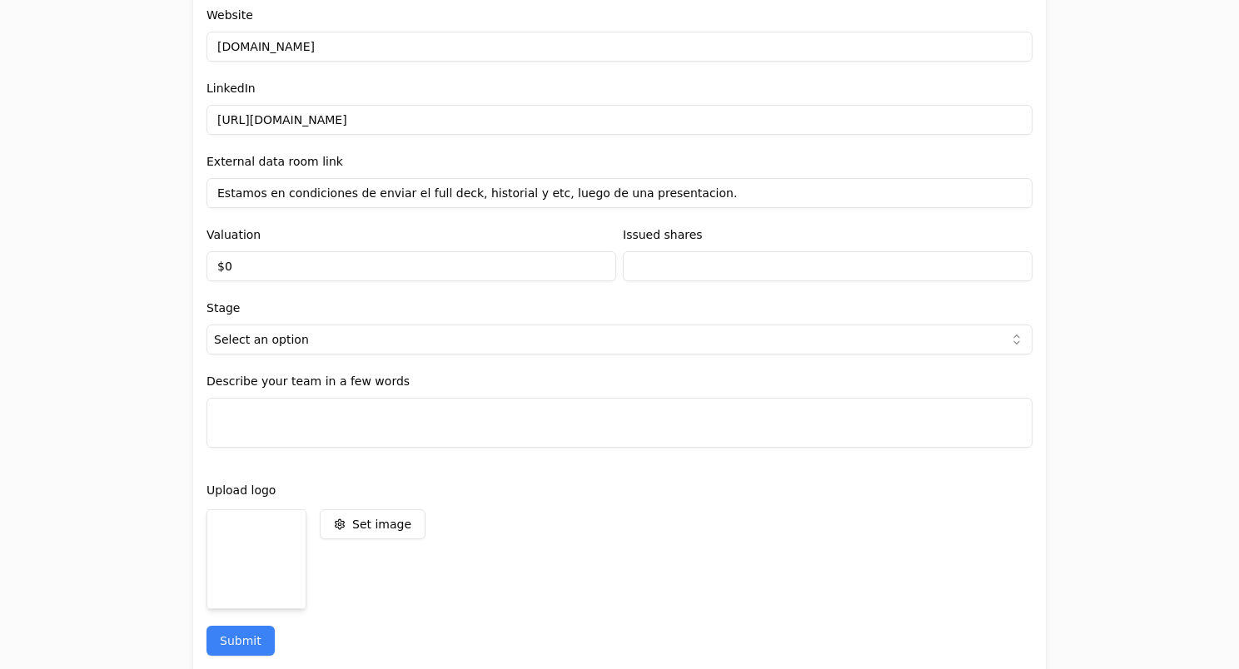
click at [693, 187] on input "Estamos en condiciones de enviar el full deck, historial y etc, luego de una pr…" at bounding box center [619, 193] width 826 height 30
type input "Estamos en condiciones de enviar el full deck, historial y etc, luego de una pr…"
click at [674, 273] on input "text" at bounding box center [828, 266] width 410 height 30
type input "0"
click at [809, 190] on input "Estamos en condiciones de enviar el full deck, historial y etc, luego de una pr…" at bounding box center [619, 193] width 826 height 30
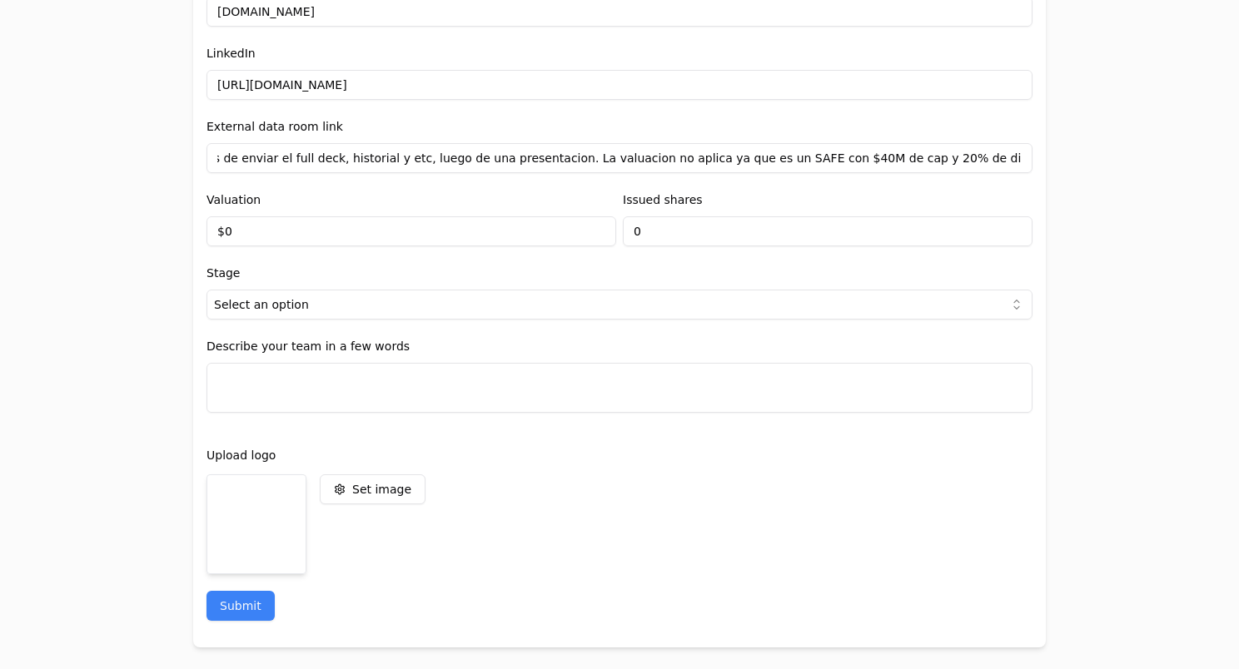
scroll to position [2051, 0]
type input "Estamos en condiciones de enviar el full deck, historial y etc, luego de una pr…"
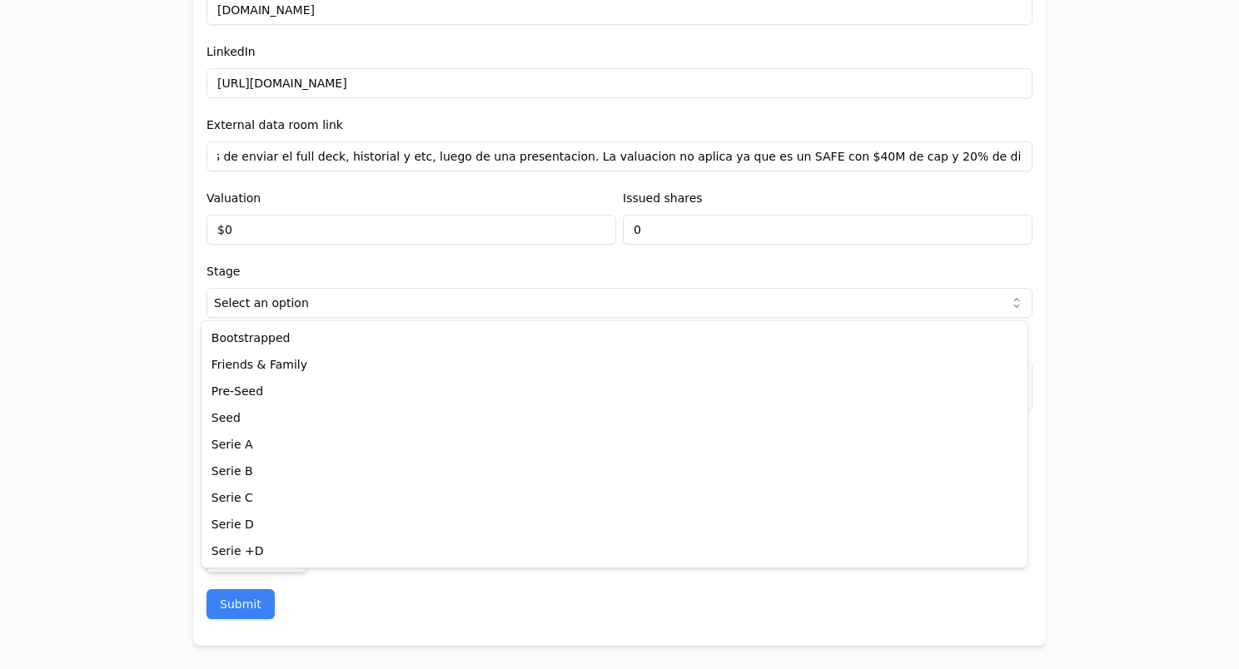
scroll to position [0, 0]
click at [331, 293] on html "Application form Entity Project or Company Category Startup Add new company det…" at bounding box center [619, 334] width 1239 height 669
click at [299, 300] on html "Application form Entity Project or Company Category Startup Add new company det…" at bounding box center [619, 334] width 1239 height 669
select select "738ef700-f130-44e3-98e2-a96b6b0c1128"
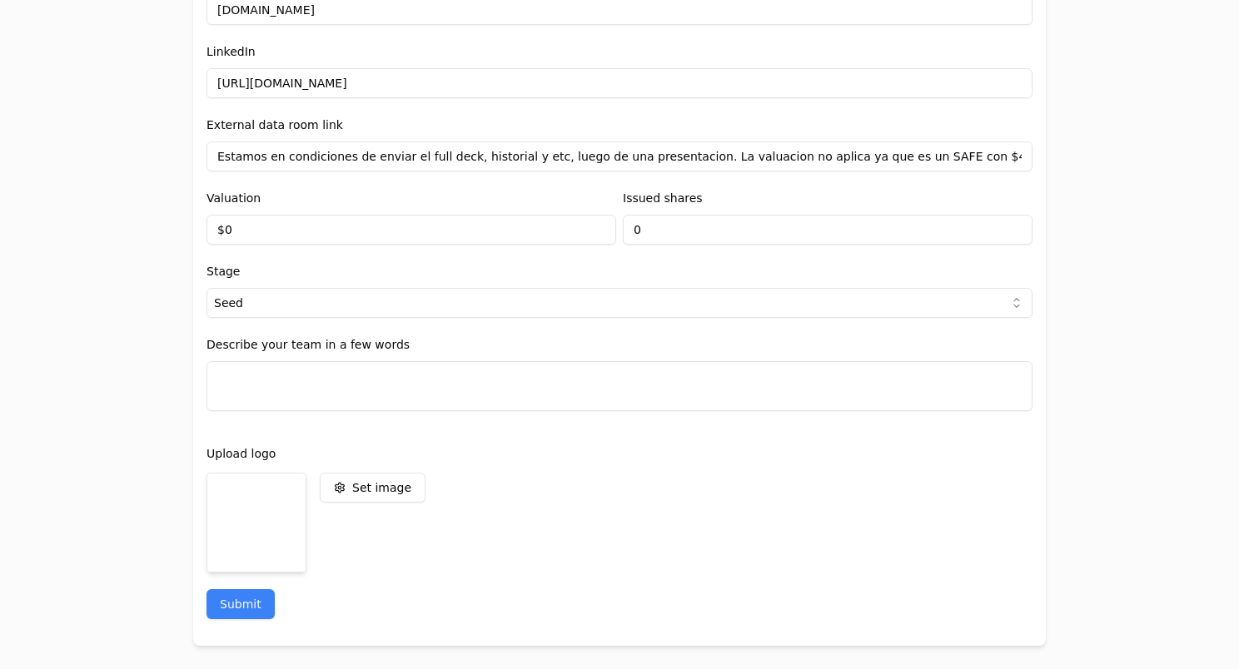
click at [1013, 154] on input "Estamos en condiciones de enviar el full deck, historial y etc, luego de una pr…" at bounding box center [619, 157] width 826 height 30
type input "Estamos en condiciones de enviar el full deck, historial y etc, luego de una pr…"
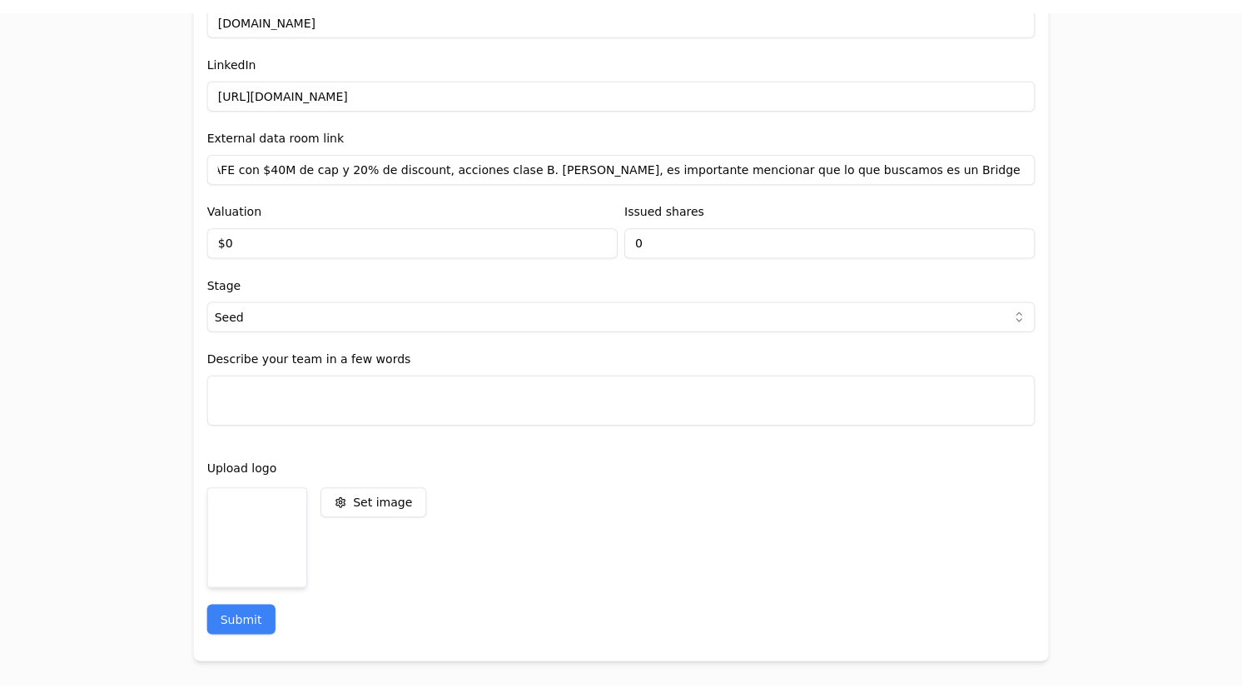
scroll to position [0, 0]
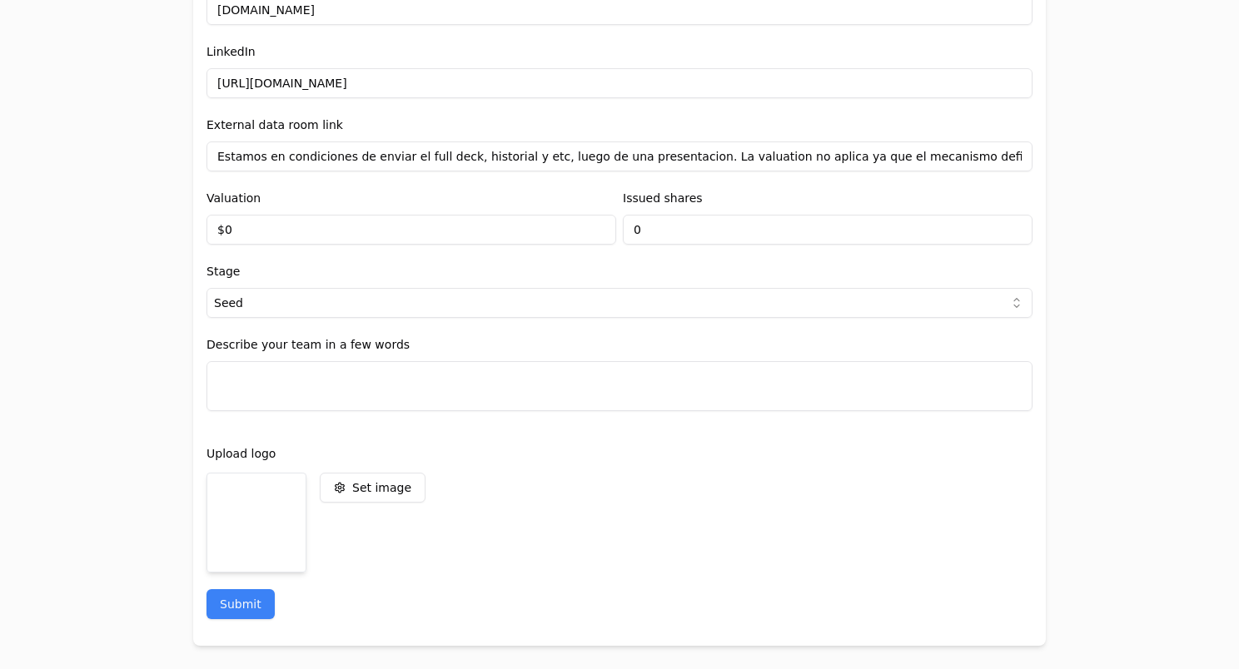
click at [492, 376] on textarea at bounding box center [619, 386] width 826 height 50
drag, startPoint x: 403, startPoint y: 342, endPoint x: 169, endPoint y: 353, distance: 234.2
click at [169, 353] on div "Application form Entity Project or Company Category Startup Add new company det…" at bounding box center [619, 334] width 1239 height 669
drag, startPoint x: 199, startPoint y: 345, endPoint x: 410, endPoint y: 343, distance: 211.5
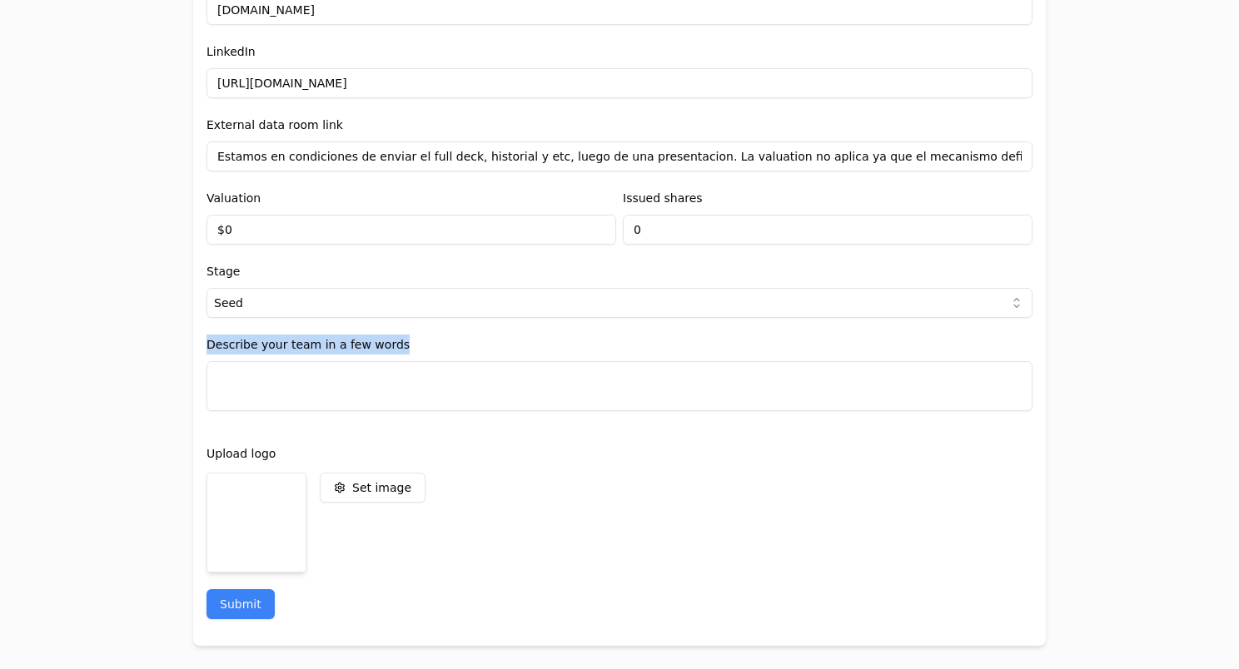
copy label "Describe your team in a few words"
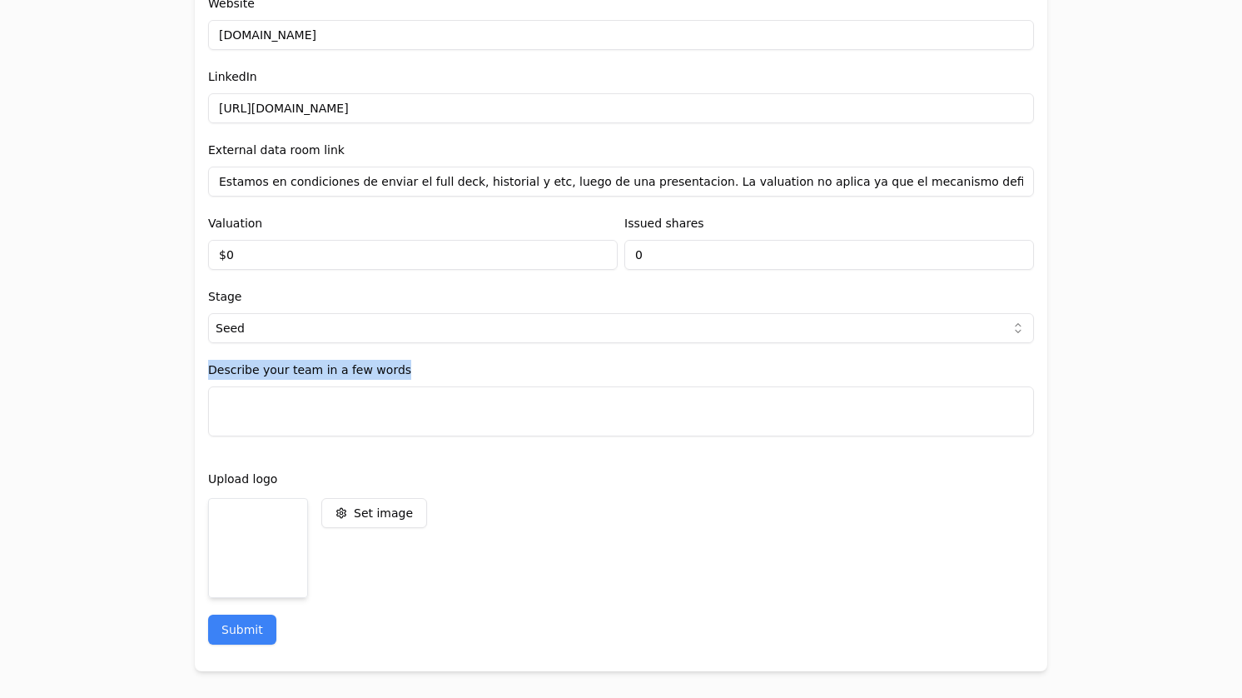
scroll to position [2025, 0]
click at [363, 520] on div "Set image" at bounding box center [383, 513] width 59 height 17
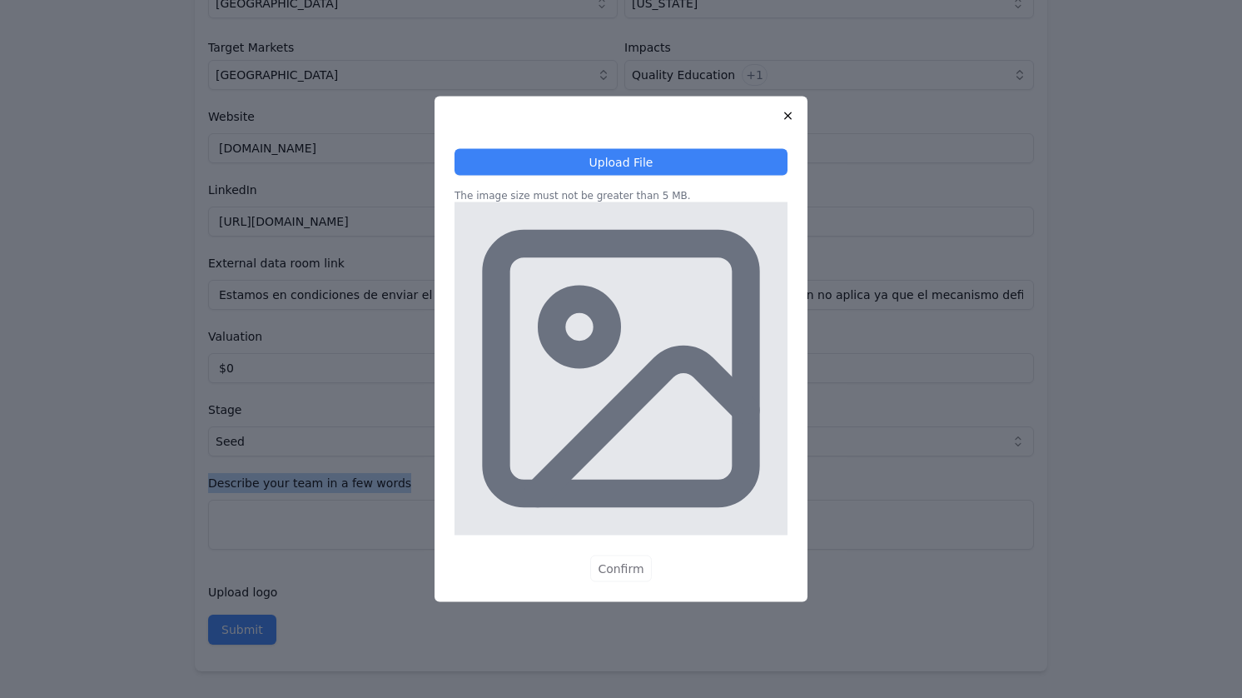
scroll to position [1912, 0]
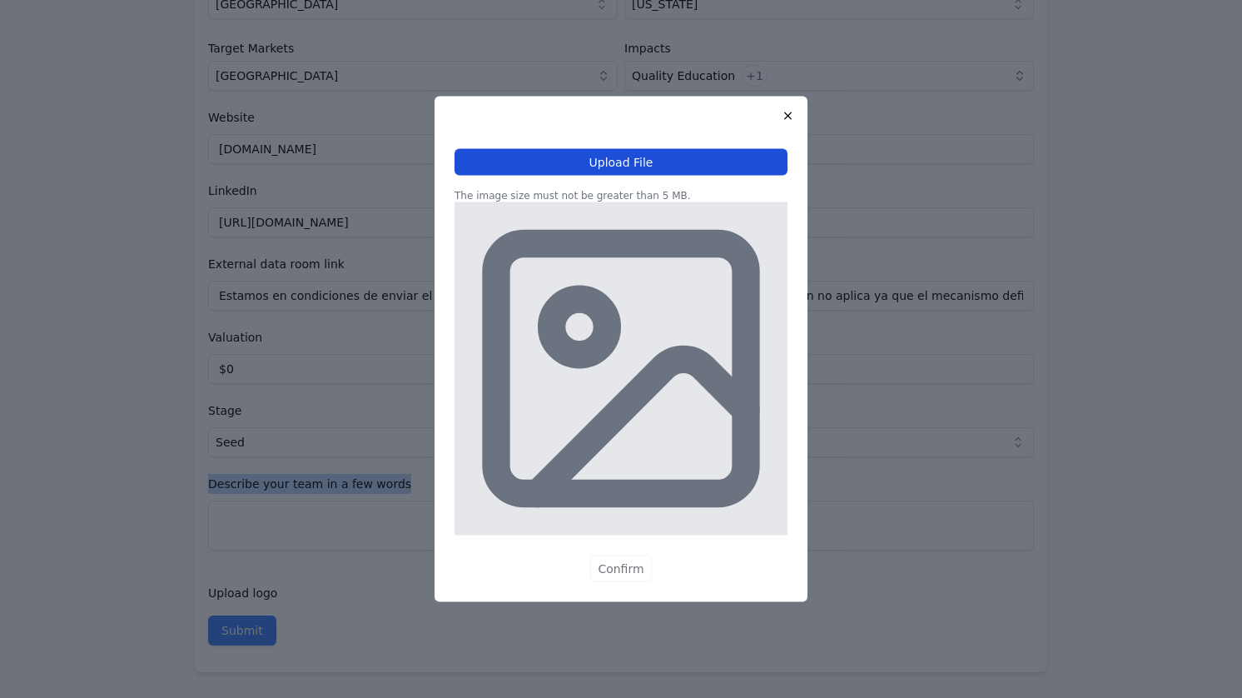
click at [607, 155] on button "Upload File" at bounding box center [621, 162] width 333 height 27
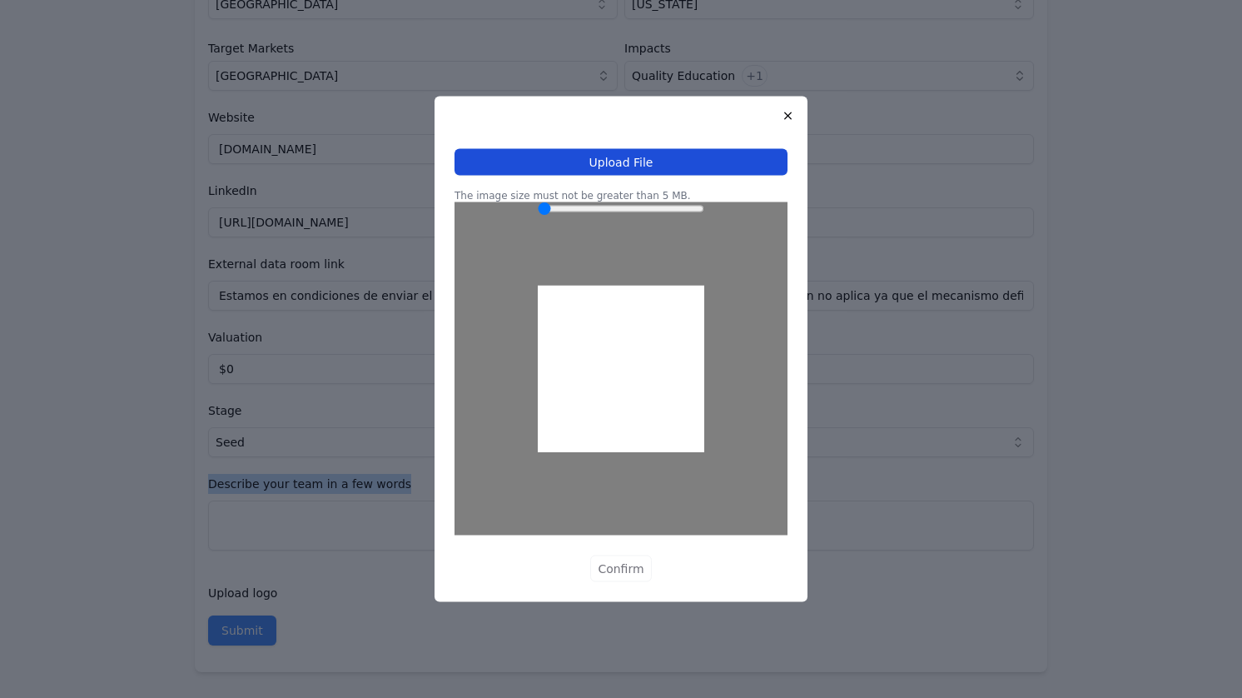
click at [597, 157] on button "Upload File" at bounding box center [621, 162] width 333 height 27
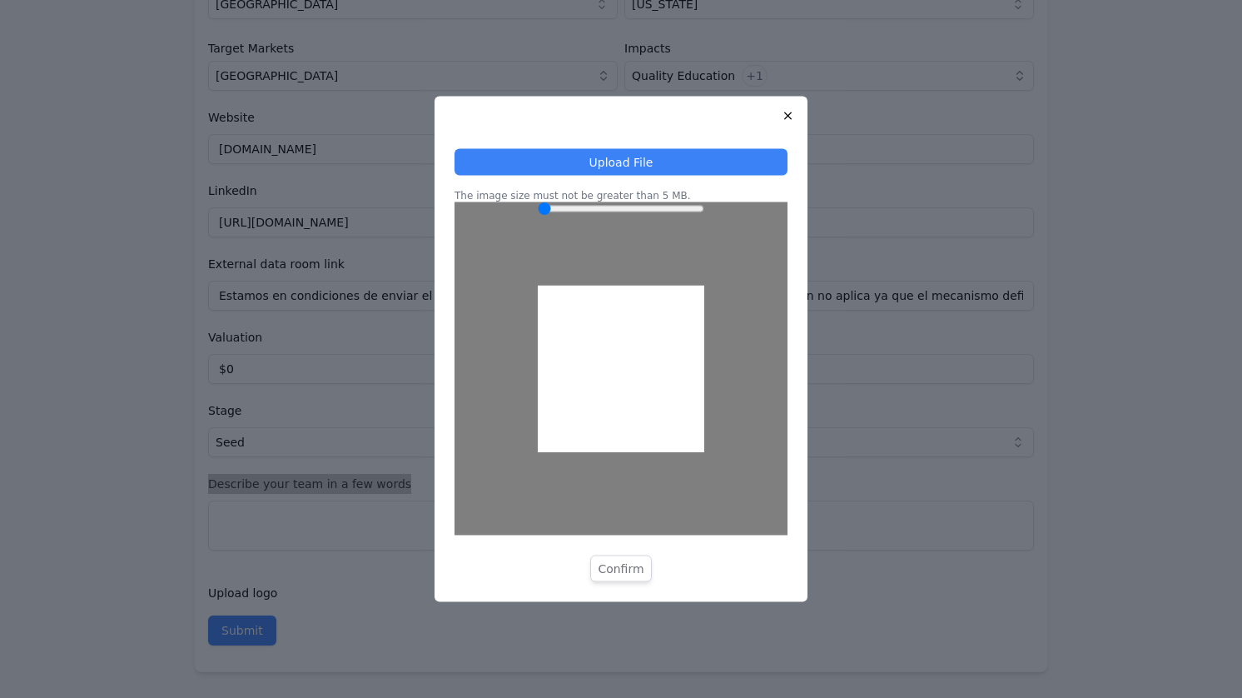
click at [619, 570] on button "Confirm" at bounding box center [620, 568] width 61 height 27
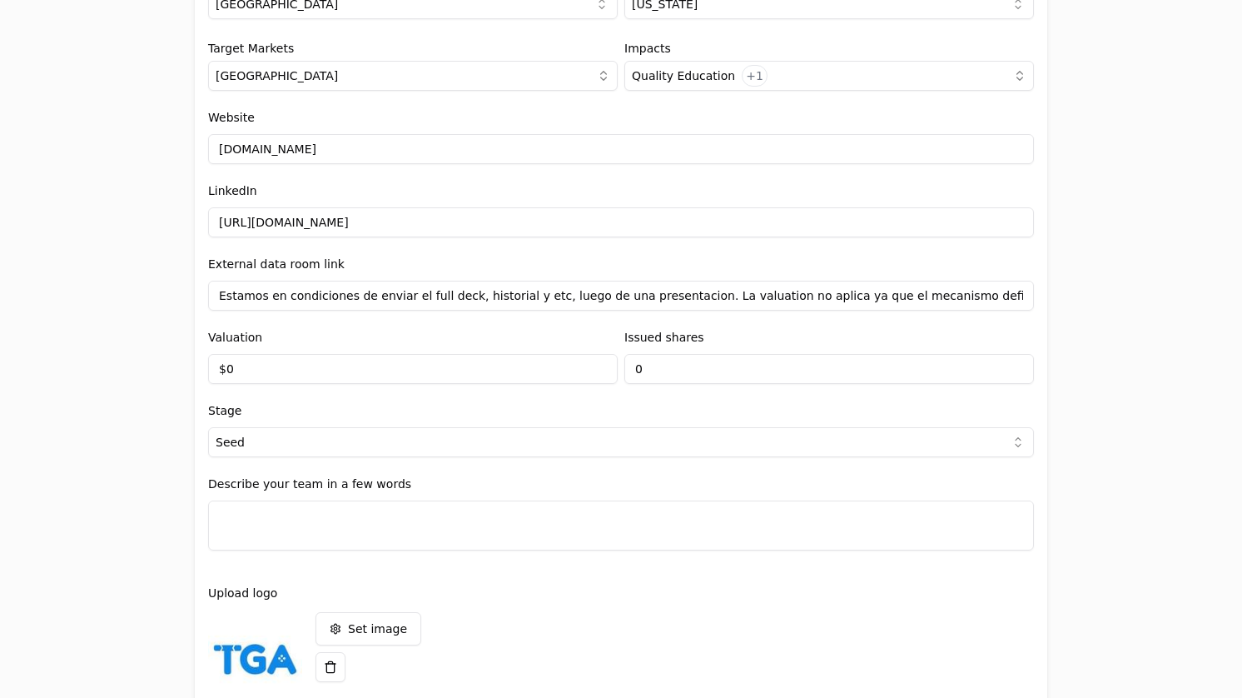
click at [345, 509] on textarea at bounding box center [621, 525] width 826 height 50
paste textarea "Lo ipsumd si AME consect ad elitse doeiusmodt in ut LAB etdol mag al enimadmini…"
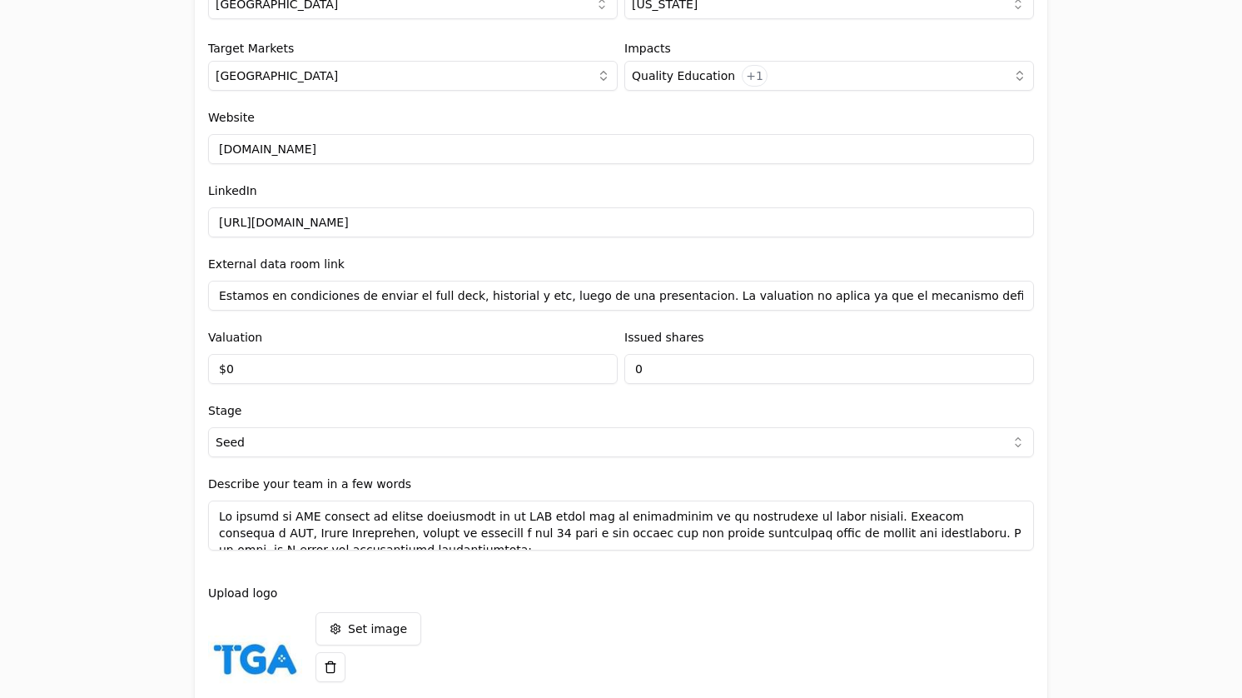
scroll to position [2020, 0]
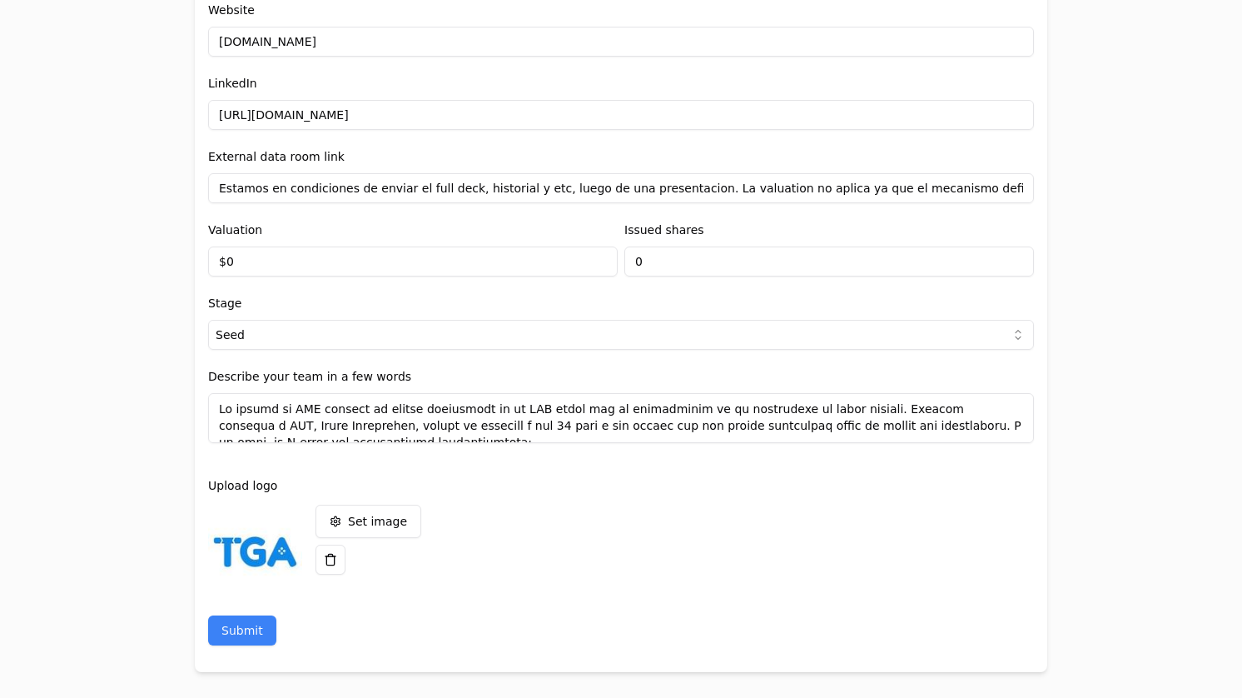
click at [457, 434] on textarea at bounding box center [621, 418] width 826 height 50
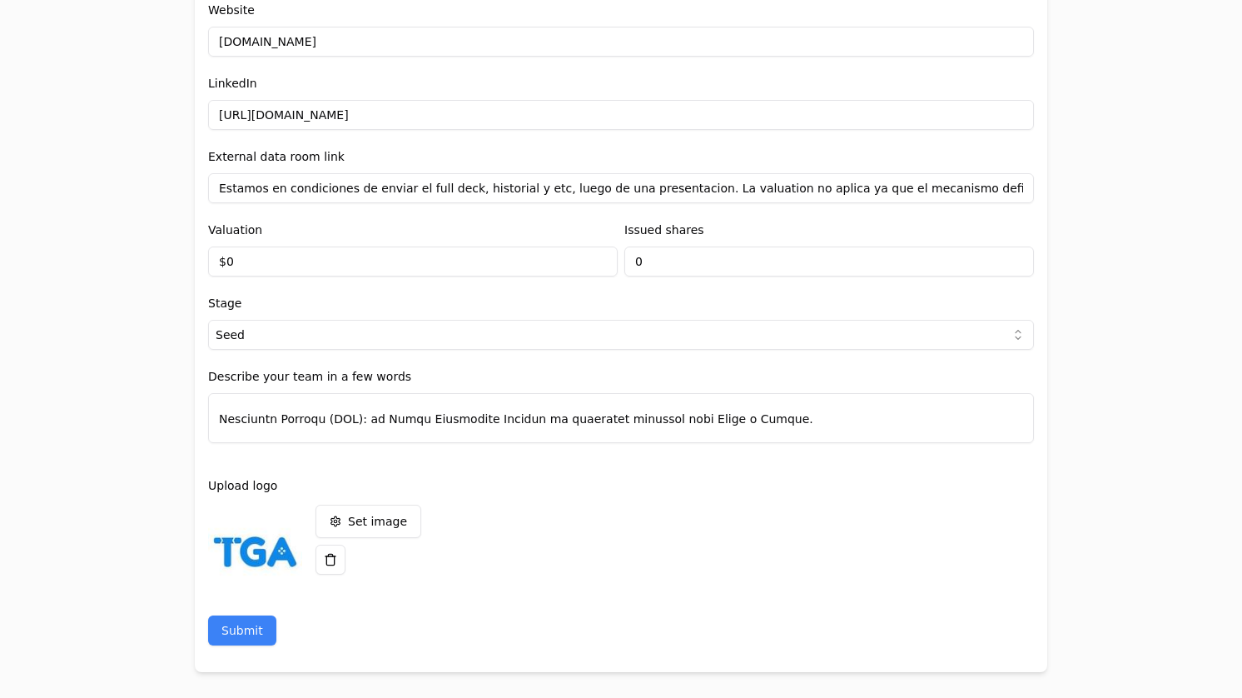
scroll to position [107, 0]
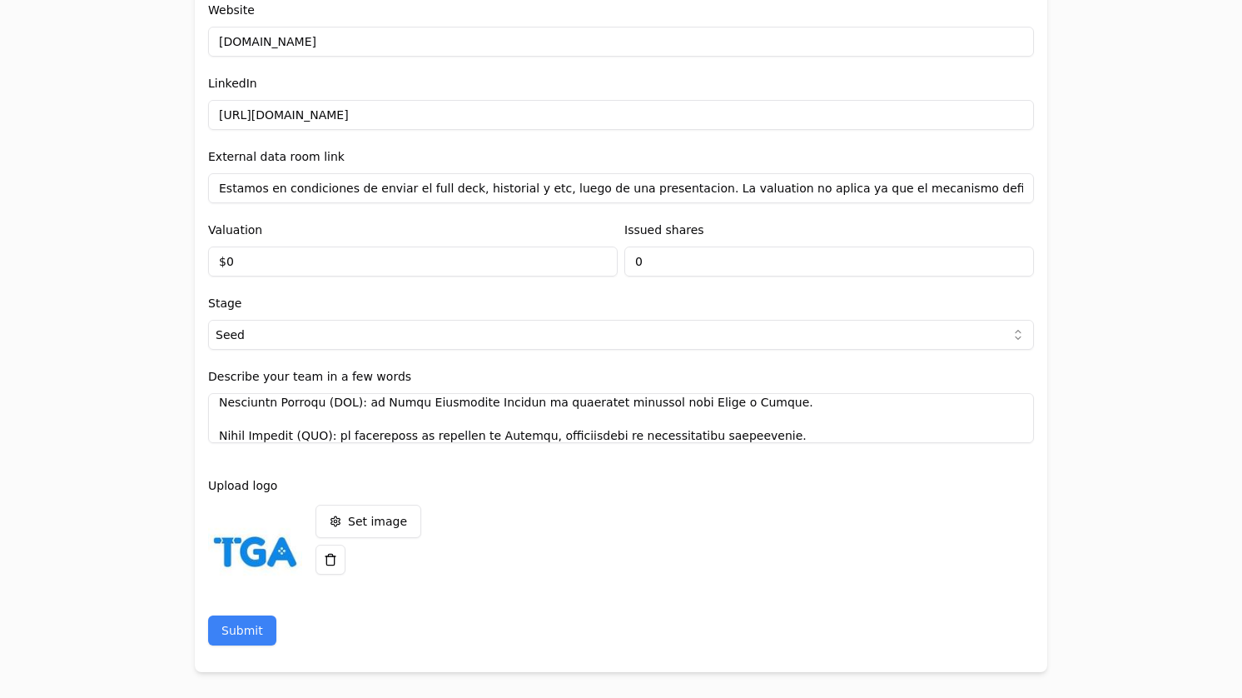
click at [413, 405] on textarea at bounding box center [621, 418] width 826 height 50
click at [392, 398] on textarea at bounding box center [621, 418] width 826 height 50
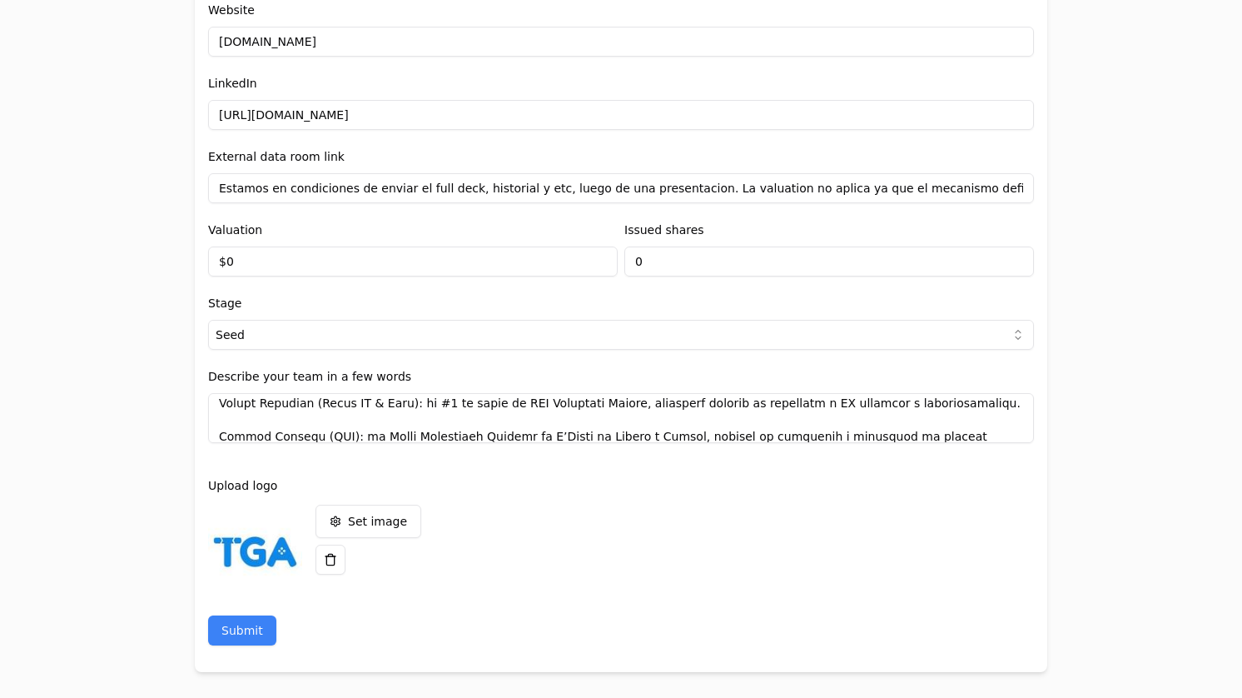
scroll to position [173, 0]
click at [443, 403] on textarea at bounding box center [621, 418] width 826 height 50
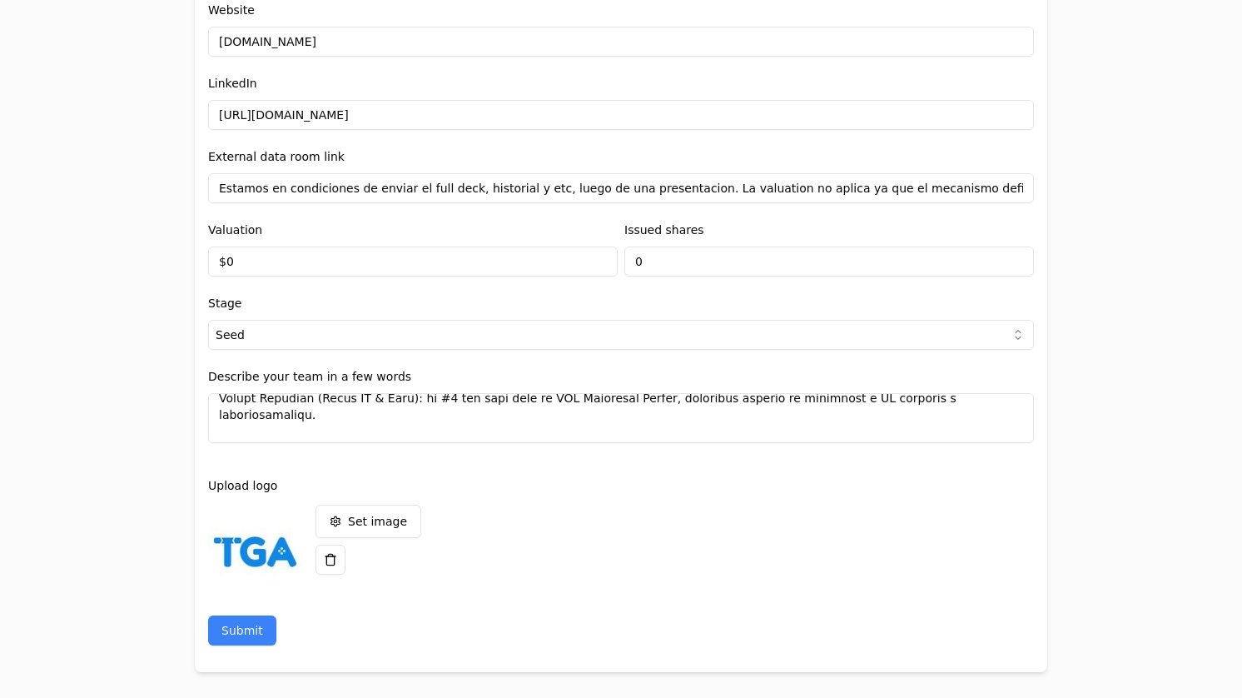
scroll to position [170, 0]
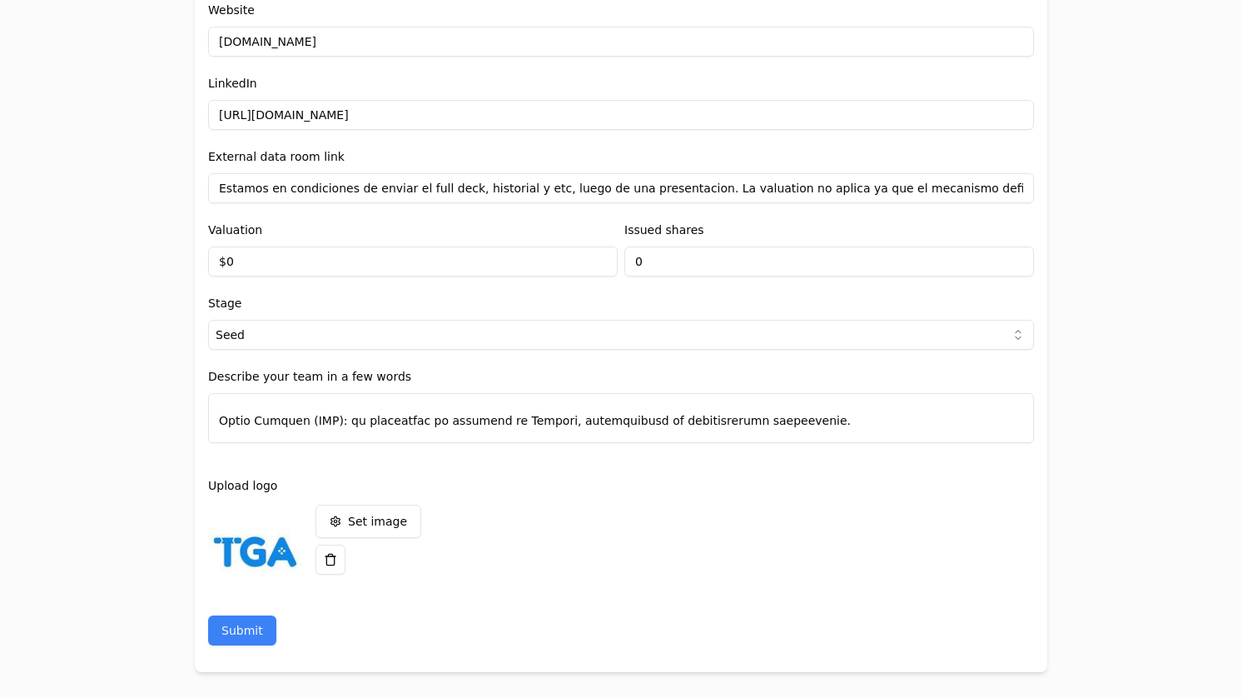
click at [703, 400] on textarea at bounding box center [621, 418] width 826 height 50
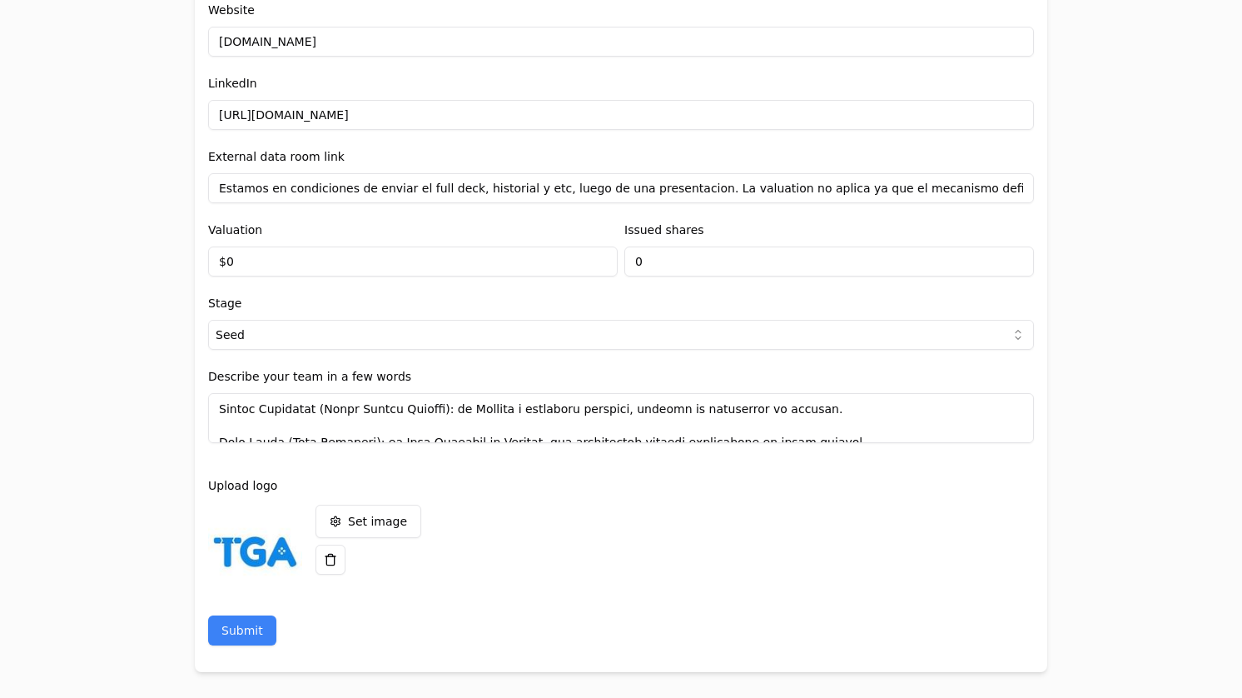
drag, startPoint x: 634, startPoint y: 396, endPoint x: 375, endPoint y: 427, distance: 259.9
click at [375, 427] on textarea at bounding box center [621, 418] width 826 height 50
click at [255, 427] on textarea at bounding box center [621, 418] width 826 height 50
click at [217, 424] on textarea at bounding box center [621, 418] width 826 height 50
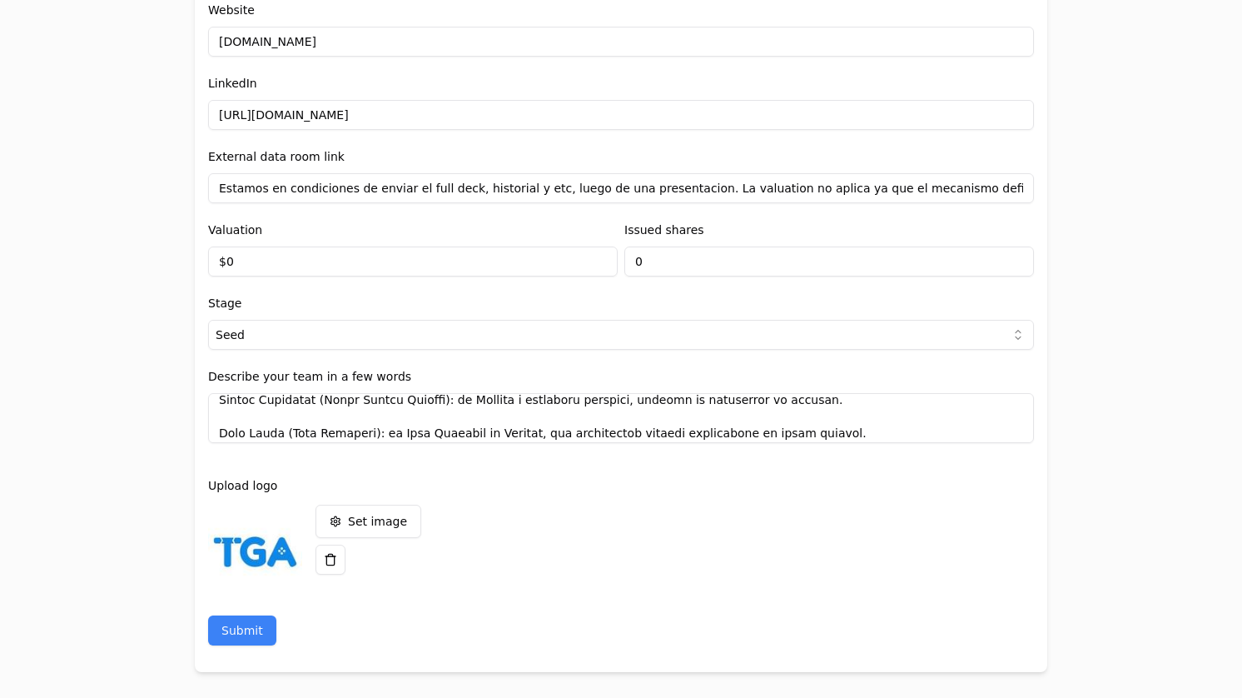
drag, startPoint x: 214, startPoint y: 424, endPoint x: 829, endPoint y: 420, distance: 615.2
click at [829, 420] on textarea at bounding box center [621, 418] width 826 height 50
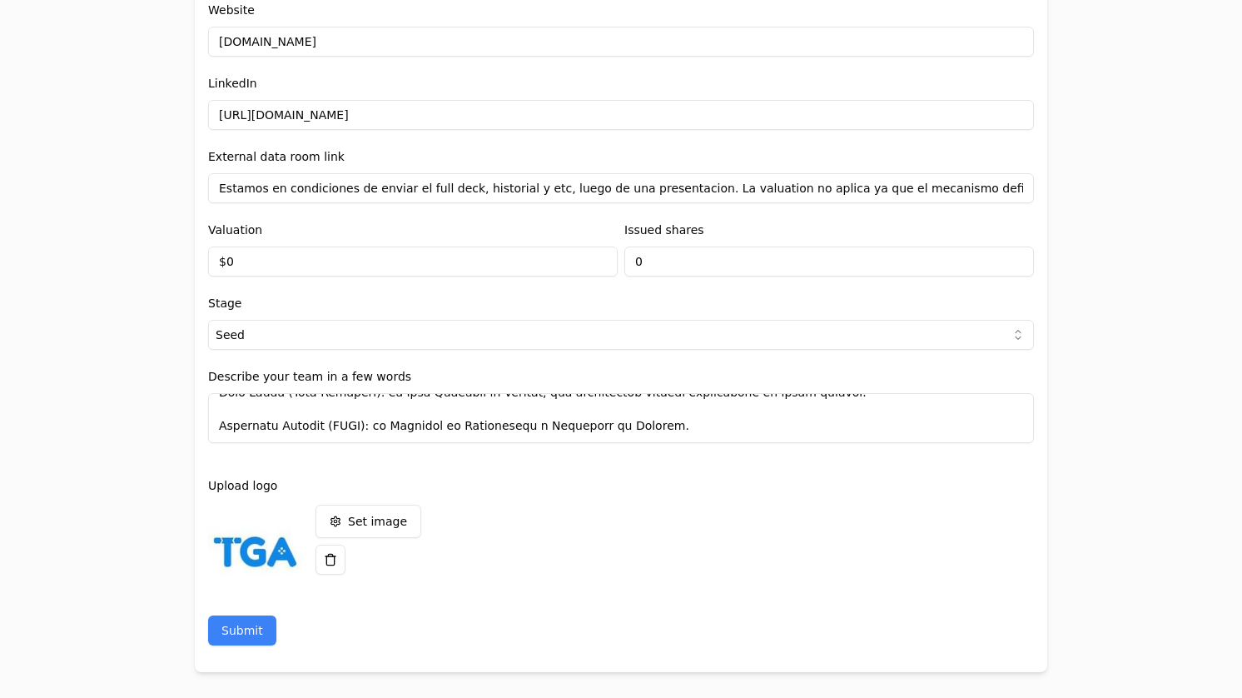
click at [686, 408] on textarea at bounding box center [621, 418] width 826 height 50
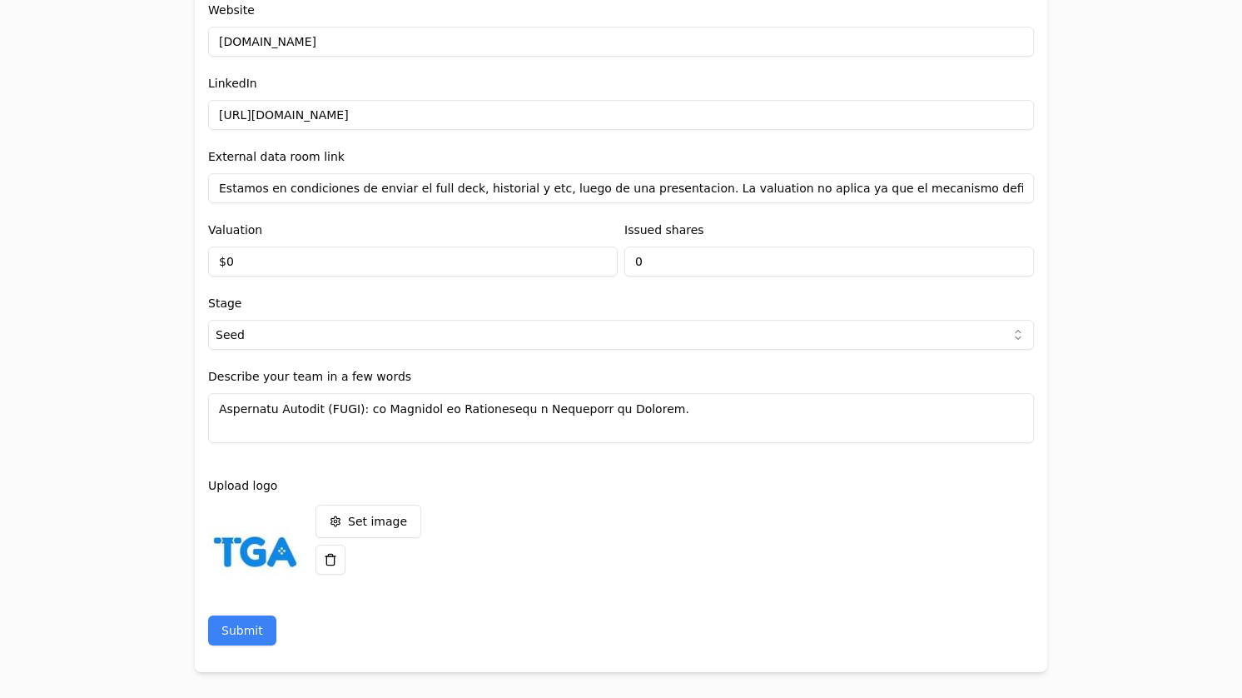
scroll to position [400, 0]
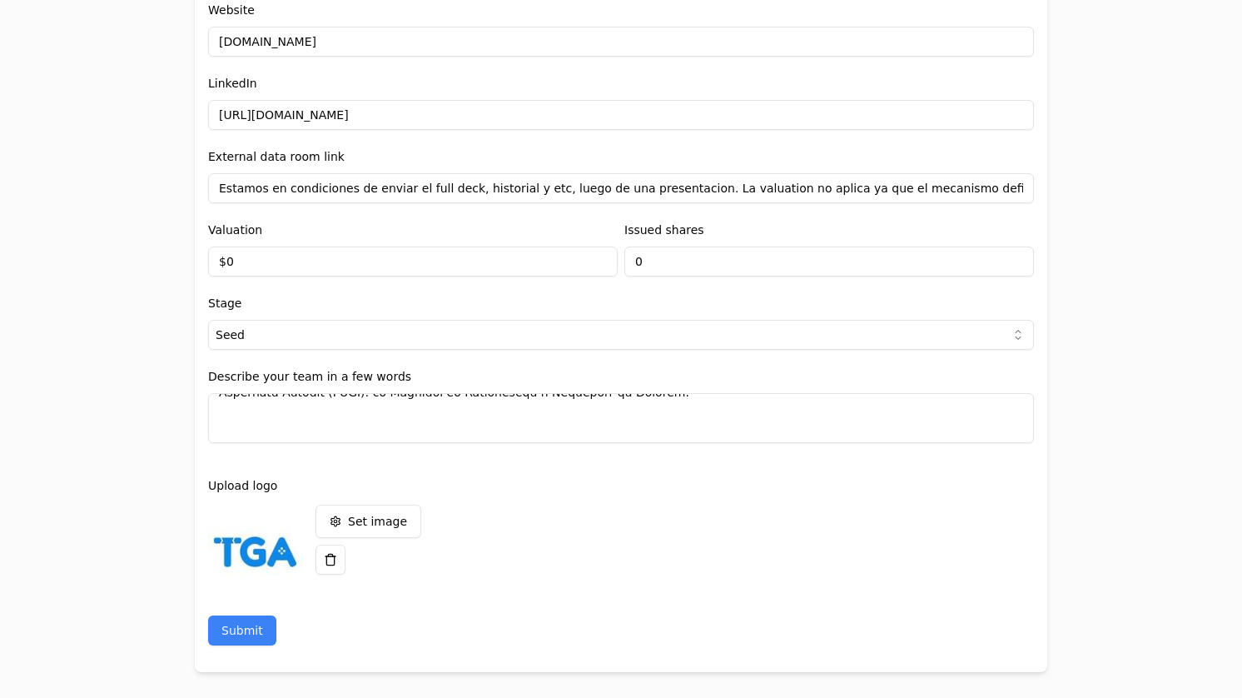
paste textarea "[PERSON_NAME] (Game Director): ex Game Director en Globant, con experiencia cre…"
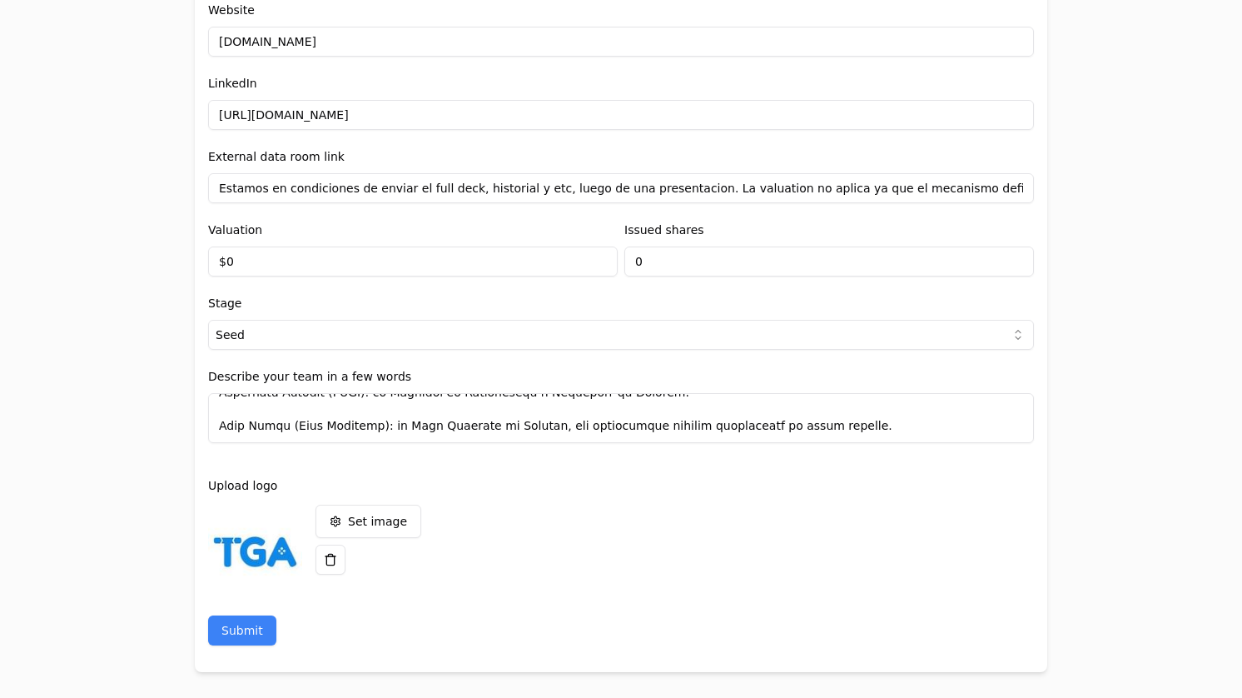
click at [263, 416] on textarea at bounding box center [621, 418] width 826 height 50
click at [260, 414] on textarea at bounding box center [621, 418] width 826 height 50
click at [353, 414] on textarea at bounding box center [621, 418] width 826 height 50
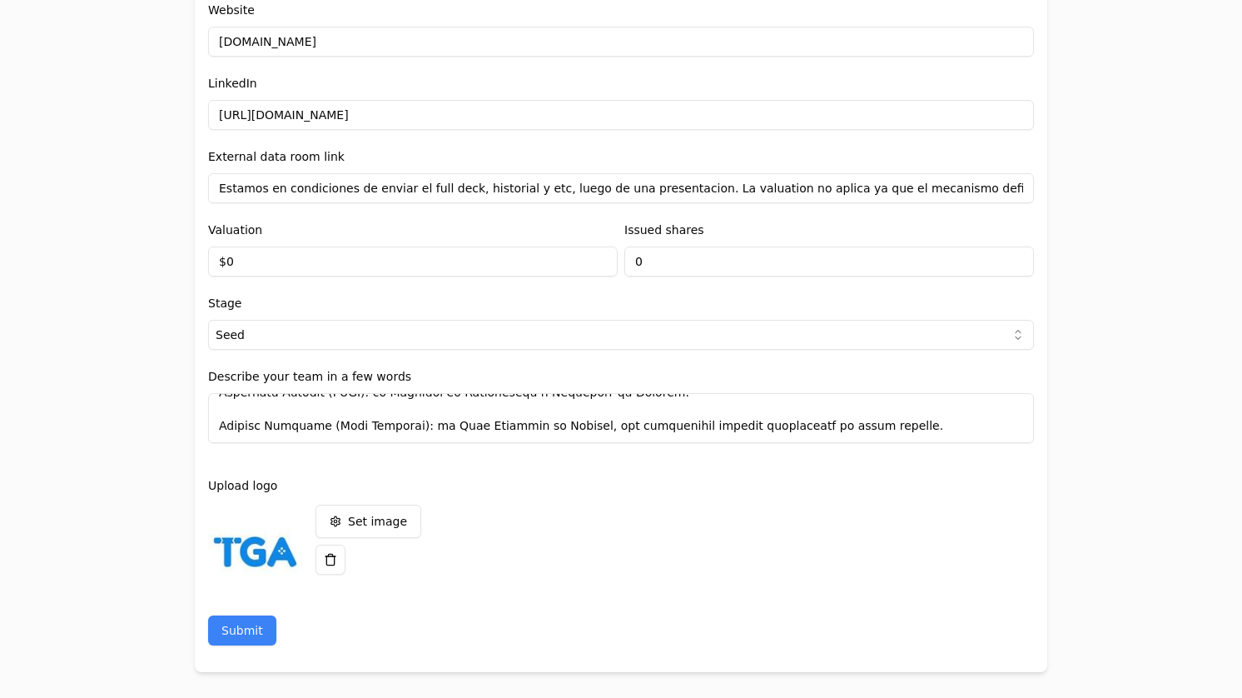
click at [353, 414] on textarea at bounding box center [621, 418] width 826 height 50
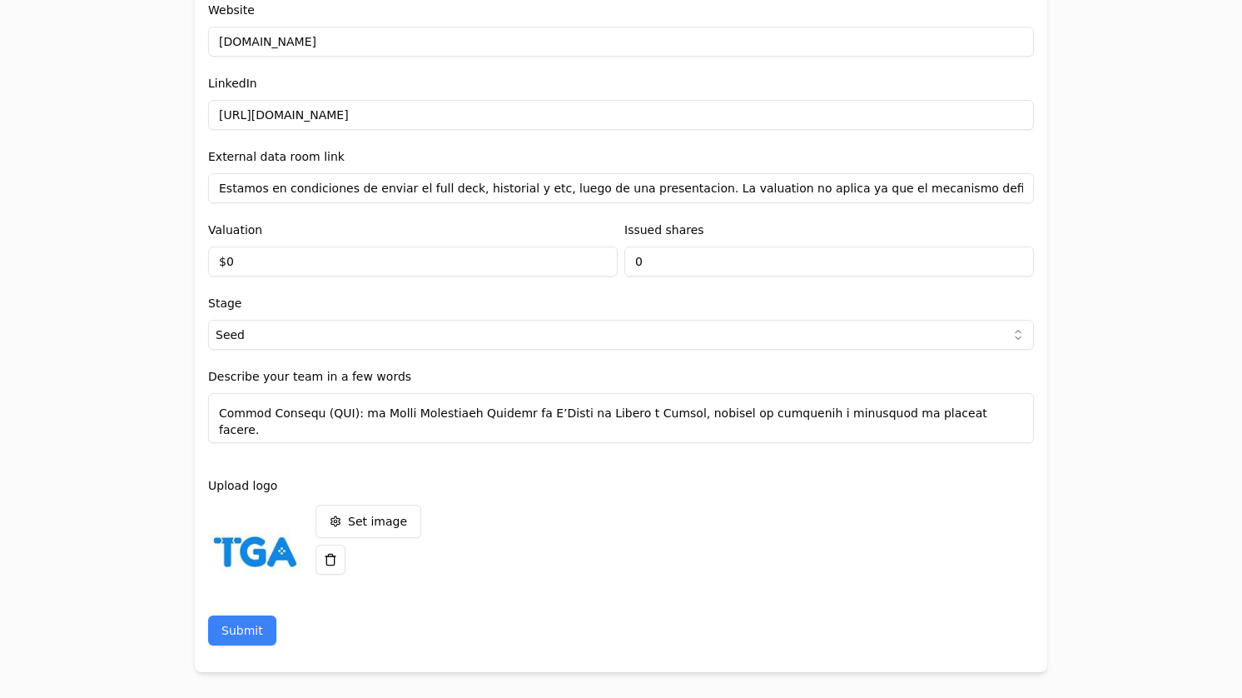
drag, startPoint x: 335, startPoint y: 410, endPoint x: 723, endPoint y: 434, distance: 388.7
click at [723, 434] on textarea at bounding box center [621, 418] width 826 height 50
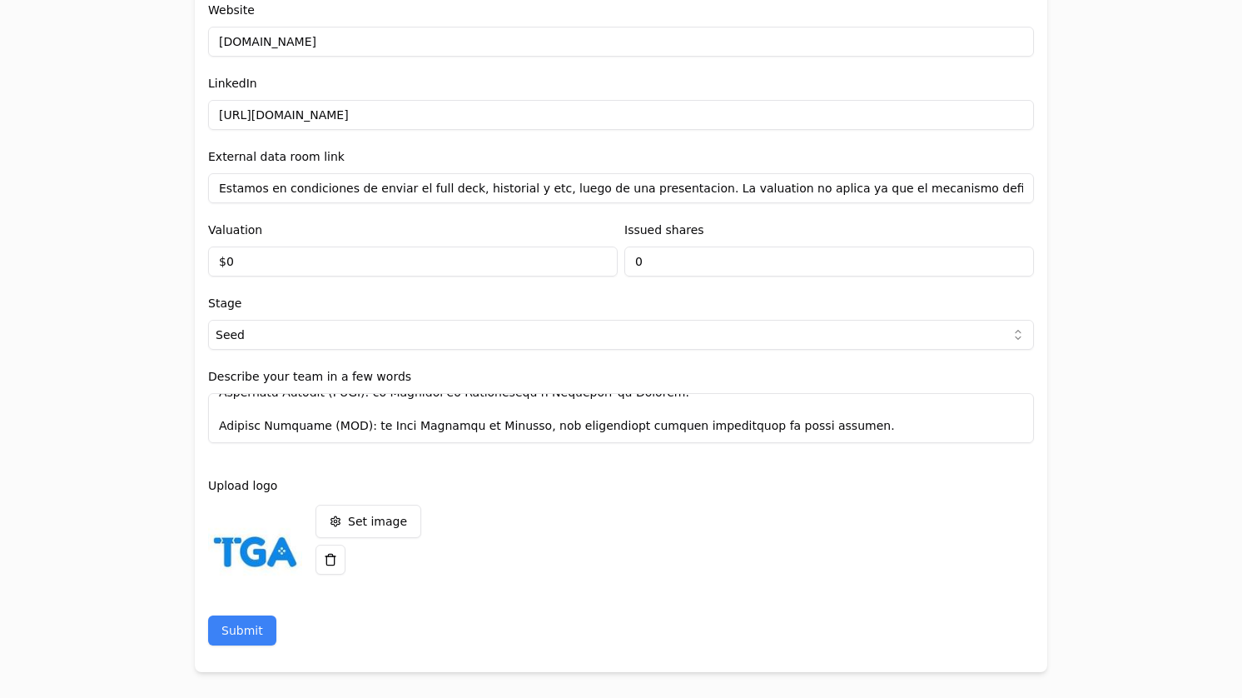
click at [343, 410] on textarea at bounding box center [621, 418] width 826 height 50
drag, startPoint x: 350, startPoint y: 409, endPoint x: 560, endPoint y: 406, distance: 210.6
click at [560, 406] on textarea at bounding box center [621, 418] width 826 height 50
drag, startPoint x: 560, startPoint y: 406, endPoint x: 354, endPoint y: 410, distance: 206.5
click at [354, 410] on textarea at bounding box center [621, 418] width 826 height 50
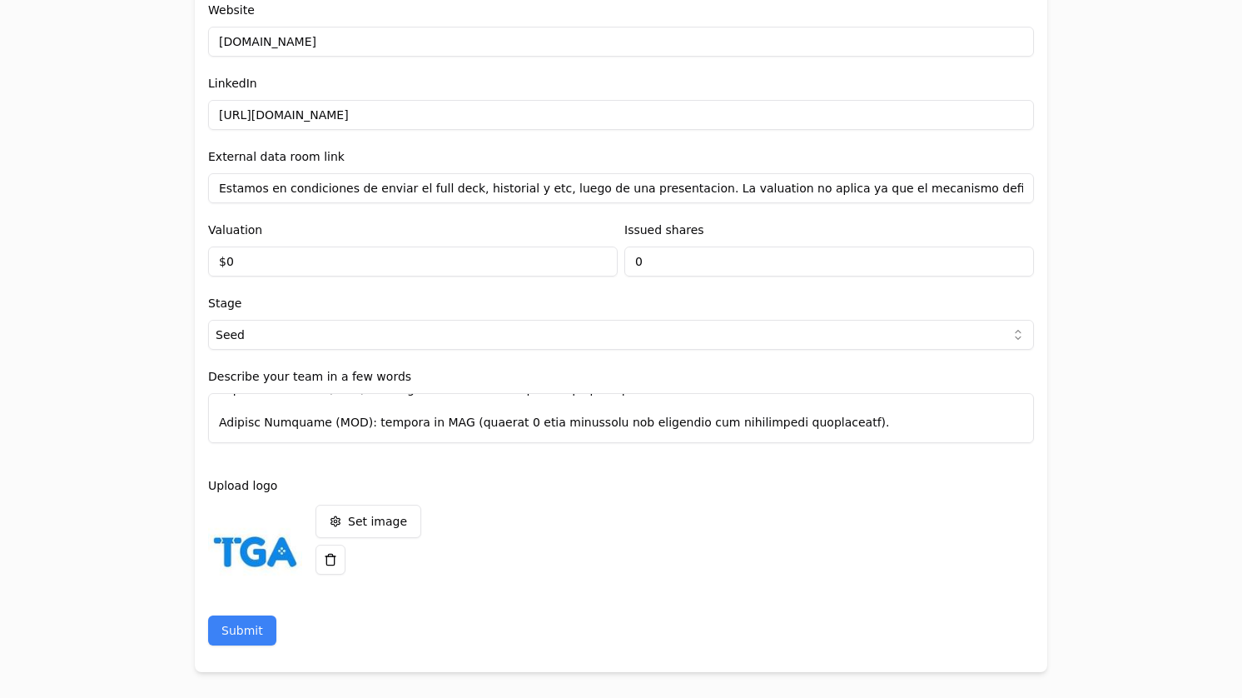
scroll to position [375, 0]
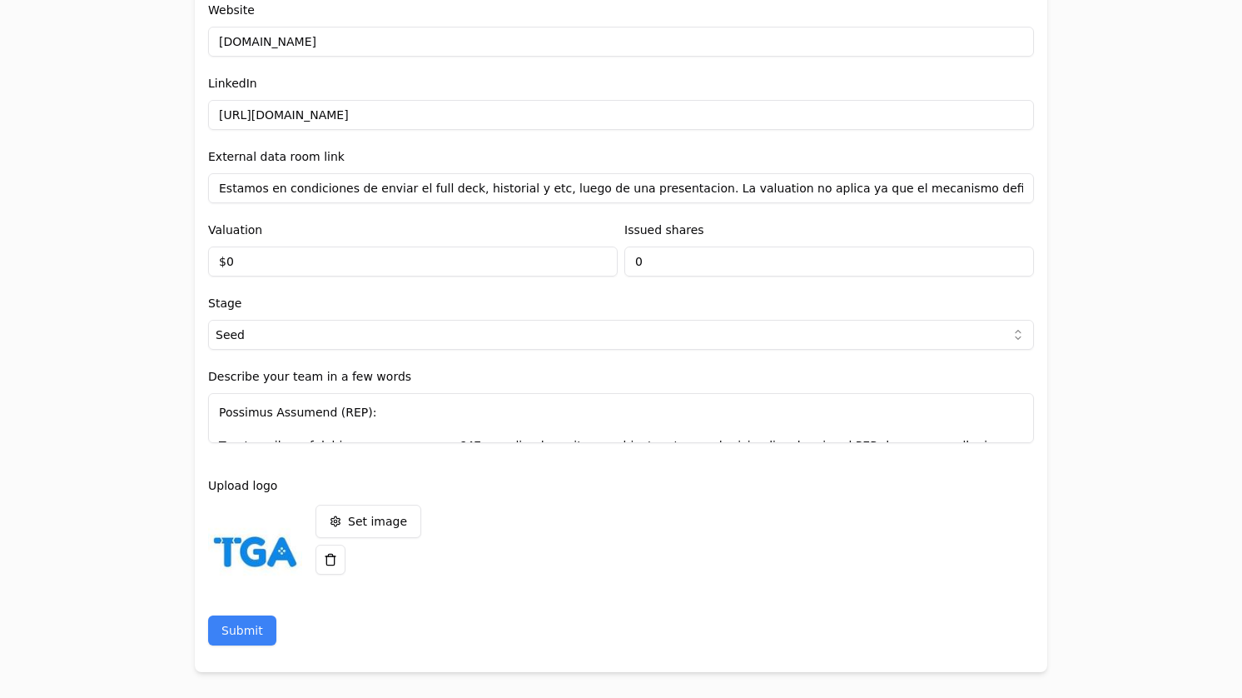
drag, startPoint x: 336, startPoint y: 404, endPoint x: 787, endPoint y: 430, distance: 451.1
click at [787, 430] on textarea at bounding box center [621, 418] width 826 height 50
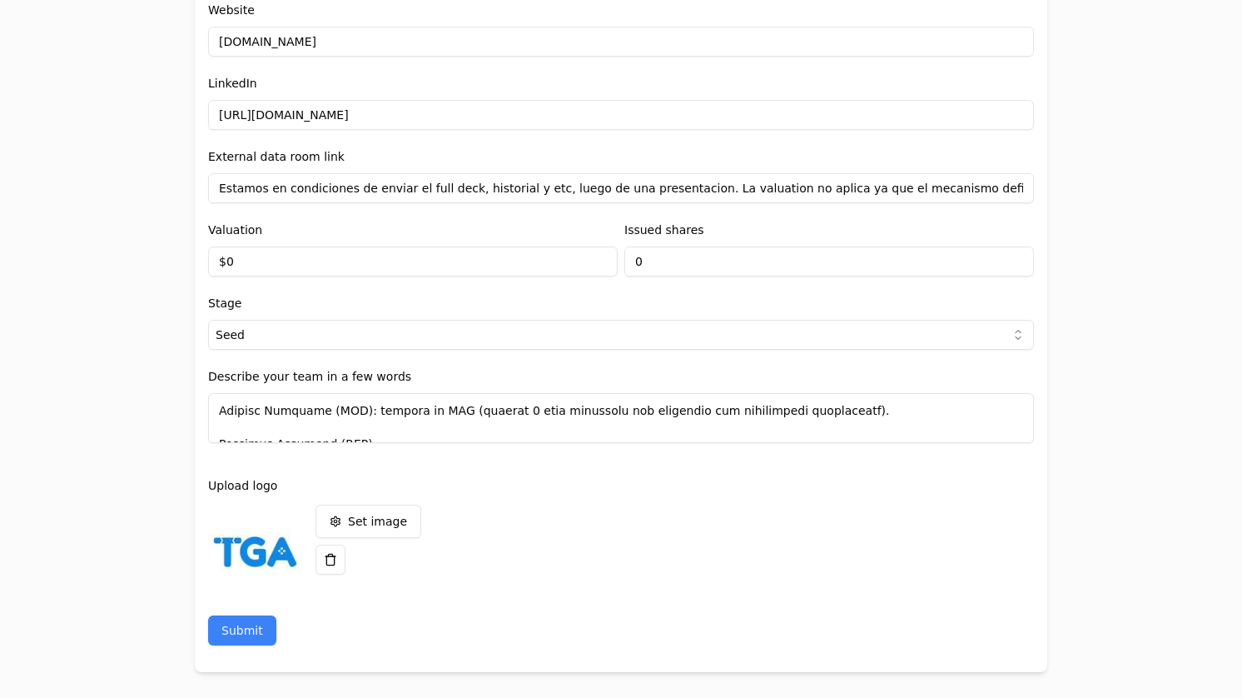
scroll to position [406, 0]
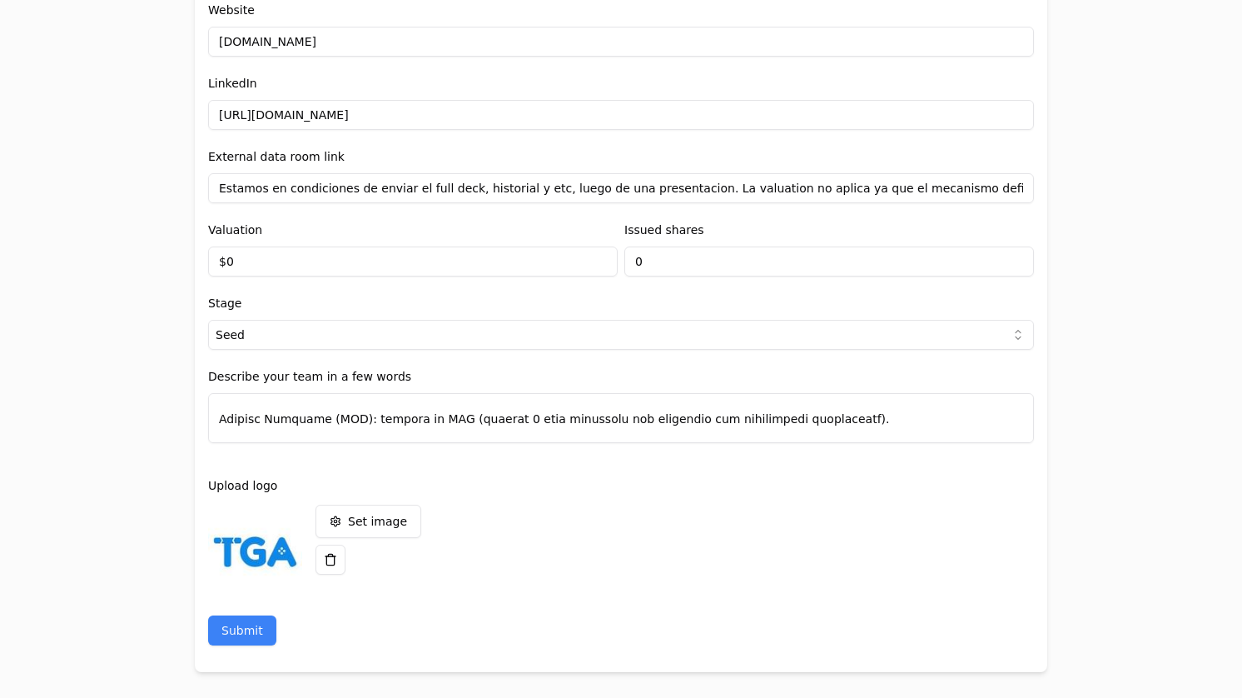
click at [472, 404] on textarea at bounding box center [621, 418] width 826 height 50
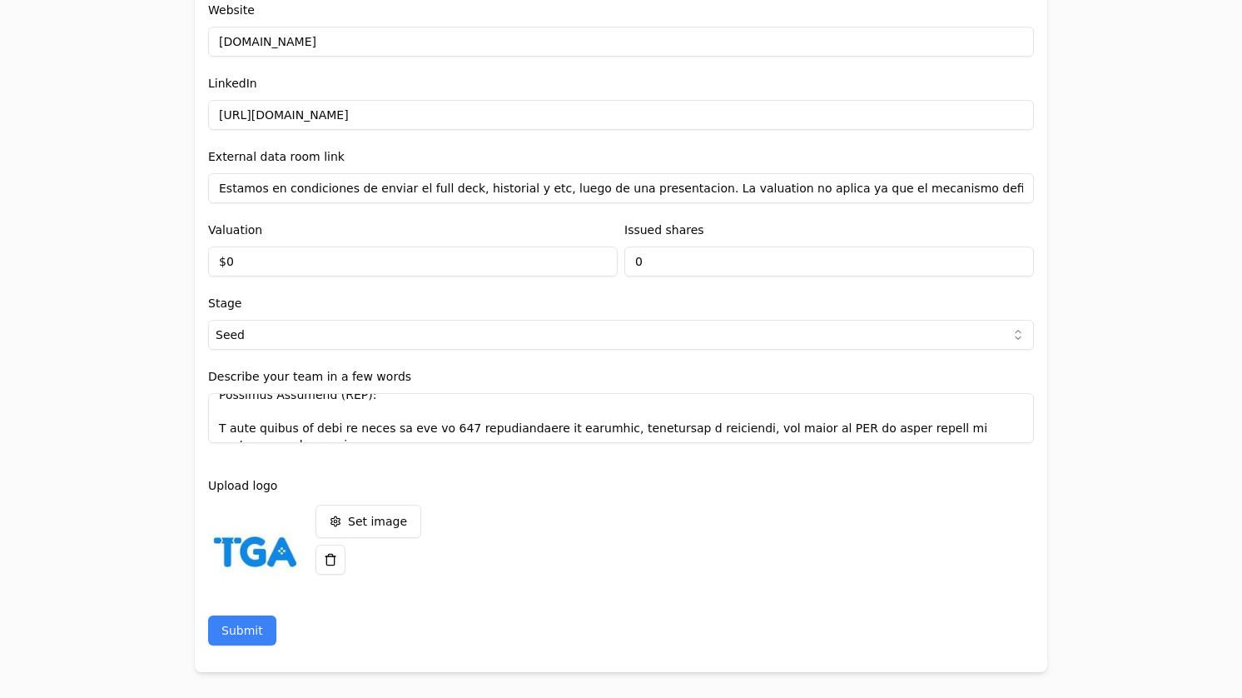
drag, startPoint x: 336, startPoint y: 400, endPoint x: 807, endPoint y: 412, distance: 470.5
click at [807, 412] on textarea at bounding box center [621, 418] width 826 height 50
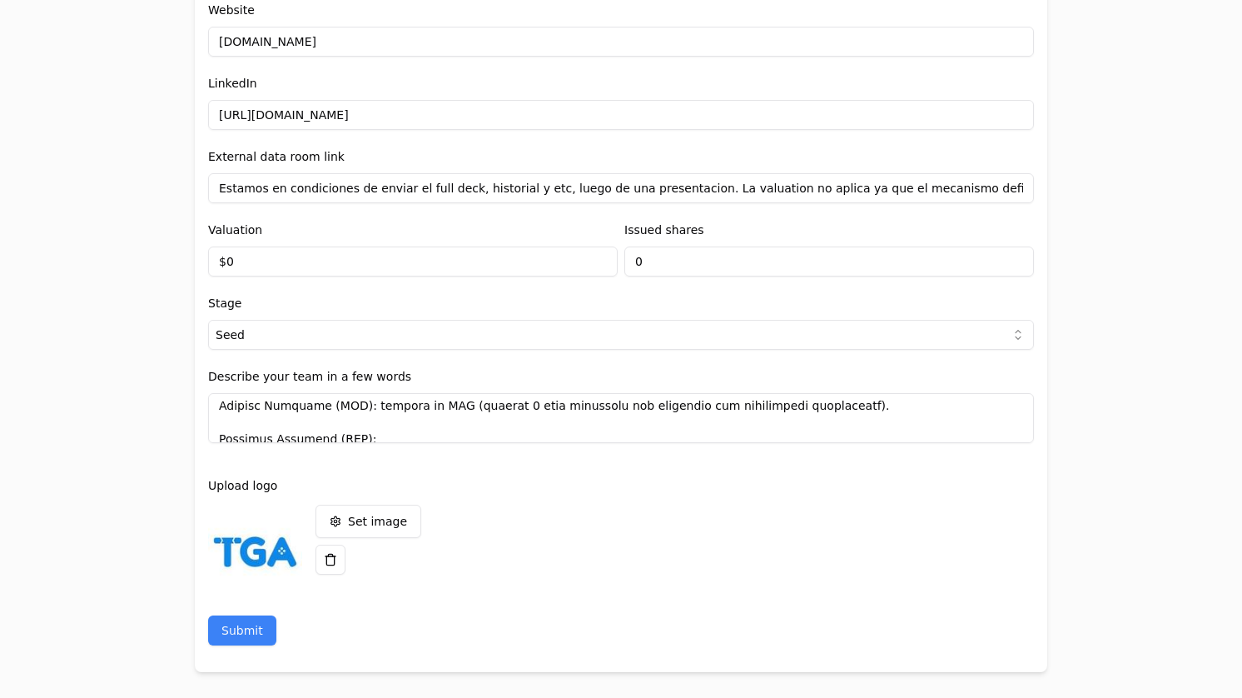
scroll to position [420, 0]
click at [546, 408] on textarea at bounding box center [621, 418] width 826 height 50
click at [509, 427] on textarea at bounding box center [621, 418] width 826 height 50
click at [486, 416] on textarea at bounding box center [621, 418] width 826 height 50
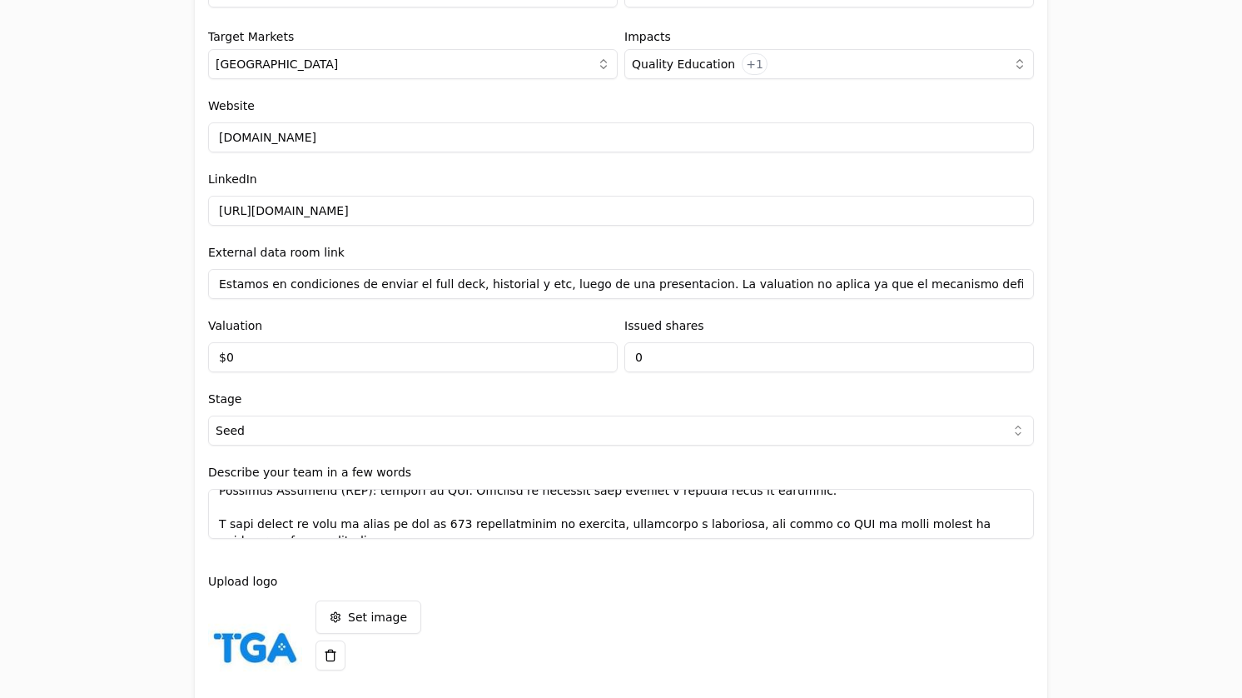
scroll to position [2020, 0]
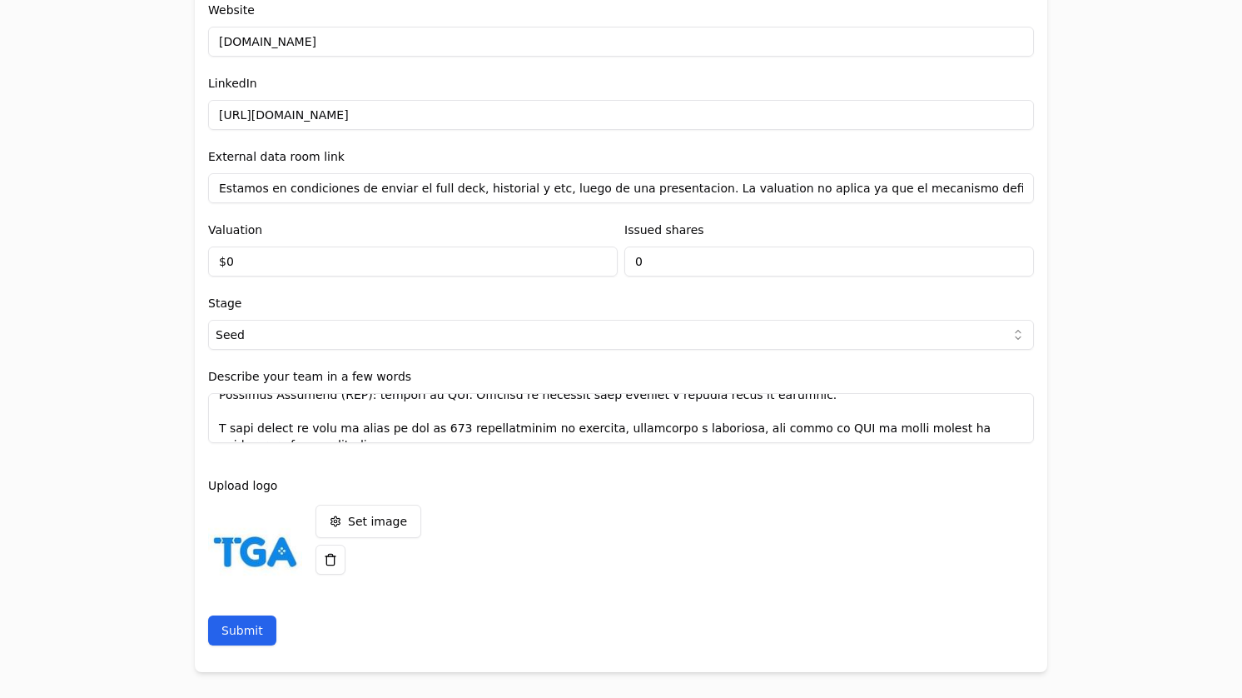
click at [233, 629] on button "Submit" at bounding box center [242, 630] width 68 height 30
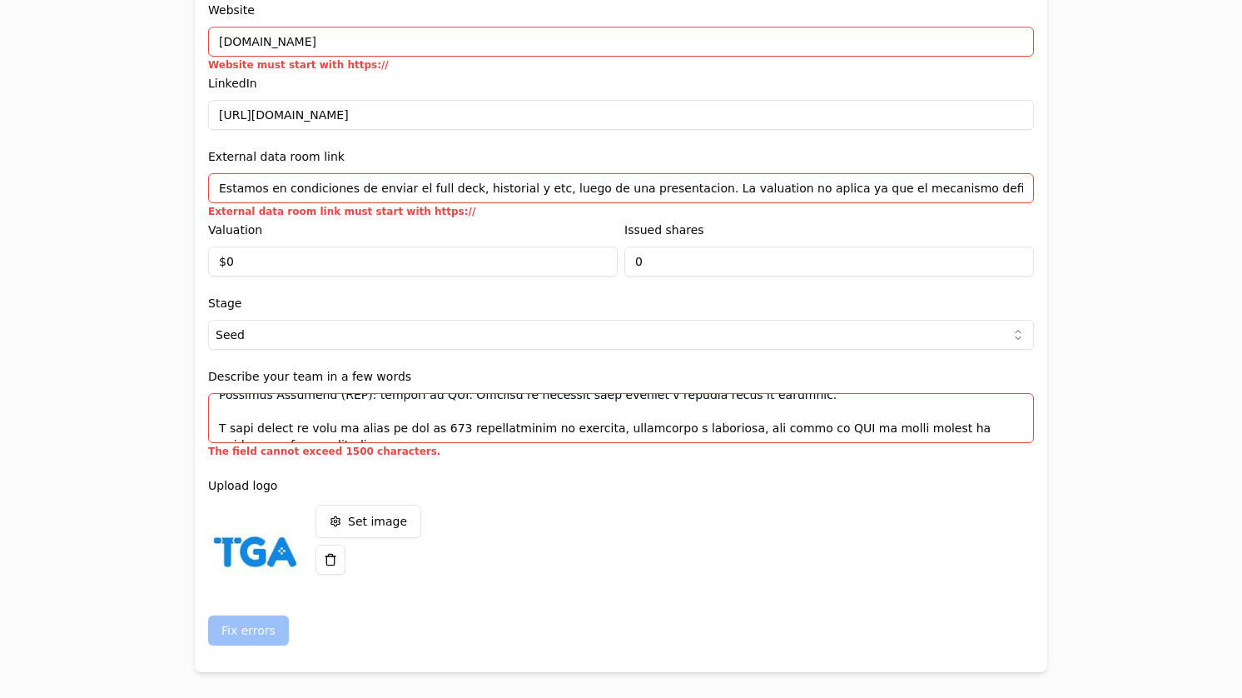
click at [386, 420] on textarea at bounding box center [621, 418] width 826 height 50
click at [320, 418] on textarea at bounding box center [621, 418] width 826 height 50
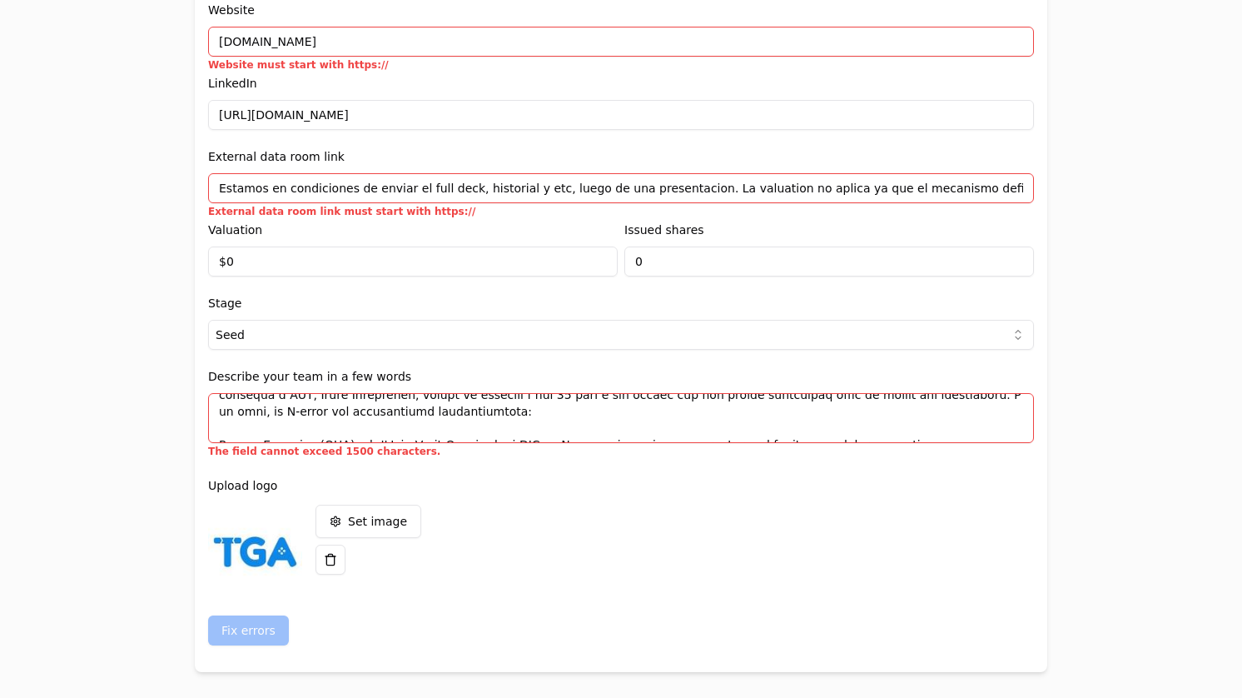
scroll to position [0, 0]
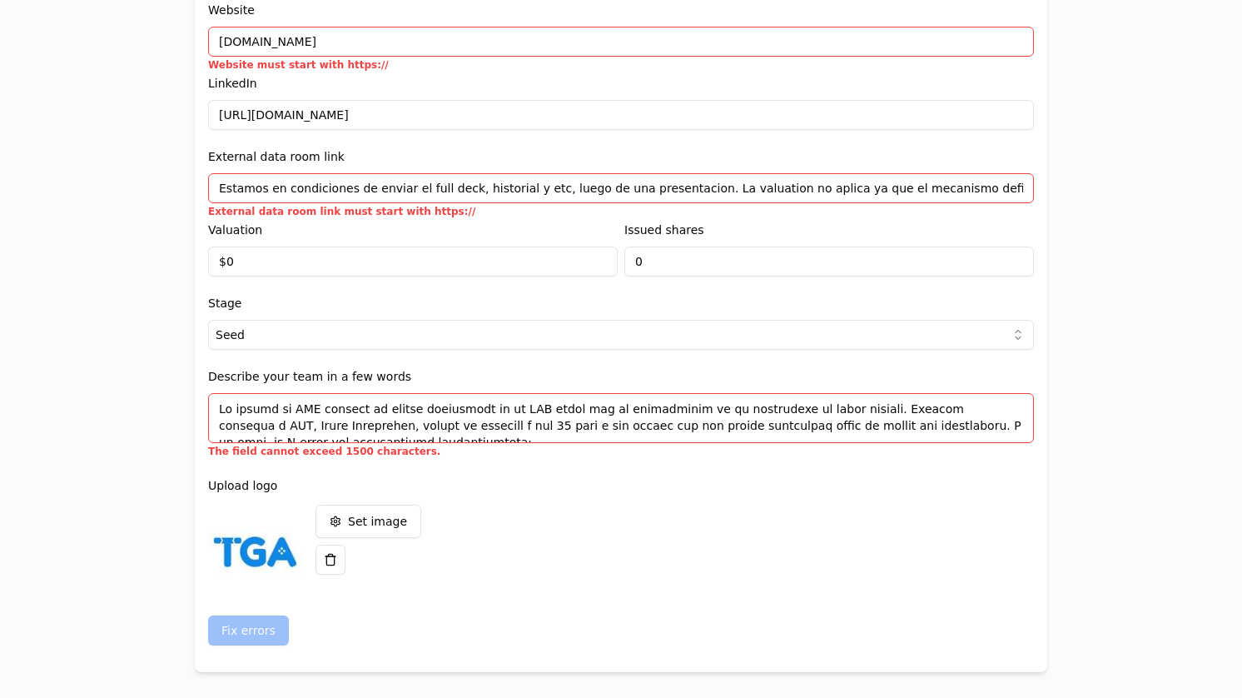
drag, startPoint x: 296, startPoint y: 428, endPoint x: 210, endPoint y: 401, distance: 90.6
click at [210, 401] on textarea at bounding box center [621, 418] width 826 height 50
paste textarea ". [PERSON_NAME] (COO): ex directivo en [PERSON_NAME] y [PERSON_NAME]. [PERSON_N…"
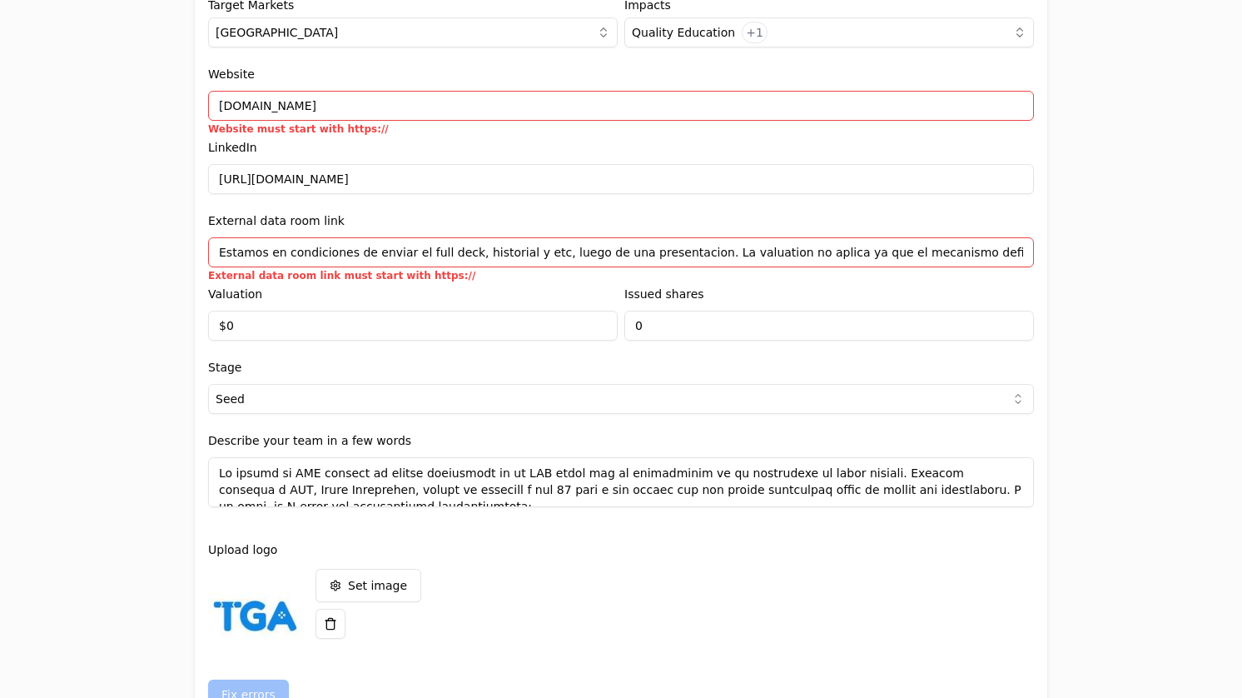
scroll to position [1956, 0]
type textarea "Lo ipsumd si AME consect ad elitse doeiusmodt in ut LAB etdol mag al enimadmini…"
click at [314, 254] on input "Estamos en condiciones de enviar el full deck, historial y etc, luego de una pr…" at bounding box center [621, 251] width 826 height 30
drag, startPoint x: 216, startPoint y: 253, endPoint x: 452, endPoint y: 257, distance: 235.6
click at [452, 257] on input "Estamos en condiciones de enviar el full deck, historial y etc, luego de una pr…" at bounding box center [621, 251] width 826 height 30
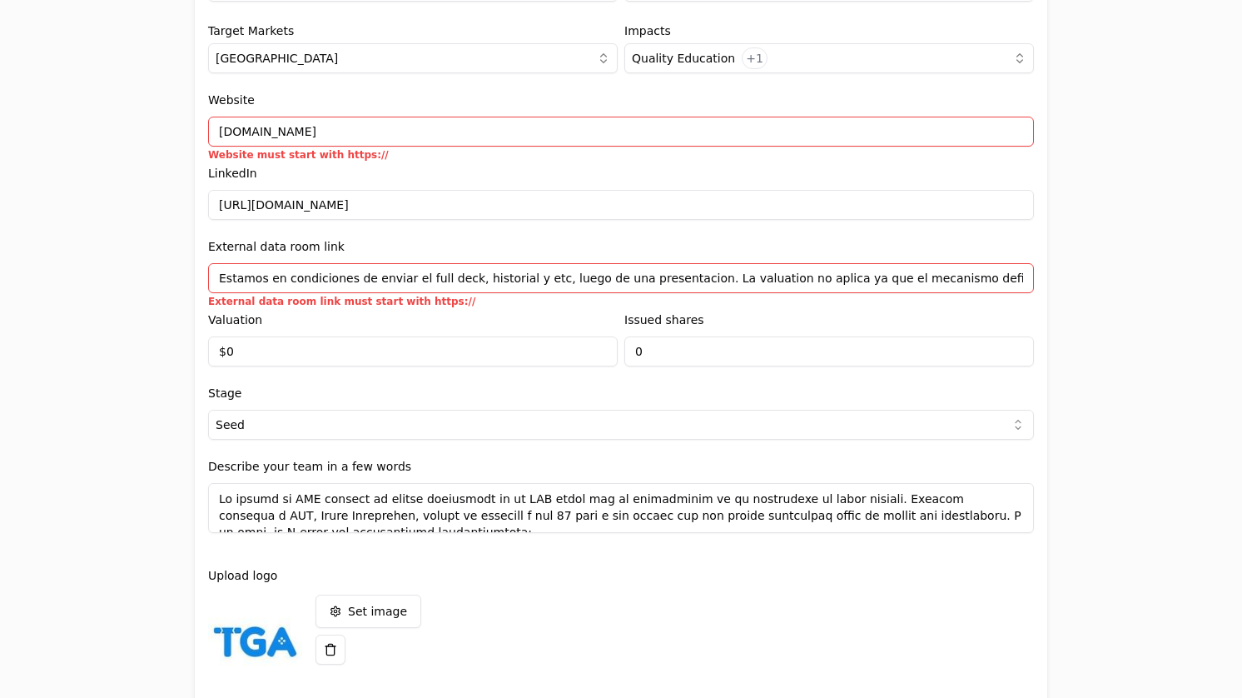
scroll to position [1931, 0]
click at [212, 132] on input "[DOMAIN_NAME]" at bounding box center [621, 131] width 826 height 30
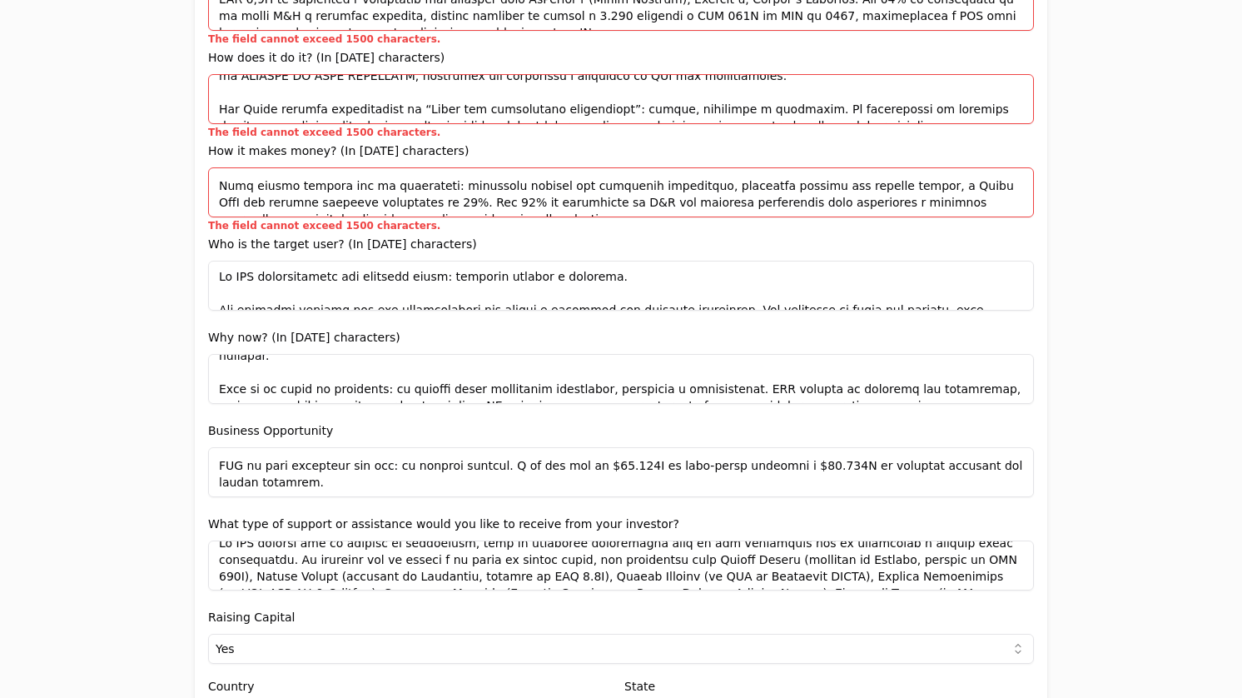
scroll to position [1202, 0]
type input "[URL][DOMAIN_NAME]"
click at [420, 206] on textarea at bounding box center [621, 193] width 826 height 50
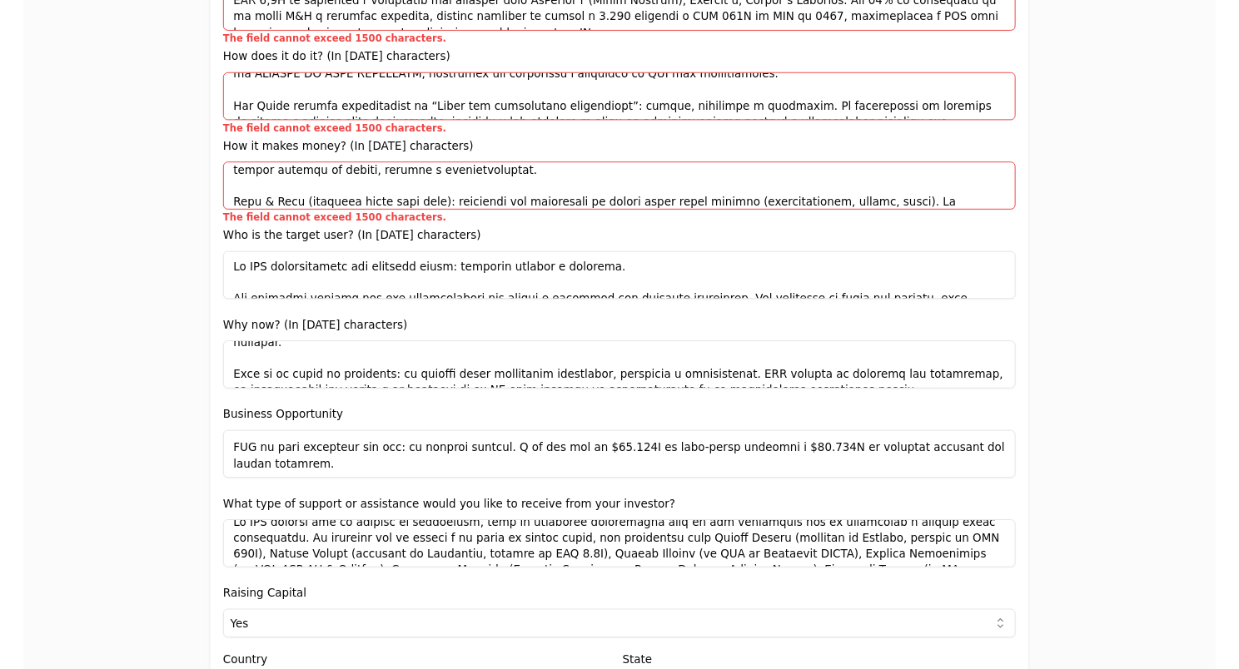
scroll to position [0, 0]
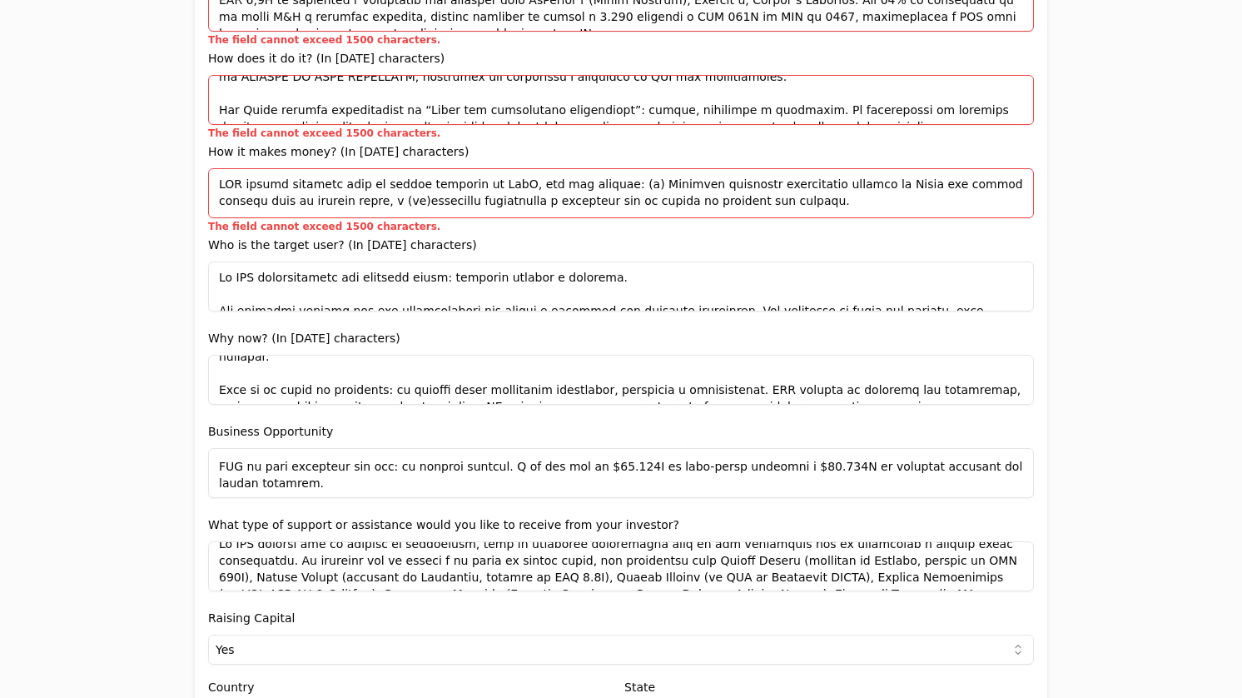
drag, startPoint x: 420, startPoint y: 206, endPoint x: 209, endPoint y: 176, distance: 213.6
click at [209, 176] on textarea at bounding box center [621, 193] width 826 height 50
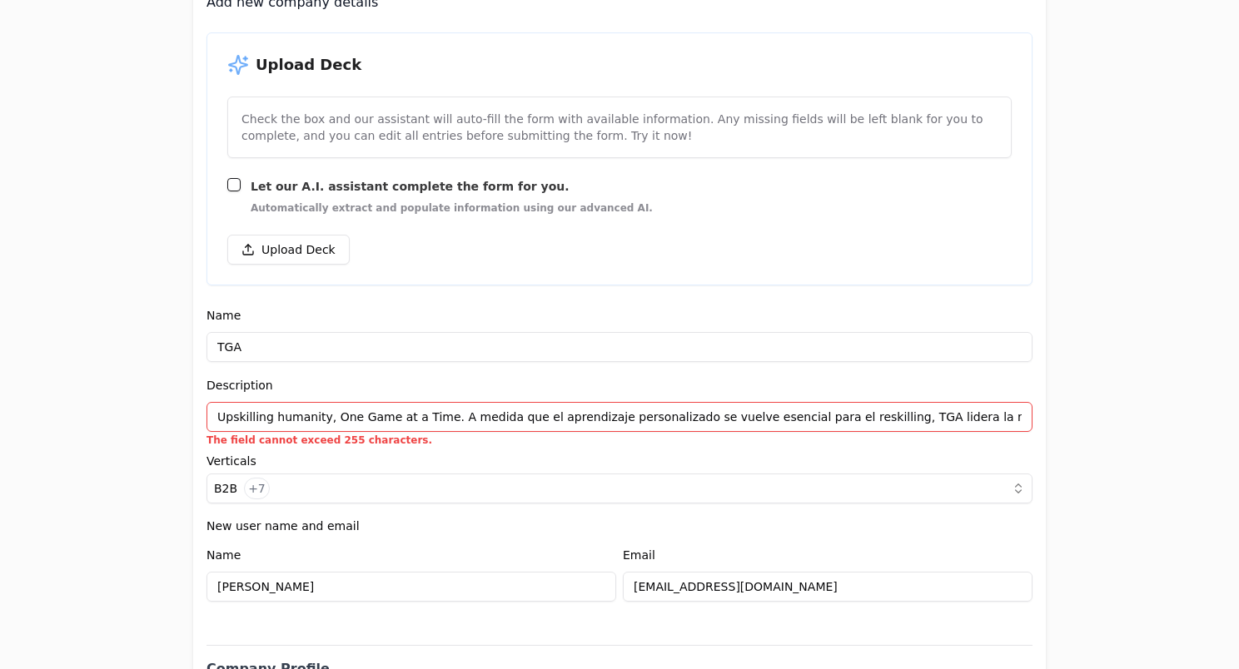
scroll to position [221, 0]
